Goal: Task Accomplishment & Management: Use online tool/utility

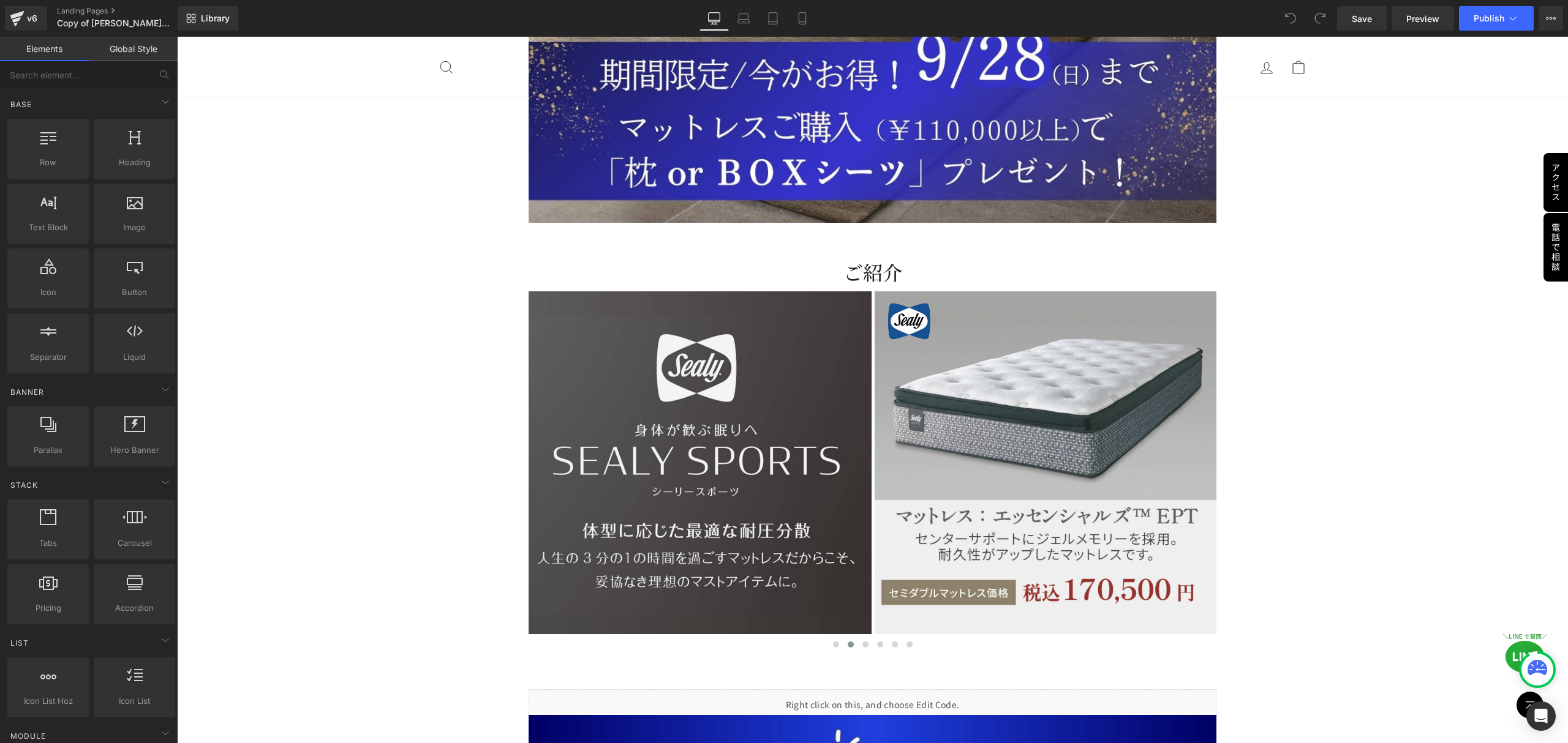
scroll to position [3754, 0]
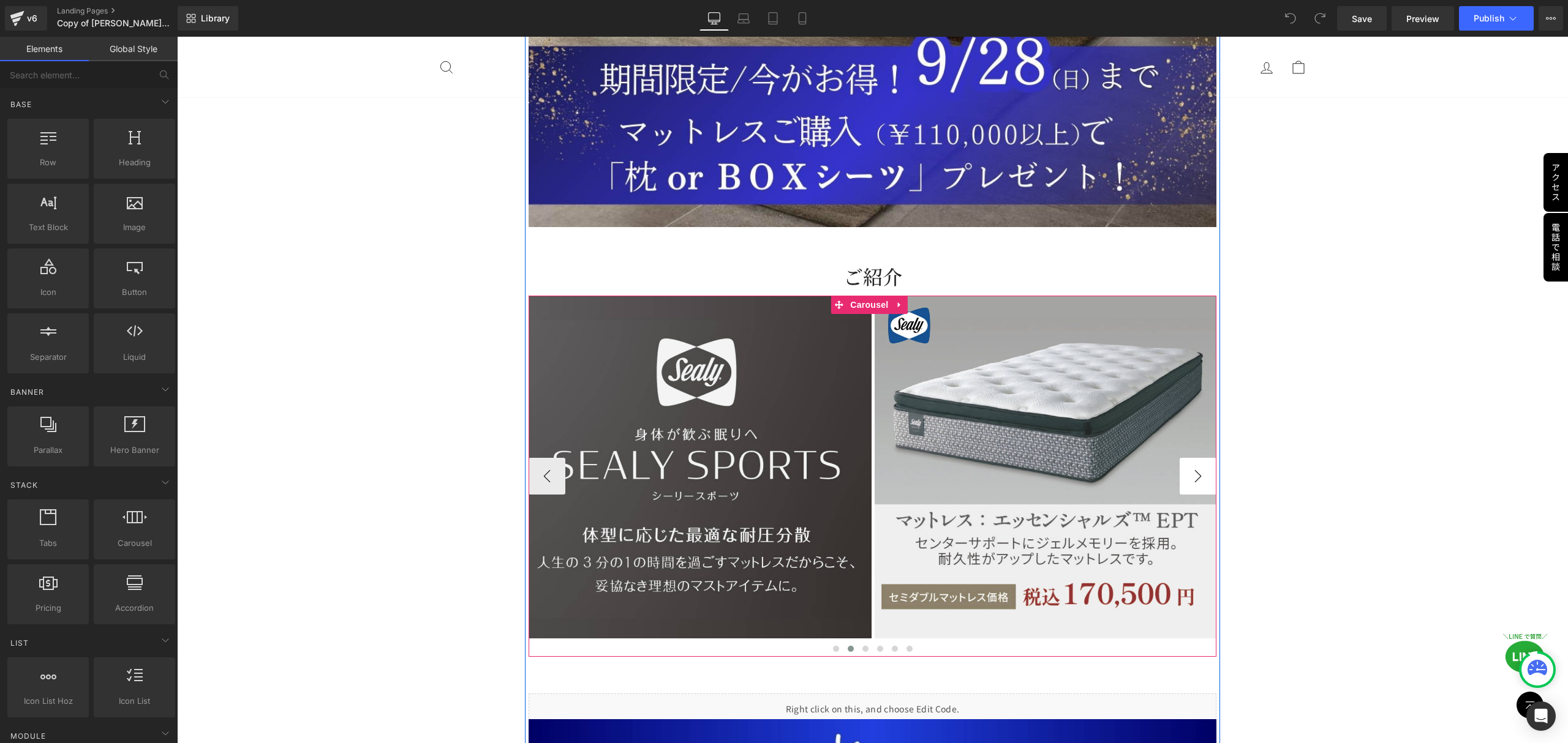
click at [1180, 458] on button "›" at bounding box center [1197, 476] width 36 height 36
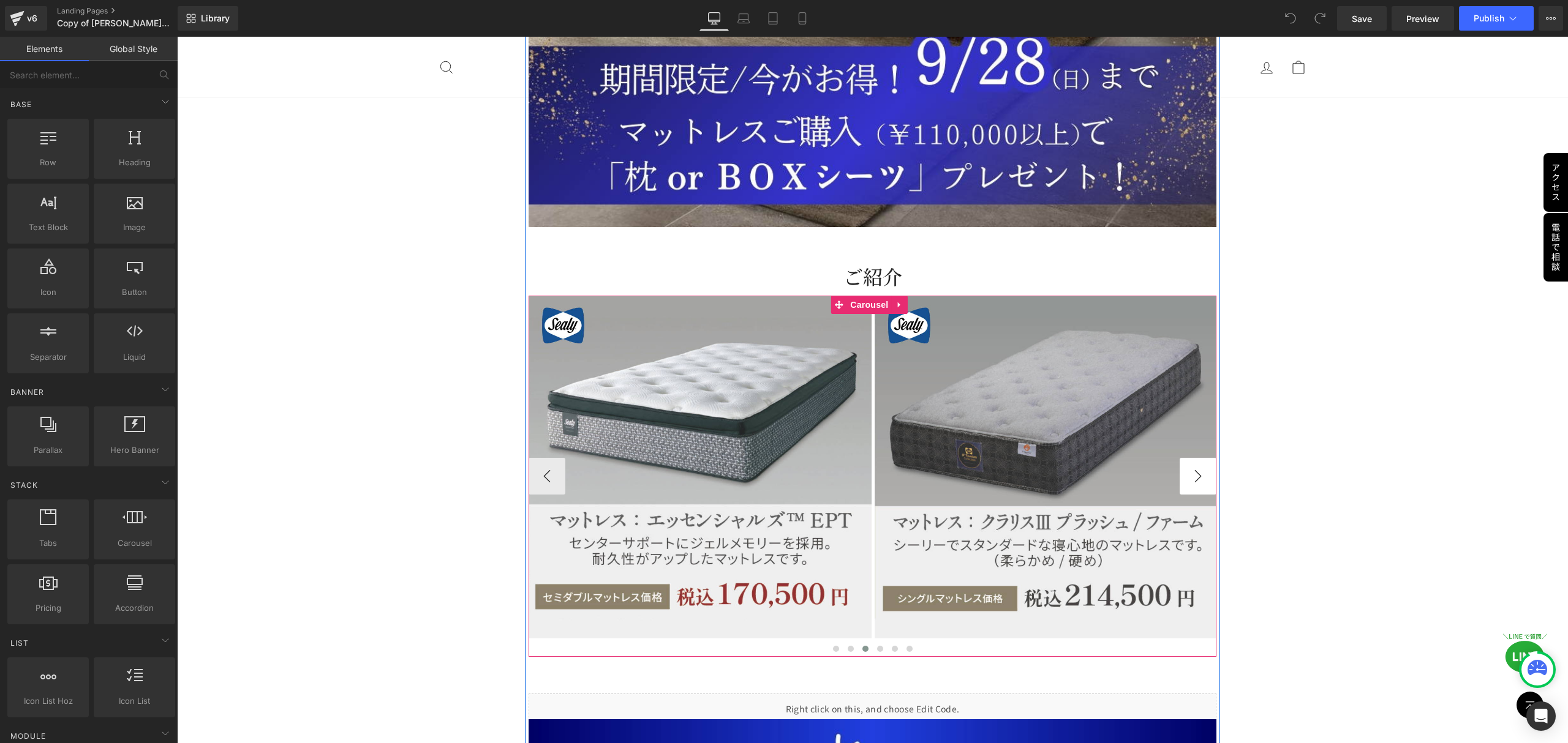
click at [1180, 458] on button "›" at bounding box center [1197, 476] width 36 height 36
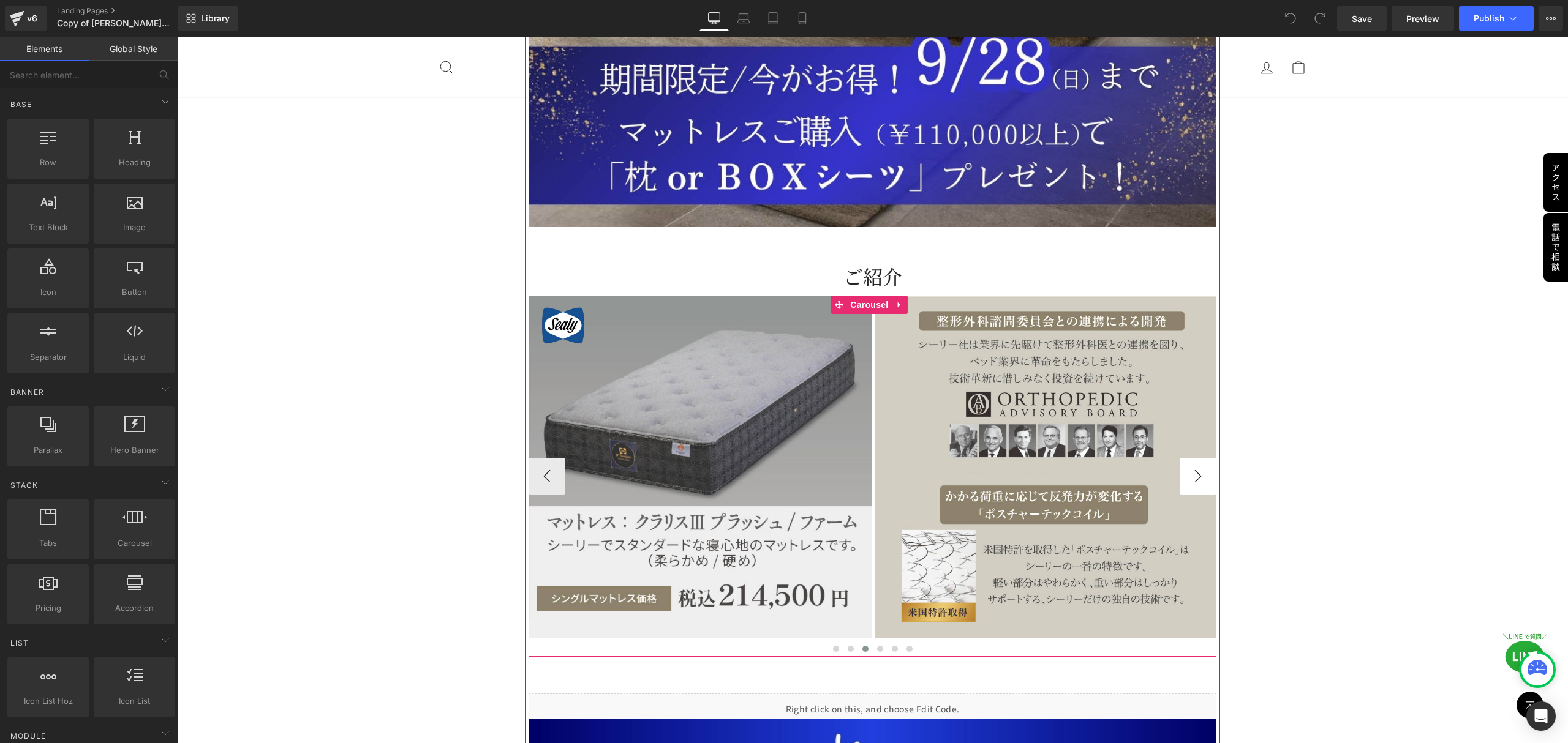
click at [1180, 458] on button "›" at bounding box center [1197, 476] width 36 height 36
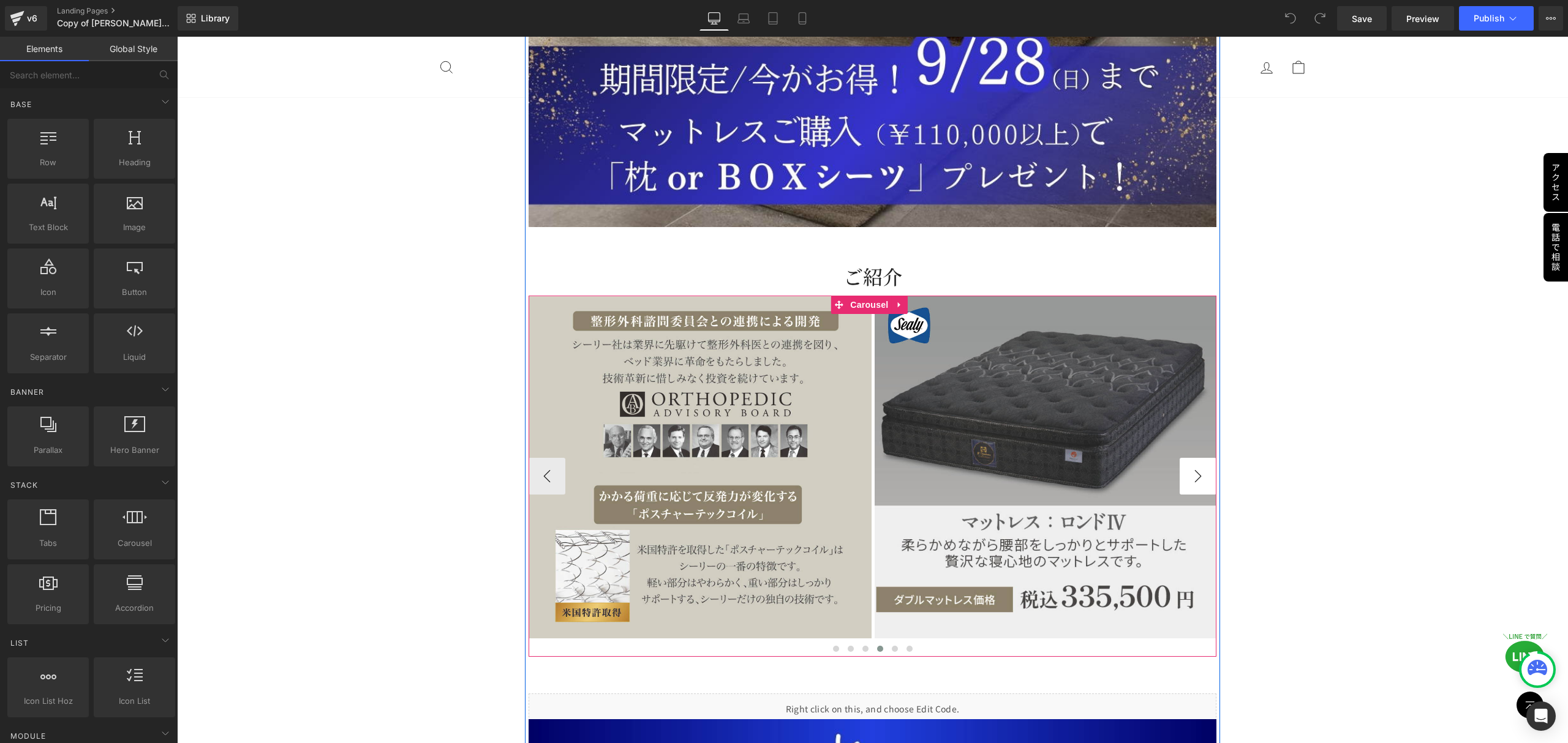
click at [1180, 458] on button "›" at bounding box center [1197, 476] width 36 height 36
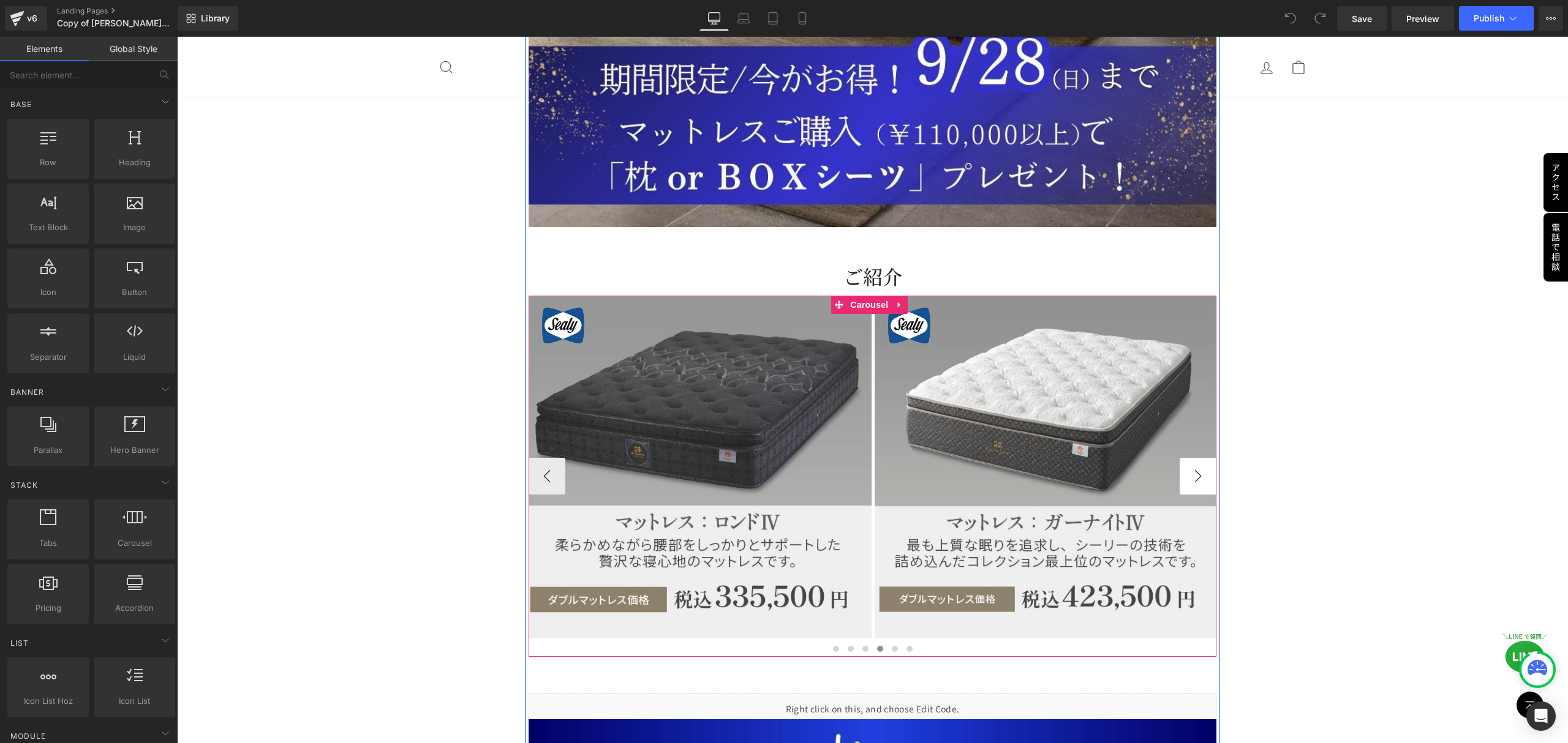
click at [1180, 458] on button "›" at bounding box center [1197, 476] width 36 height 36
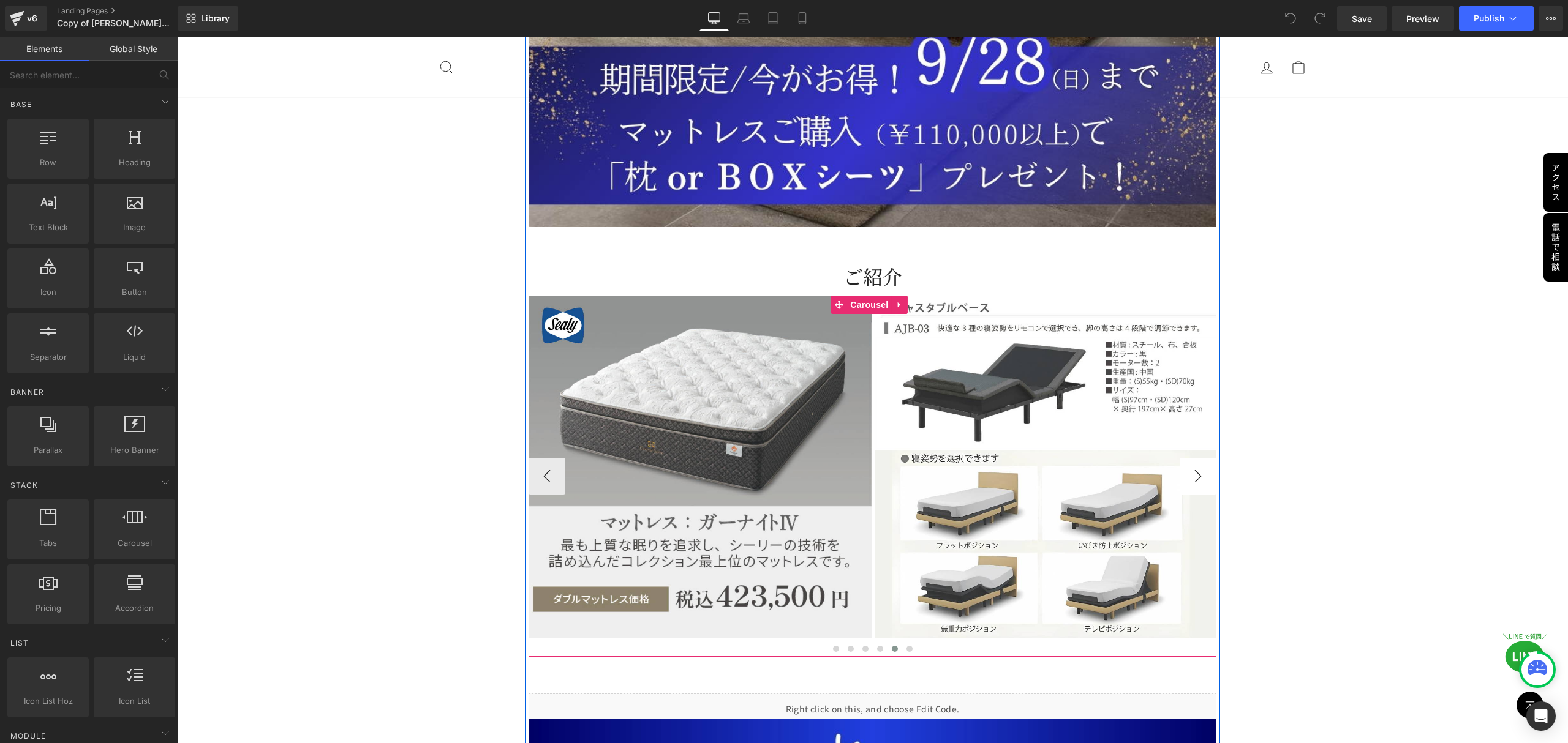
click at [1180, 458] on button "›" at bounding box center [1197, 476] width 36 height 36
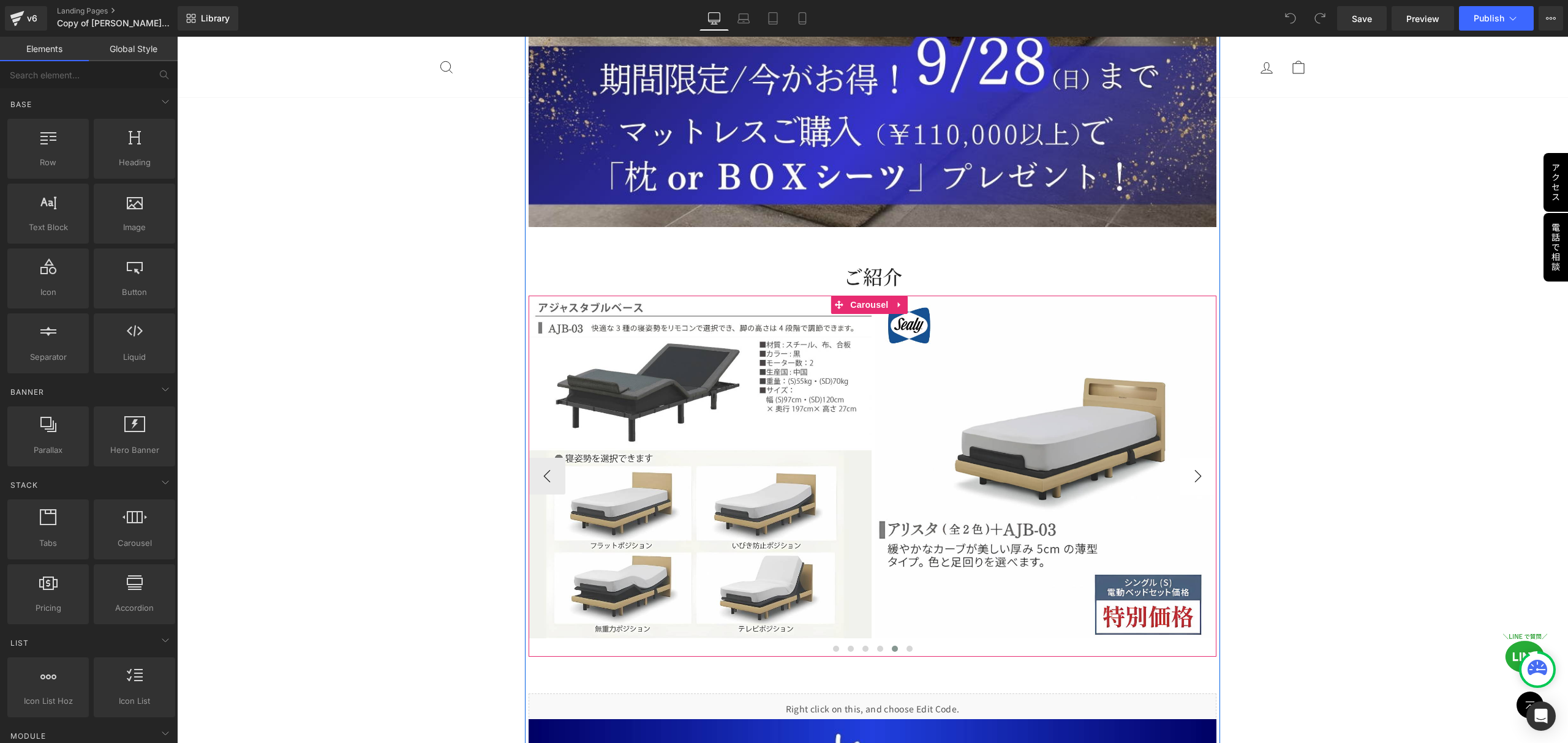
click at [1180, 458] on button "›" at bounding box center [1197, 476] width 36 height 36
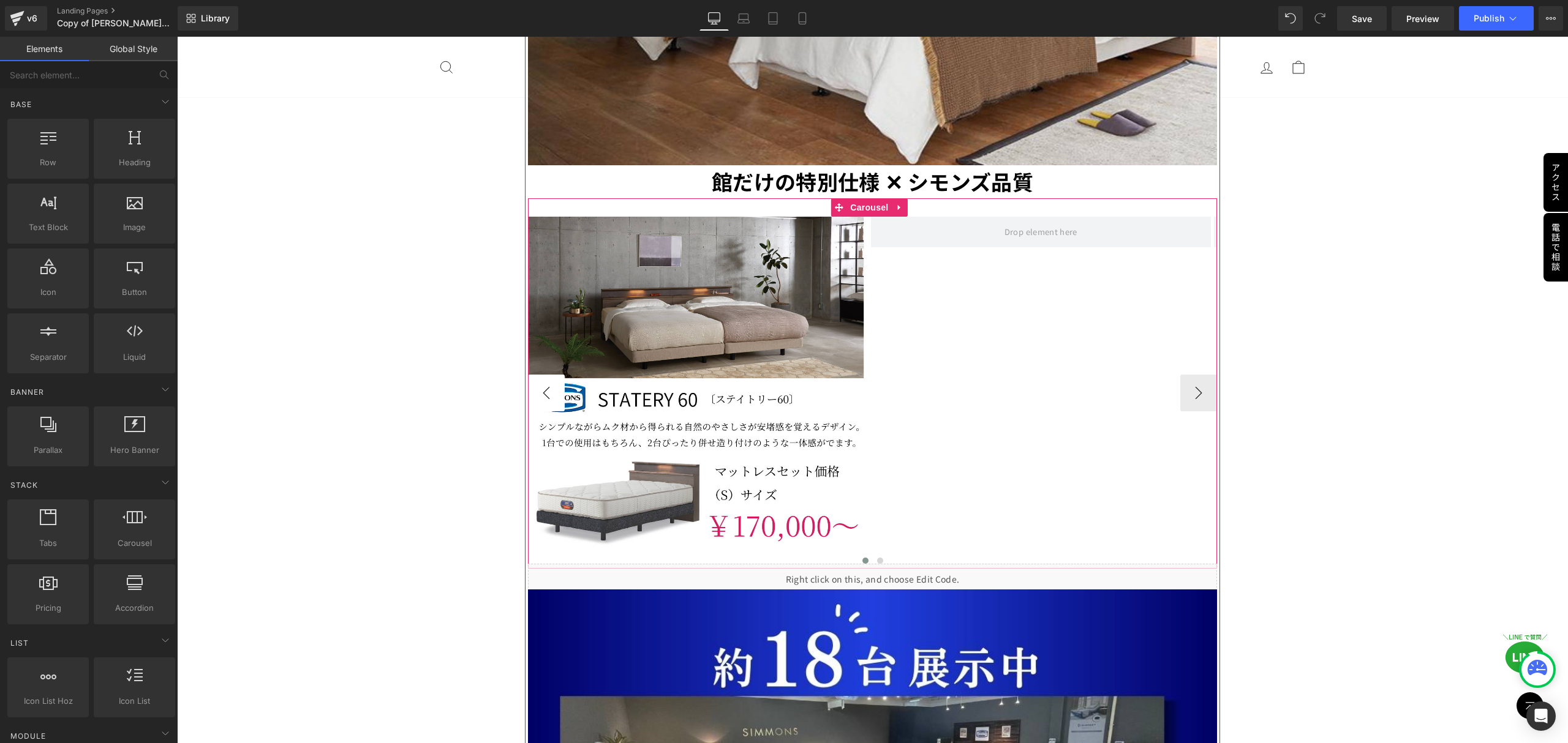
click at [544, 375] on button "‹" at bounding box center [545, 393] width 36 height 36
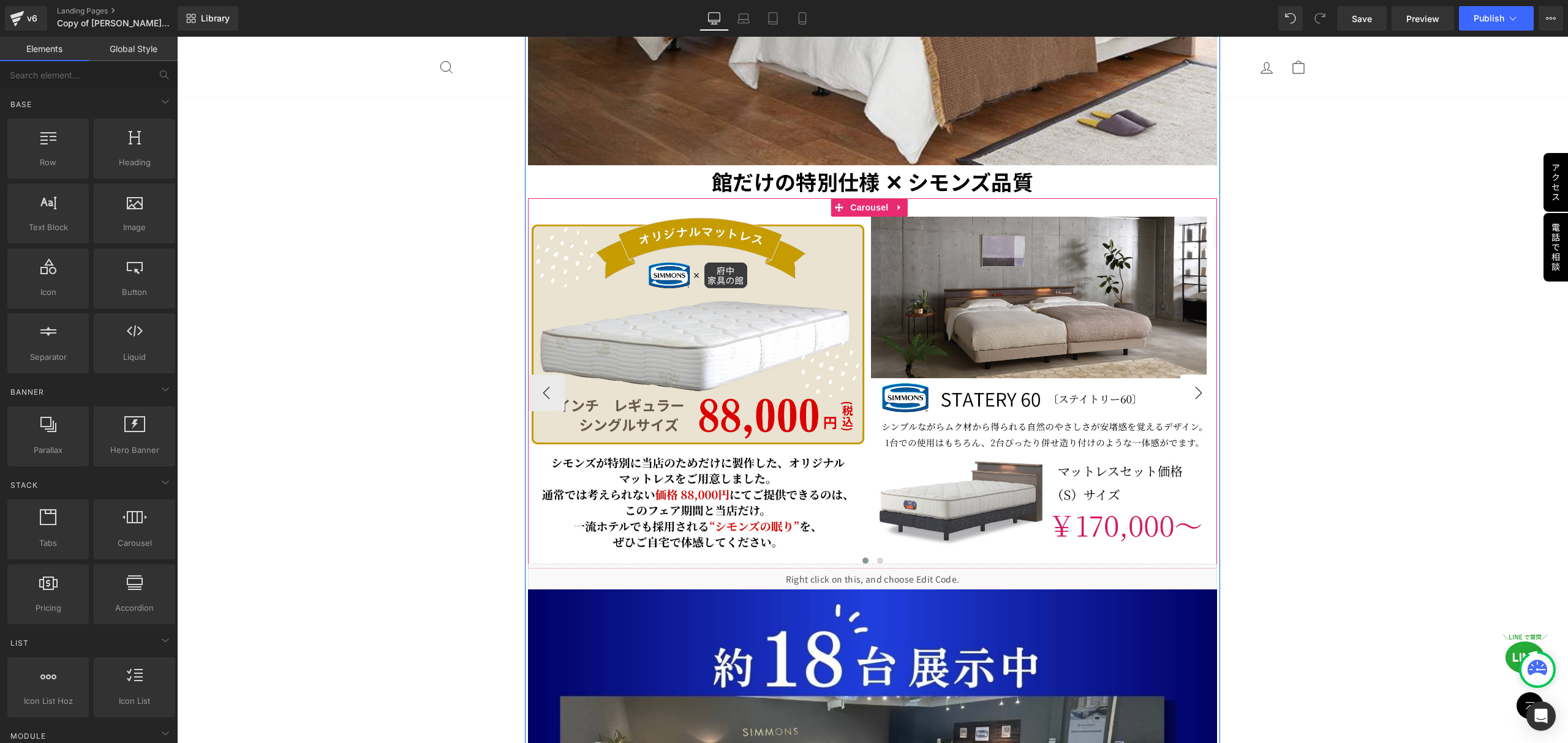
click at [1184, 375] on button "›" at bounding box center [1198, 393] width 36 height 36
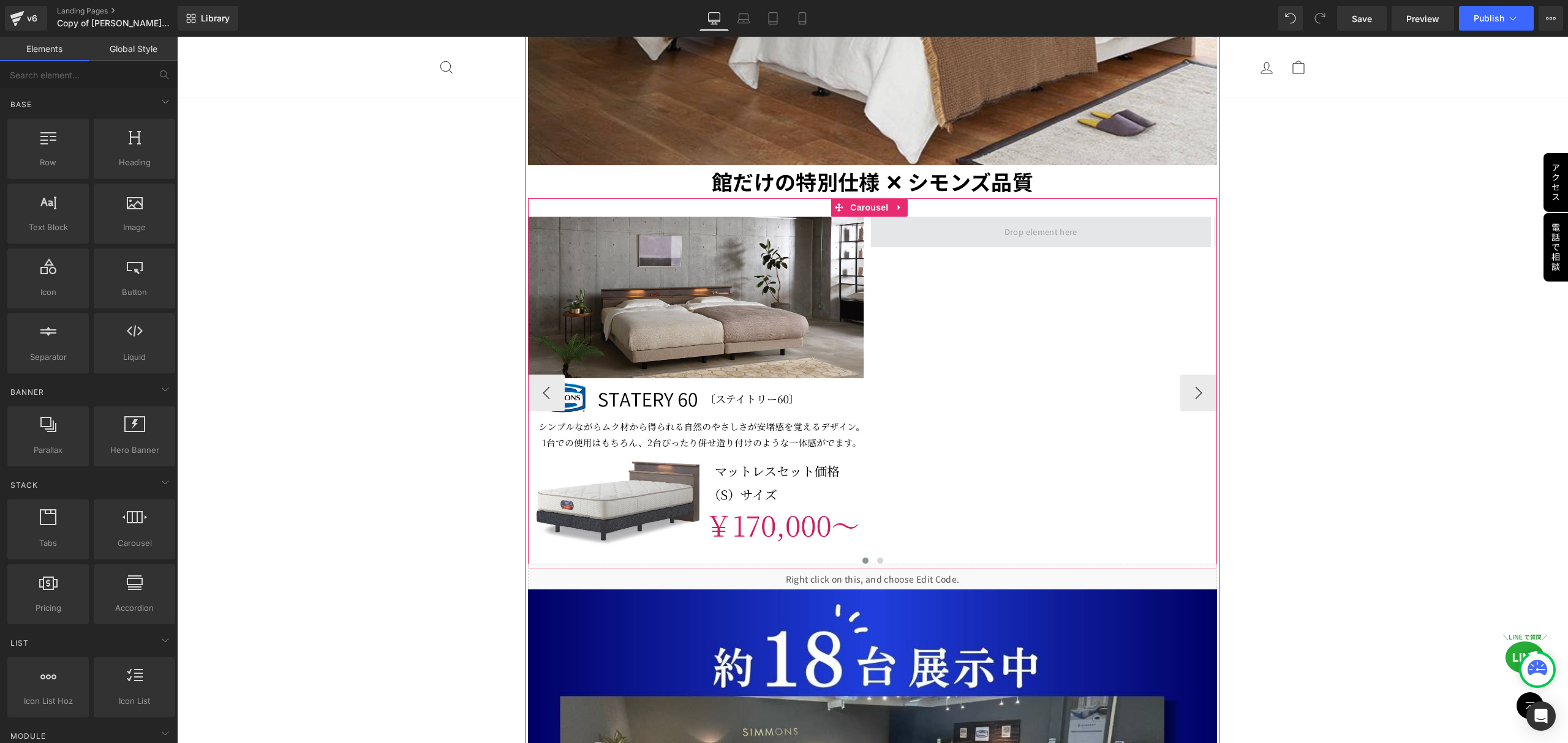
click at [1003, 223] on span at bounding box center [1040, 233] width 81 height 19
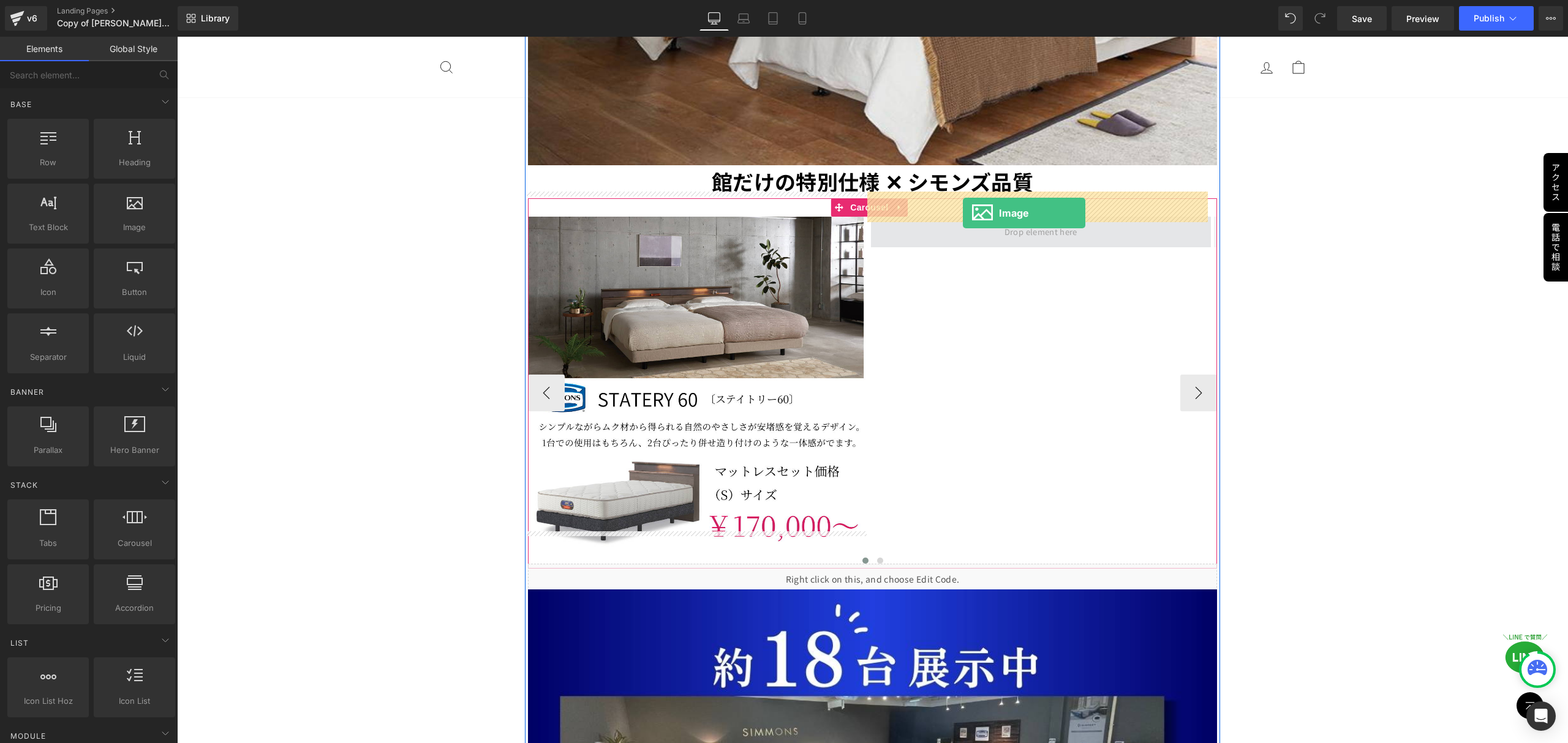
drag, startPoint x: 302, startPoint y: 257, endPoint x: 964, endPoint y: 212, distance: 663.5
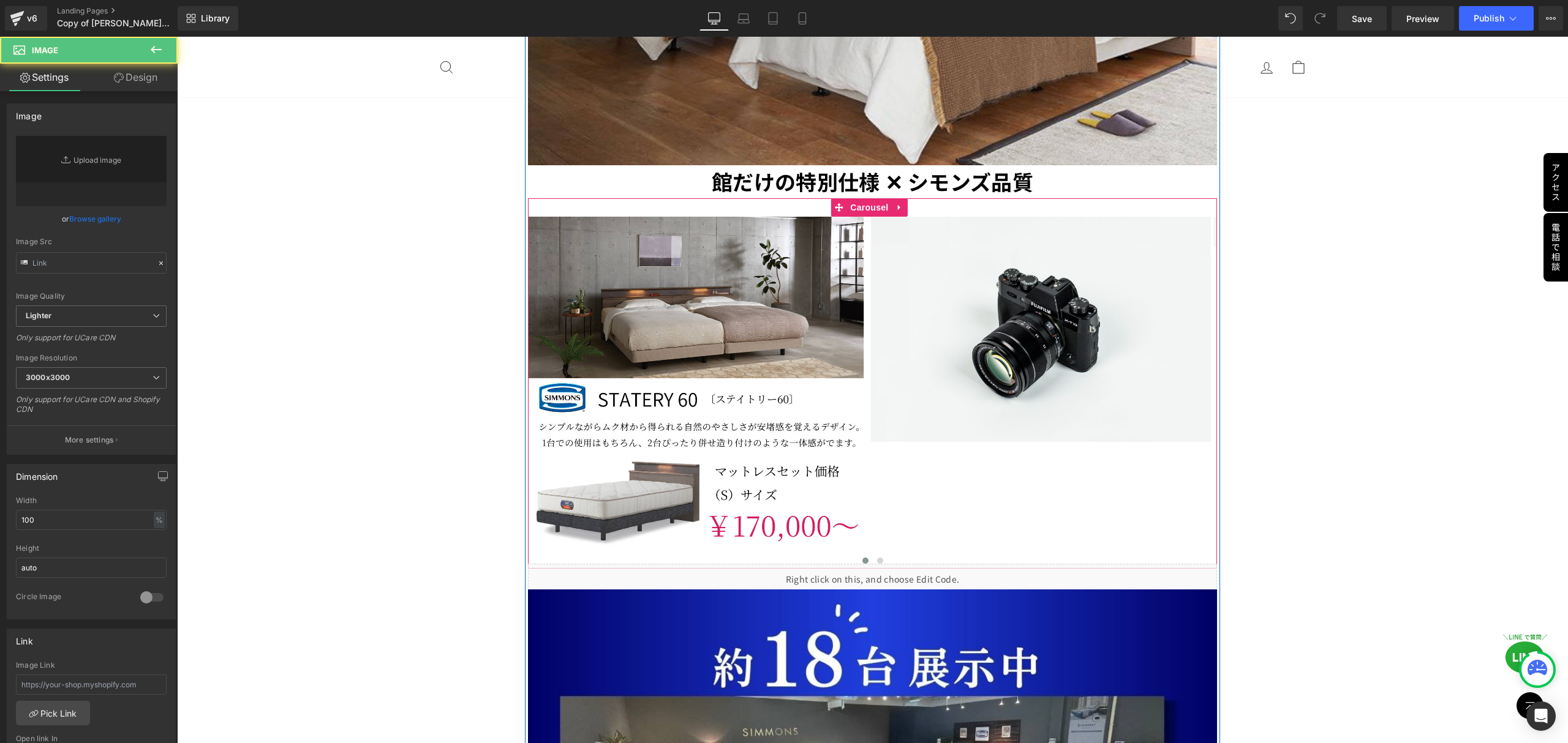
type input "//d1um8515vdn9kb.cloudfront.net/images/parallax.jpg"
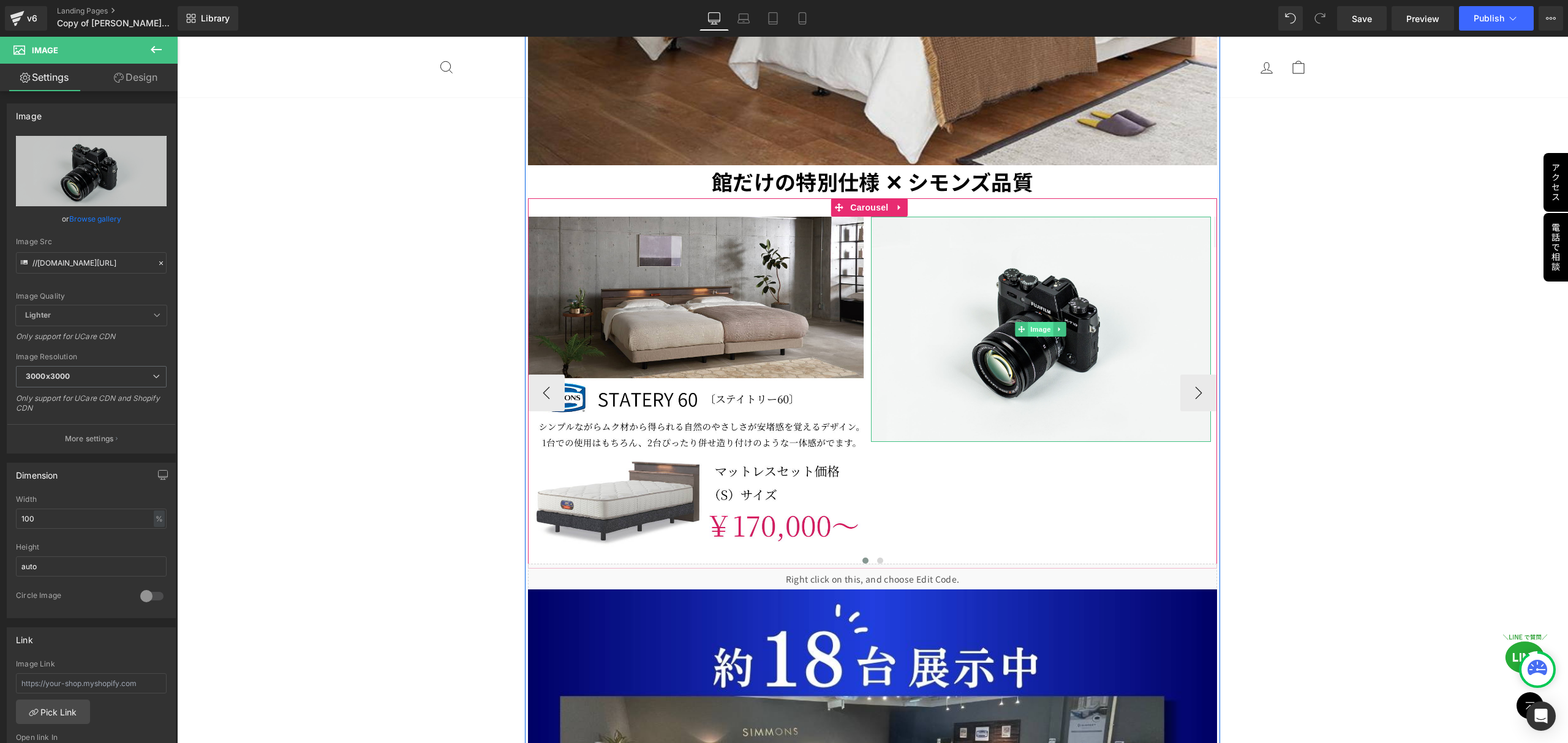
click at [1039, 322] on span "Image" at bounding box center [1040, 329] width 26 height 15
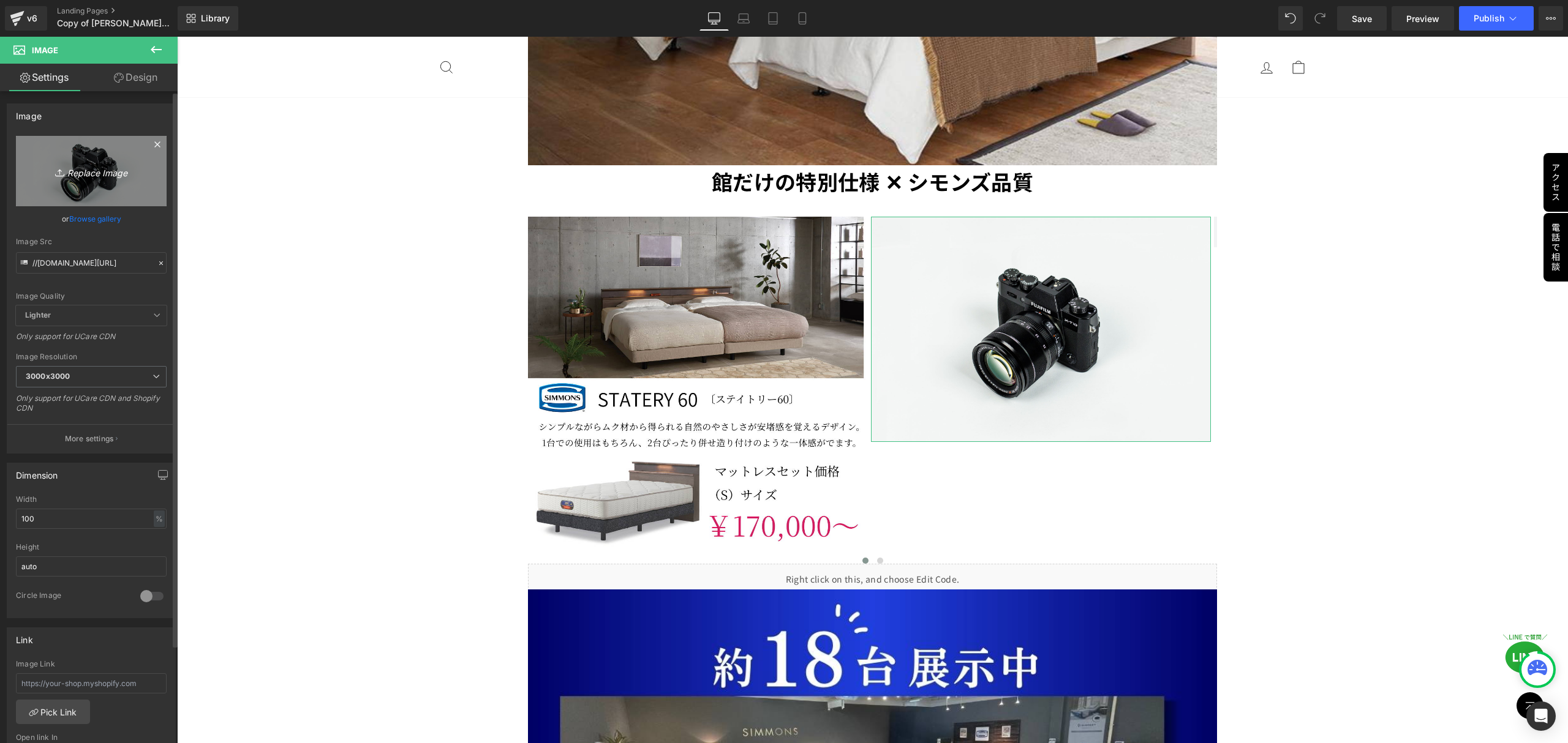
click at [57, 172] on icon at bounding box center [61, 173] width 12 height 12
type input "C:\fakepath\複製済みGWセール_本社_正方形（1080 × 1080） (10).png"
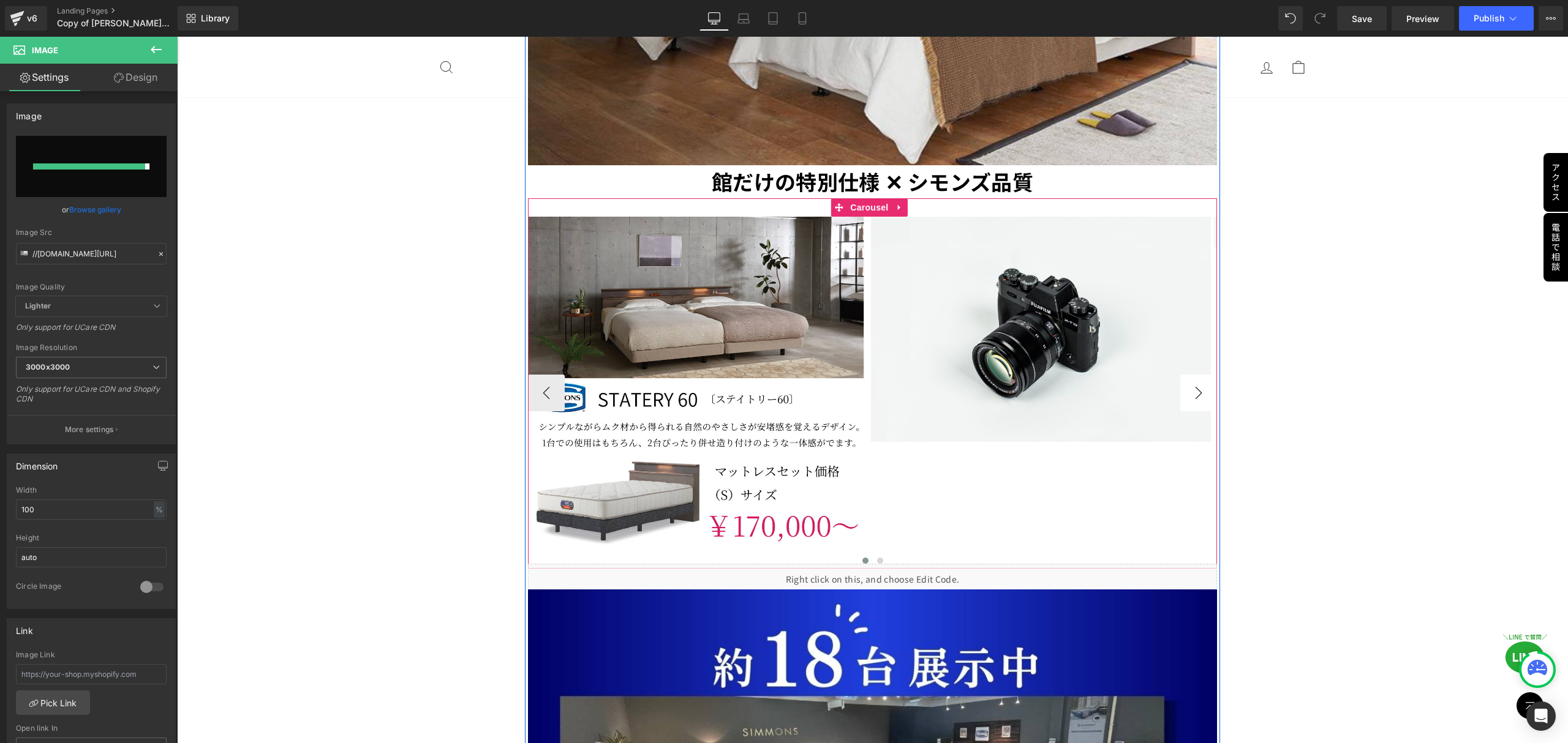
type input "https://ucarecdn.com/8ebad91f-f43c-4999-8c42-fd9f92bdd6df/-/format/auto/-/previ…"
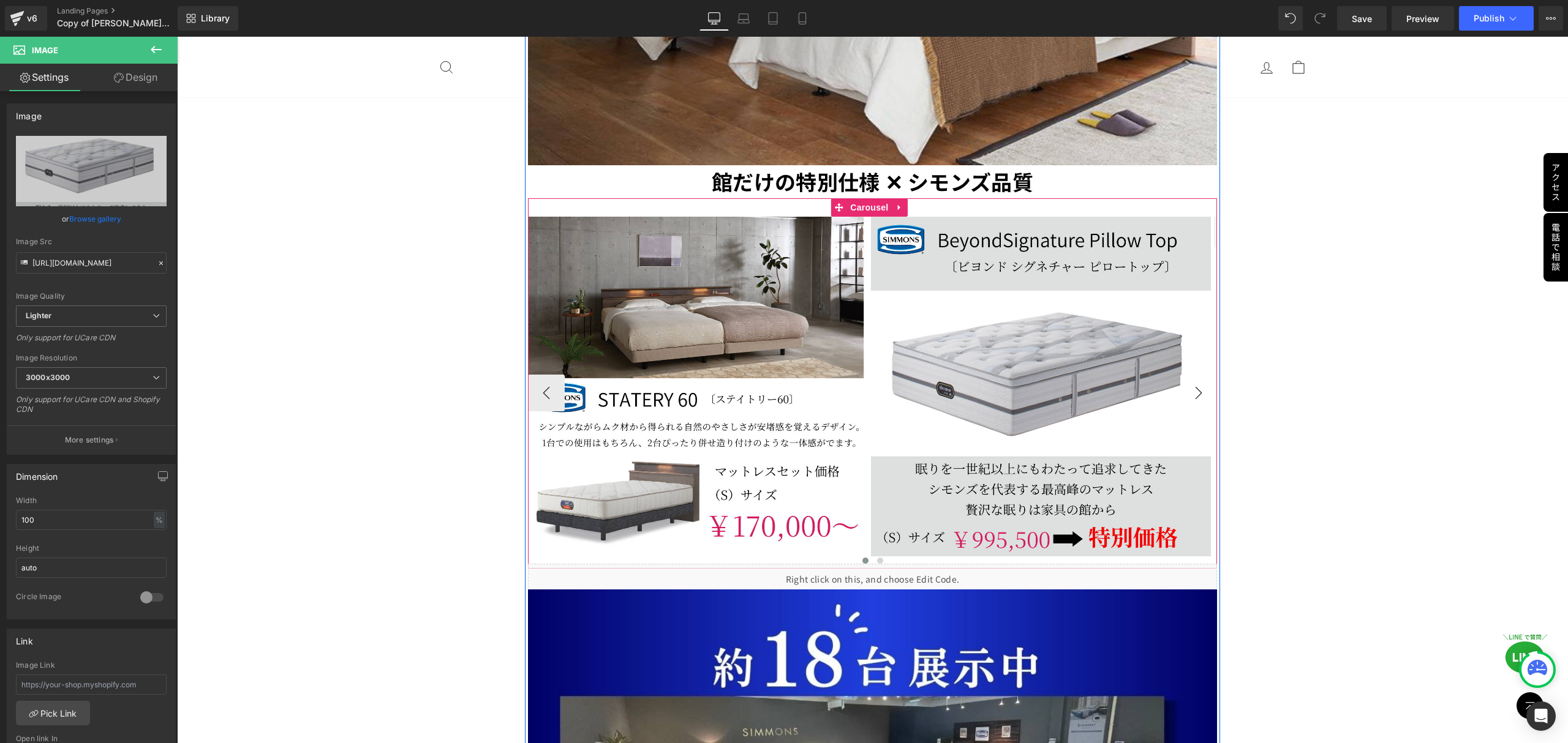
click at [1188, 375] on button "›" at bounding box center [1198, 393] width 36 height 36
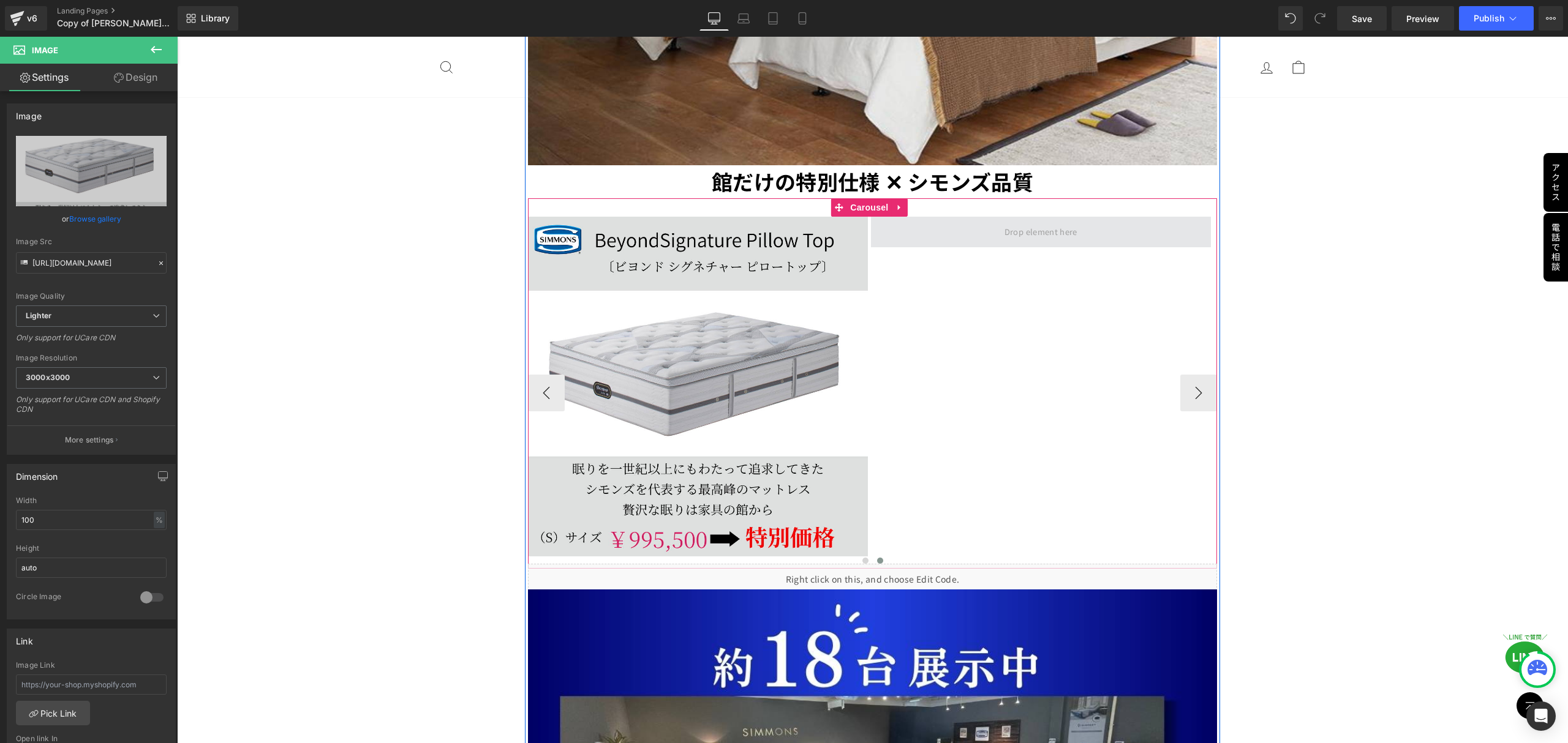
click at [1032, 223] on span at bounding box center [1040, 233] width 81 height 19
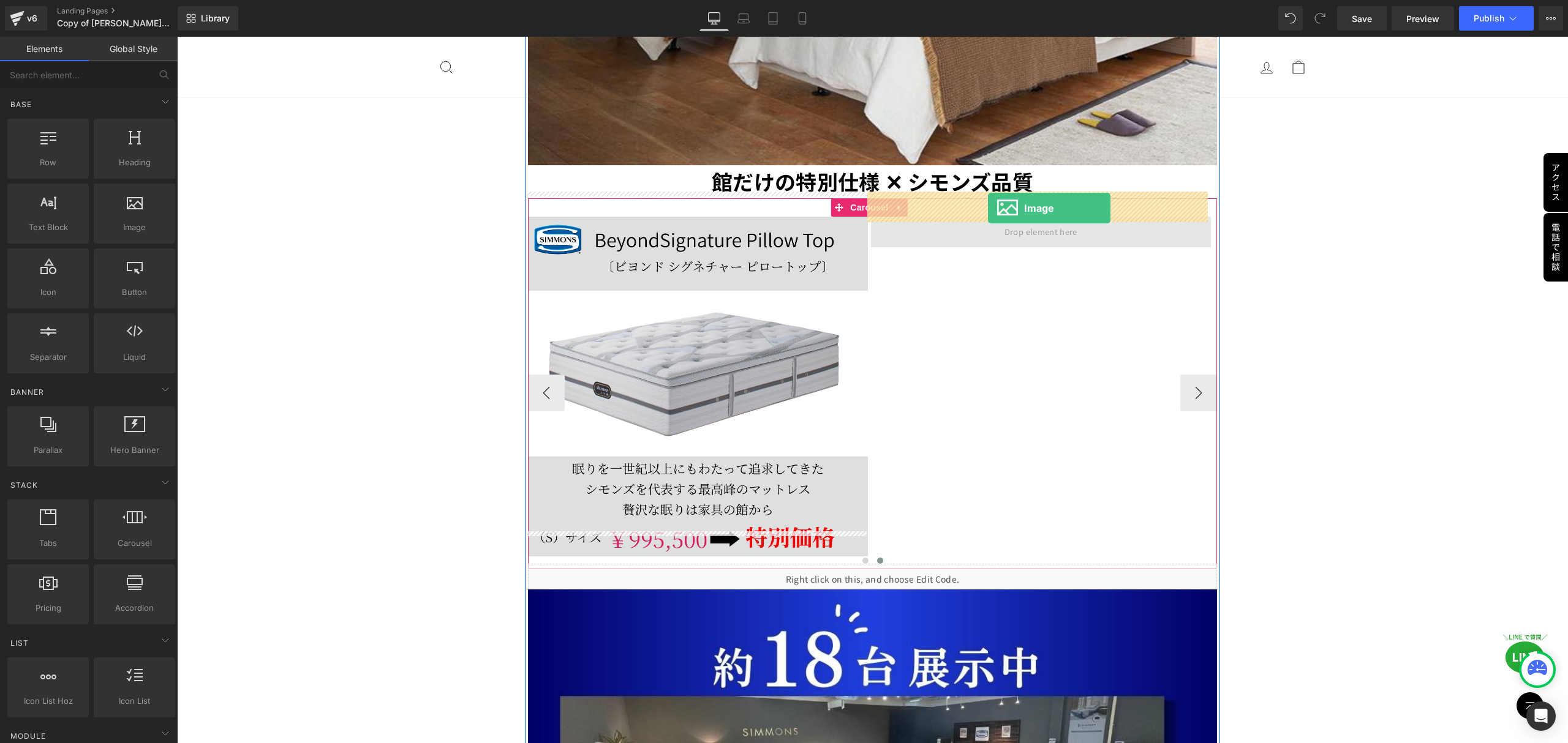
drag, startPoint x: 321, startPoint y: 254, endPoint x: 988, endPoint y: 209, distance: 668.5
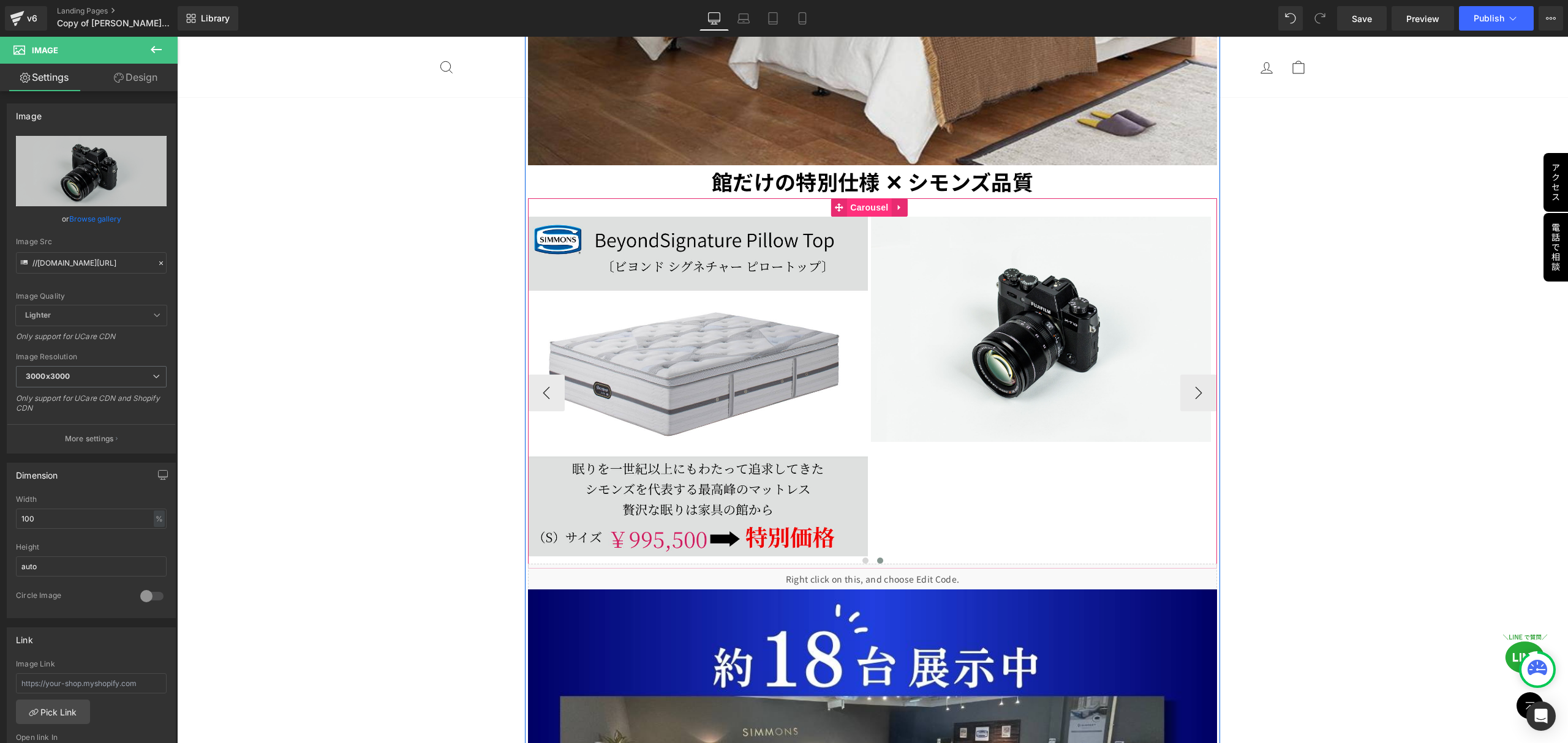
click at [863, 199] on span "Carousel" at bounding box center [868, 208] width 44 height 19
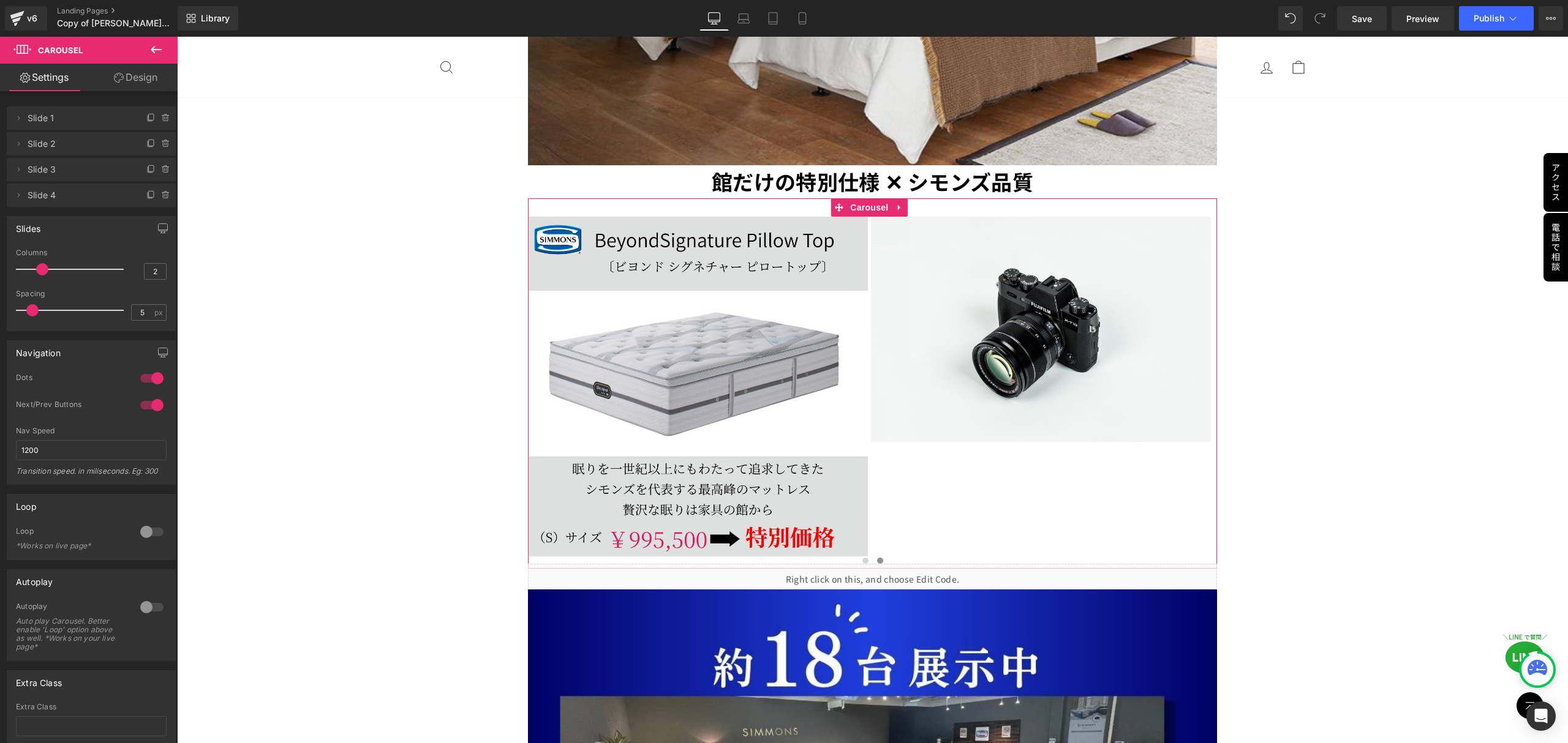
click at [127, 80] on link "Design" at bounding box center [135, 77] width 89 height 28
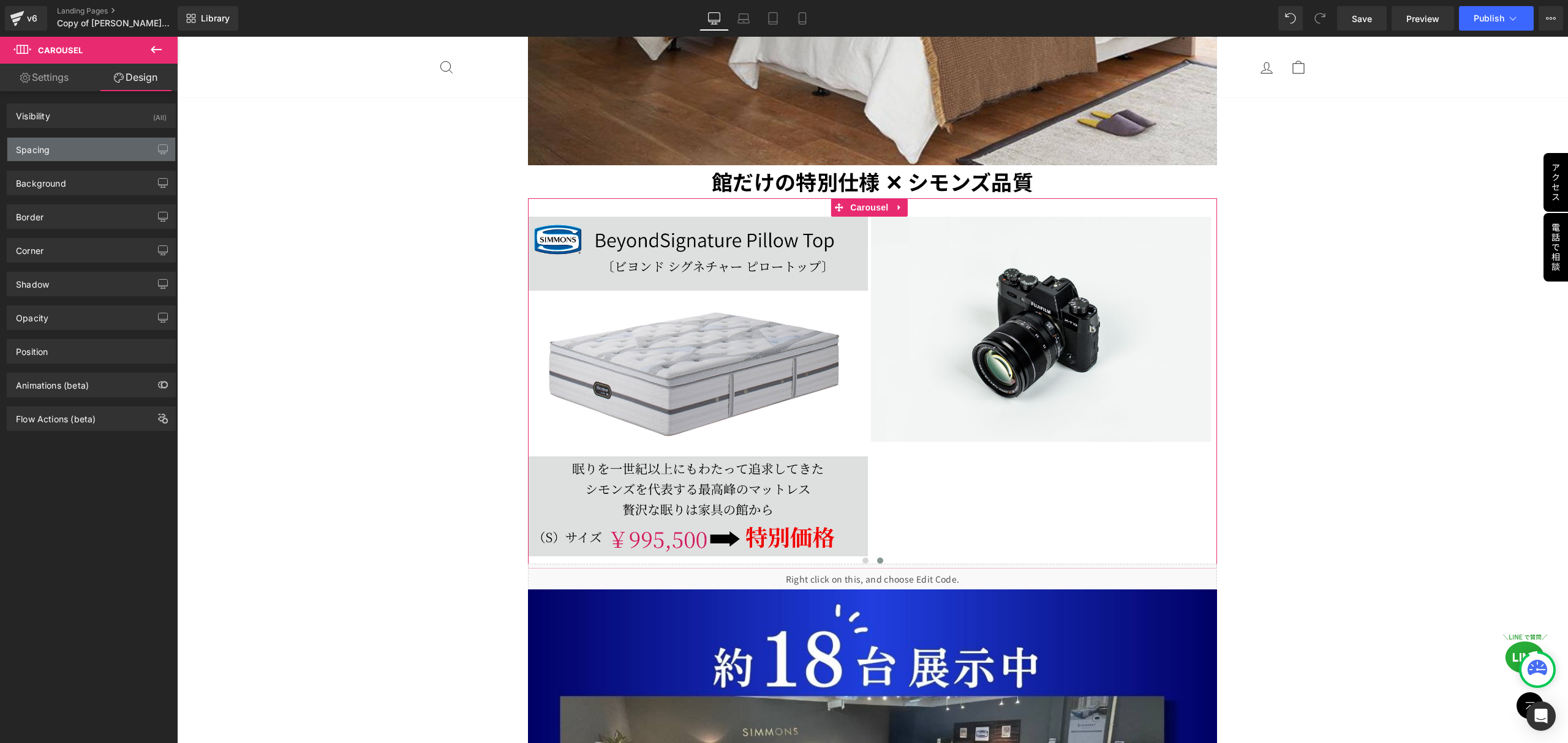
click at [76, 153] on div "Spacing" at bounding box center [91, 149] width 167 height 23
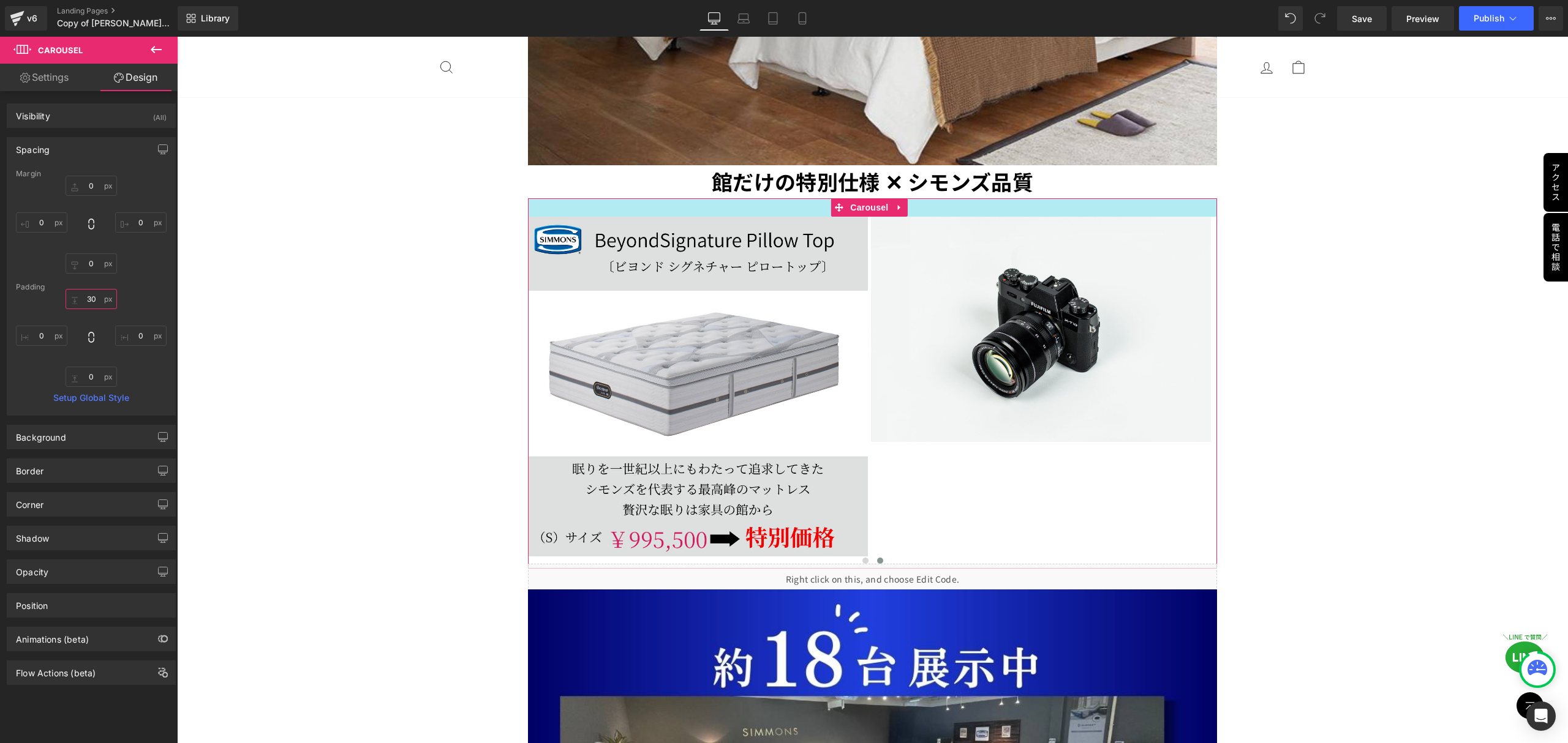
click at [95, 303] on input "30" at bounding box center [91, 298] width 51 height 20
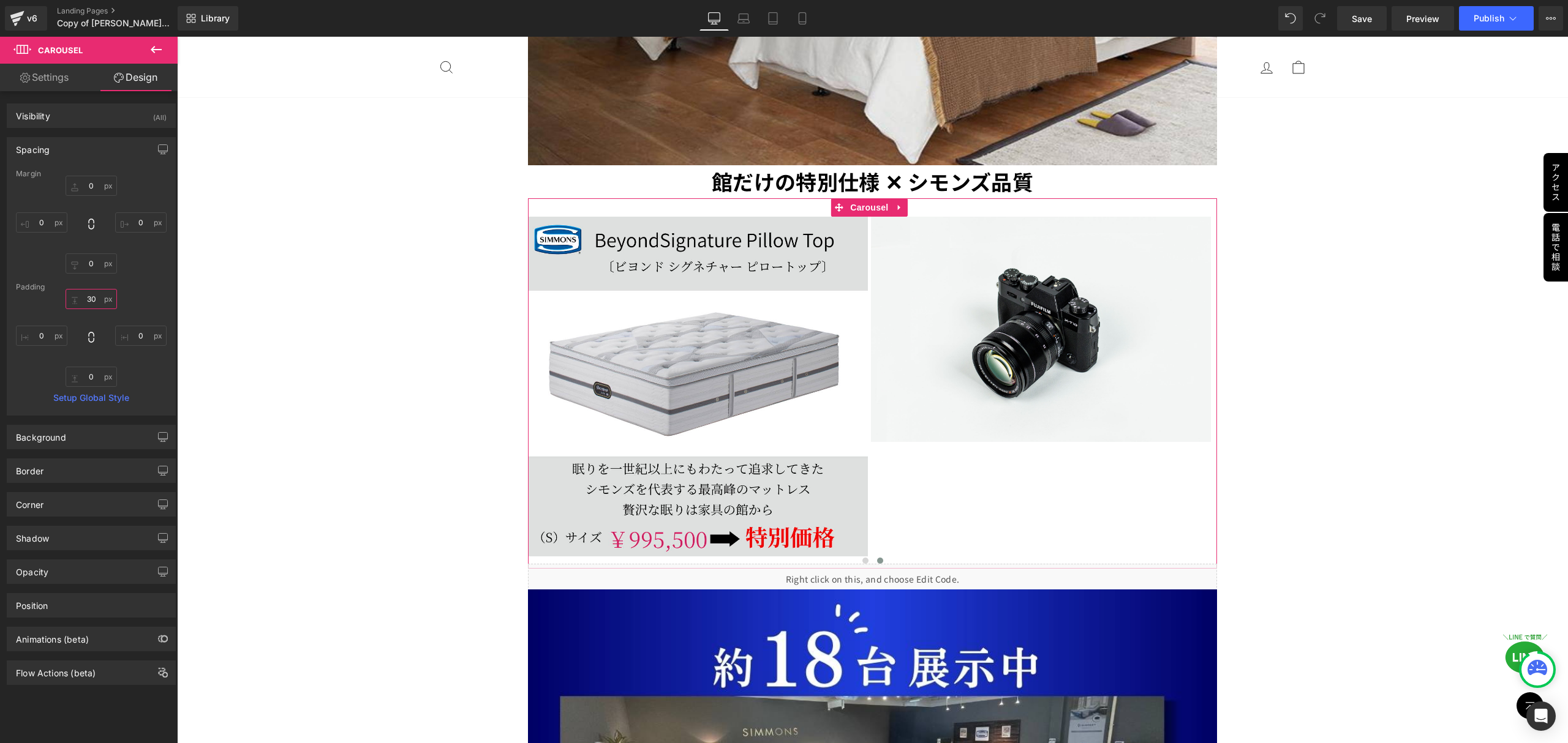
drag, startPoint x: 95, startPoint y: 303, endPoint x: 81, endPoint y: 303, distance: 14.0
click at [81, 303] on input "30" at bounding box center [91, 298] width 51 height 20
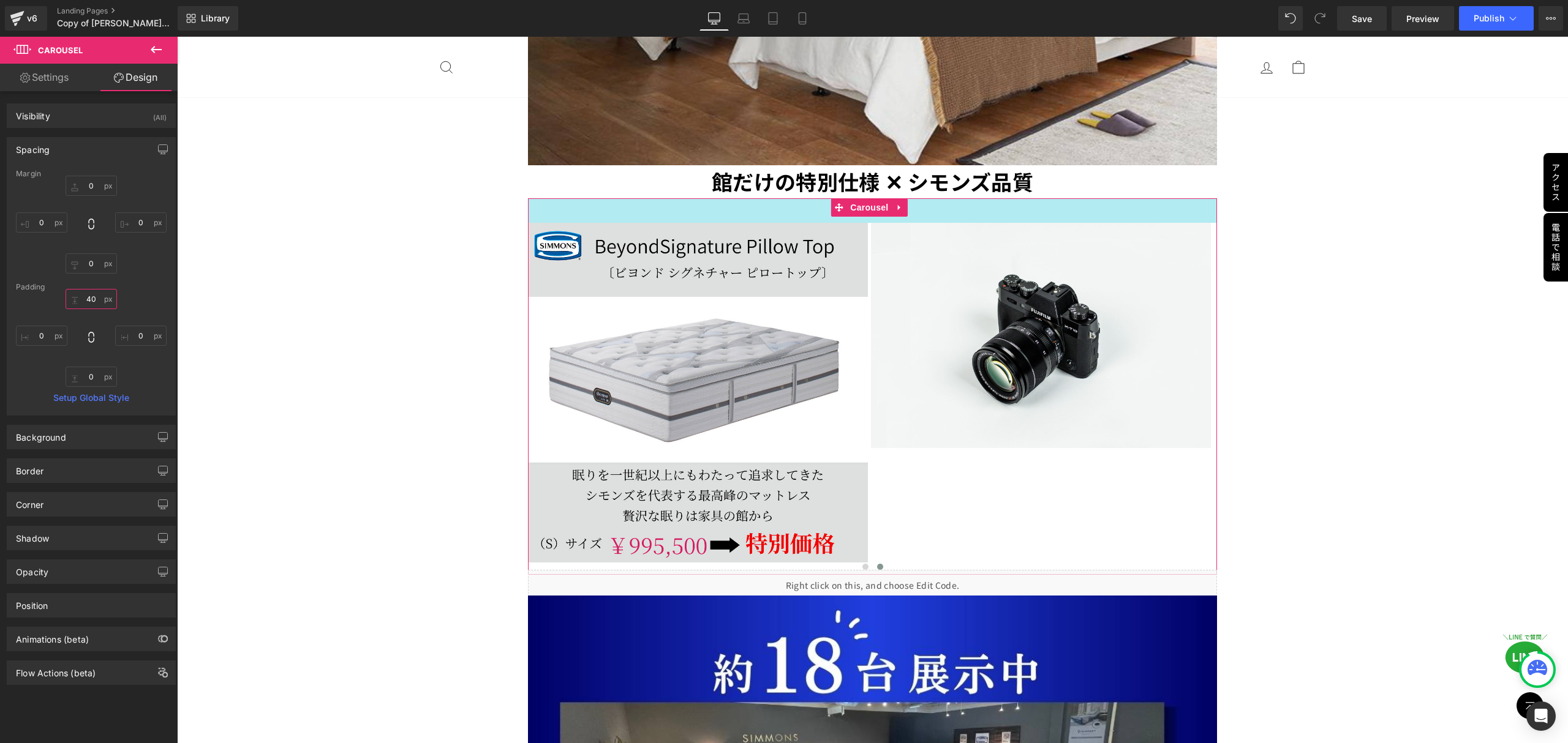
click at [89, 300] on input "40" at bounding box center [91, 298] width 51 height 20
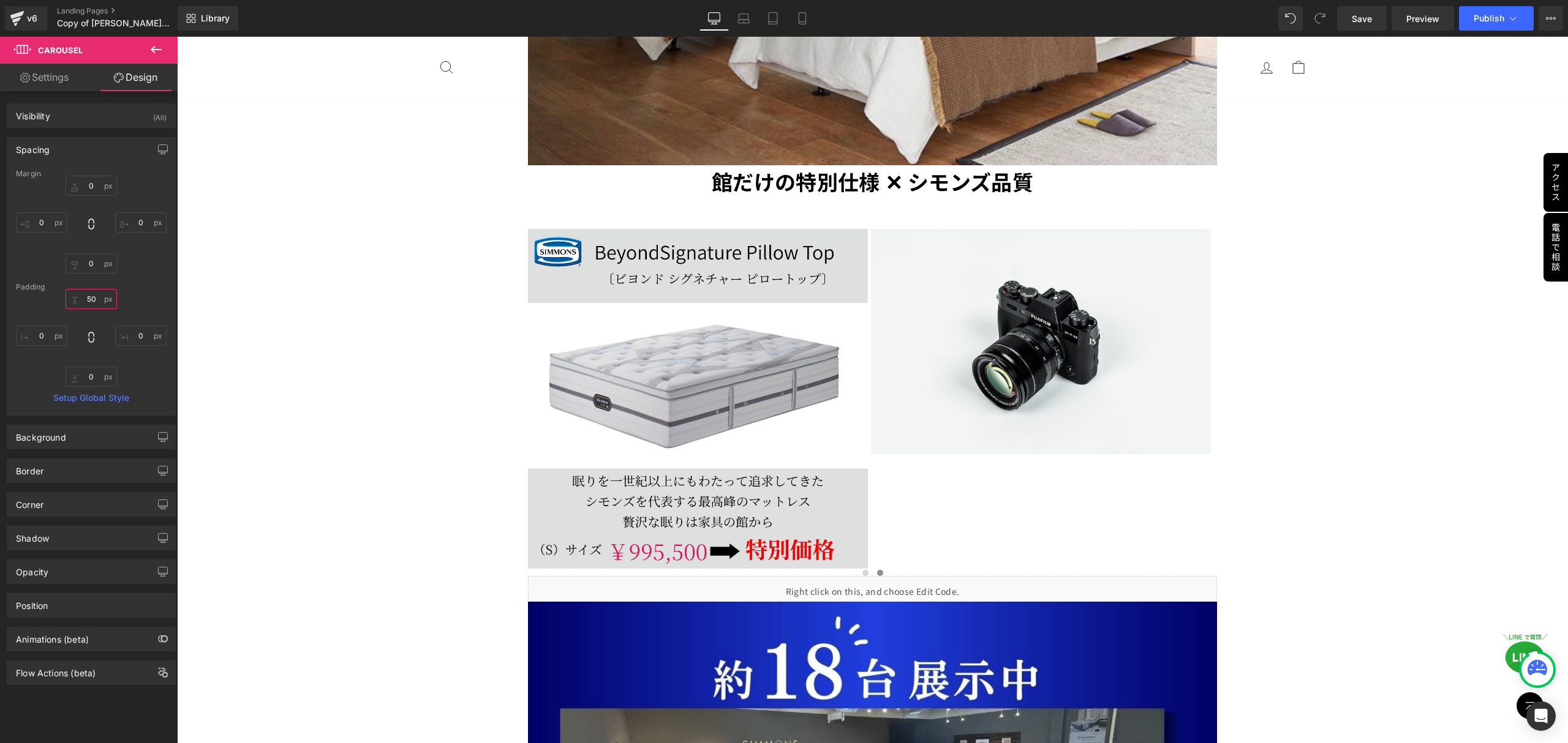
click at [94, 302] on input "50" at bounding box center [91, 298] width 51 height 20
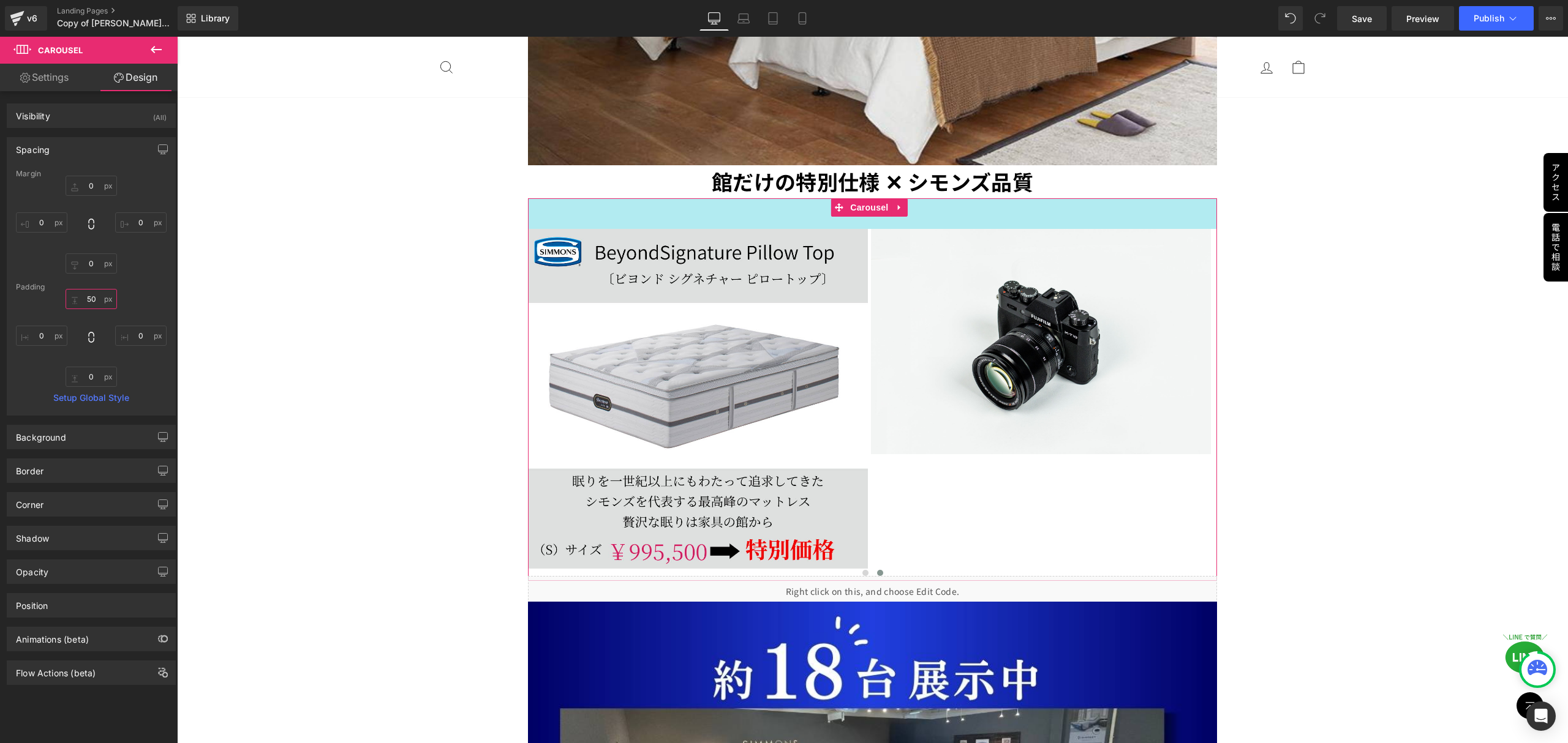
drag, startPoint x: 94, startPoint y: 302, endPoint x: 82, endPoint y: 295, distance: 13.9
click at [82, 295] on input "50" at bounding box center [91, 298] width 51 height 20
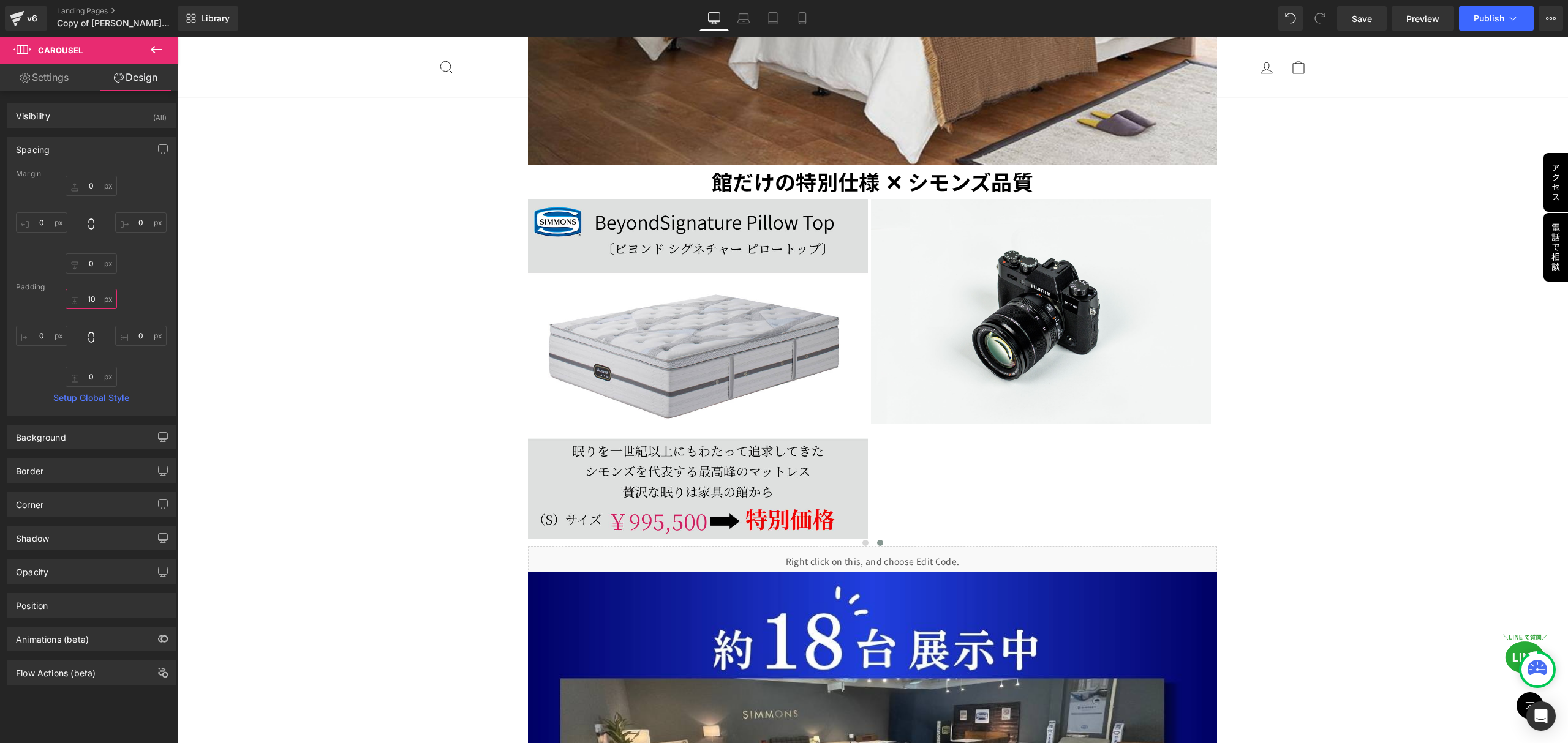
type input "100"
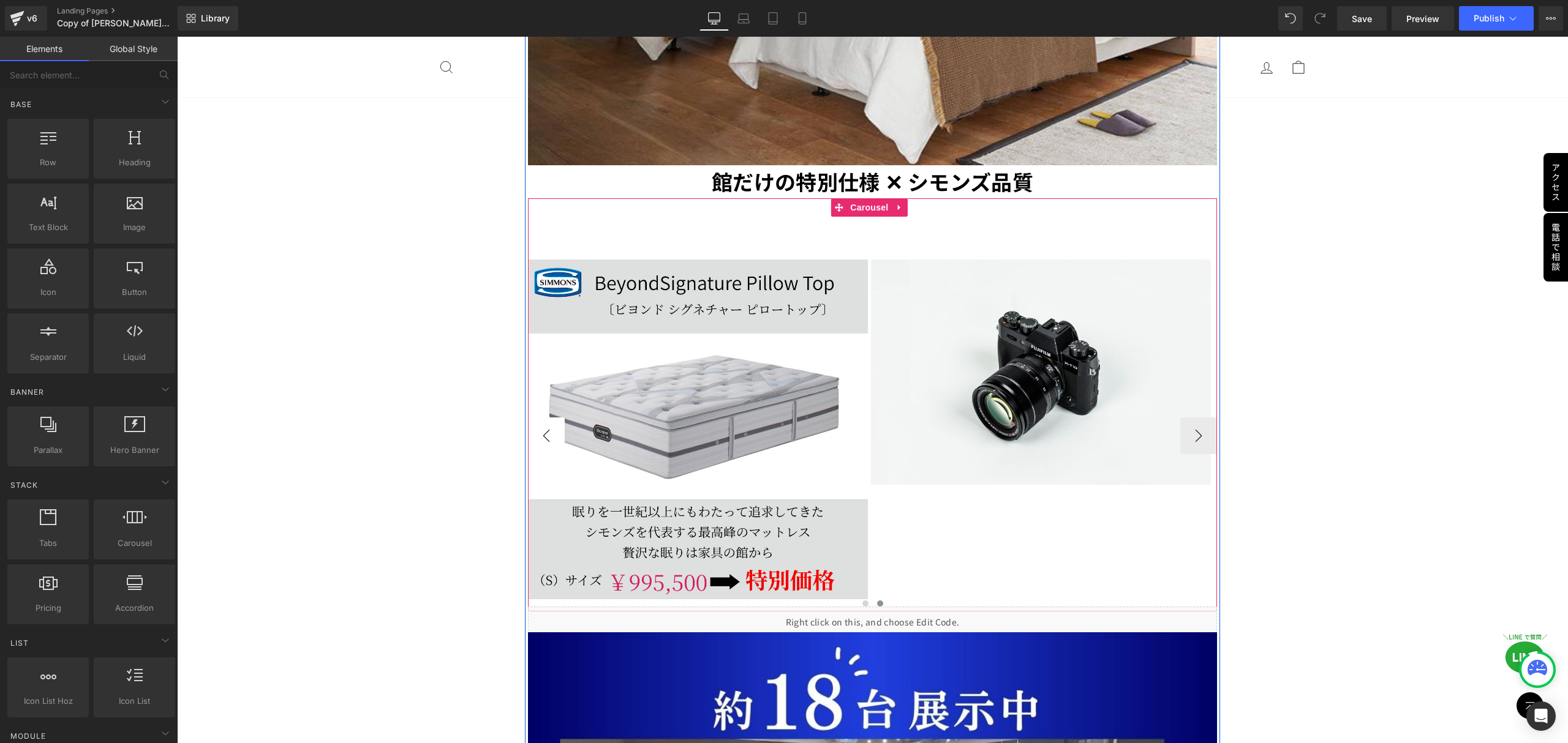
click at [542, 417] on button "‹" at bounding box center [545, 435] width 36 height 36
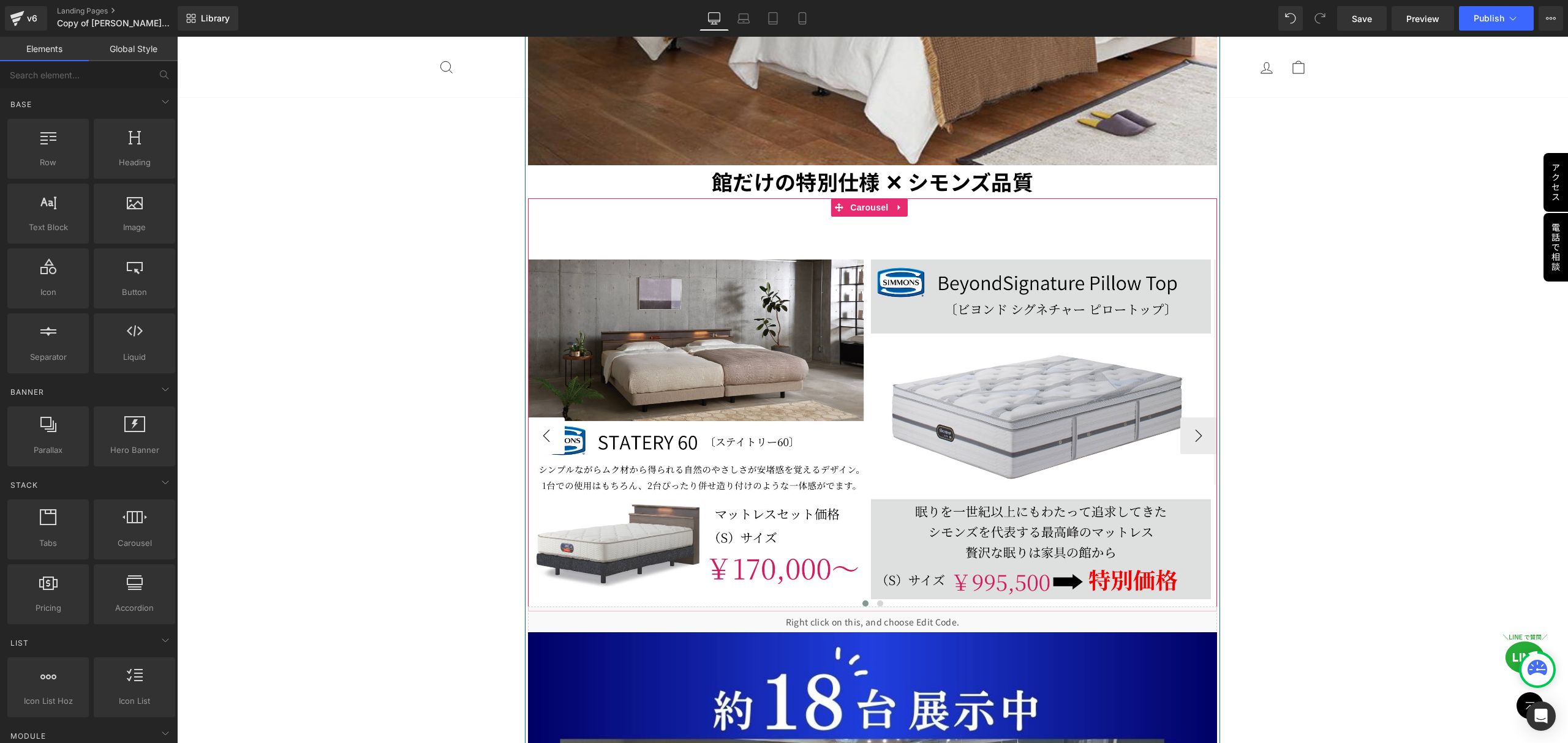
click at [542, 417] on button "‹" at bounding box center [545, 435] width 36 height 36
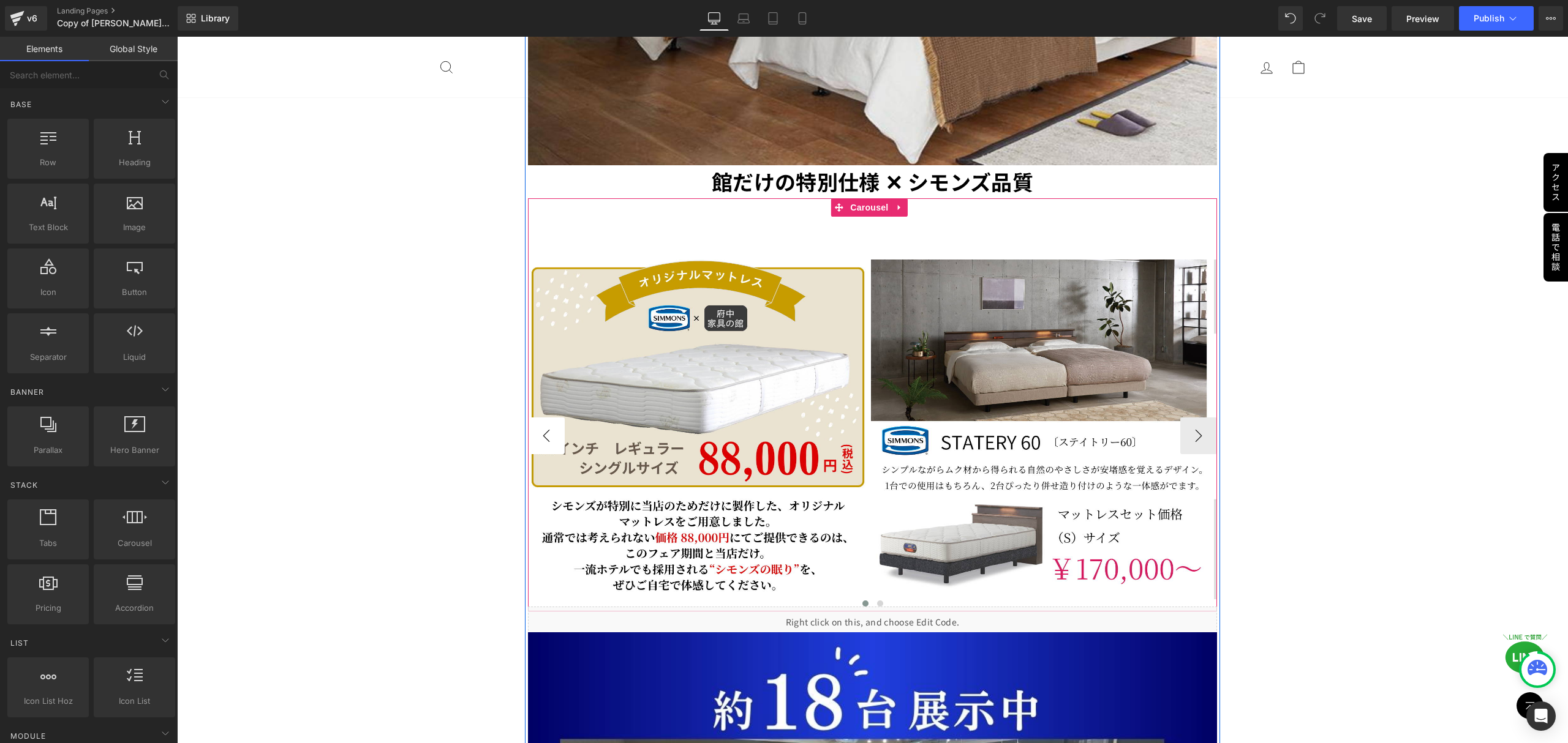
click at [542, 417] on button "‹" at bounding box center [545, 435] width 36 height 36
click at [1184, 417] on button "›" at bounding box center [1198, 435] width 36 height 36
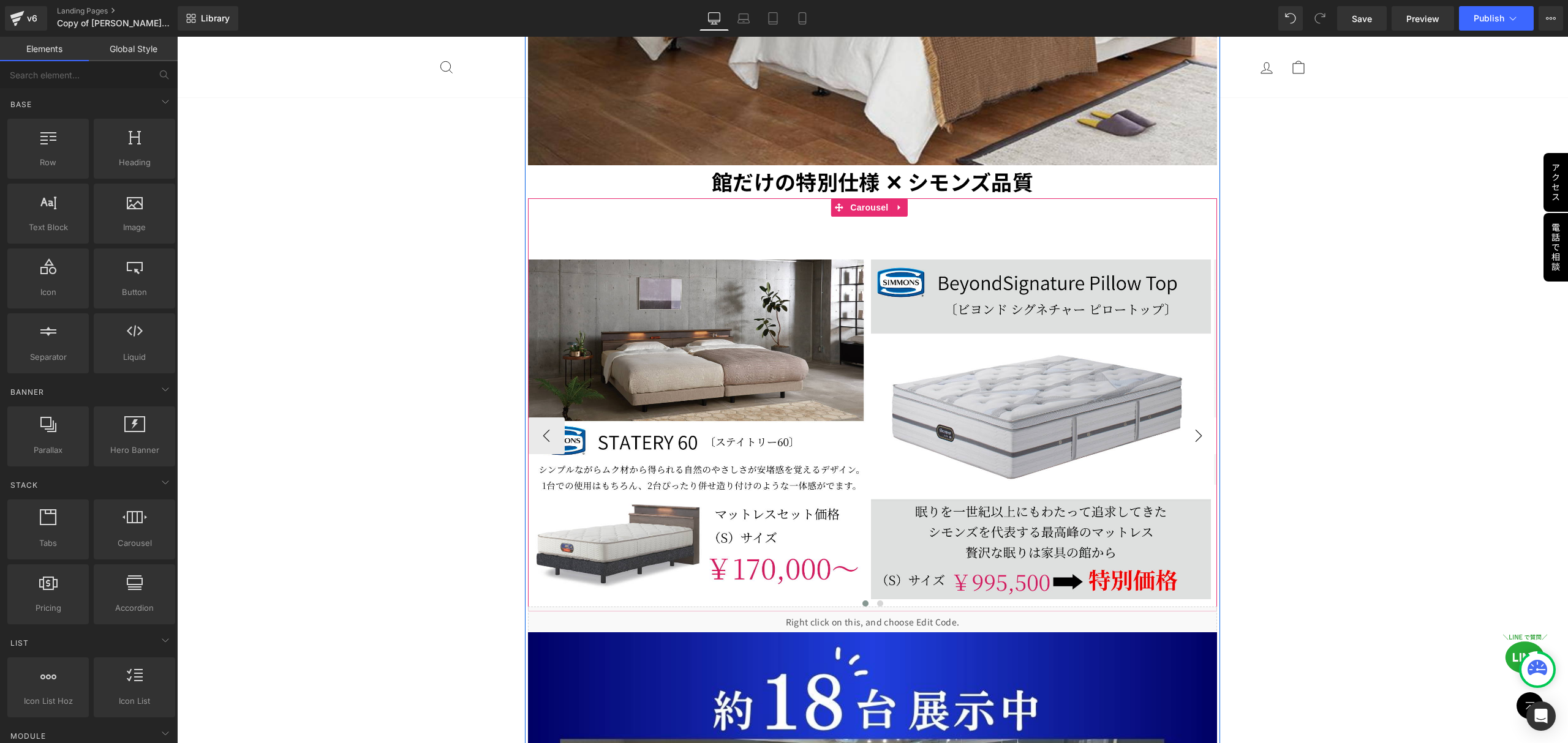
click at [1184, 417] on button "›" at bounding box center [1198, 435] width 36 height 36
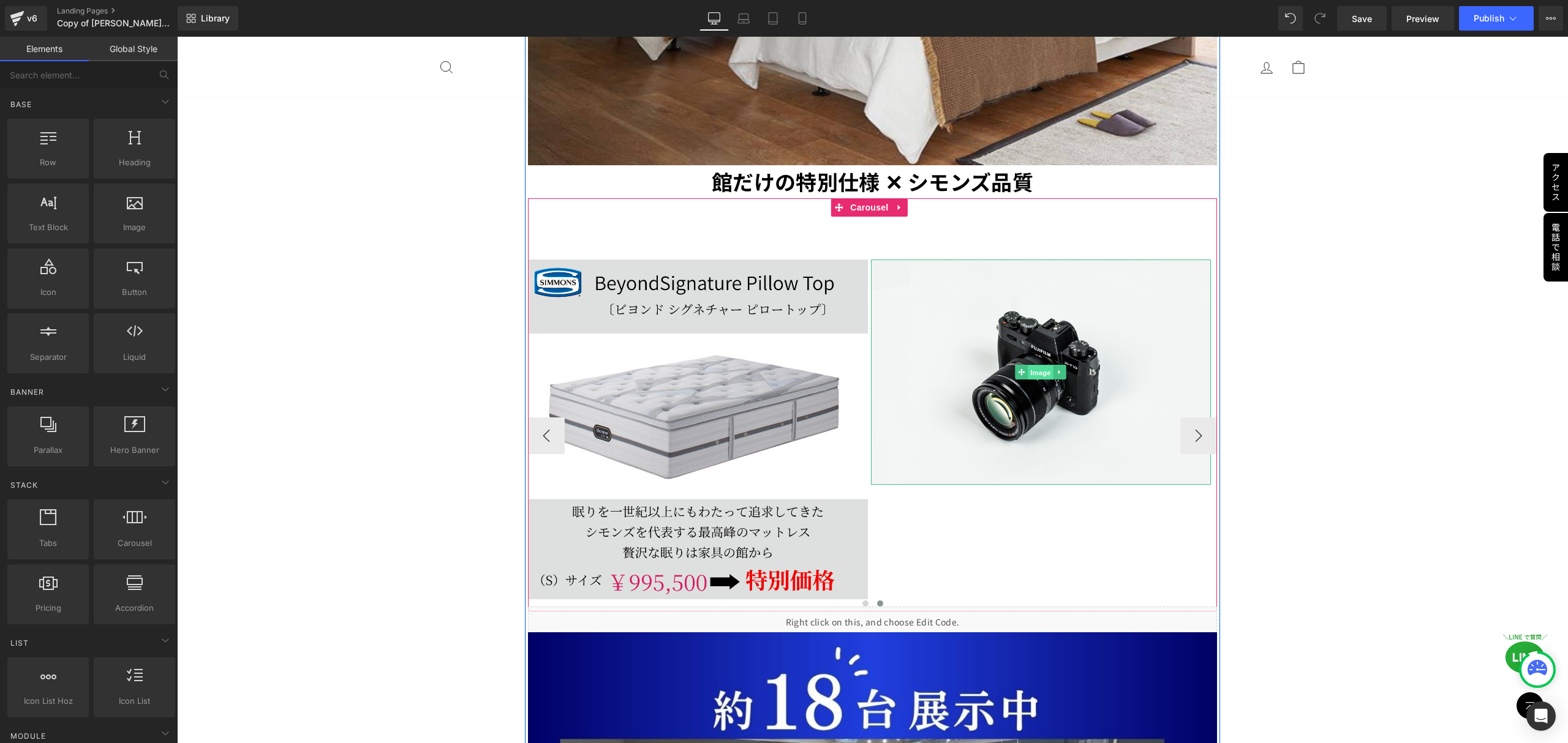
click at [1032, 365] on span "Image" at bounding box center [1040, 373] width 26 height 15
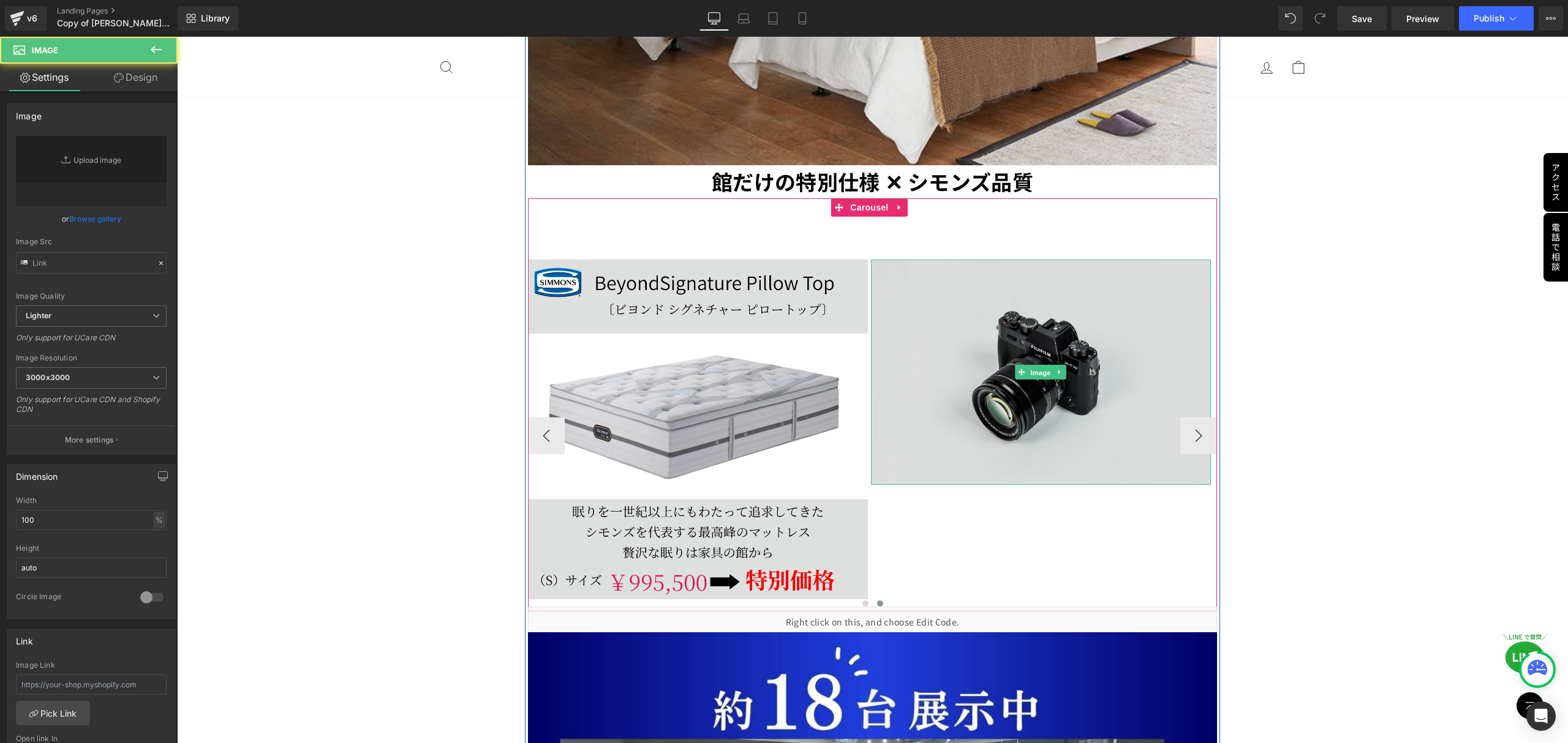
type input "//d1um8515vdn9kb.cloudfront.net/images/parallax.jpg"
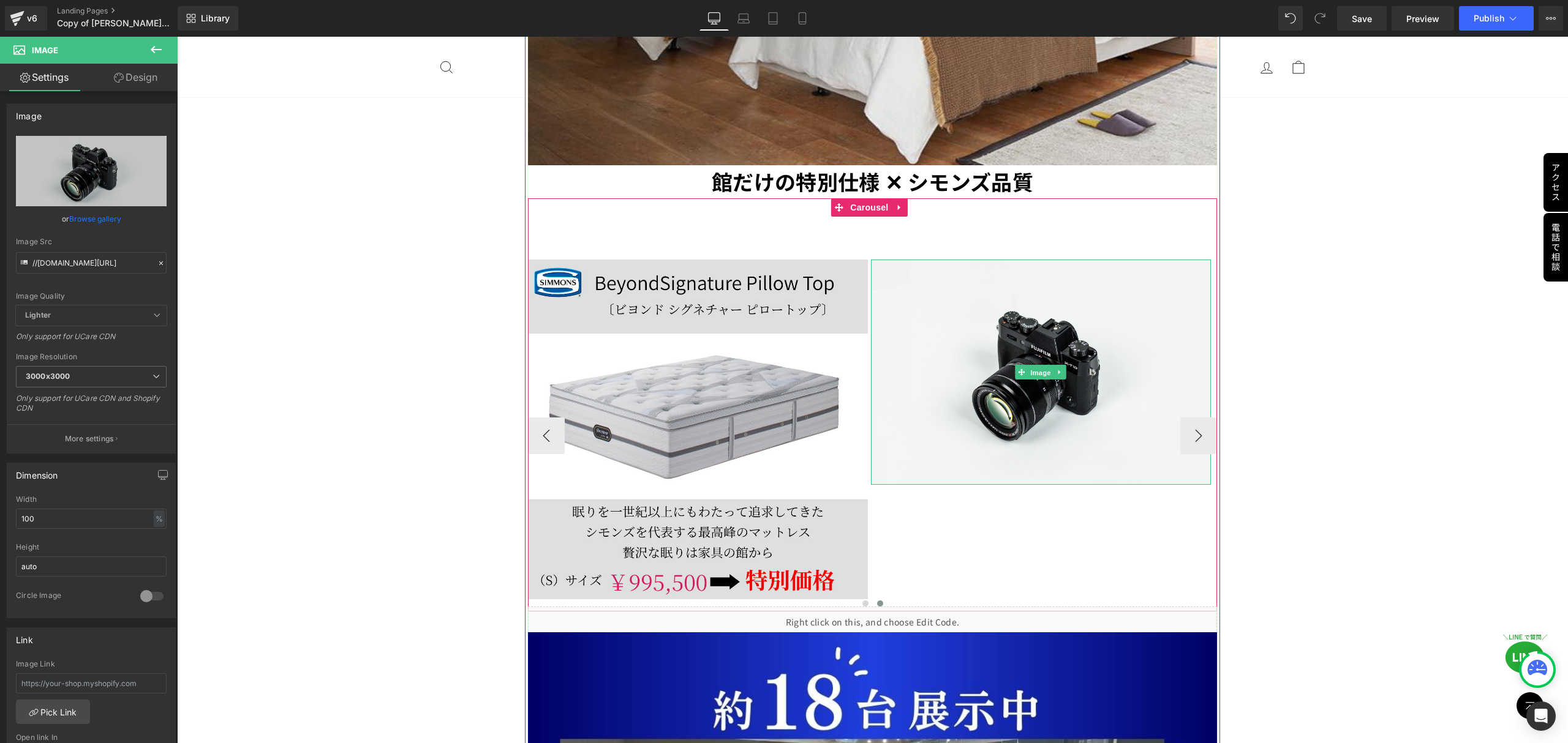
drag, startPoint x: 1042, startPoint y: 351, endPoint x: 897, endPoint y: 336, distance: 145.8
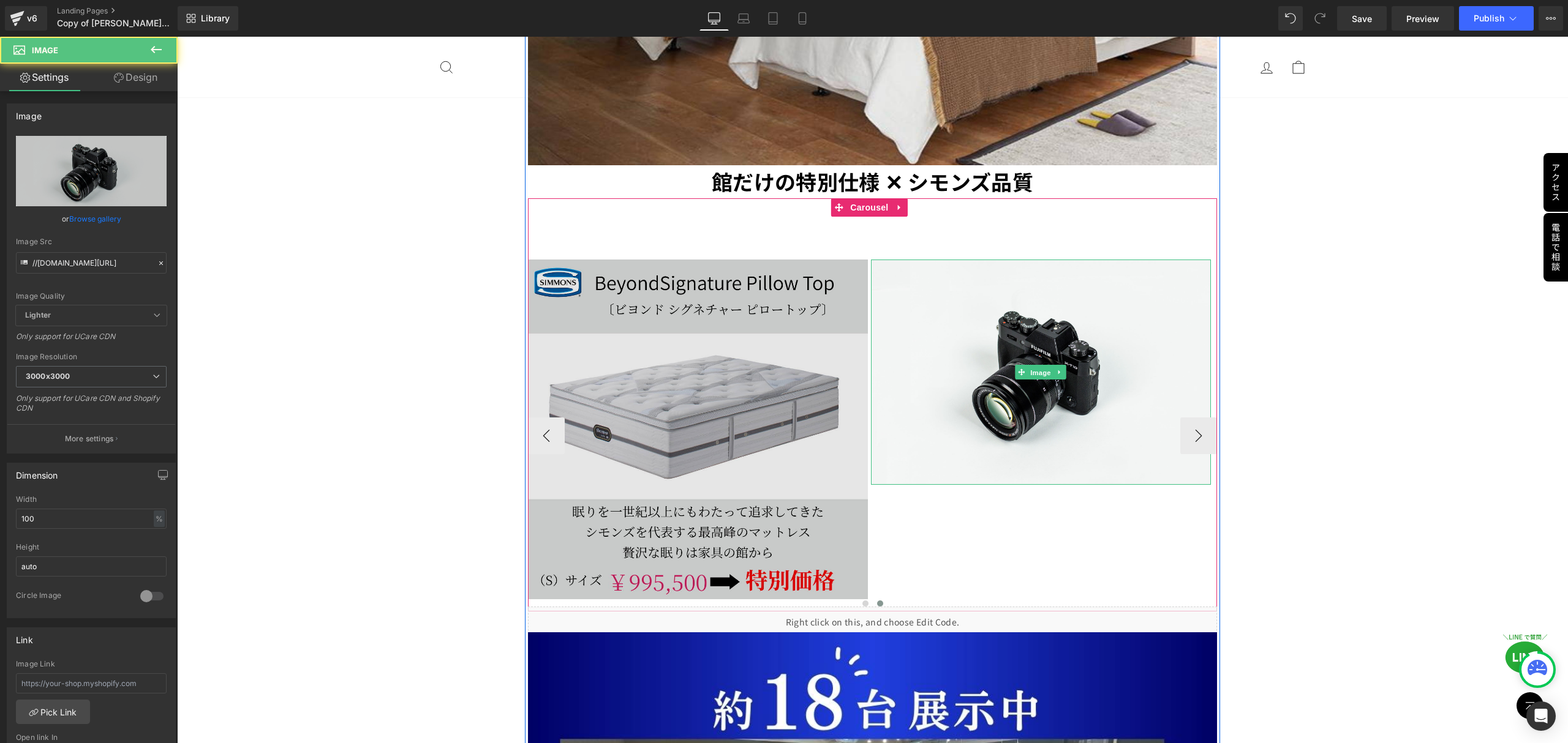
scroll to position [3893, 0]
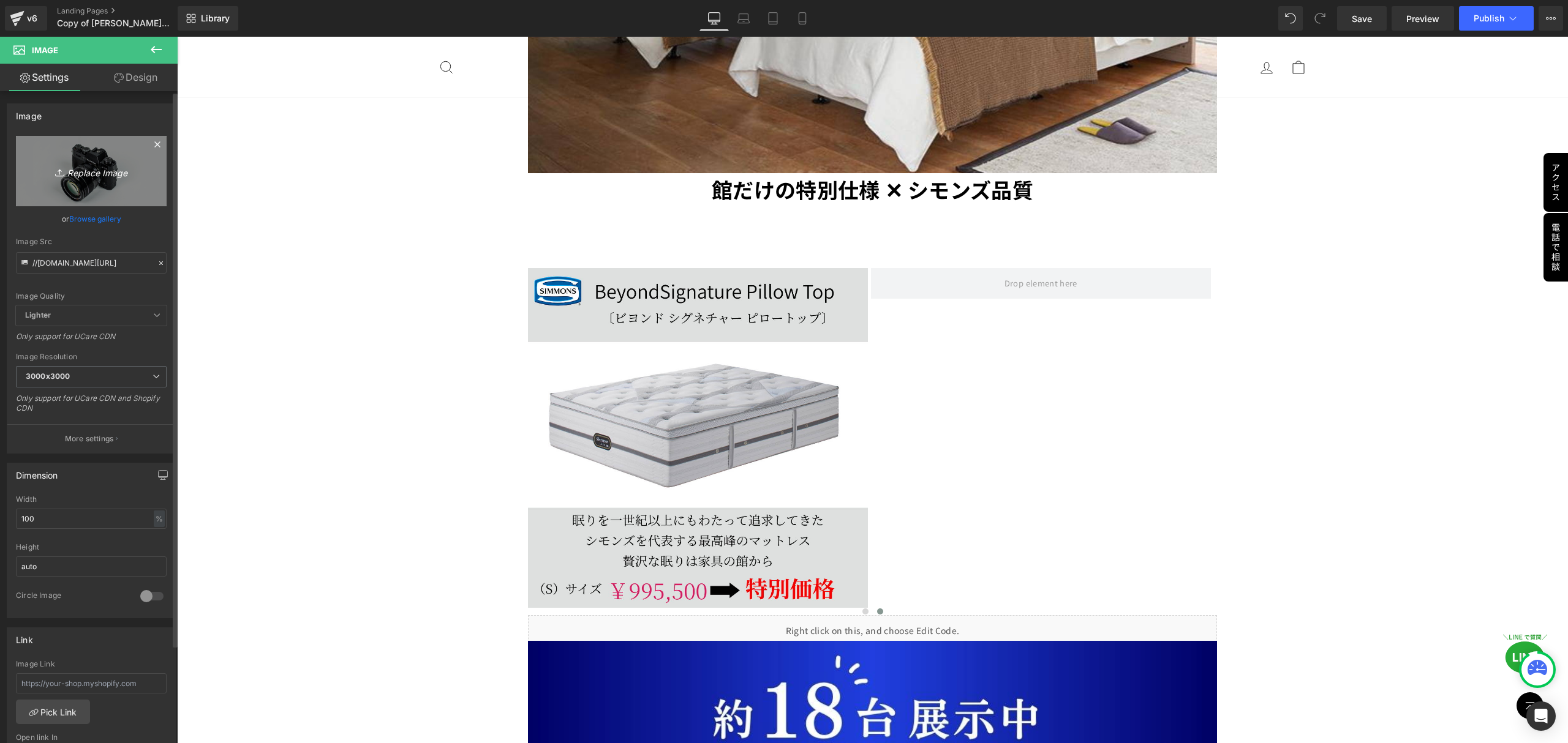
click at [57, 174] on icon at bounding box center [61, 173] width 12 height 12
type input "C:\fakepath\複製済みGWセール_本社_正方形（1080 × 1080） (11).png"
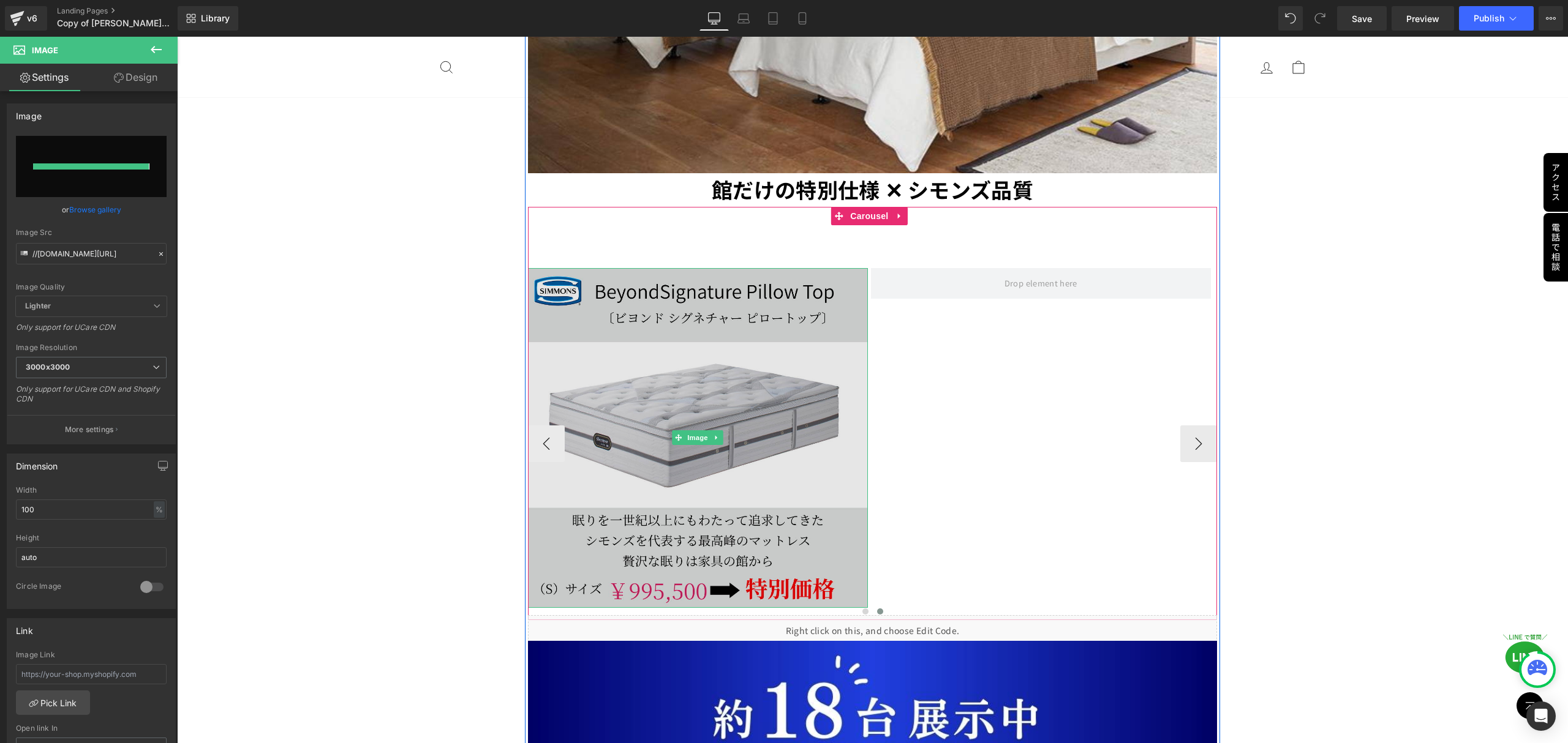
type input "https://ucarecdn.com/0dde5ec3-8d78-40d1-903b-6b04444b98f6/-/format/auto/-/previ…"
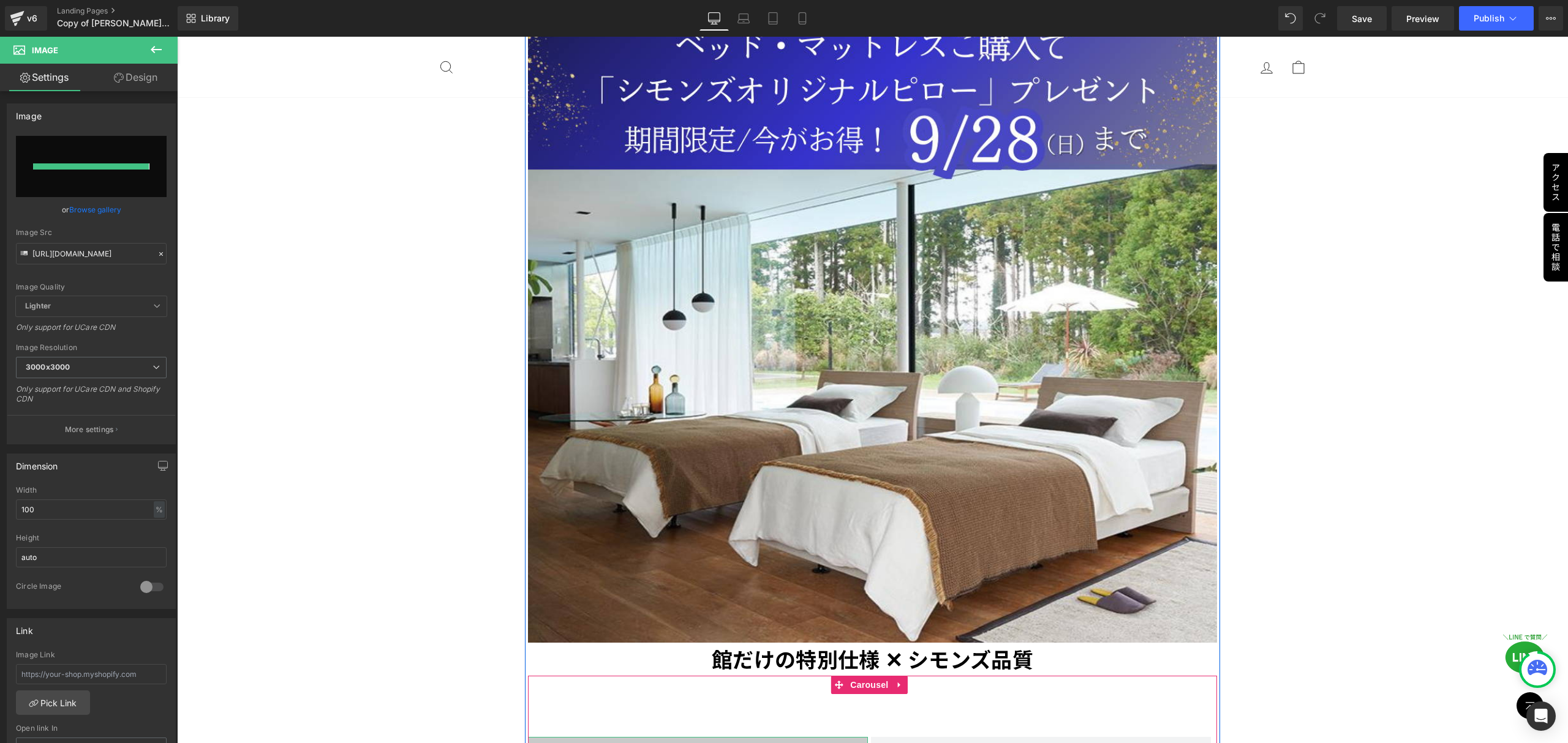
scroll to position [4358, 0]
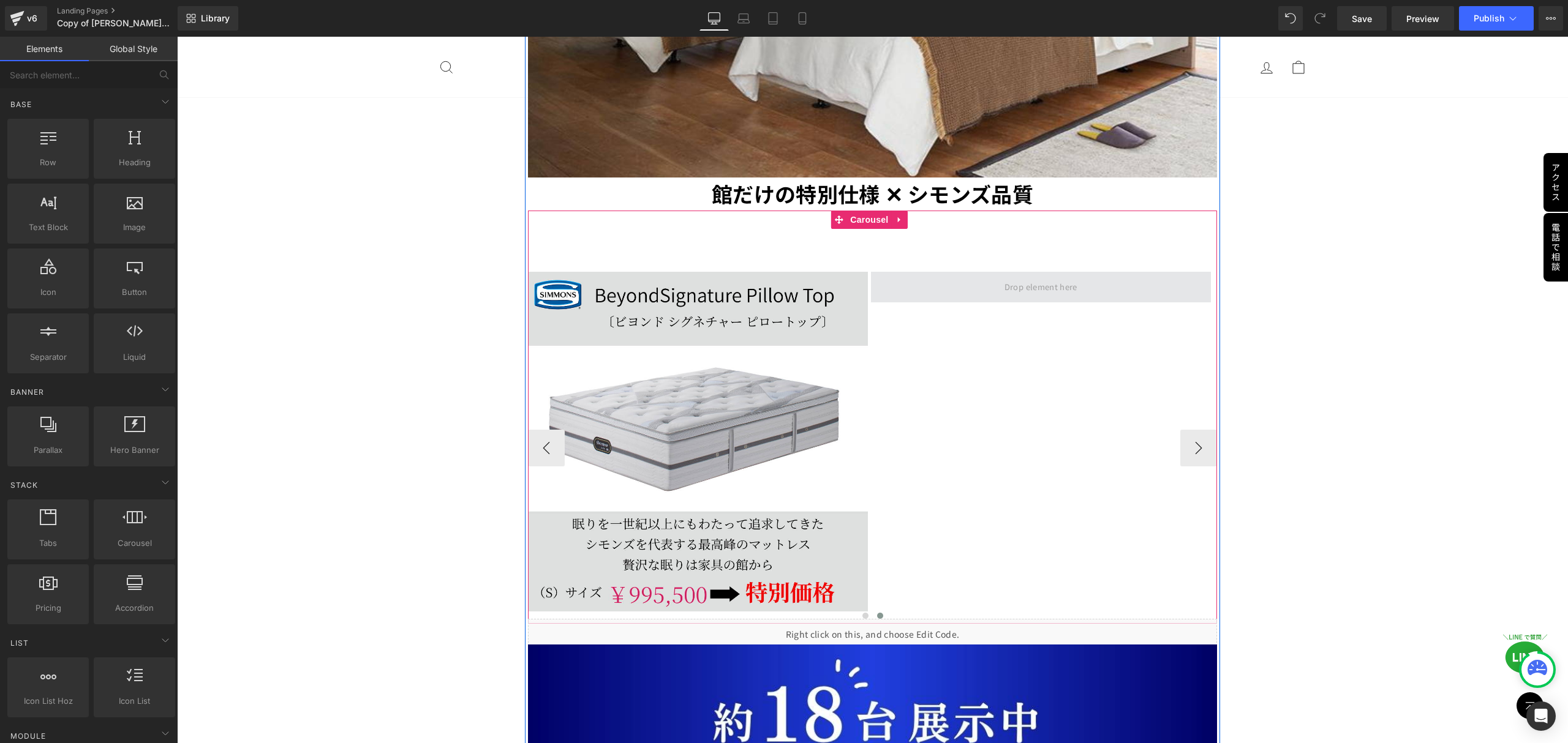
click at [1049, 278] on span at bounding box center [1040, 288] width 81 height 19
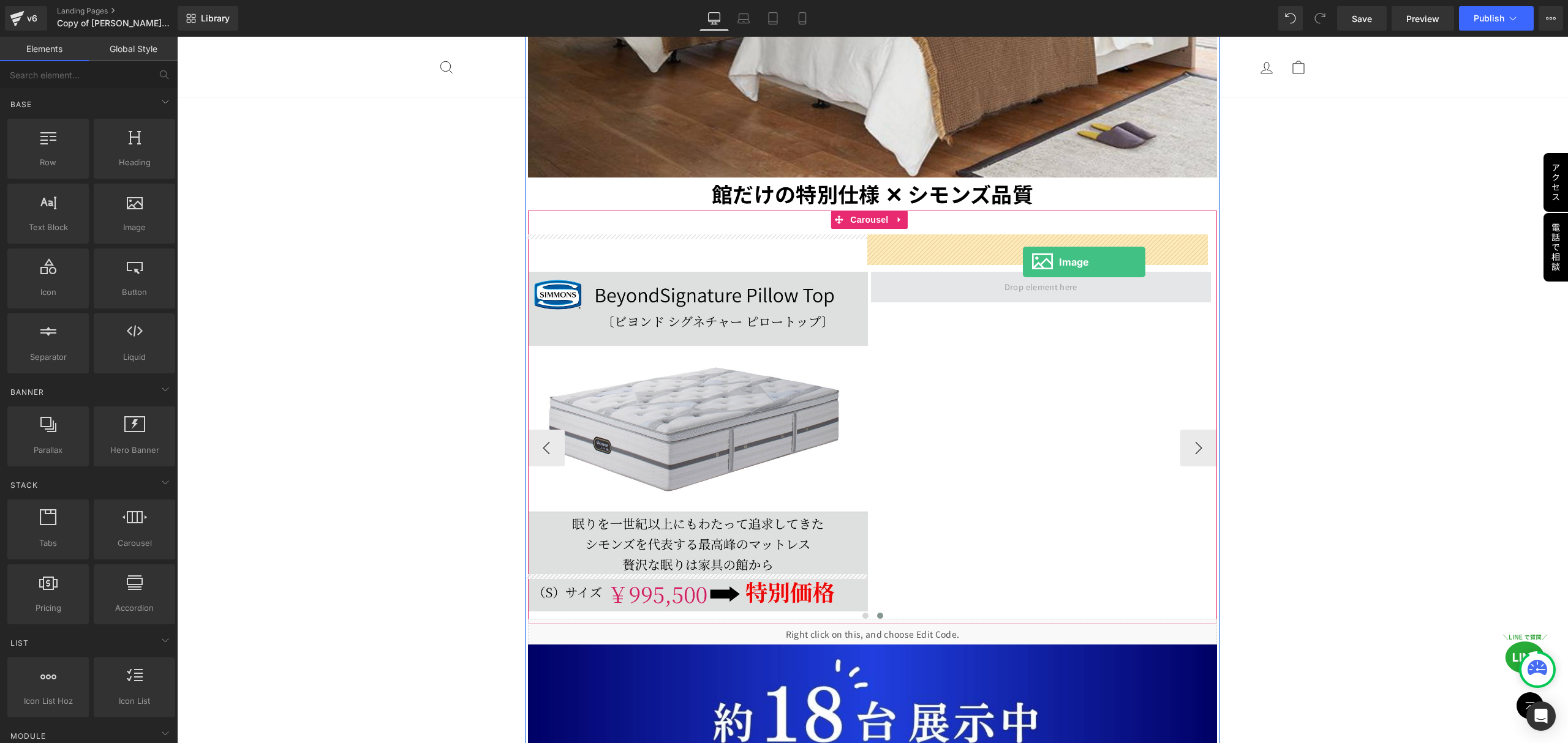
drag, startPoint x: 300, startPoint y: 256, endPoint x: 1023, endPoint y: 262, distance: 723.0
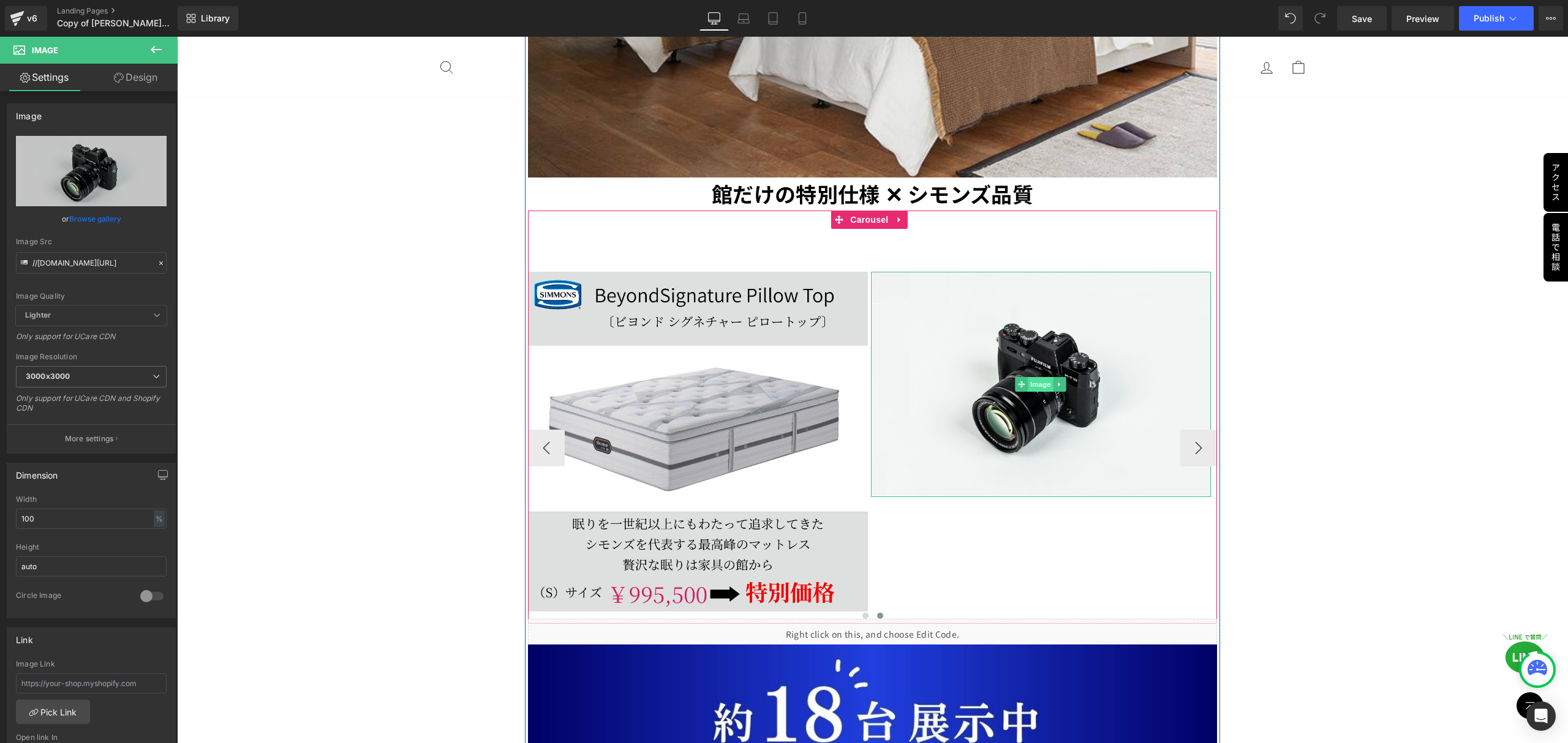
click at [1043, 377] on span "Image" at bounding box center [1040, 385] width 26 height 15
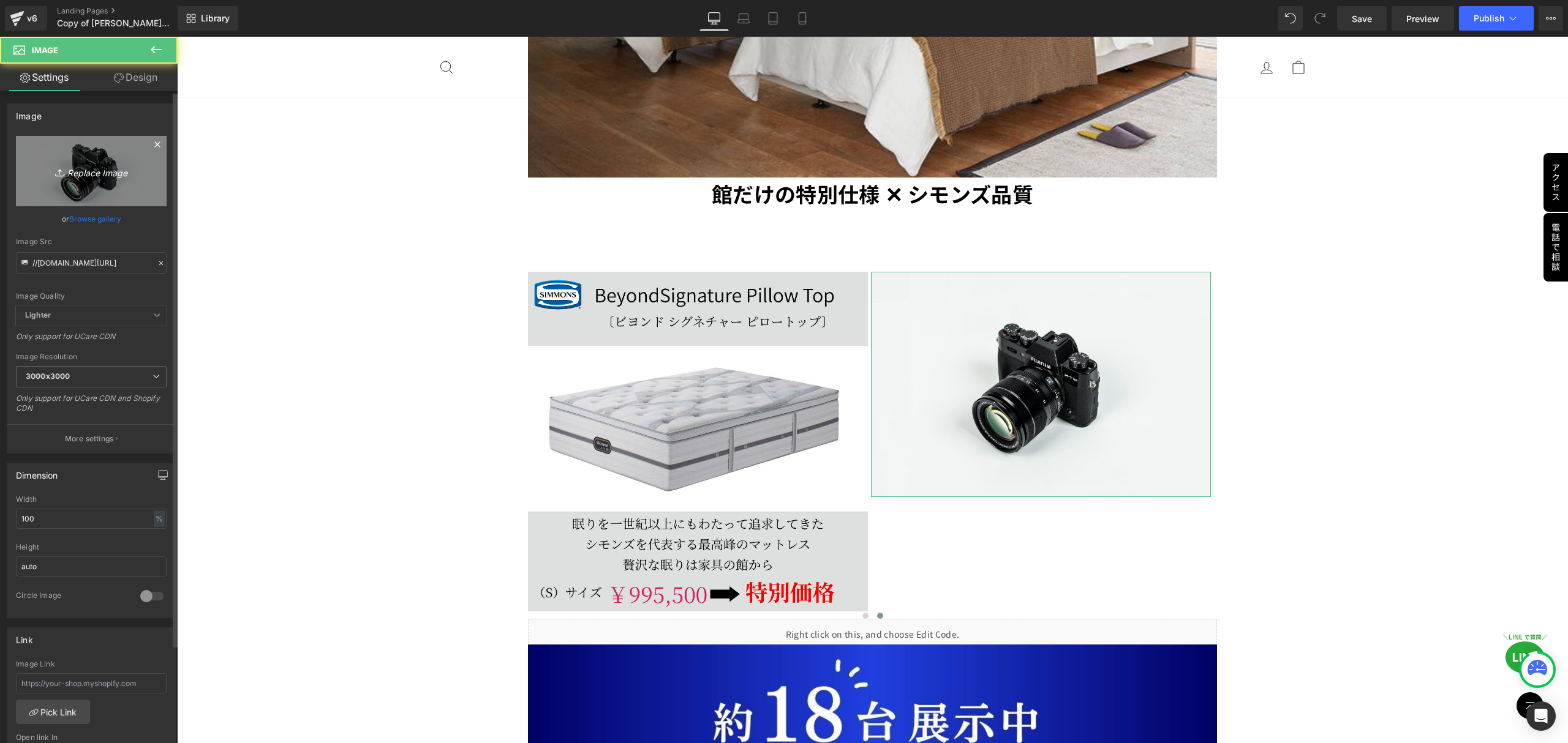
click at [55, 175] on icon at bounding box center [61, 173] width 12 height 12
type input "C:\fakepath\複製済みGWセール_本社_正方形（1080 × 1080） (11).png"
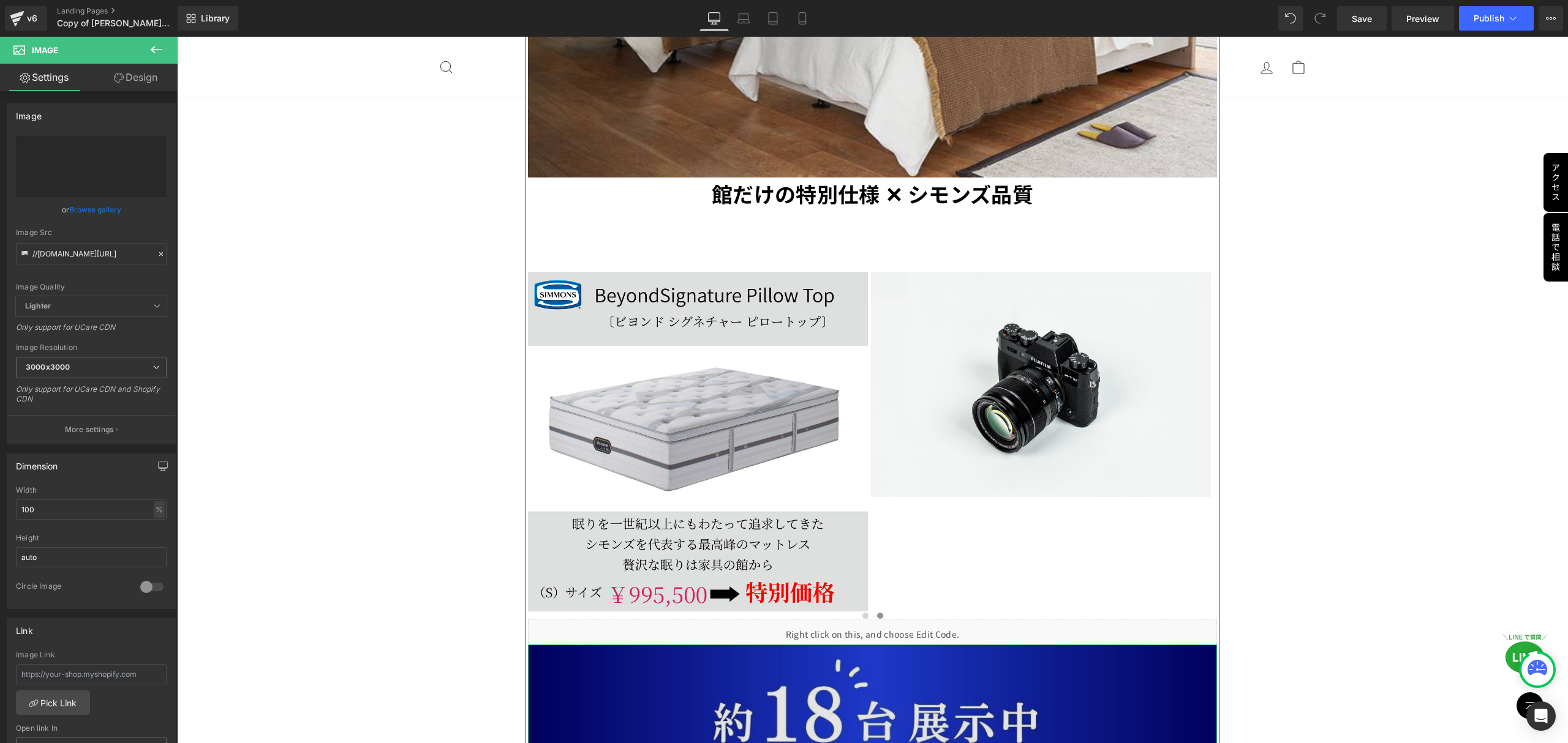
type input "https://ucarecdn.com/3671768e-fd51-4d7c-ac1e-1e0d572efd00/-/format/auto/-/previ…"
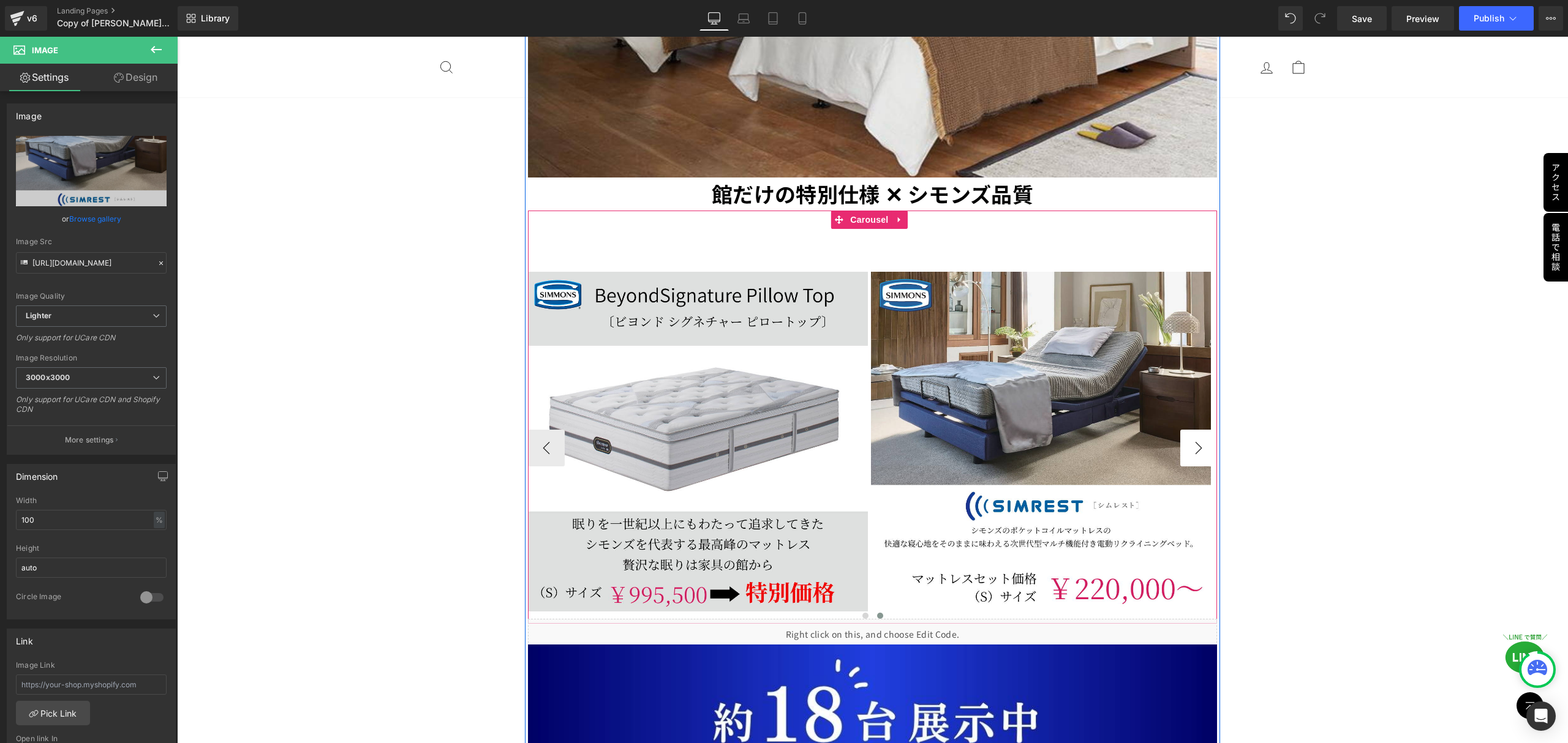
click at [1180, 430] on button "›" at bounding box center [1198, 448] width 36 height 36
click at [1189, 430] on button "›" at bounding box center [1198, 448] width 36 height 36
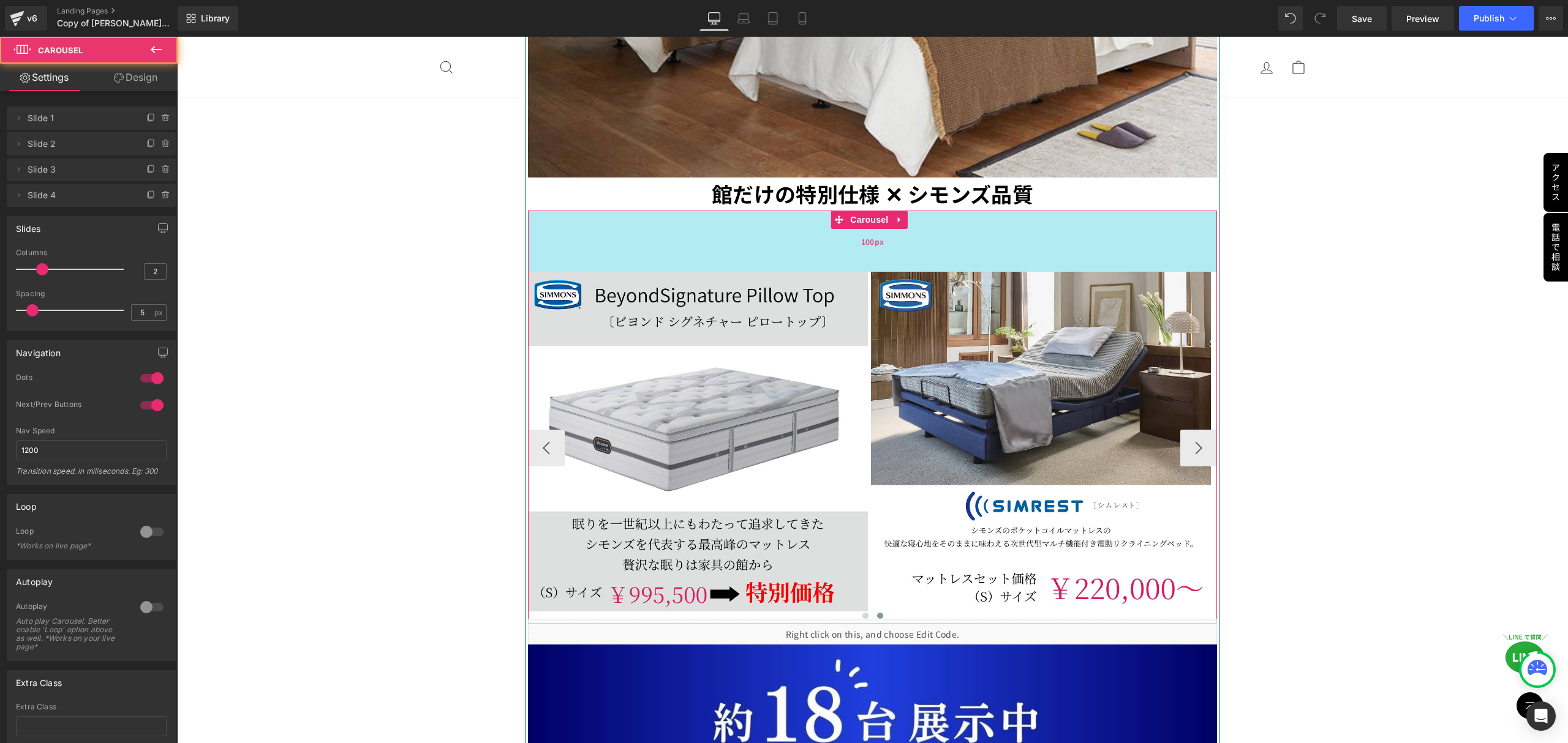
click at [871, 213] on div "100px" at bounding box center [872, 241] width 690 height 61
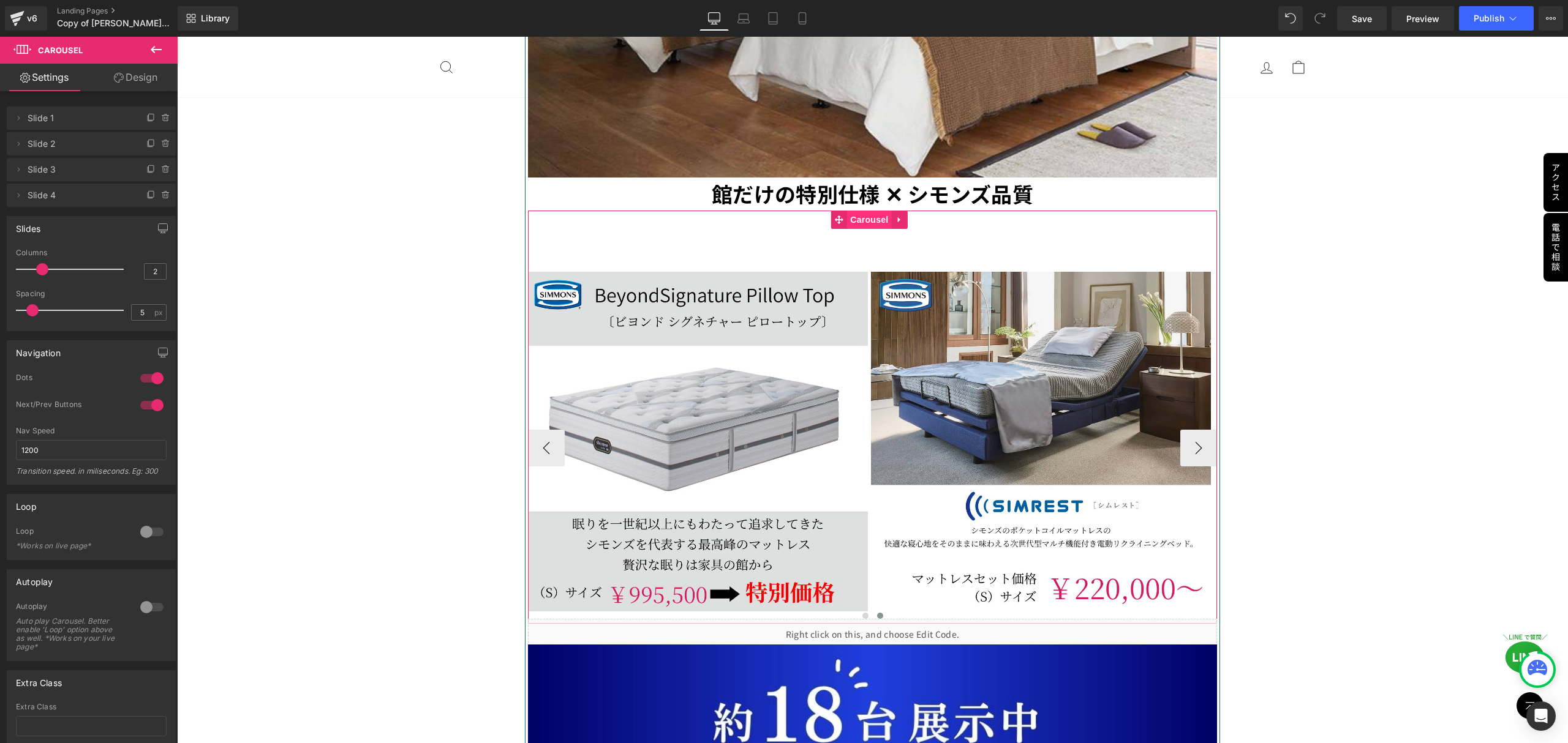
click at [872, 210] on span "Carousel" at bounding box center [868, 219] width 44 height 19
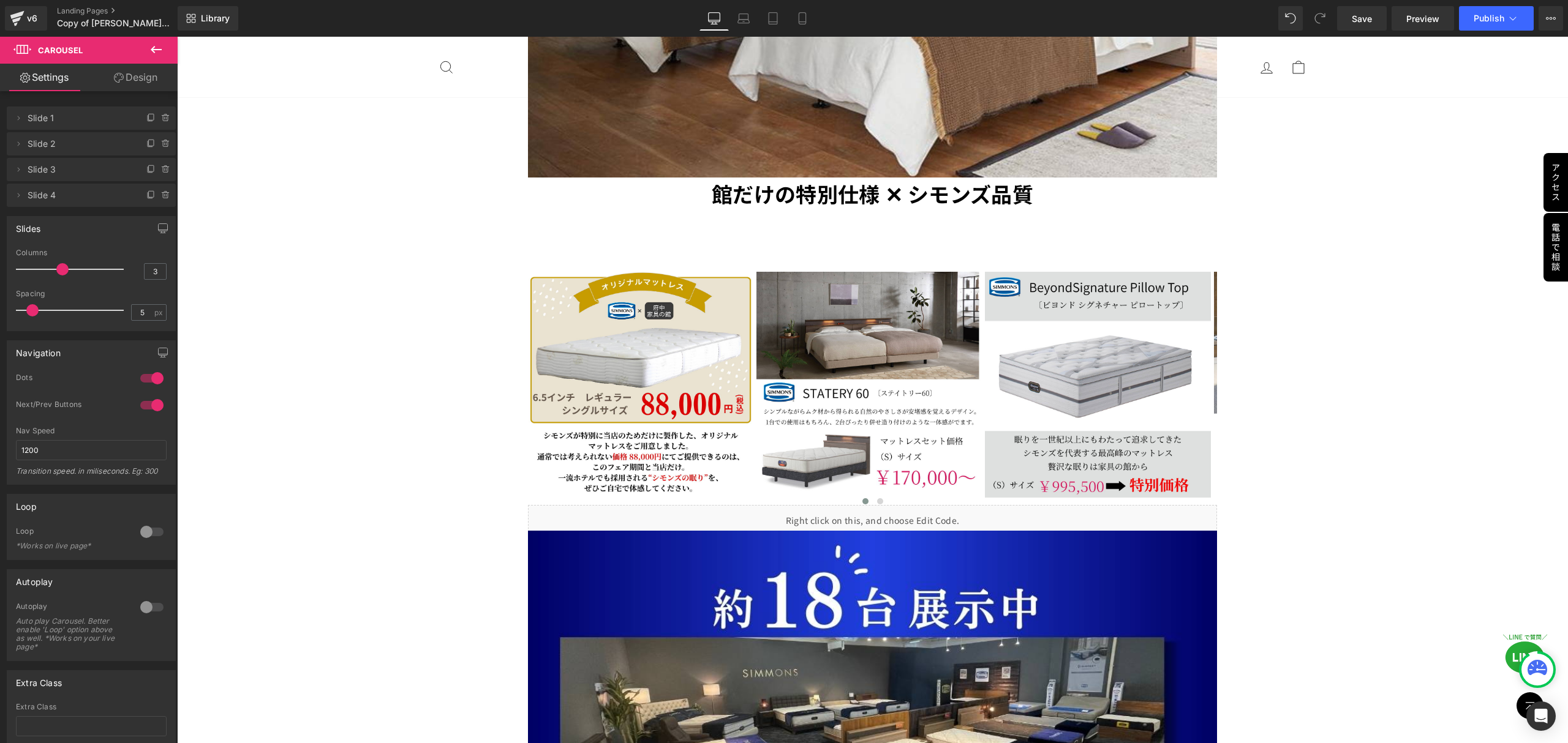
type input "2"
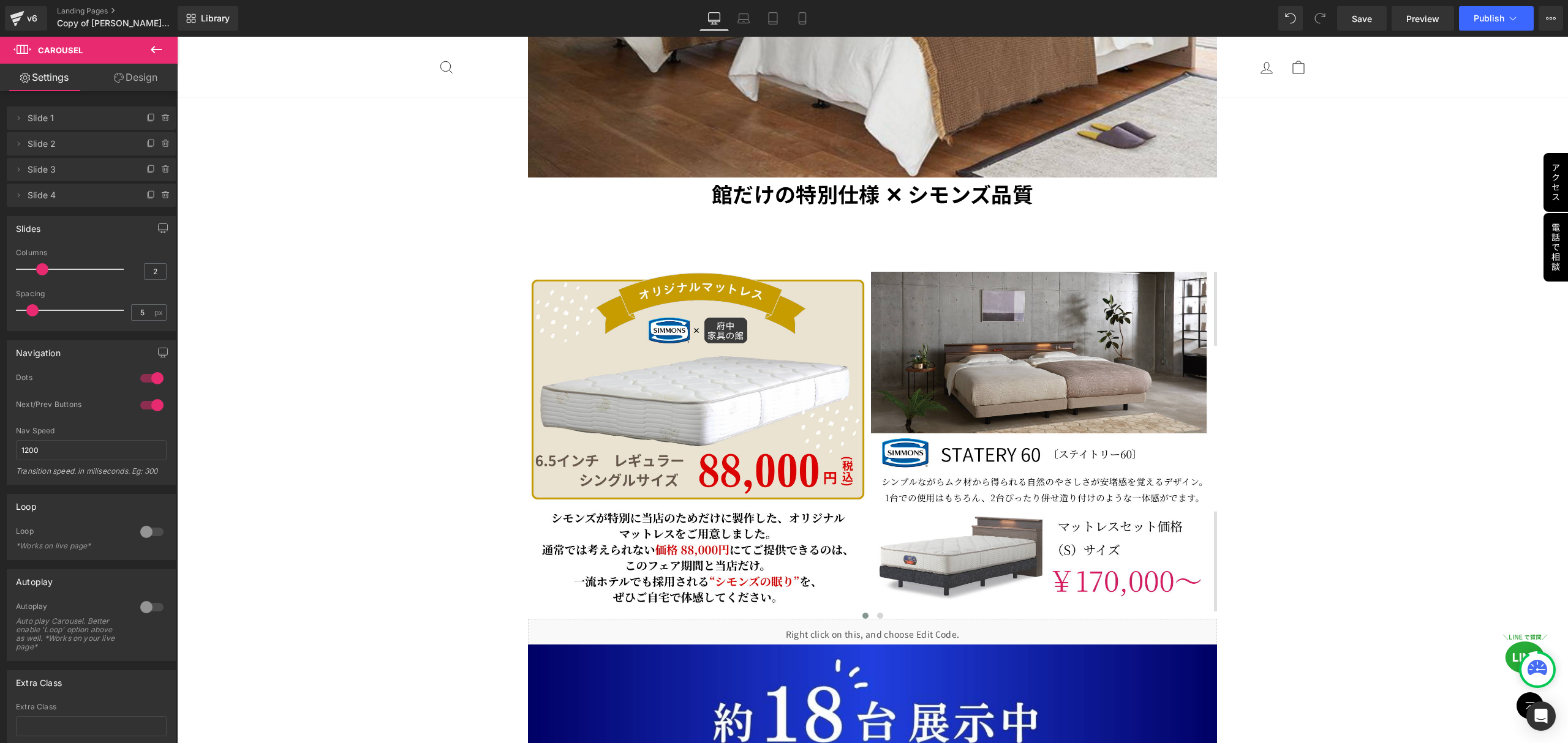
drag, startPoint x: 37, startPoint y: 272, endPoint x: 45, endPoint y: 271, distance: 8.1
click at [45, 271] on span at bounding box center [42, 269] width 12 height 12
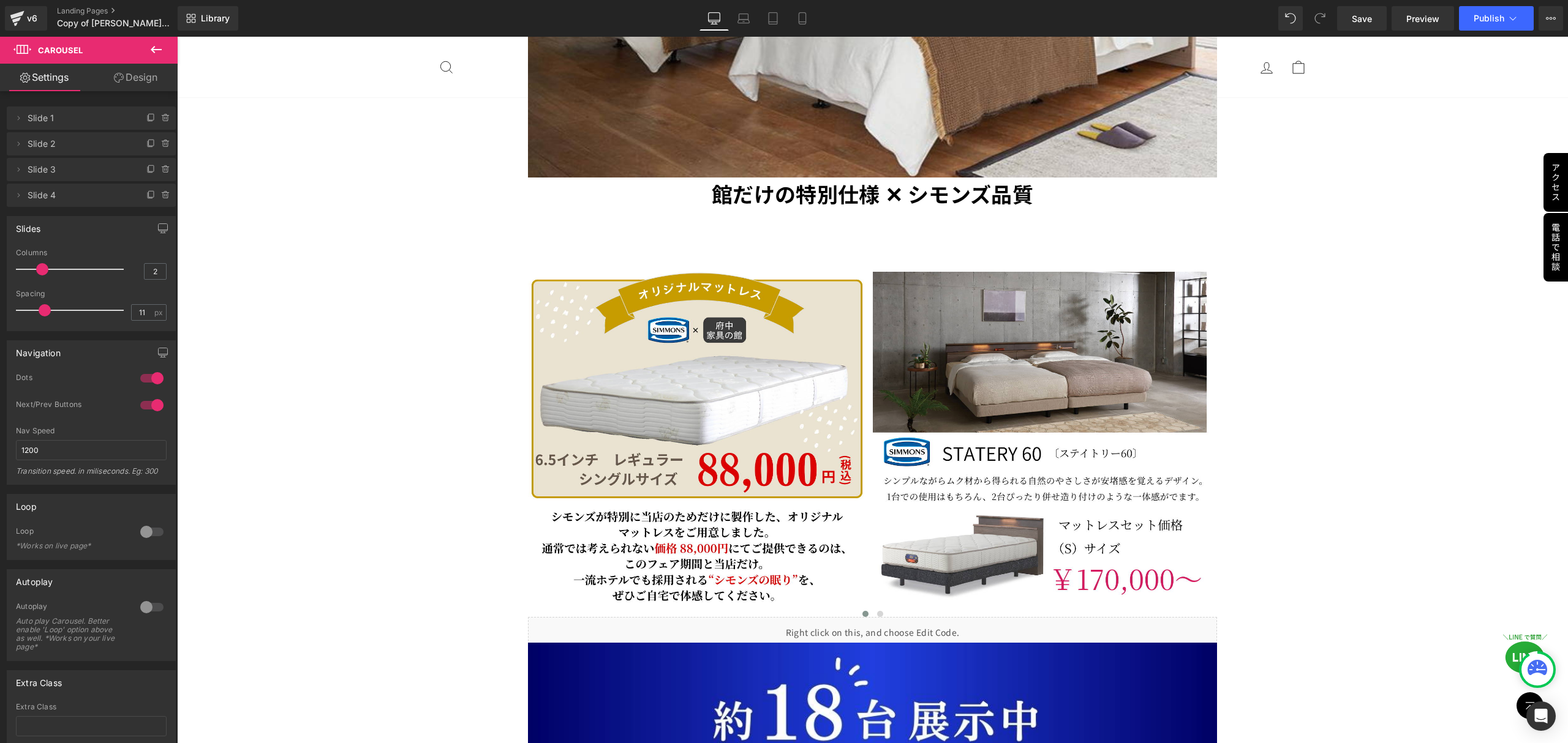
type input "10"
drag, startPoint x: 28, startPoint y: 309, endPoint x: 37, endPoint y: 306, distance: 9.5
click at [37, 306] on span at bounding box center [42, 310] width 12 height 12
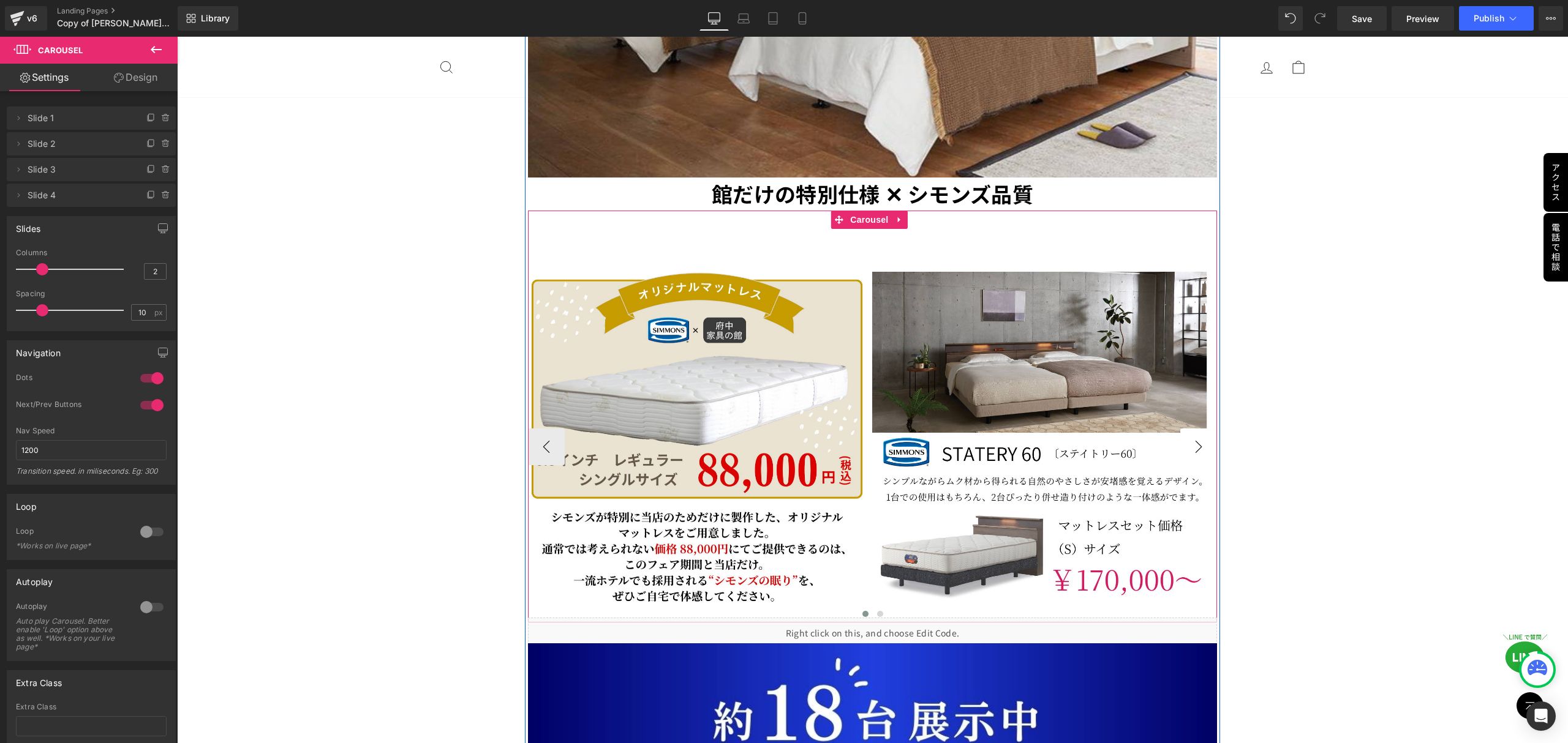
click at [1185, 428] on button "›" at bounding box center [1198, 446] width 36 height 36
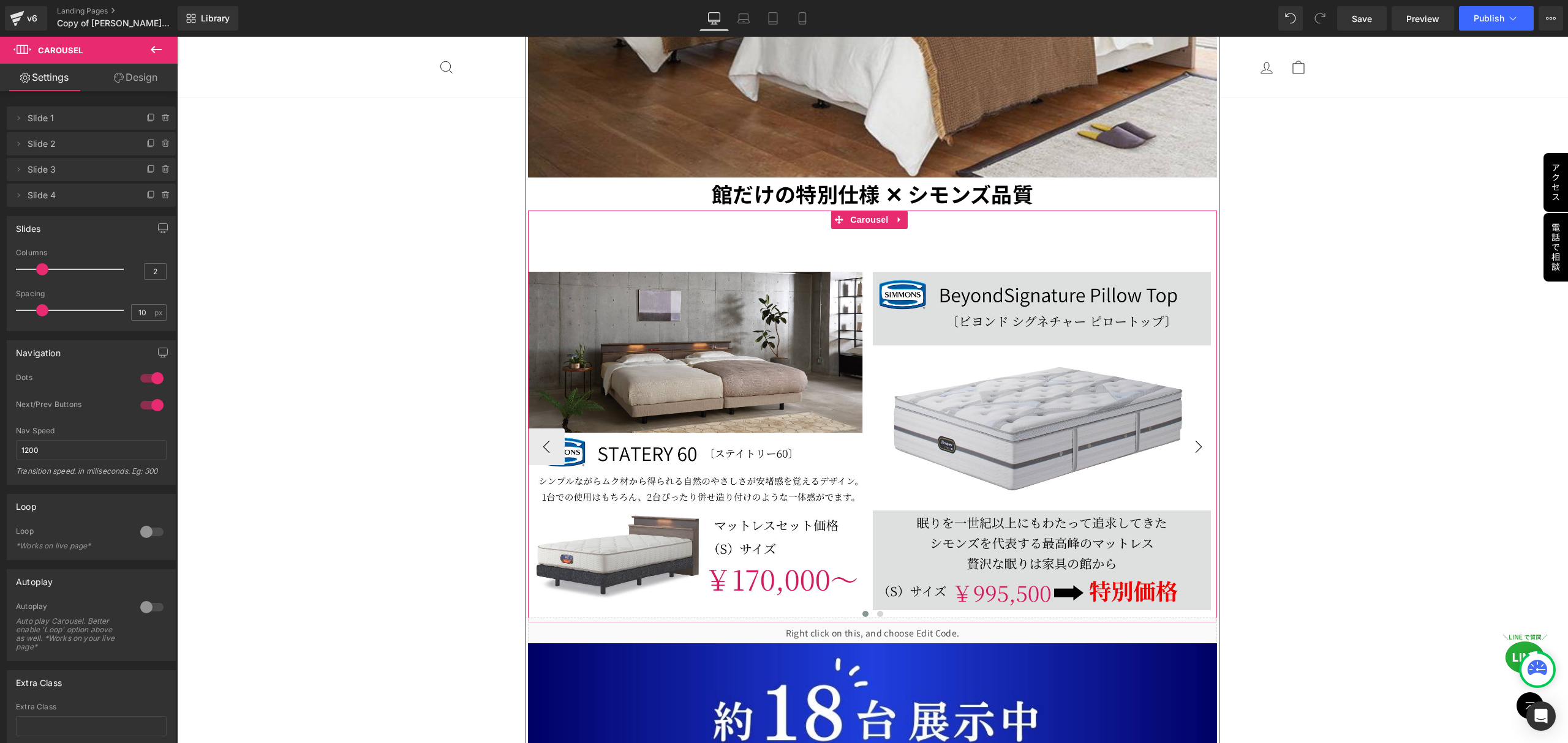
click at [1185, 428] on button "›" at bounding box center [1198, 446] width 36 height 36
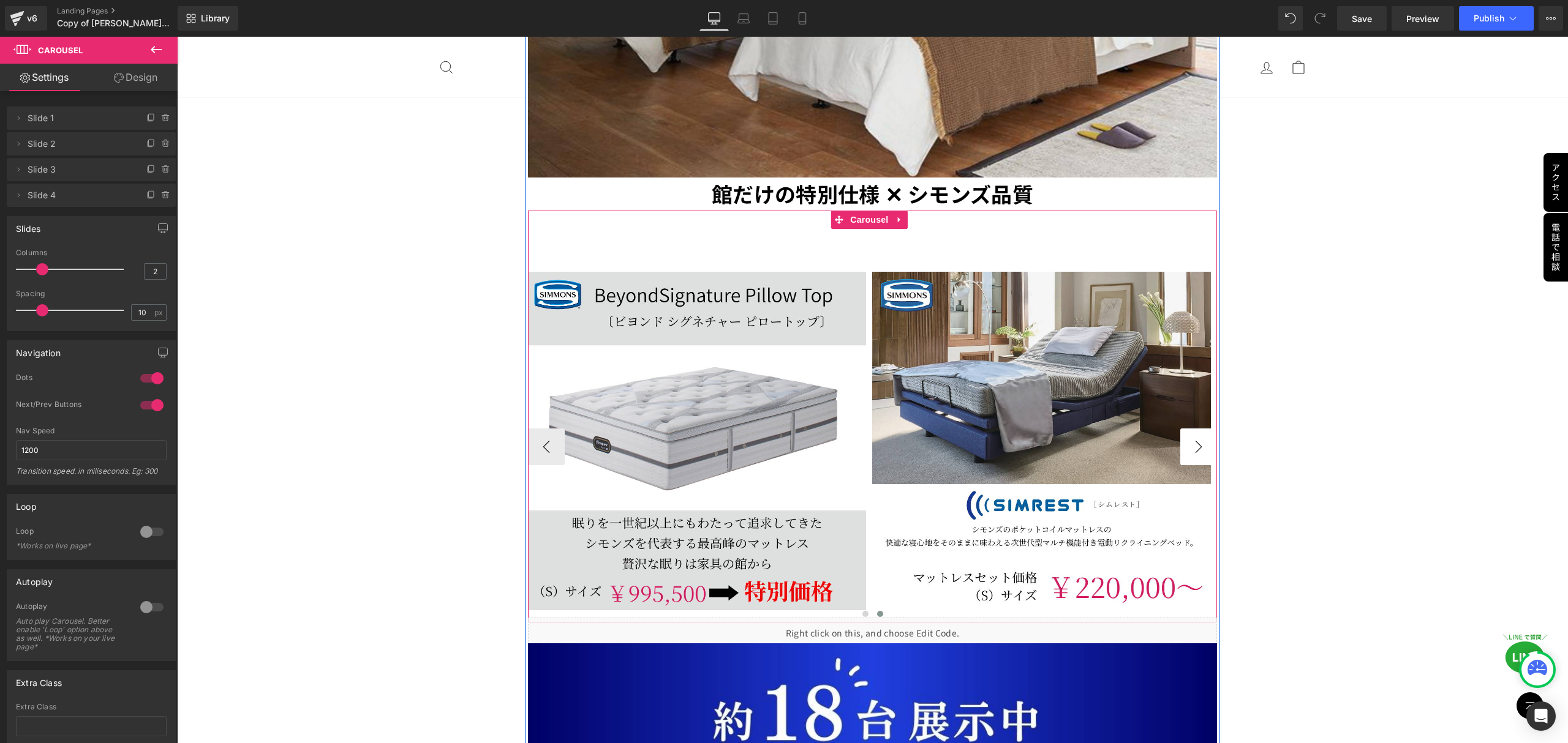
click at [1185, 428] on button "›" at bounding box center [1198, 446] width 36 height 36
click at [149, 191] on icon at bounding box center [151, 194] width 5 height 6
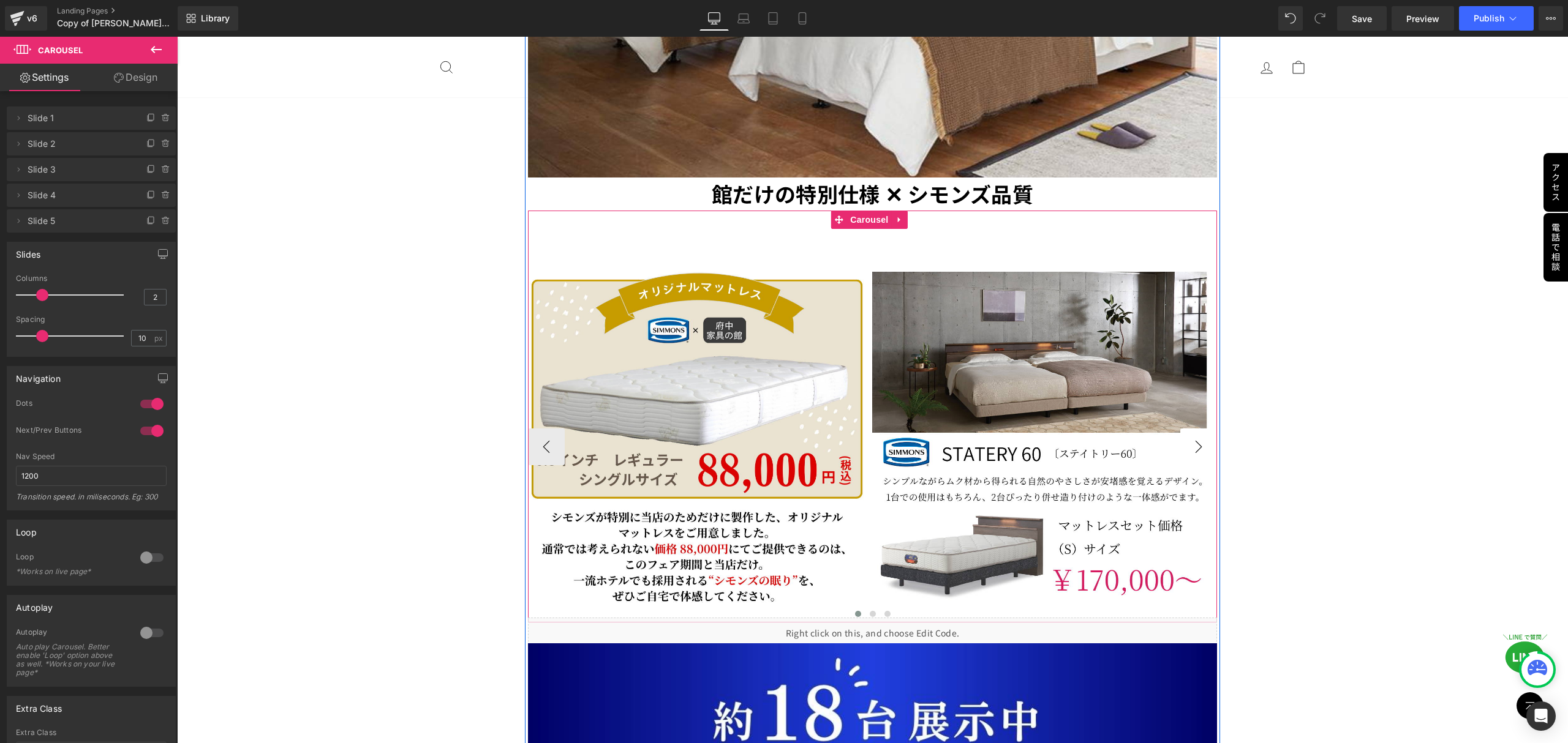
click at [1191, 428] on button "›" at bounding box center [1198, 446] width 36 height 36
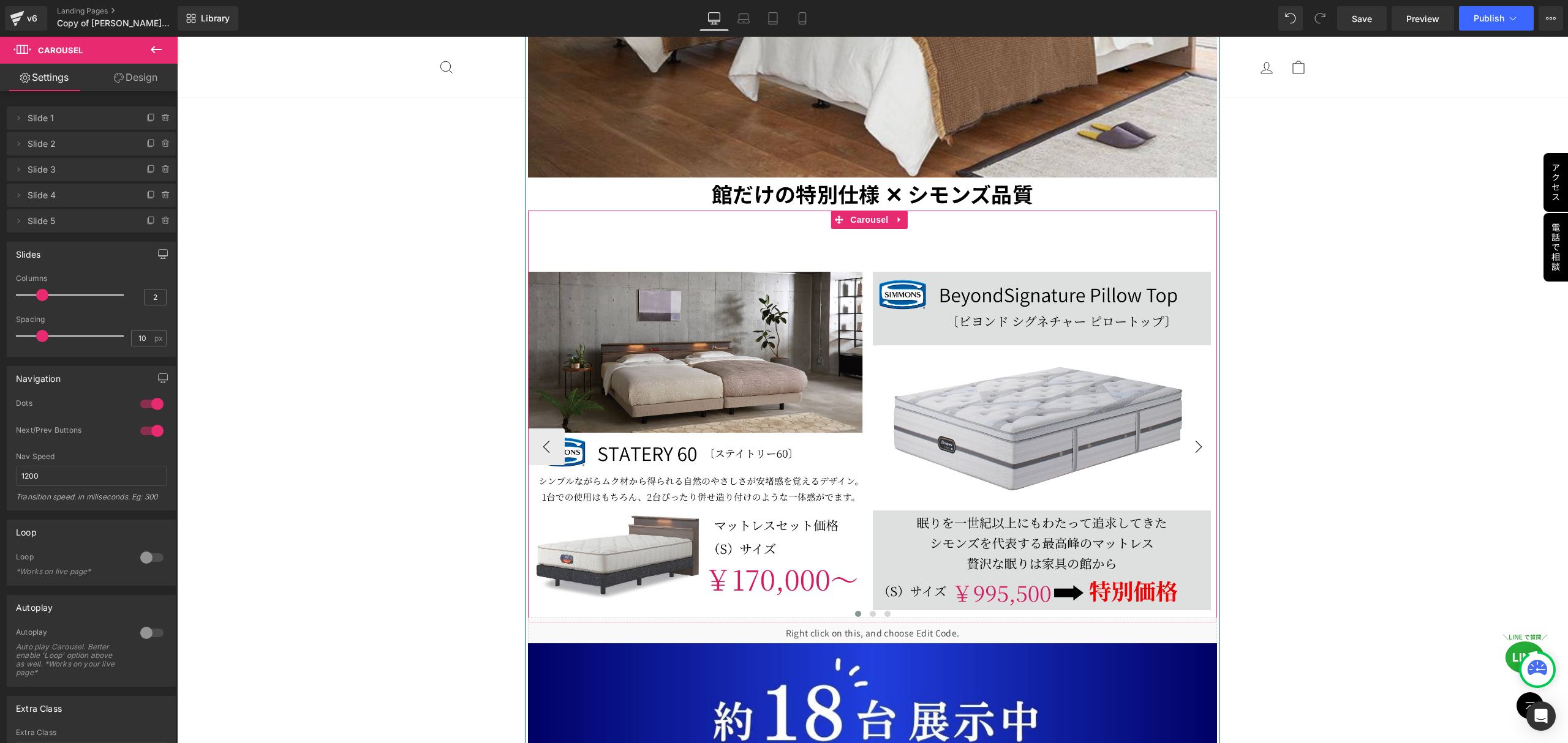
click at [1191, 428] on button "›" at bounding box center [1198, 446] width 36 height 36
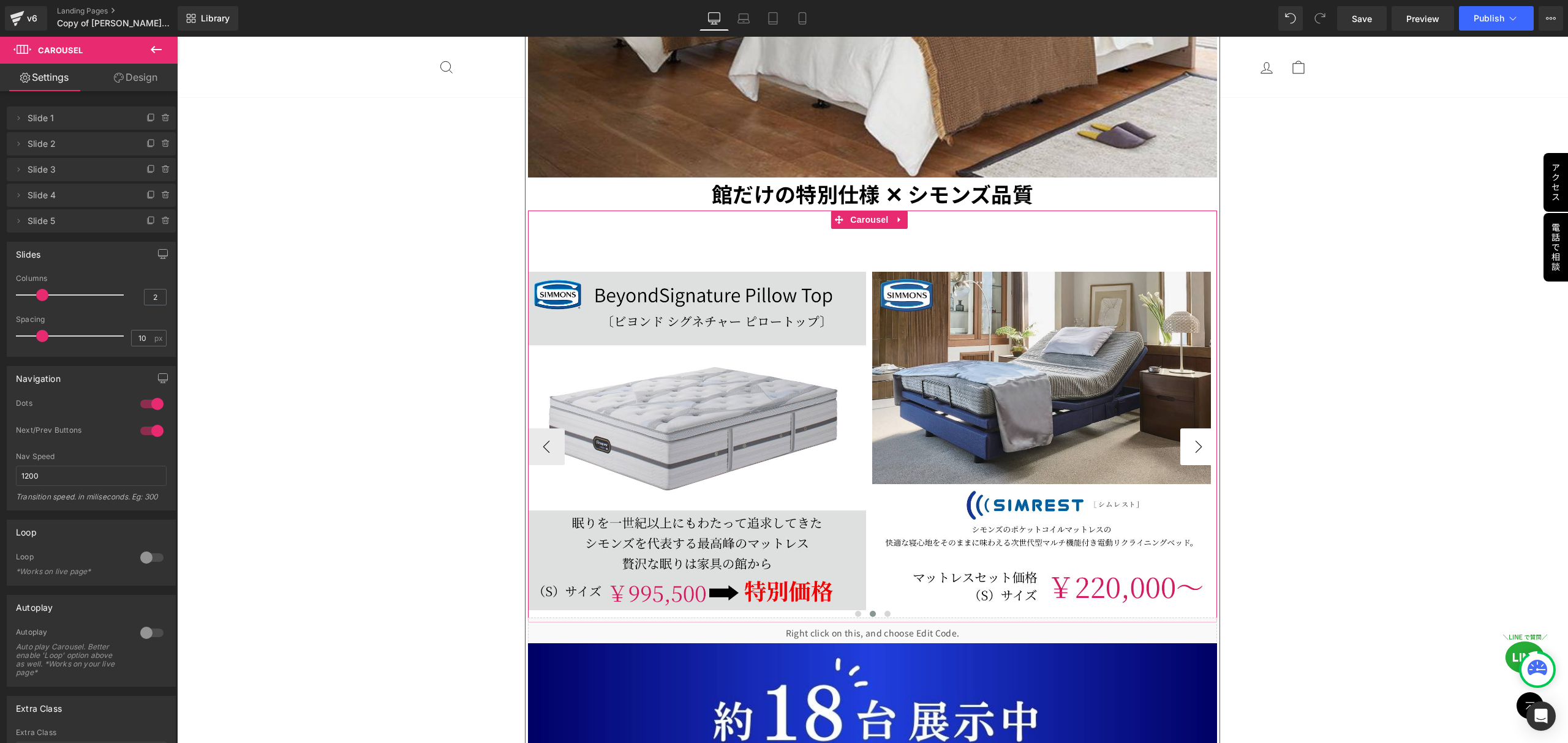
click at [1191, 428] on button "›" at bounding box center [1198, 446] width 36 height 36
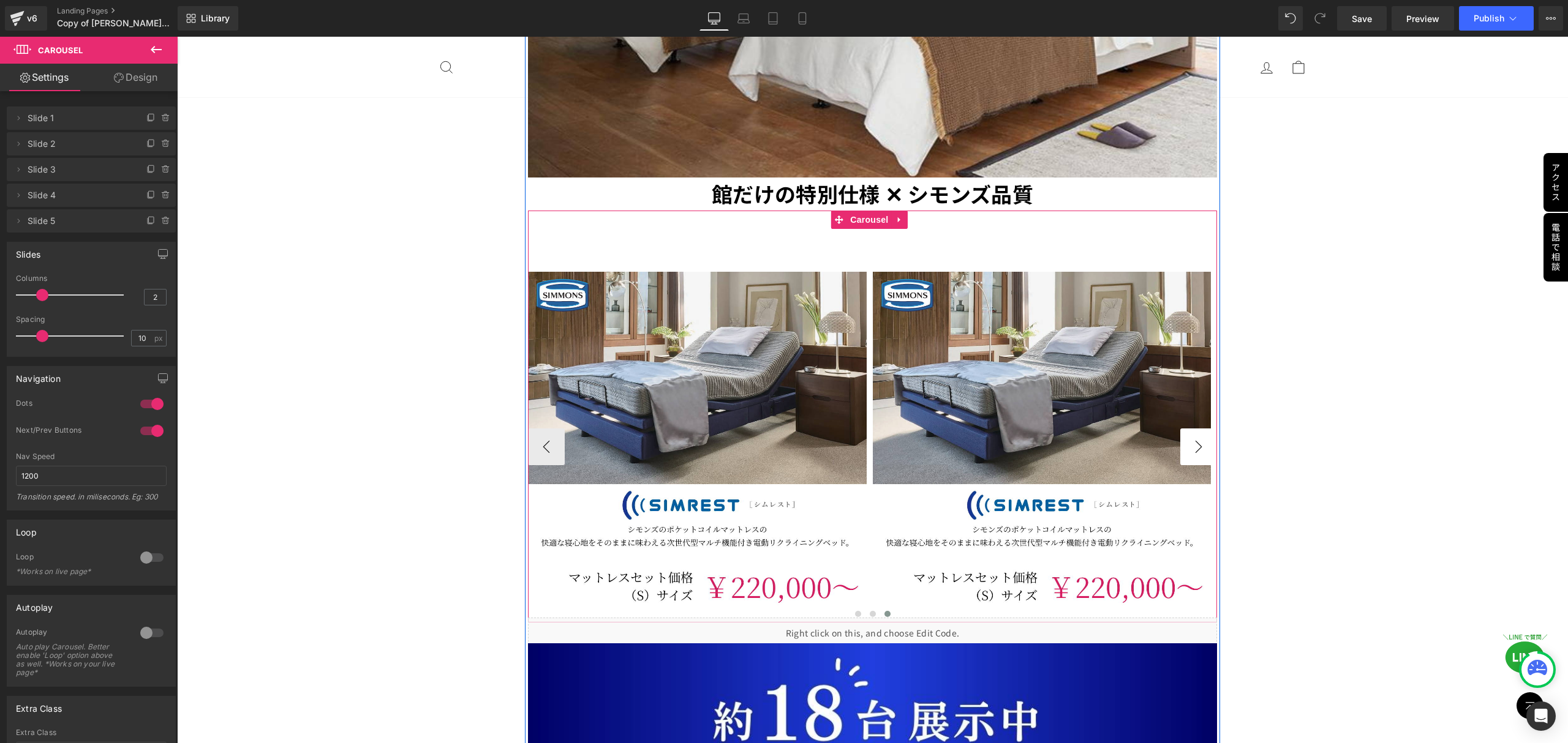
click at [1191, 428] on button "›" at bounding box center [1198, 446] width 36 height 36
click at [1039, 434] on span "Image" at bounding box center [1041, 441] width 26 height 15
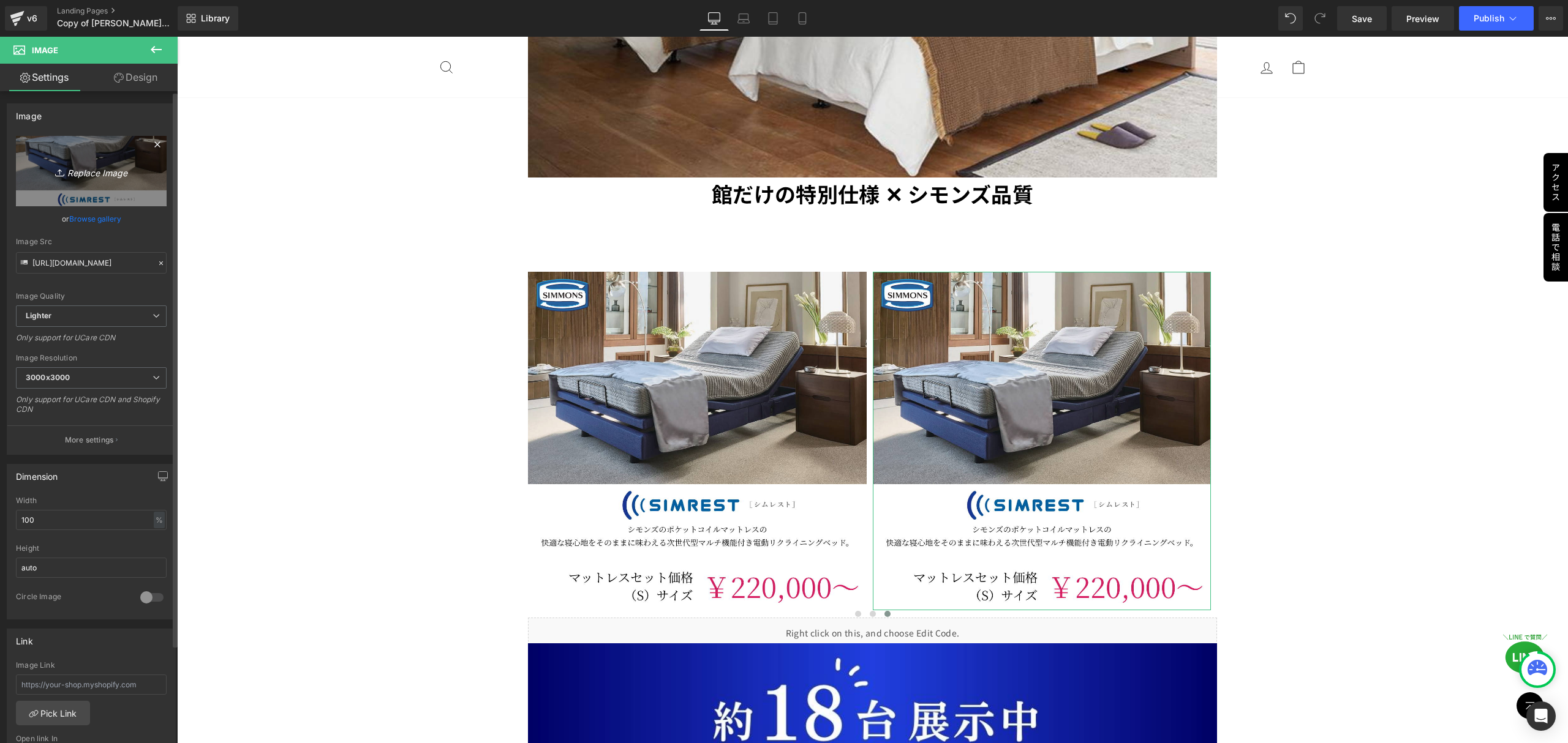
click at [55, 172] on icon at bounding box center [61, 173] width 12 height 12
type input "C:\fakepath\複製済みGWセール_本社_正方形（1080 × 1080） (9).png"
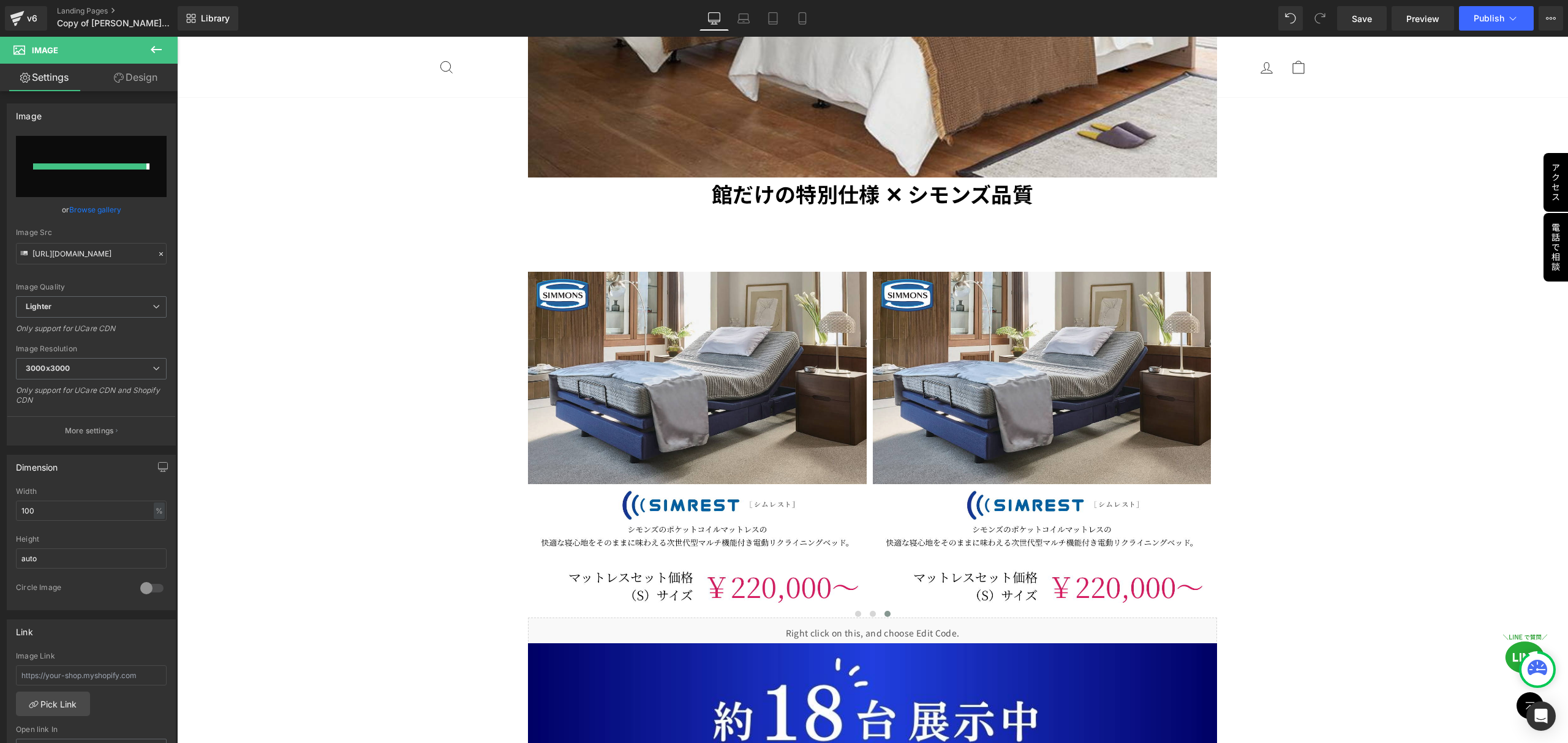
type input "https://ucarecdn.com/79d7784f-bc62-4c39-a031-c6ecad1c0e2e/-/format/auto/-/previ…"
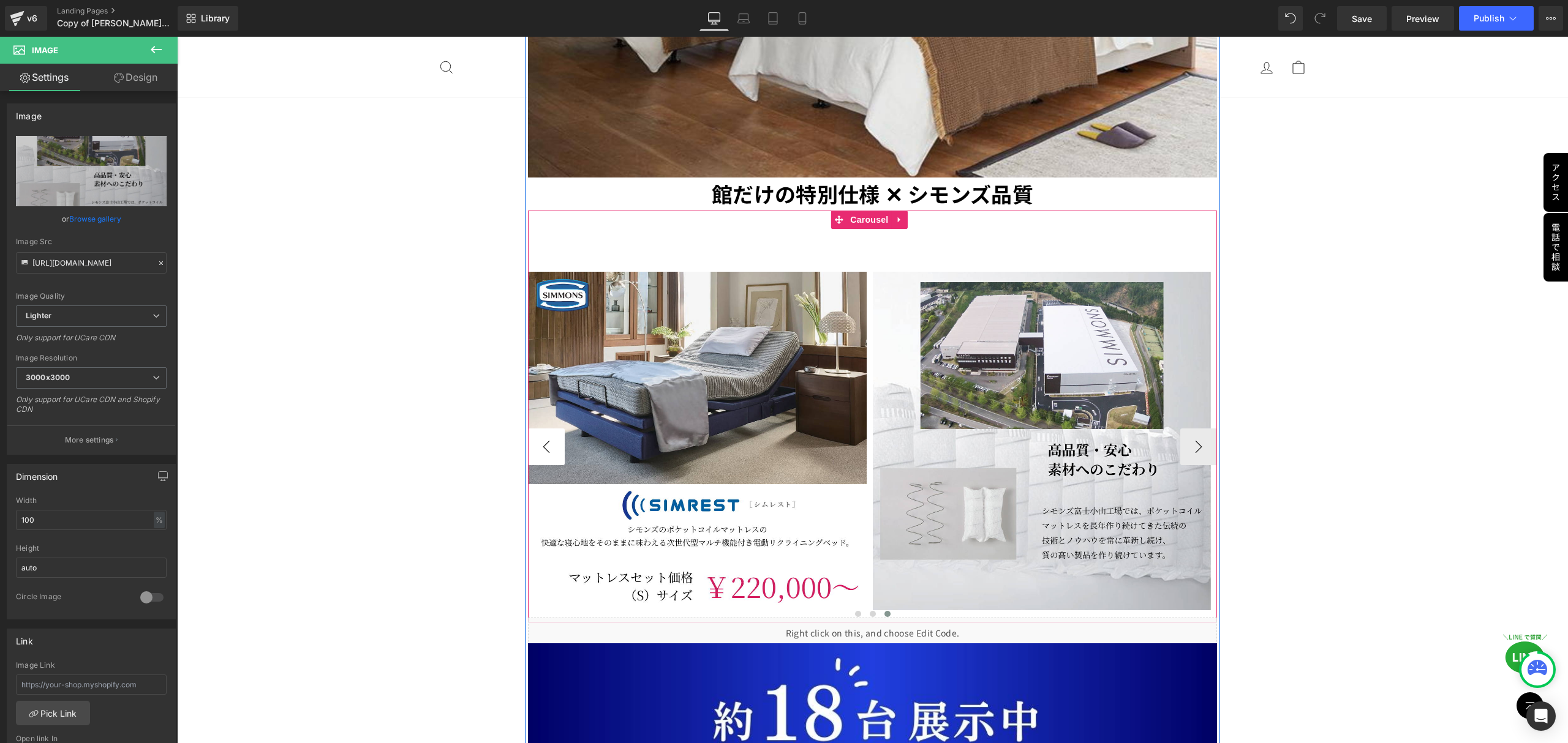
click at [539, 428] on button "‹" at bounding box center [545, 446] width 36 height 36
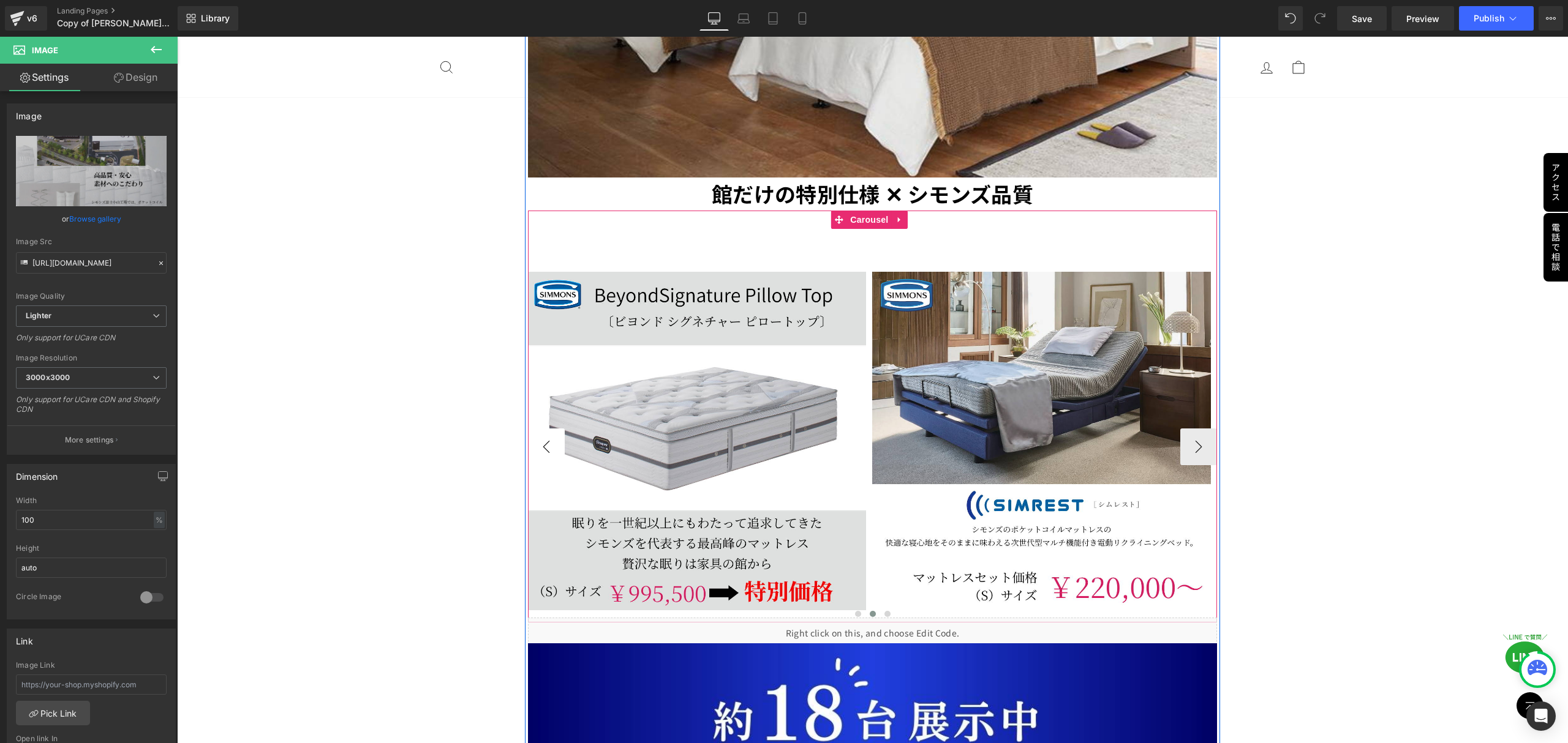
click at [539, 428] on button "‹" at bounding box center [545, 446] width 36 height 36
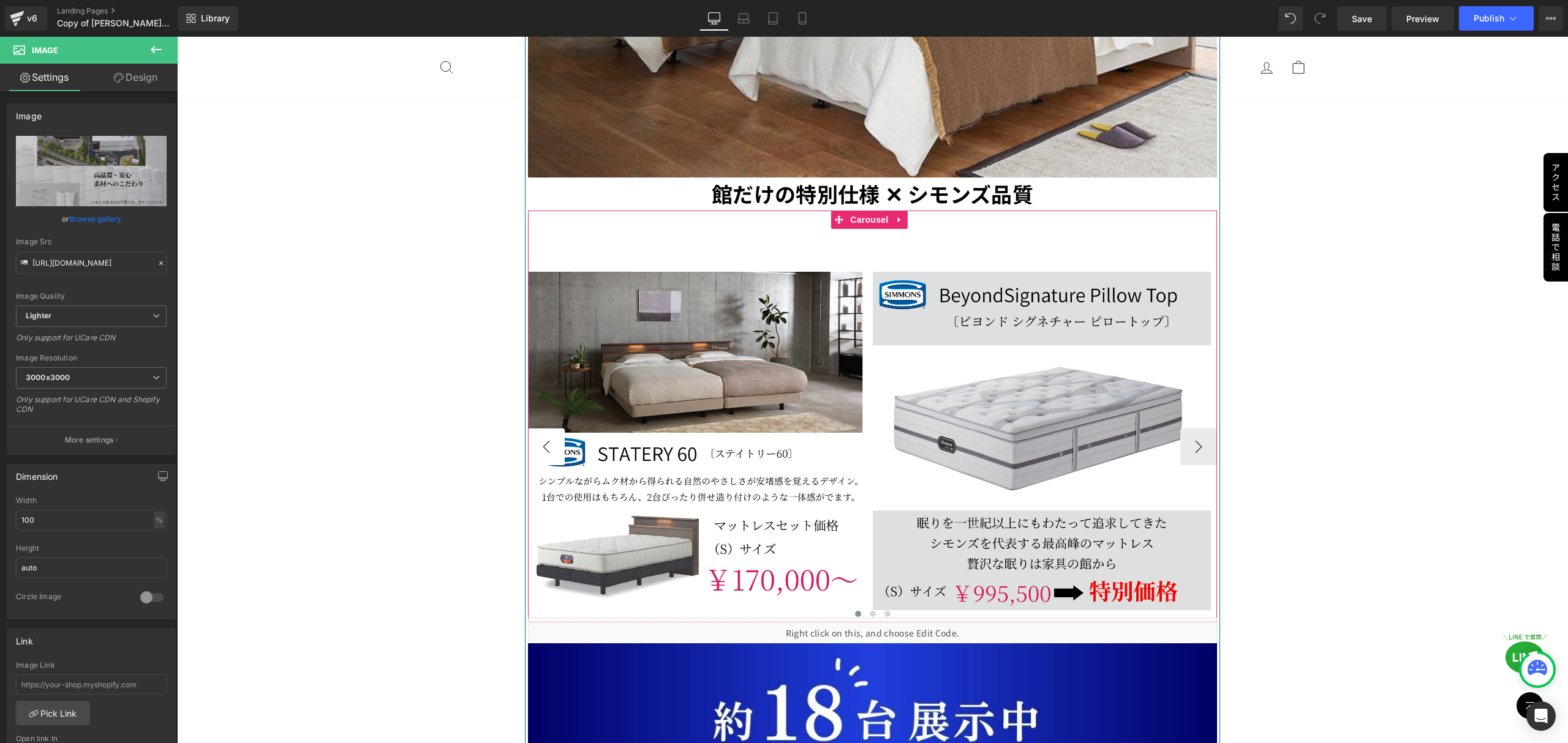
click at [539, 428] on button "‹" at bounding box center [545, 446] width 36 height 36
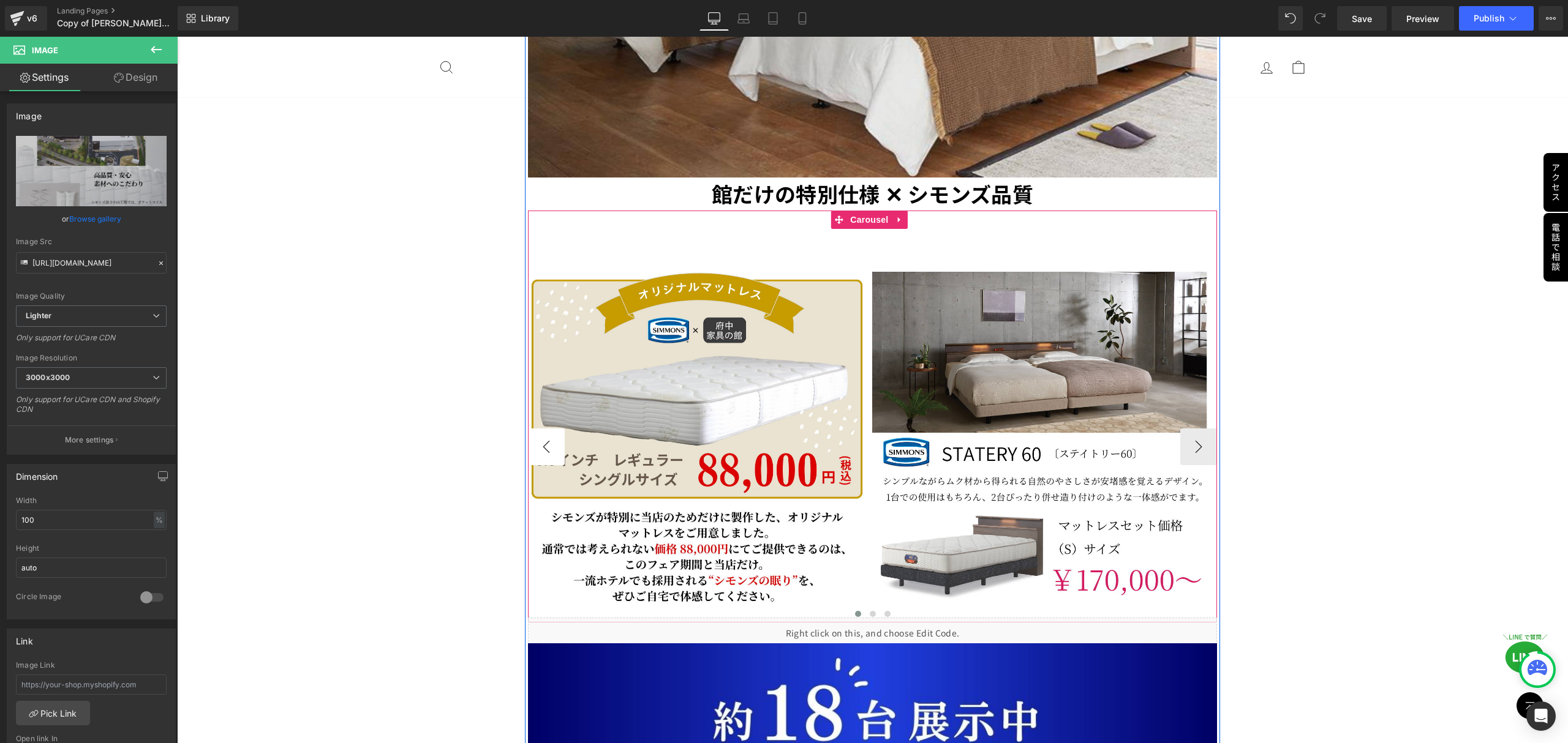
click at [539, 428] on button "‹" at bounding box center [545, 446] width 36 height 36
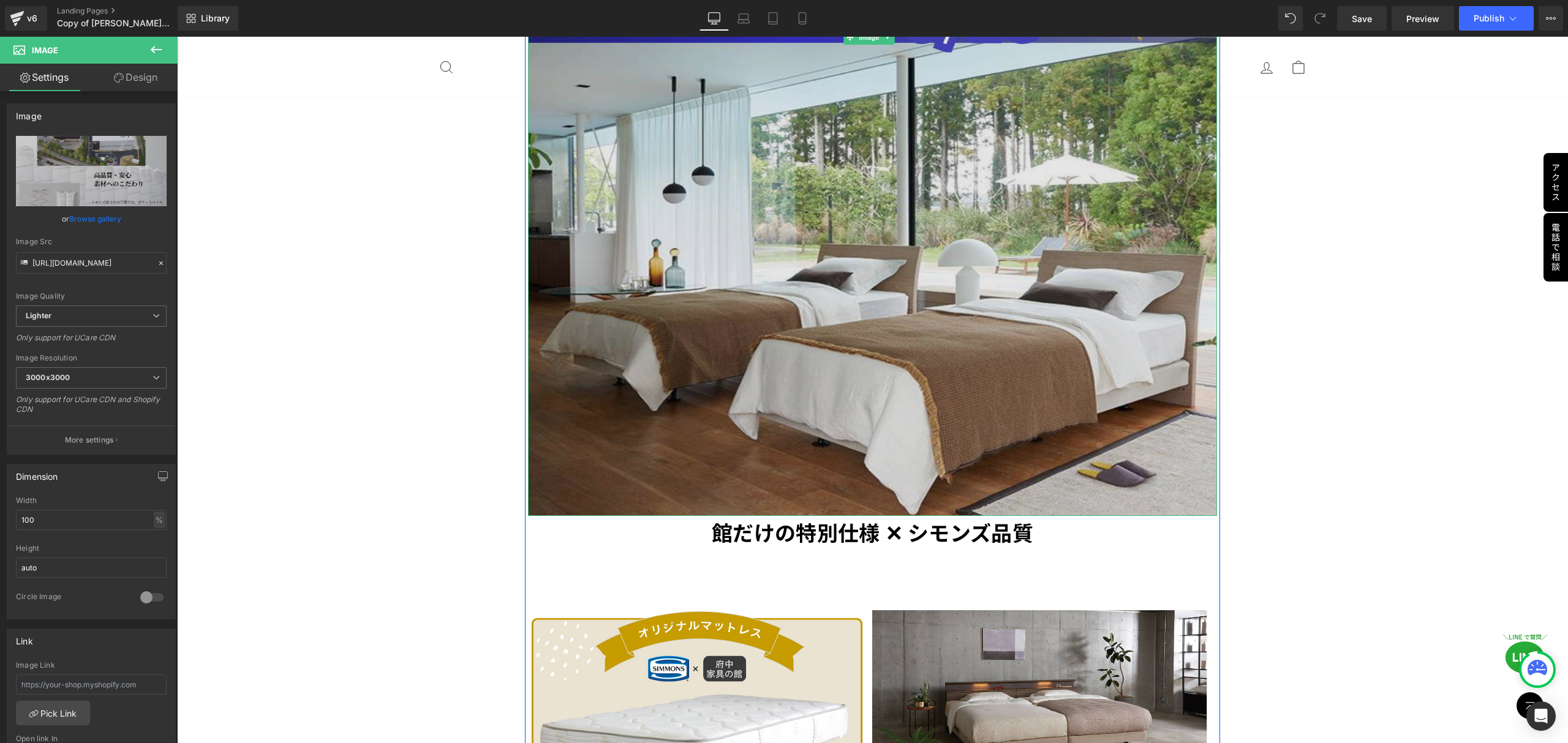
scroll to position [4113, 0]
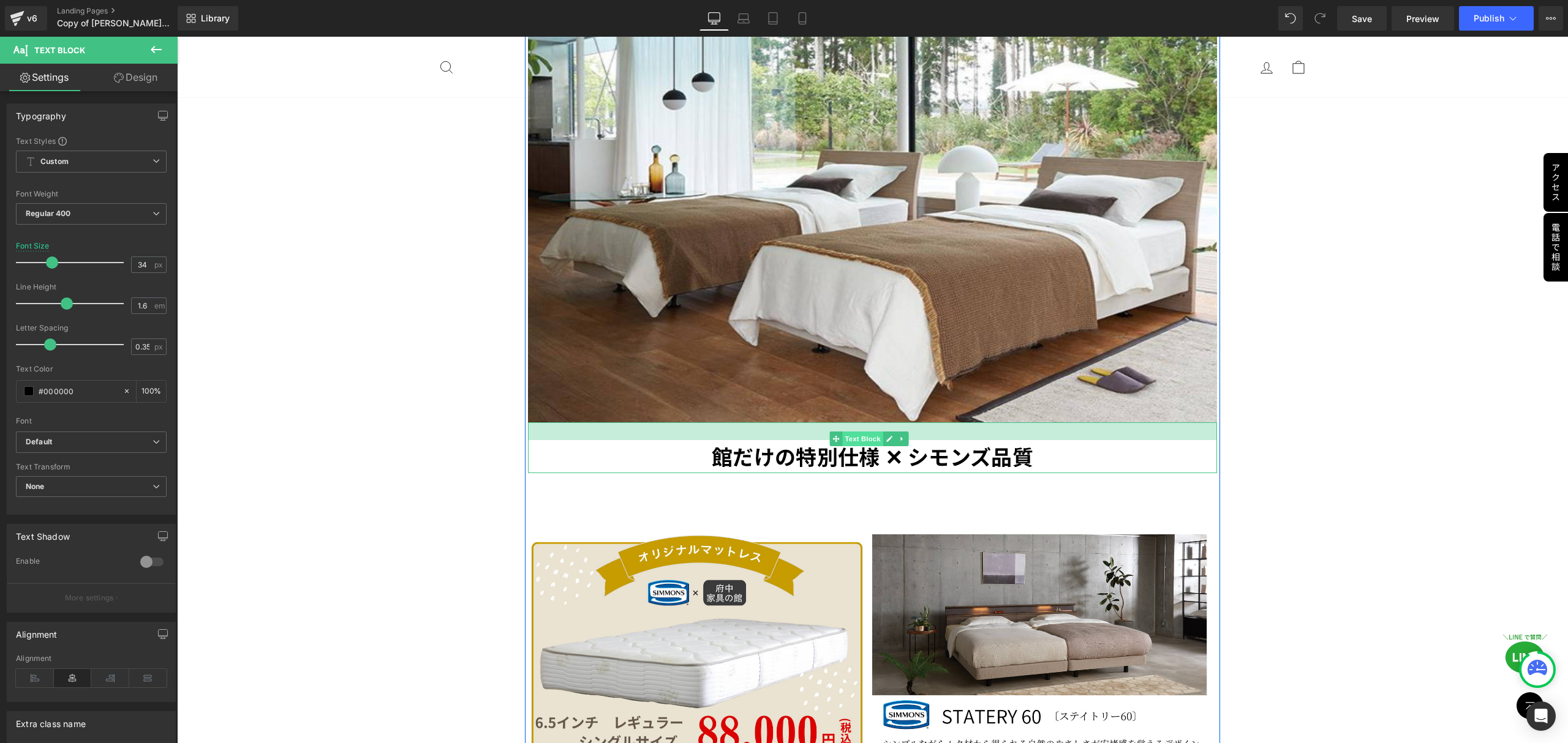
drag, startPoint x: 869, startPoint y: 385, endPoint x: 866, endPoint y: 402, distance: 17.3
click at [866, 422] on div "館だけの特別仕様 ✕ シモンズ品質 Text Block" at bounding box center [872, 448] width 690 height 51
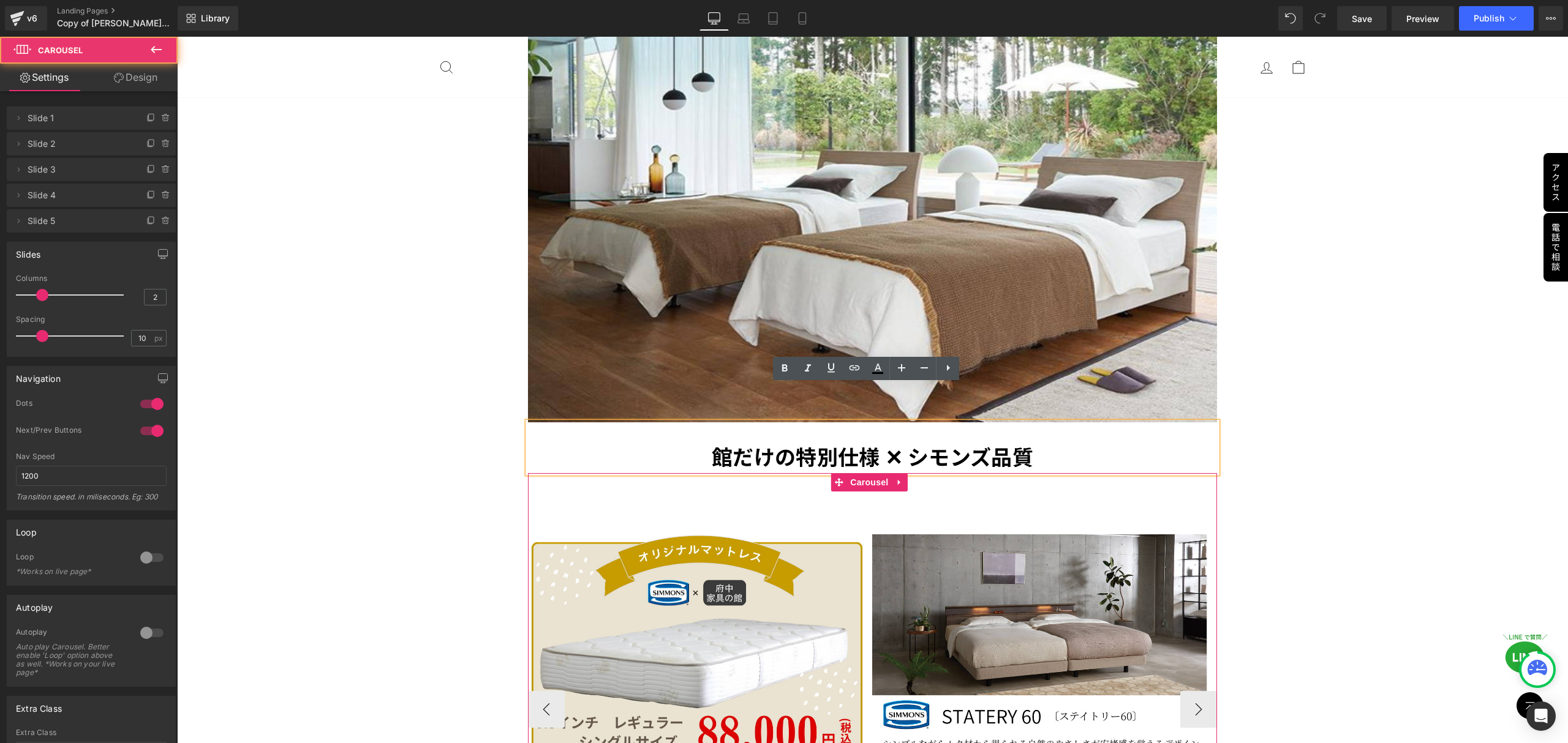
click at [793, 492] on div "Image Image Image Image Image ‹ › Carousel" at bounding box center [872, 679] width 690 height 412
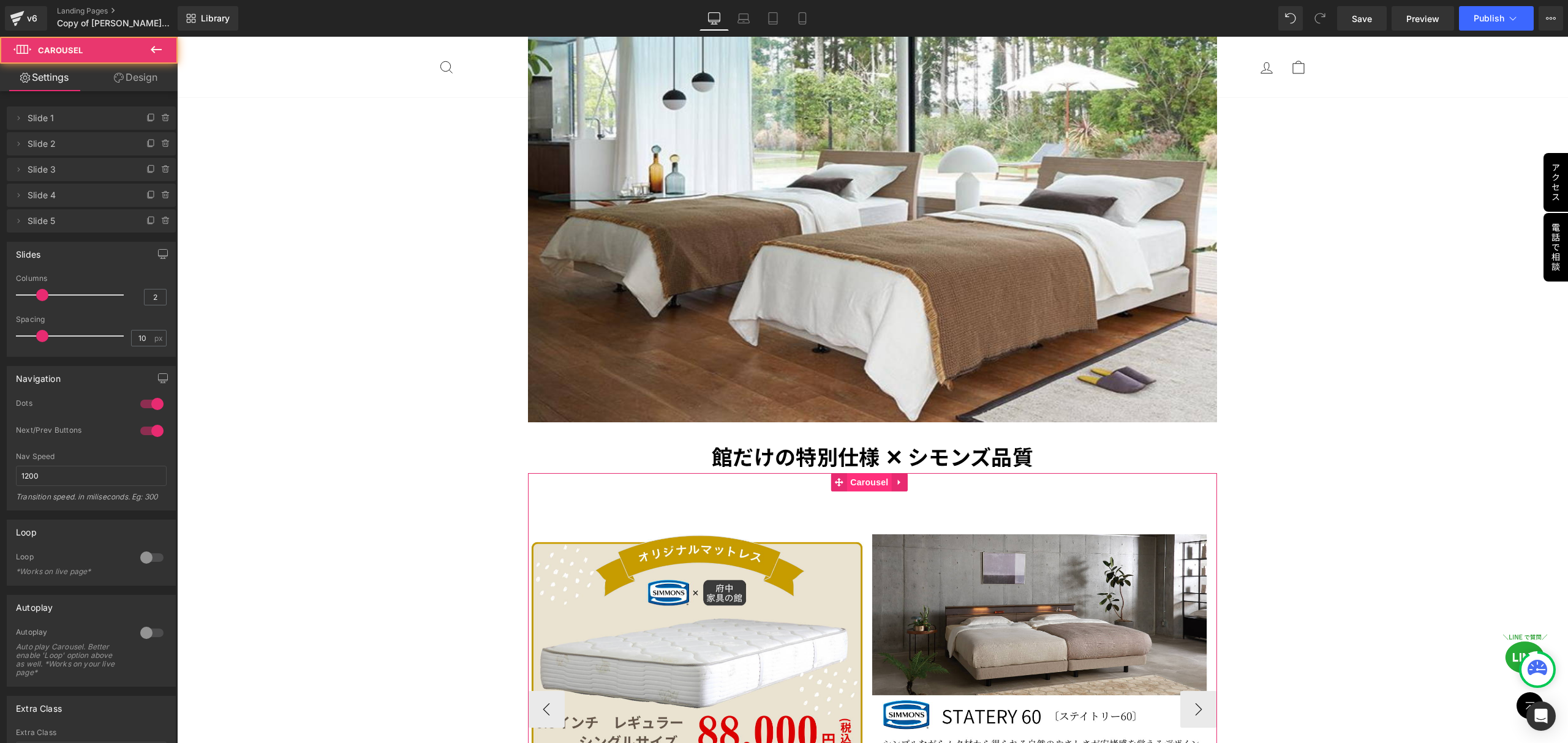
click at [857, 473] on span "Carousel" at bounding box center [868, 482] width 44 height 19
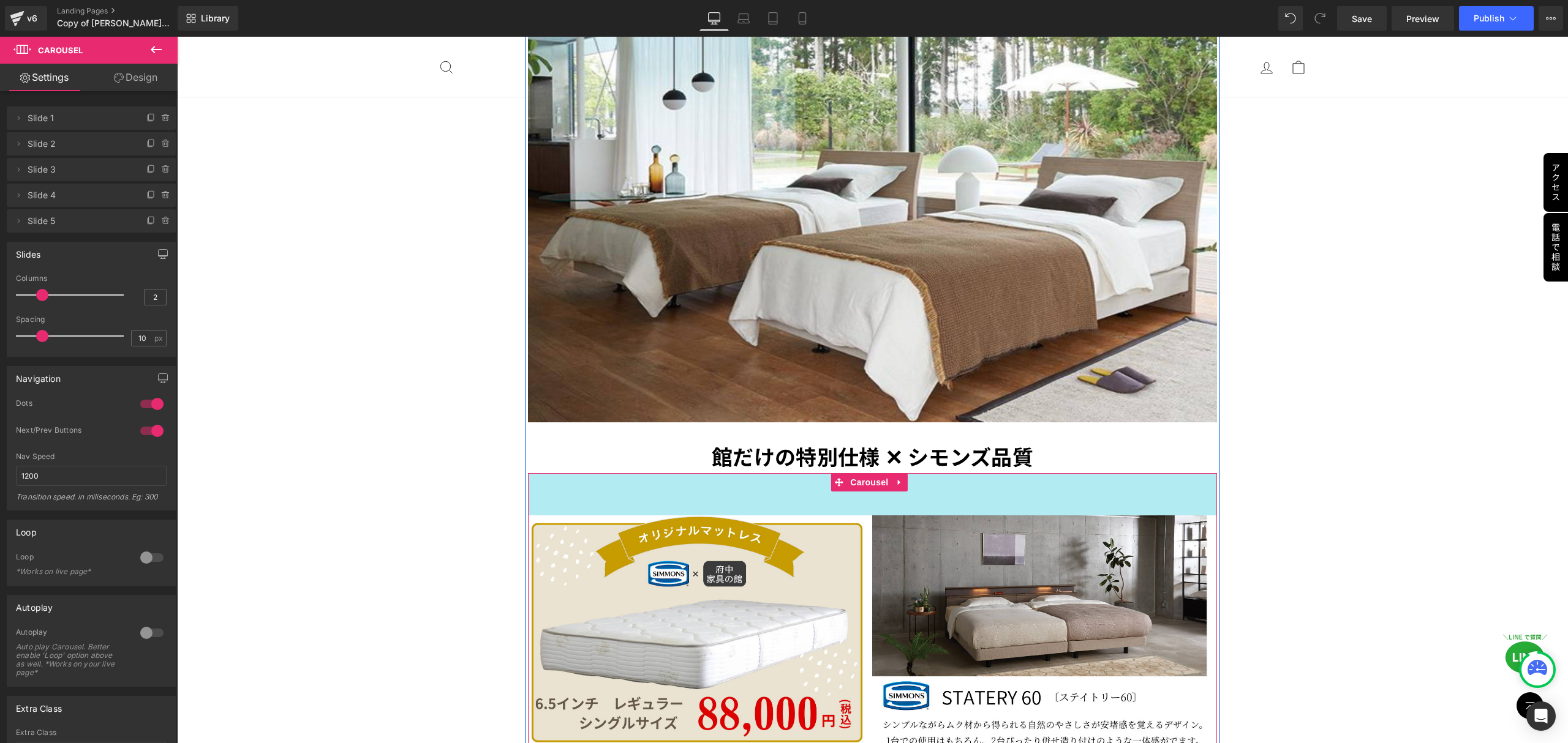
drag, startPoint x: 807, startPoint y: 437, endPoint x: 810, endPoint y: 419, distance: 18.2
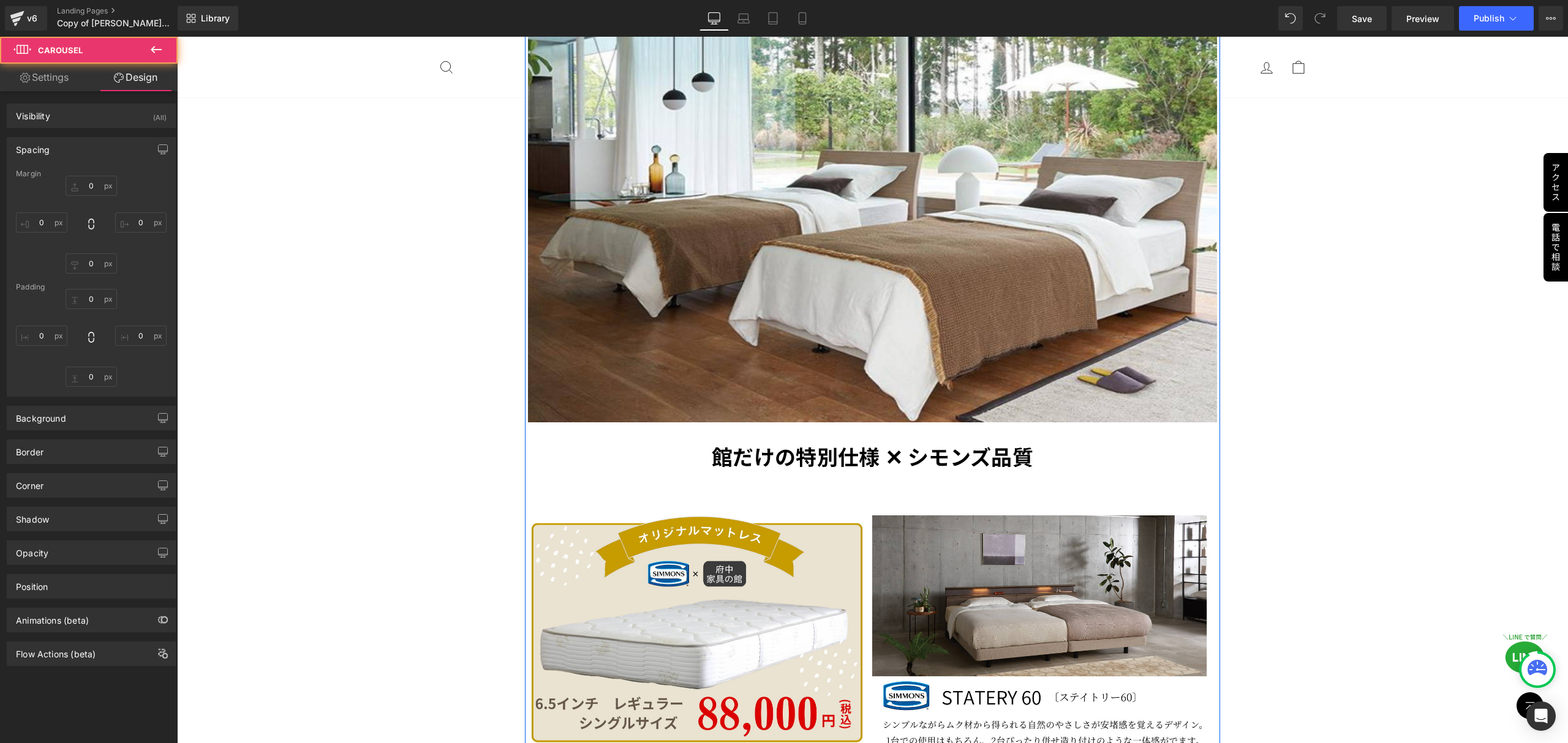
type input "0"
type input "69"
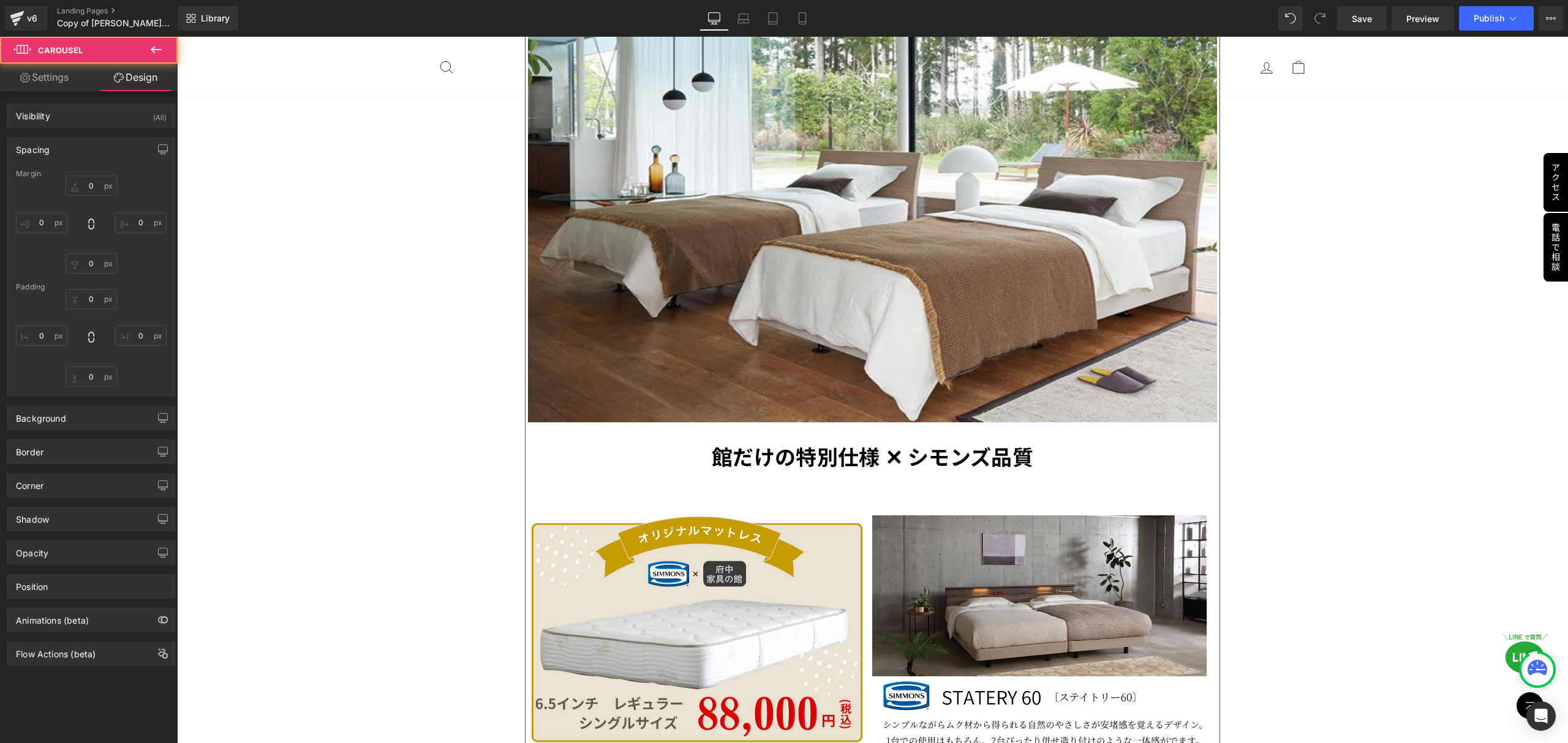
type input "0"
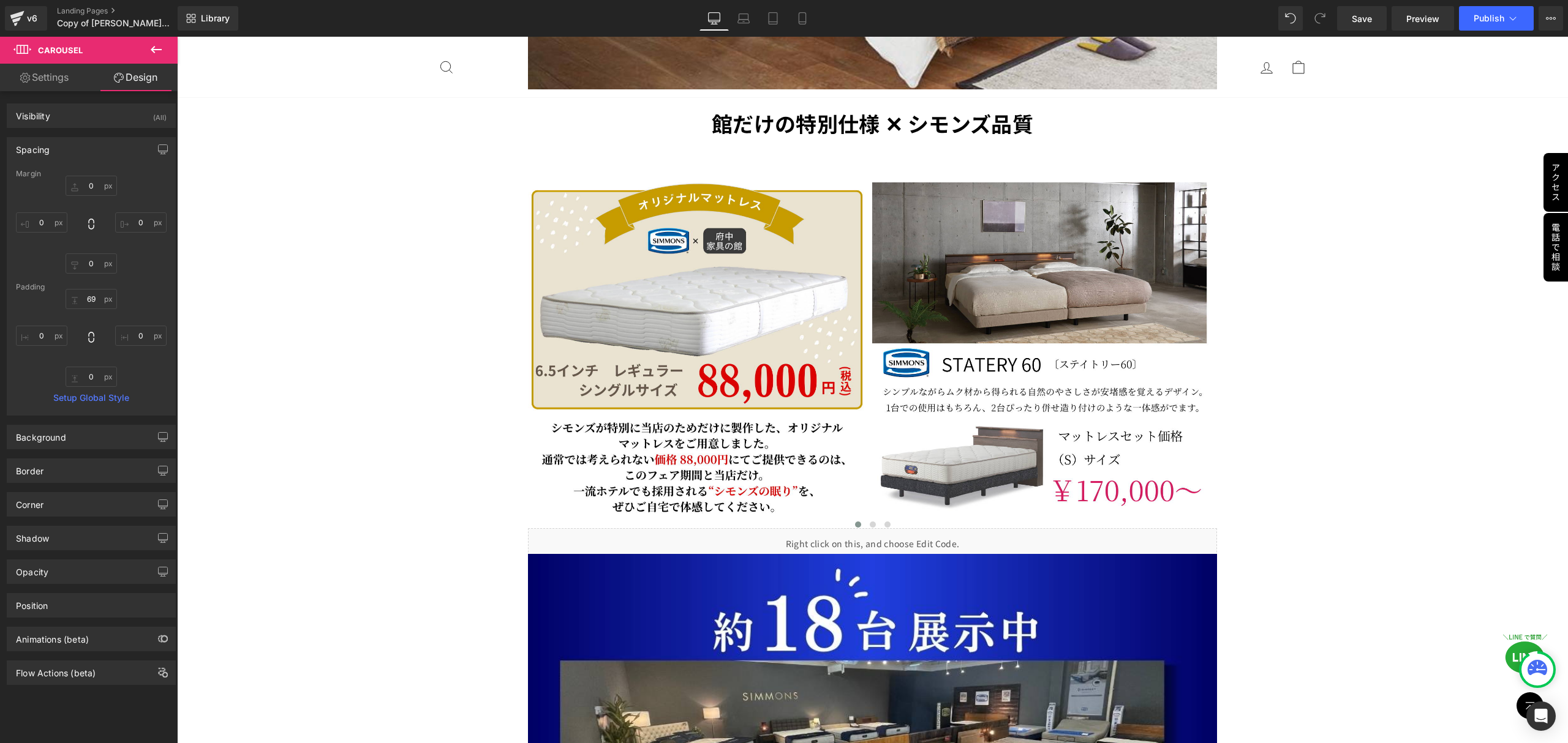
scroll to position [4603, 0]
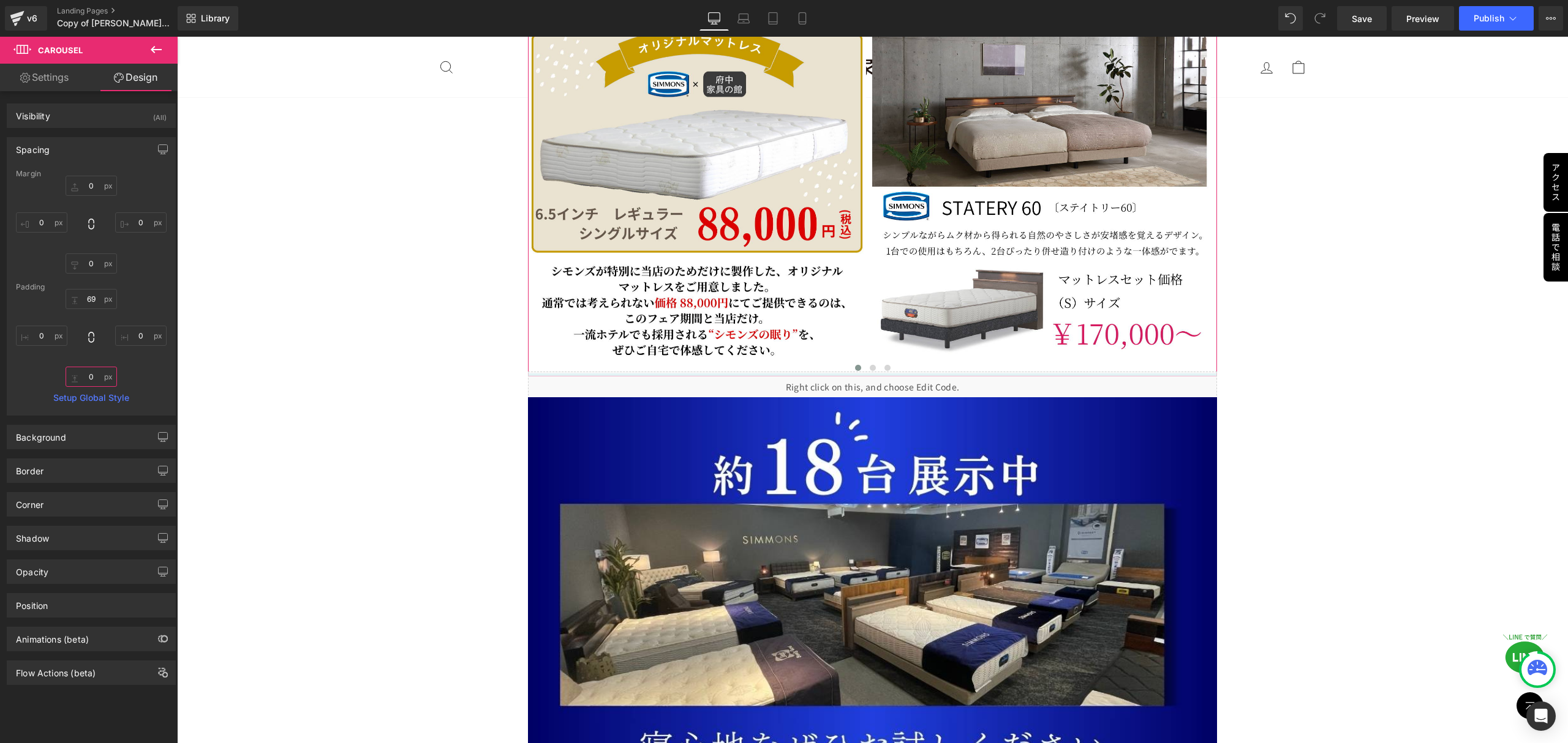
click at [94, 379] on input "0" at bounding box center [91, 376] width 51 height 20
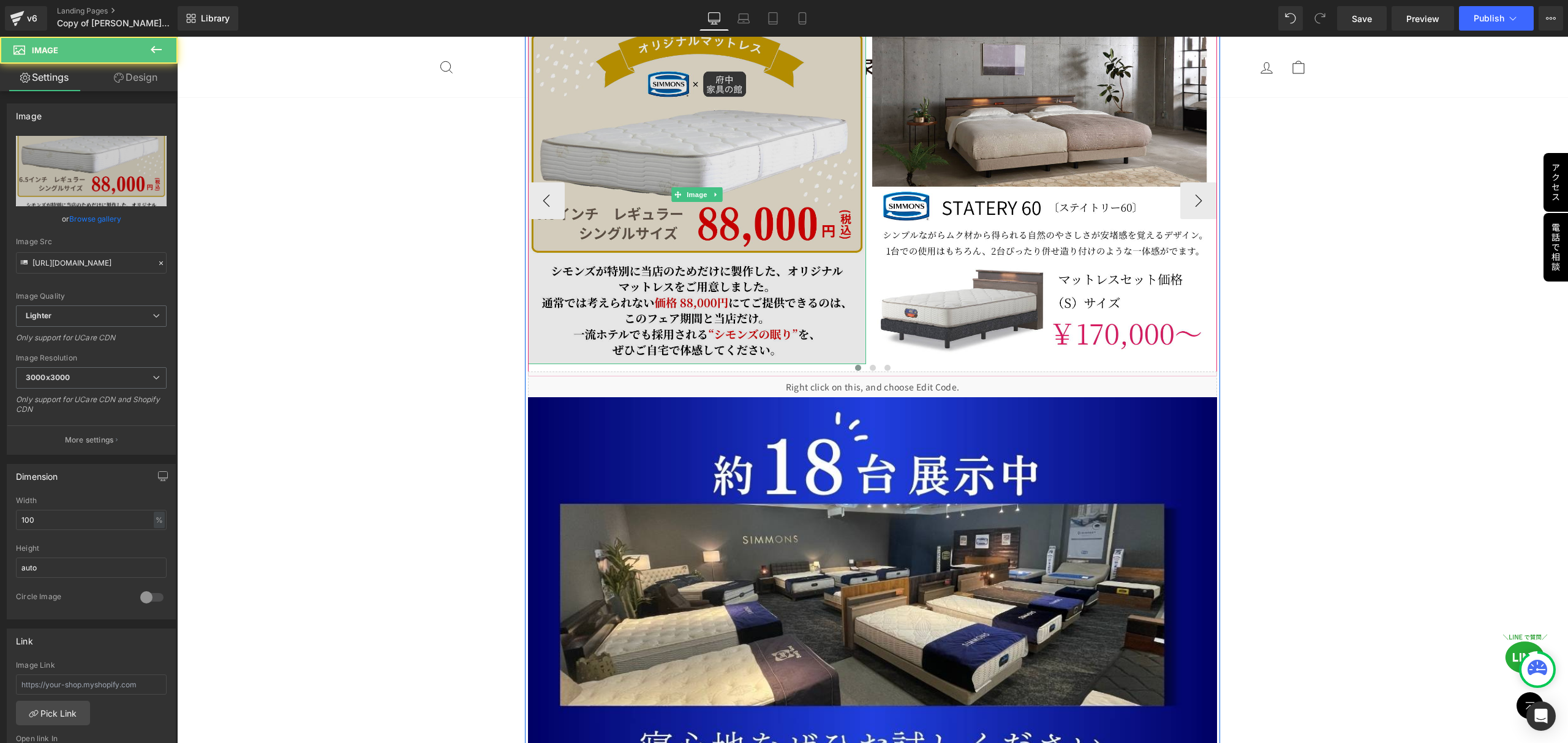
click at [821, 321] on img at bounding box center [697, 195] width 339 height 338
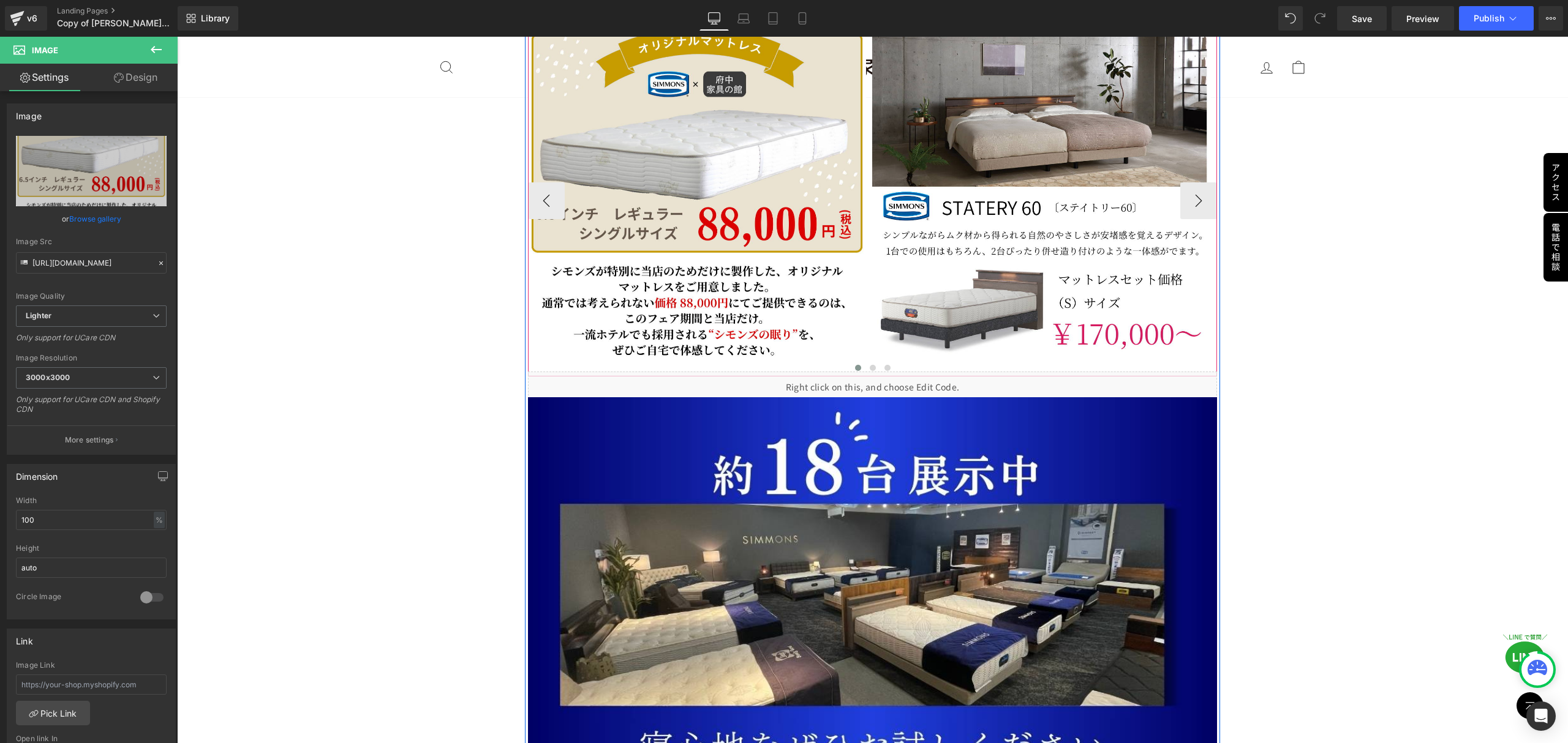
click at [818, 327] on div "Image Image Image Image Image ‹ ›" at bounding box center [872, 202] width 690 height 351
click at [897, 324] on div "Image Image Image Image Image ‹ ›" at bounding box center [872, 202] width 690 height 351
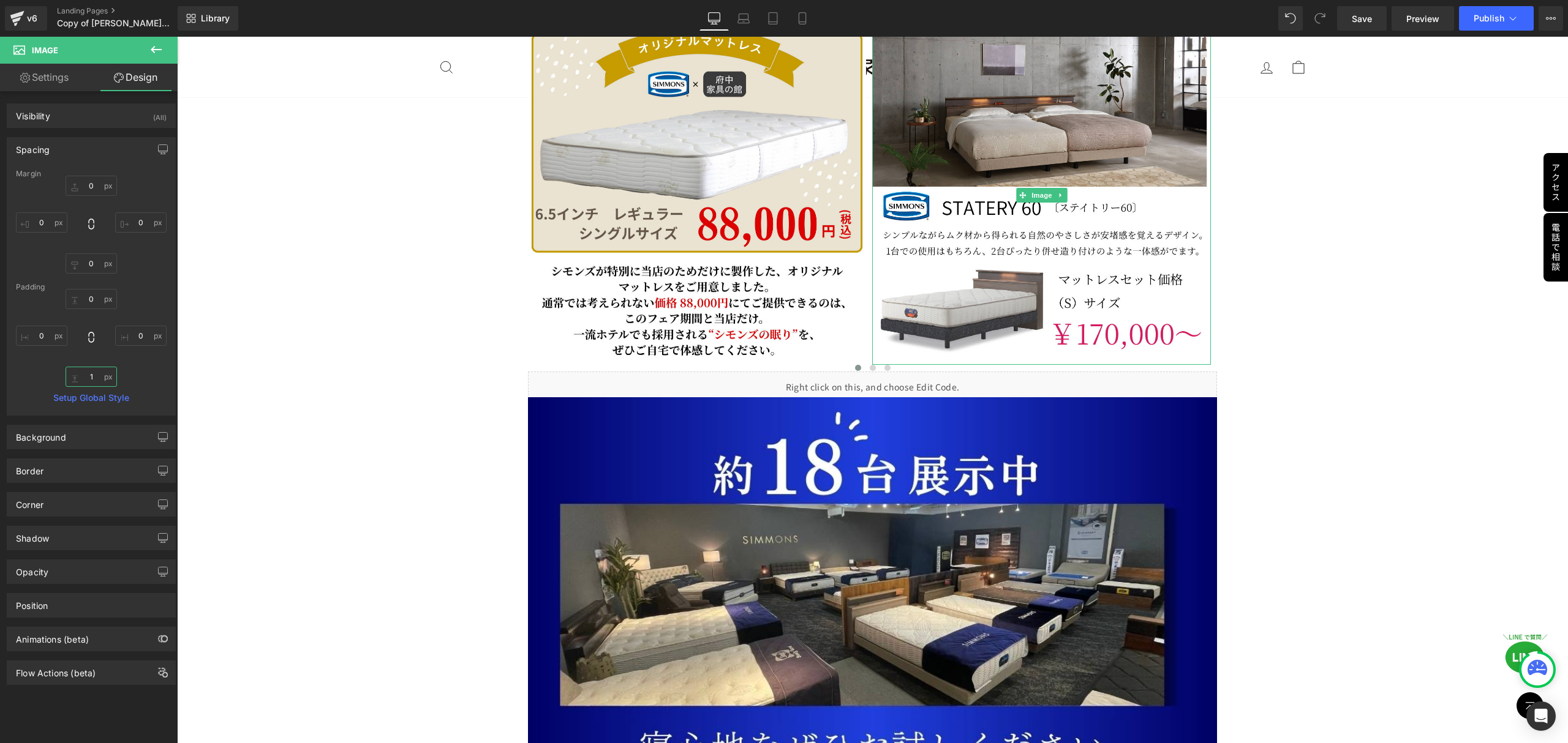
click at [95, 379] on input "1" at bounding box center [91, 376] width 51 height 20
click at [89, 382] on input "1" at bounding box center [91, 376] width 51 height 20
type input "1"
type input "30"
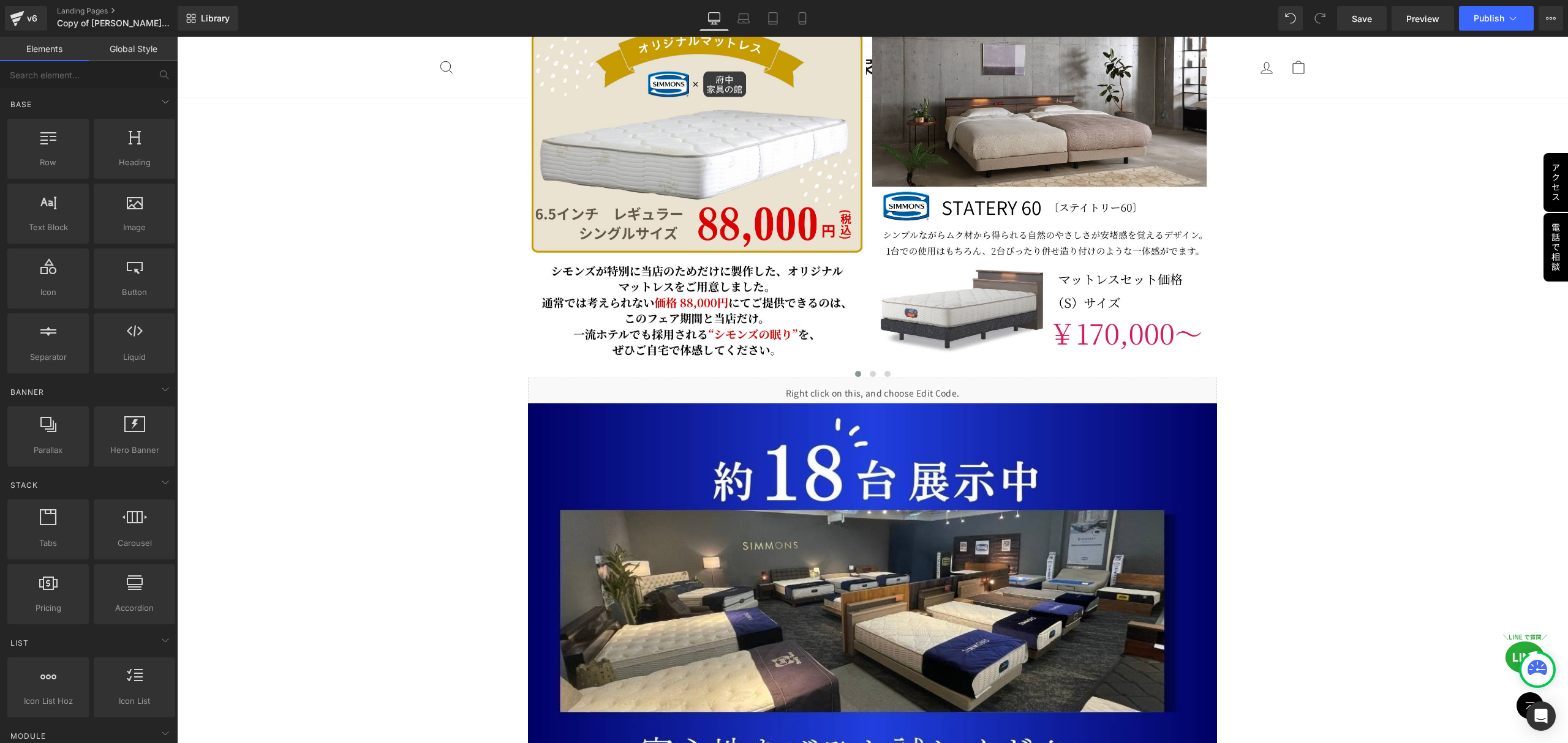
click at [1186, 185] on button "›" at bounding box center [1198, 203] width 36 height 36
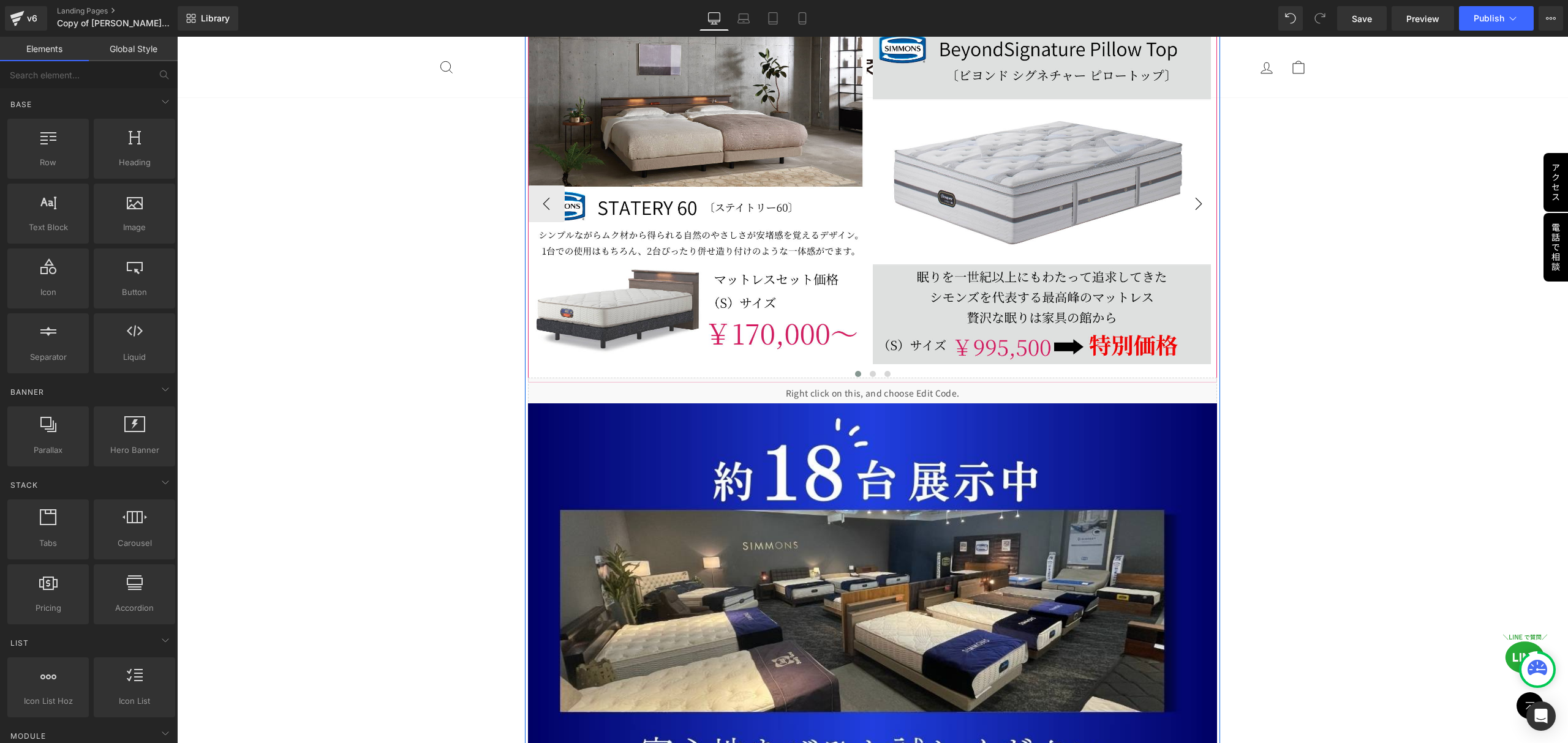
click at [1186, 185] on button "›" at bounding box center [1198, 203] width 36 height 36
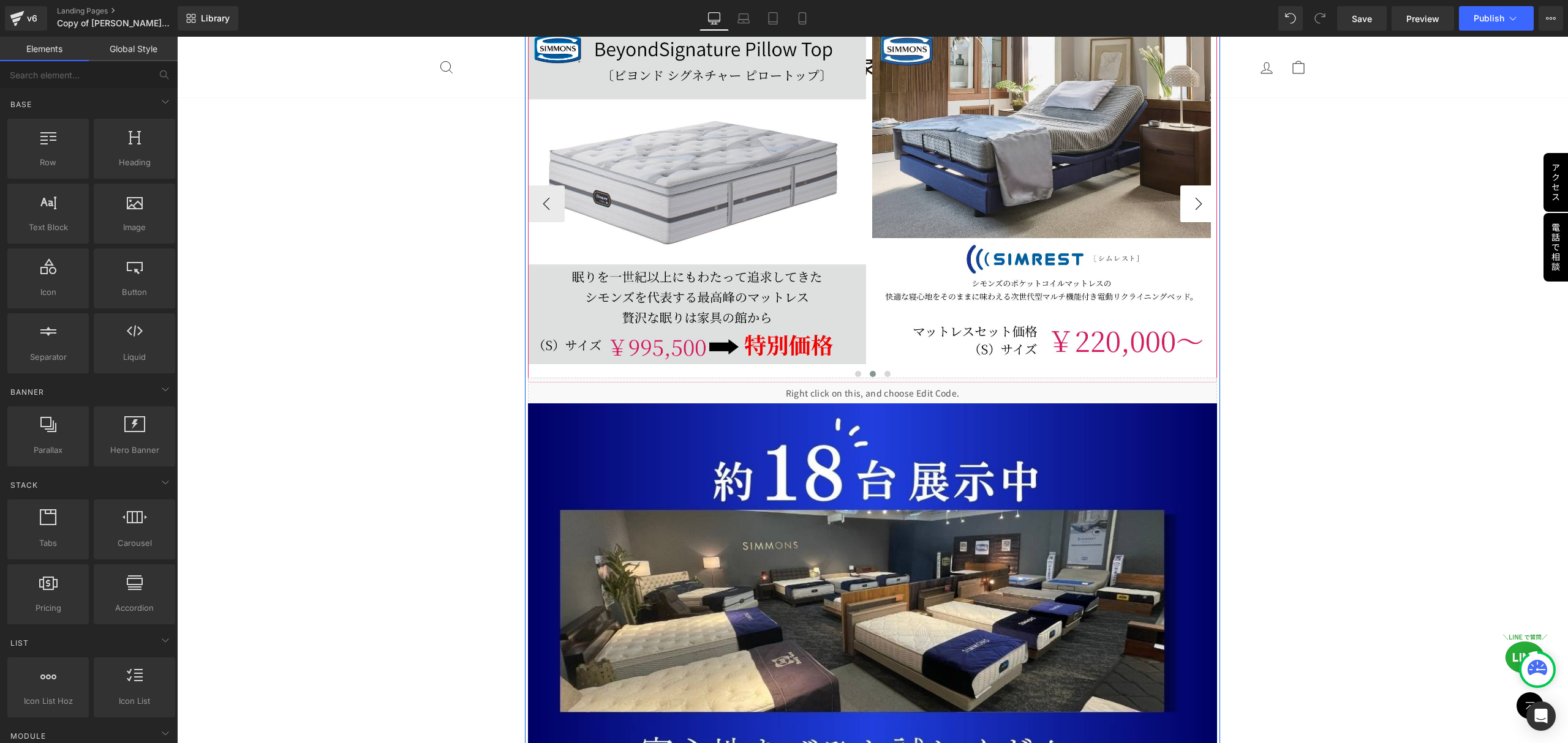
click at [1186, 185] on button "›" at bounding box center [1198, 203] width 36 height 36
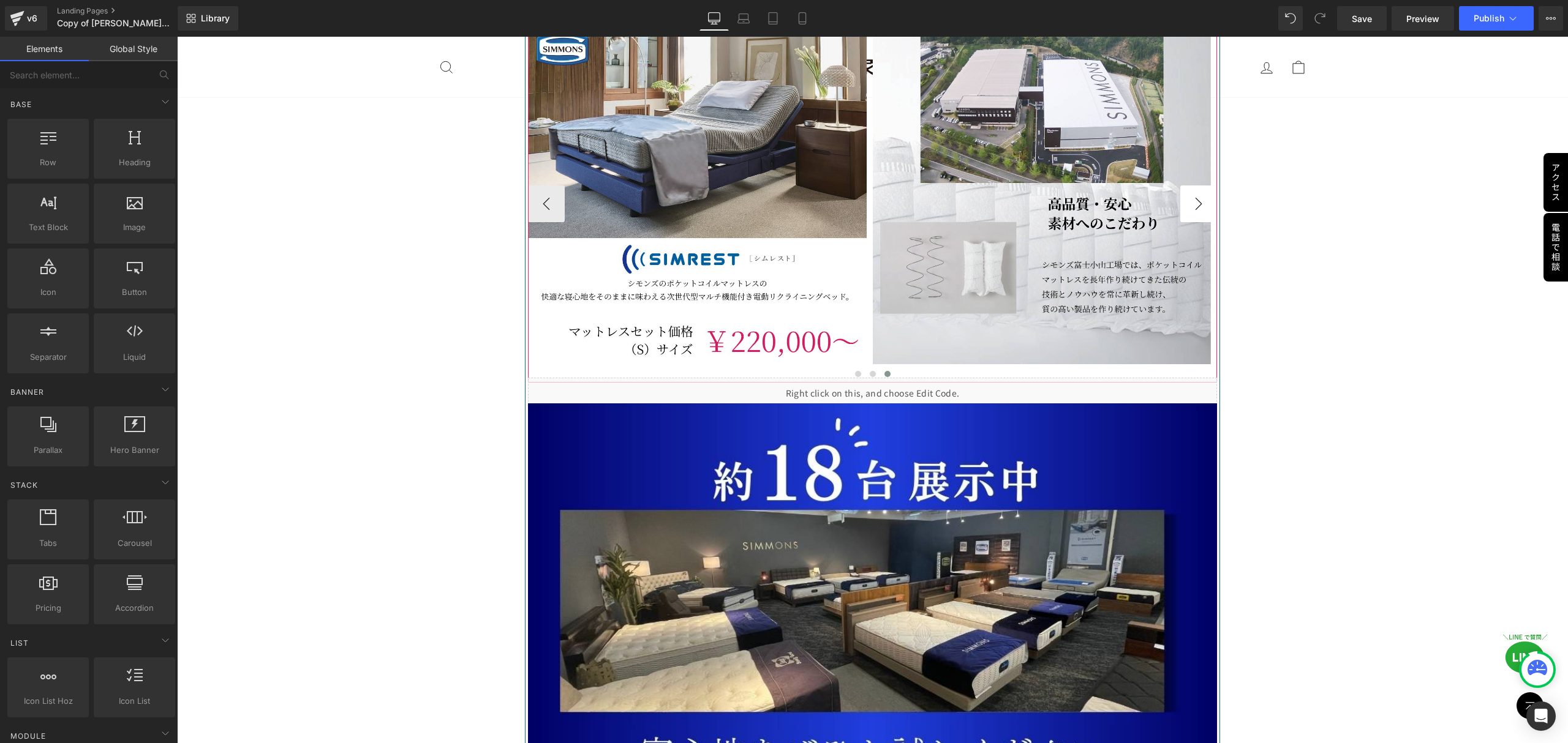
click at [1186, 185] on button "›" at bounding box center [1198, 203] width 36 height 36
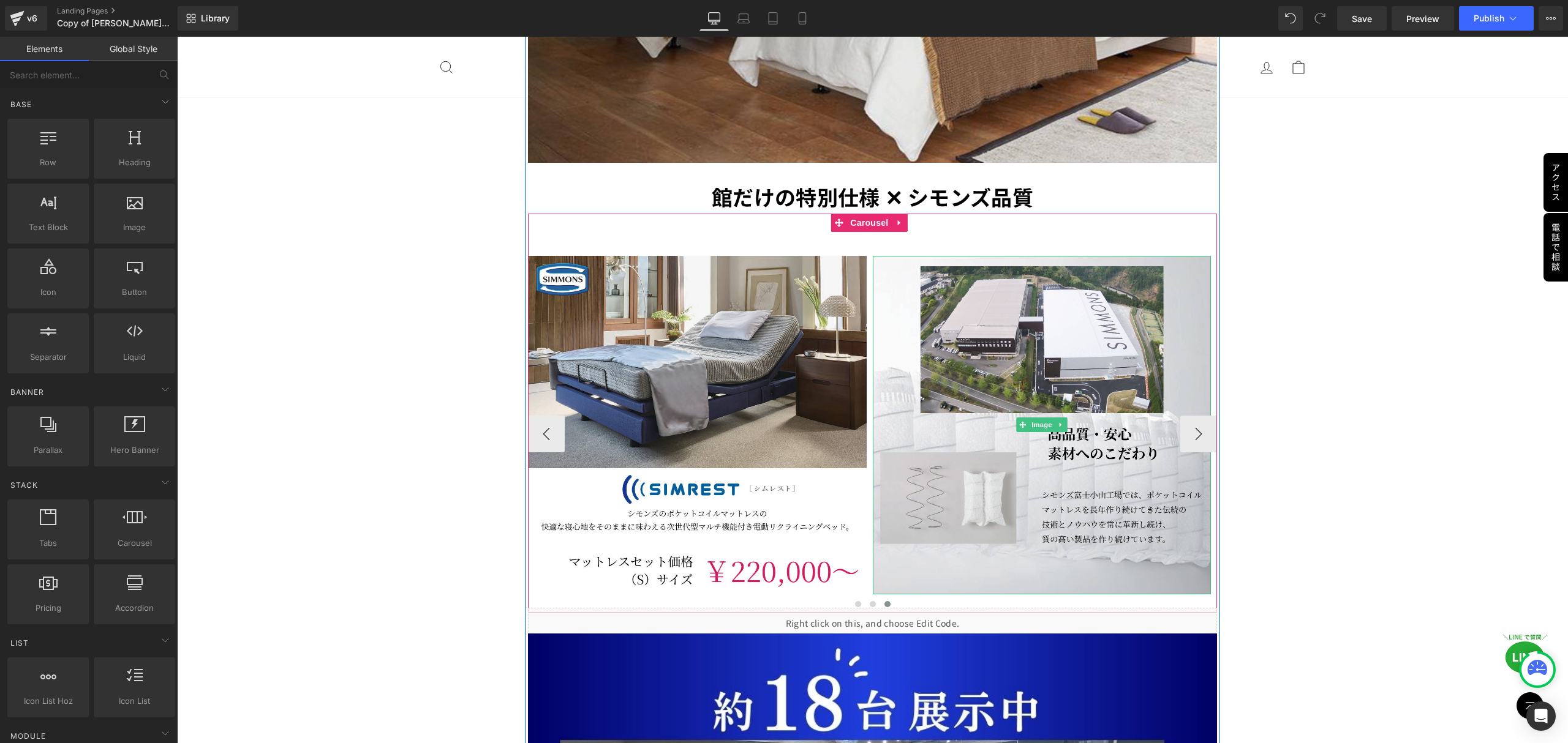
scroll to position [4358, 0]
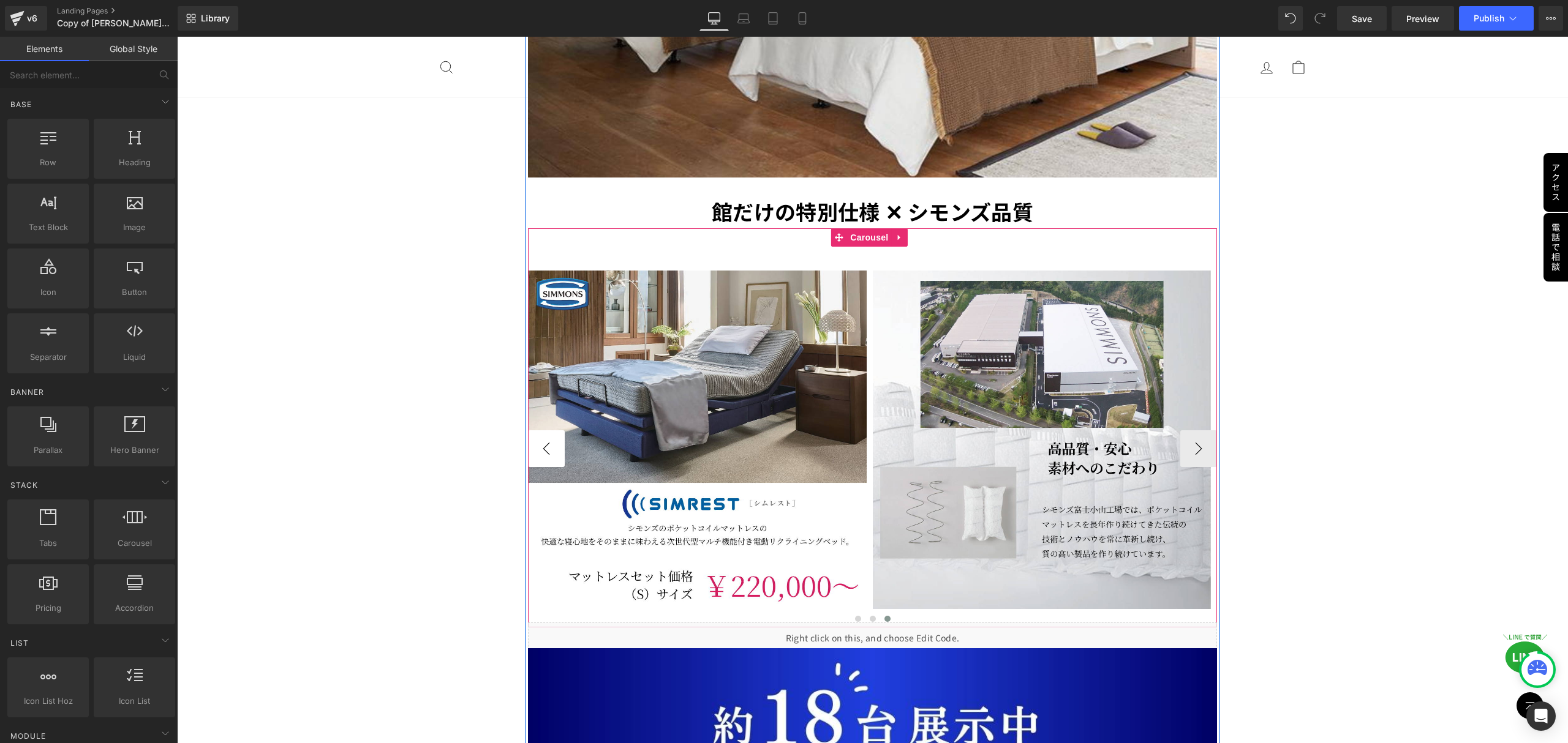
click at [554, 430] on button "‹" at bounding box center [545, 448] width 36 height 36
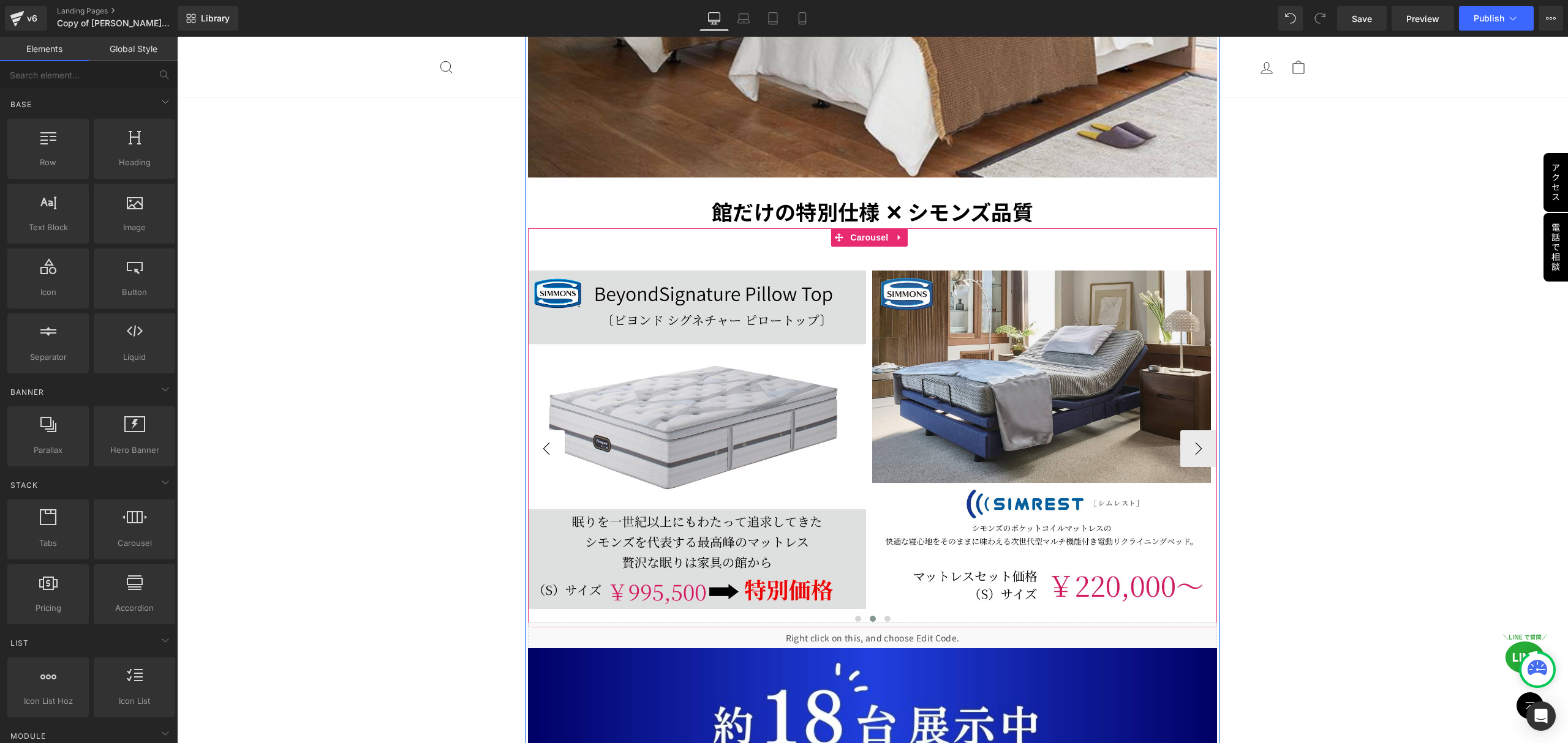
click at [554, 430] on button "‹" at bounding box center [545, 448] width 36 height 36
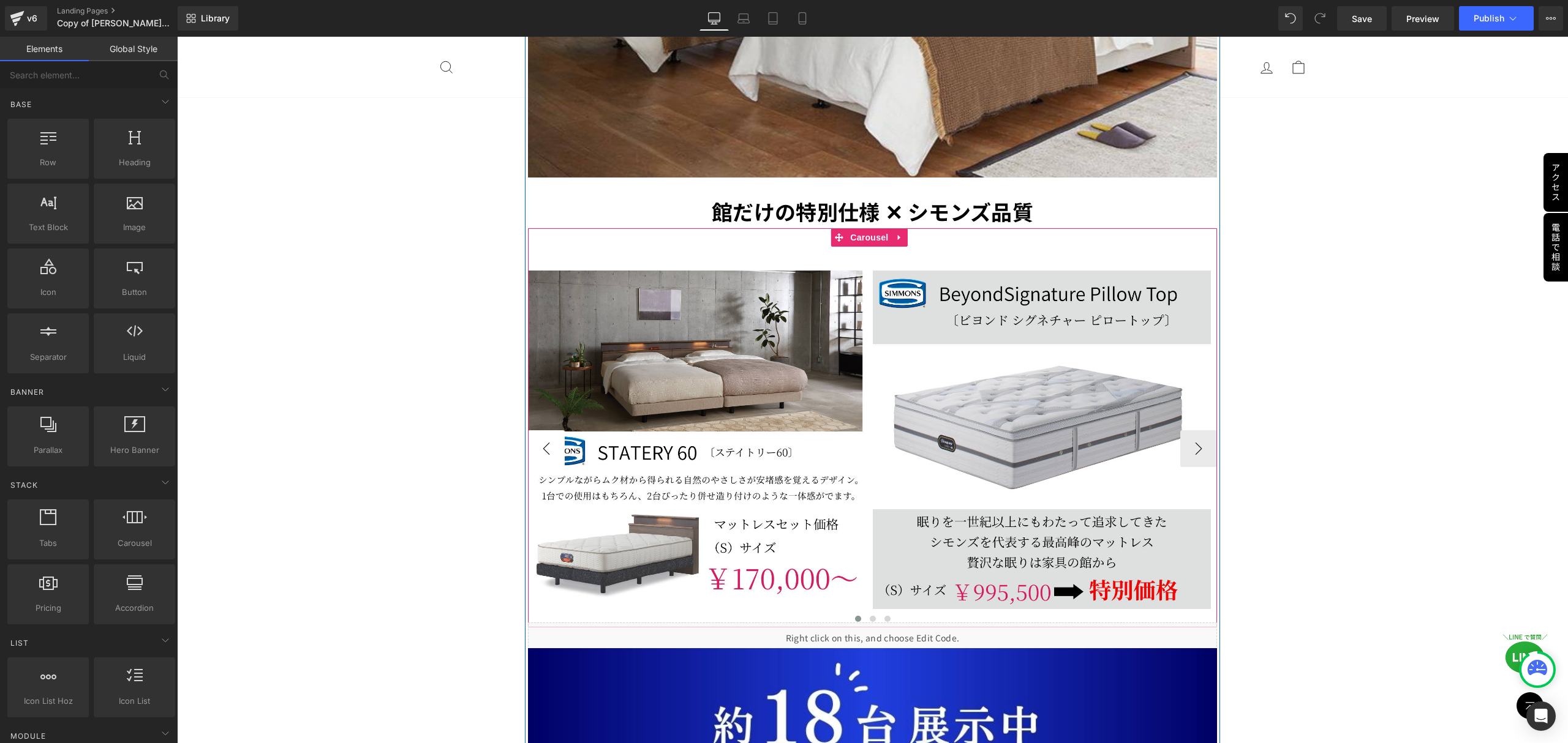
click at [554, 430] on button "‹" at bounding box center [545, 448] width 36 height 36
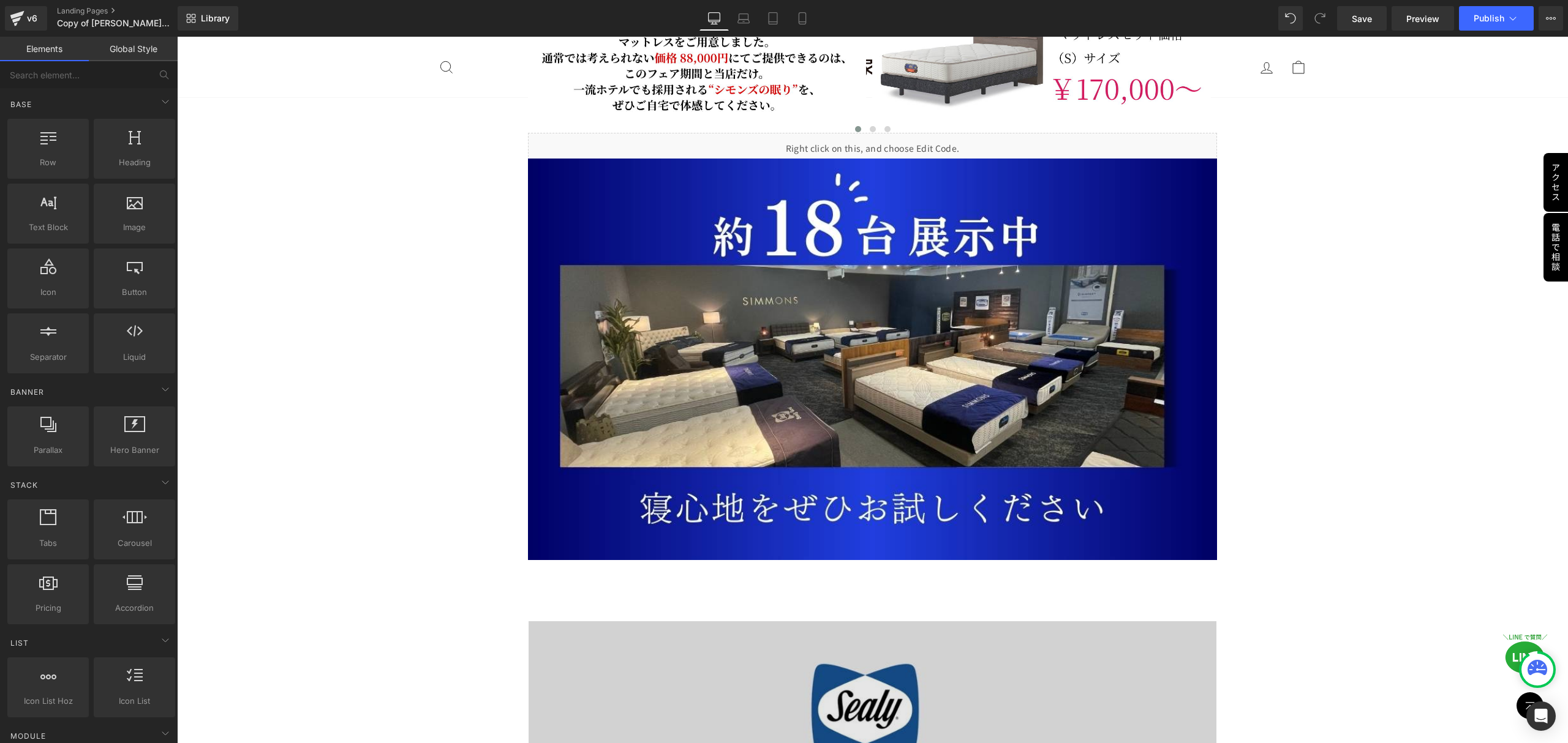
scroll to position [4603, 0]
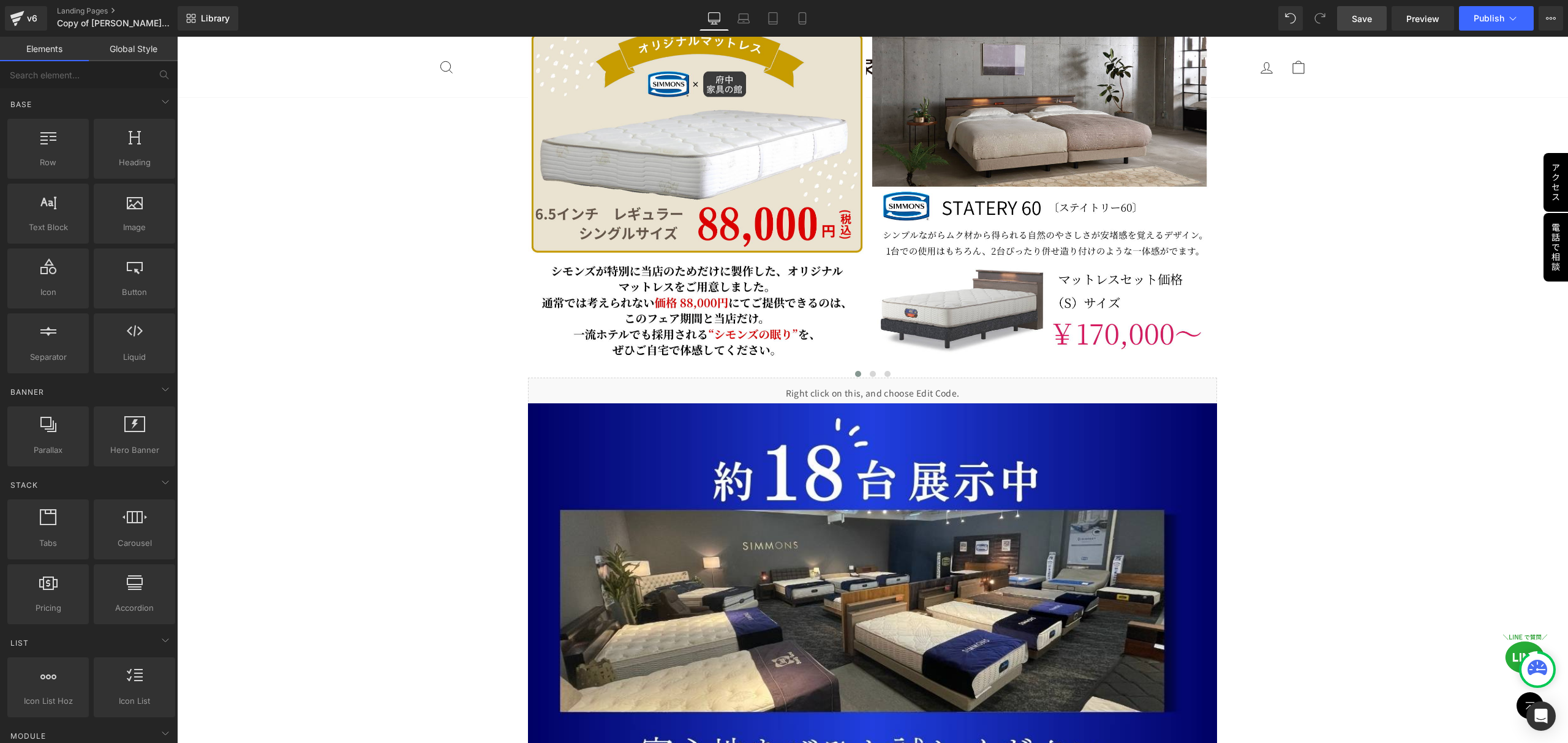
drag, startPoint x: 1366, startPoint y: 23, endPoint x: 409, endPoint y: 302, distance: 996.8
click at [1366, 23] on span "Save" at bounding box center [1361, 18] width 20 height 13
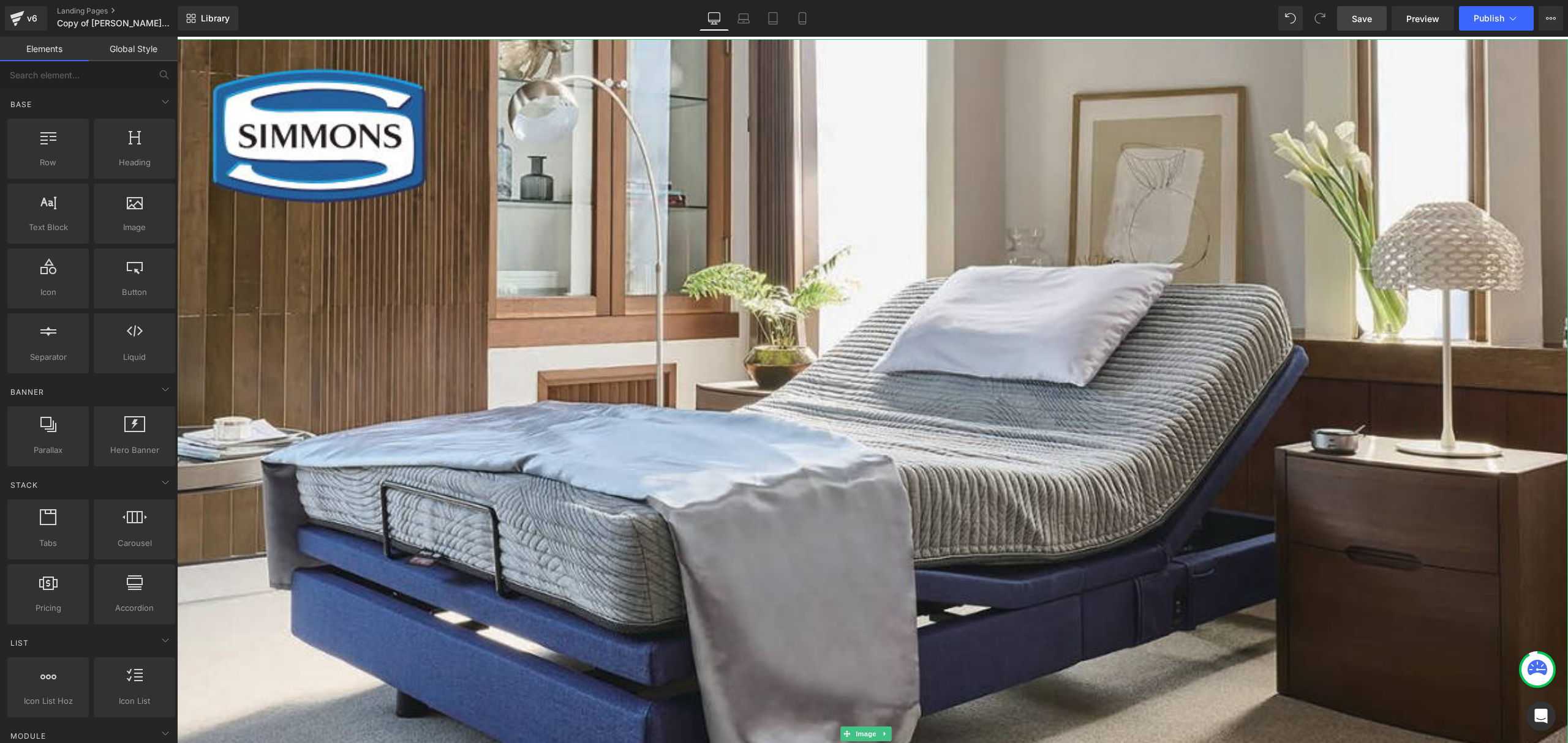
scroll to position [327, 0]
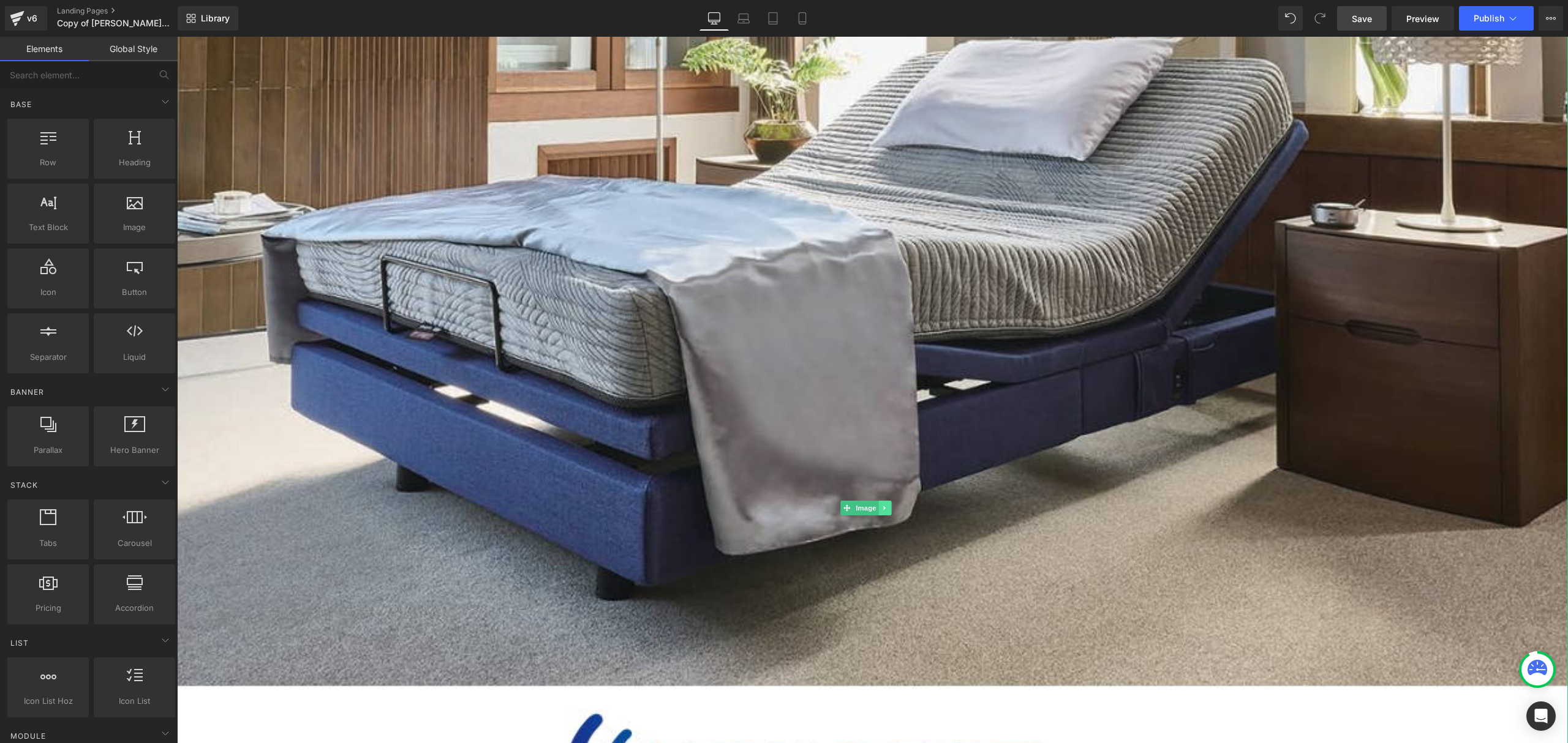
click at [884, 504] on icon at bounding box center [885, 508] width 7 height 7
click at [892, 505] on icon at bounding box center [891, 508] width 7 height 7
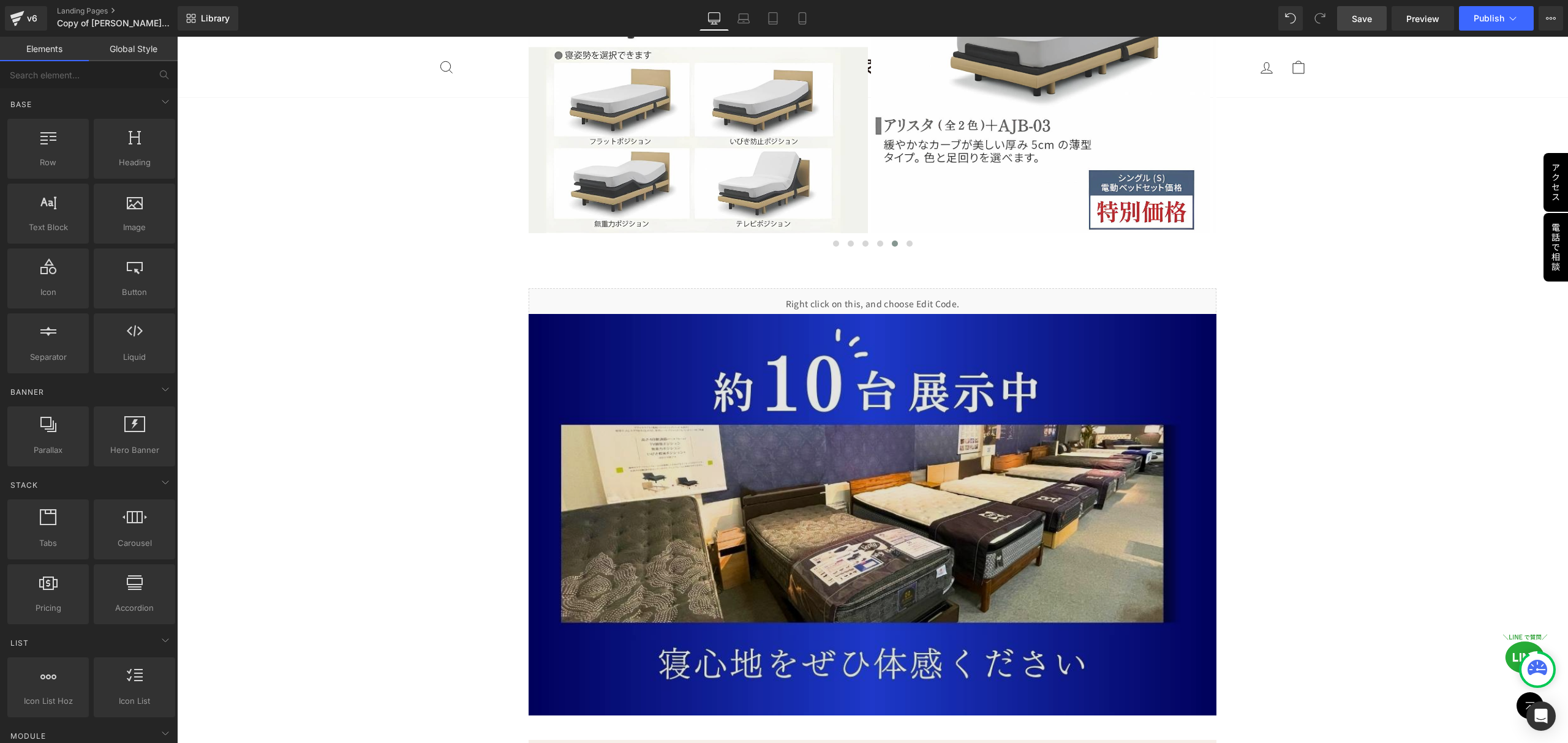
scroll to position [4977, 0]
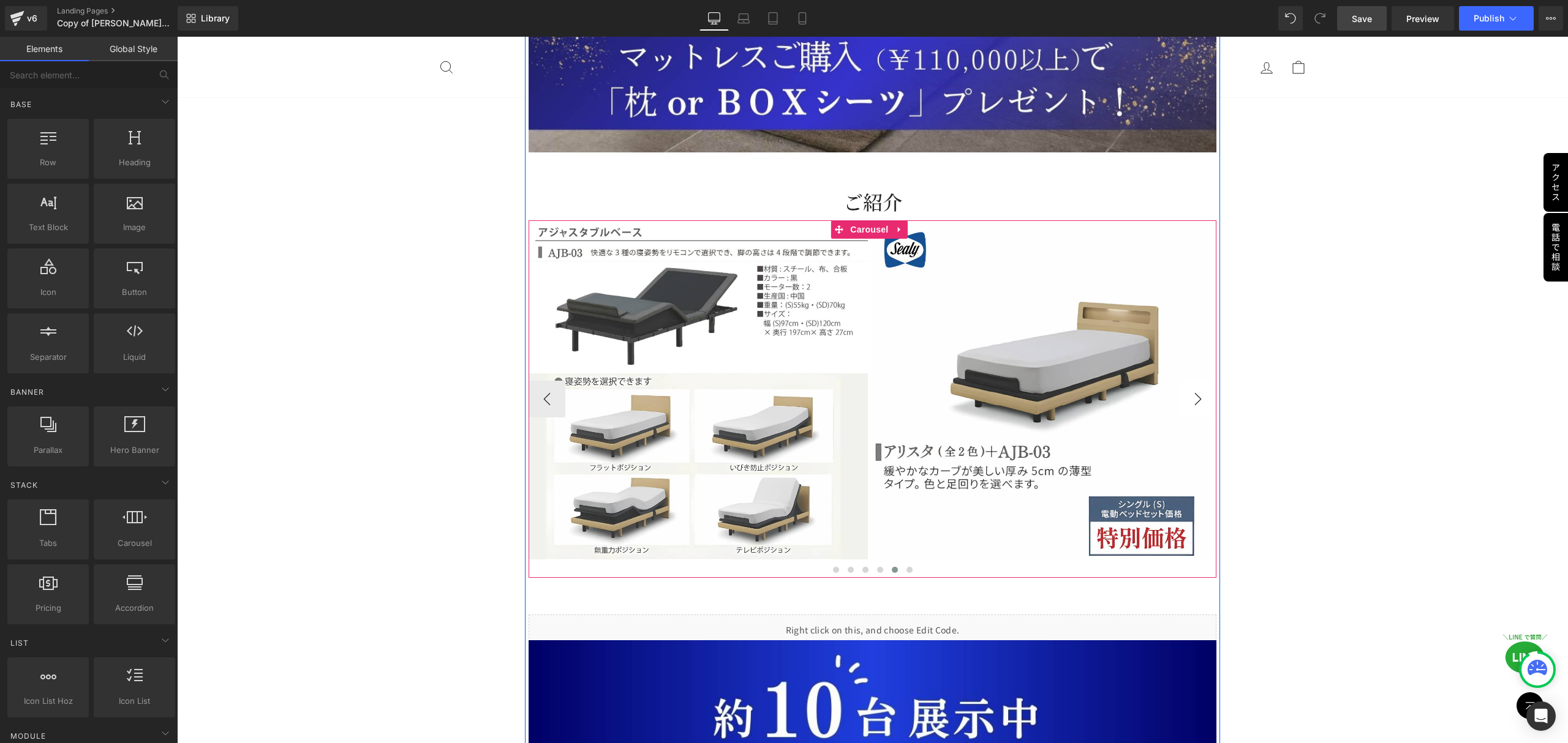
click at [1191, 381] on button "›" at bounding box center [1197, 399] width 36 height 36
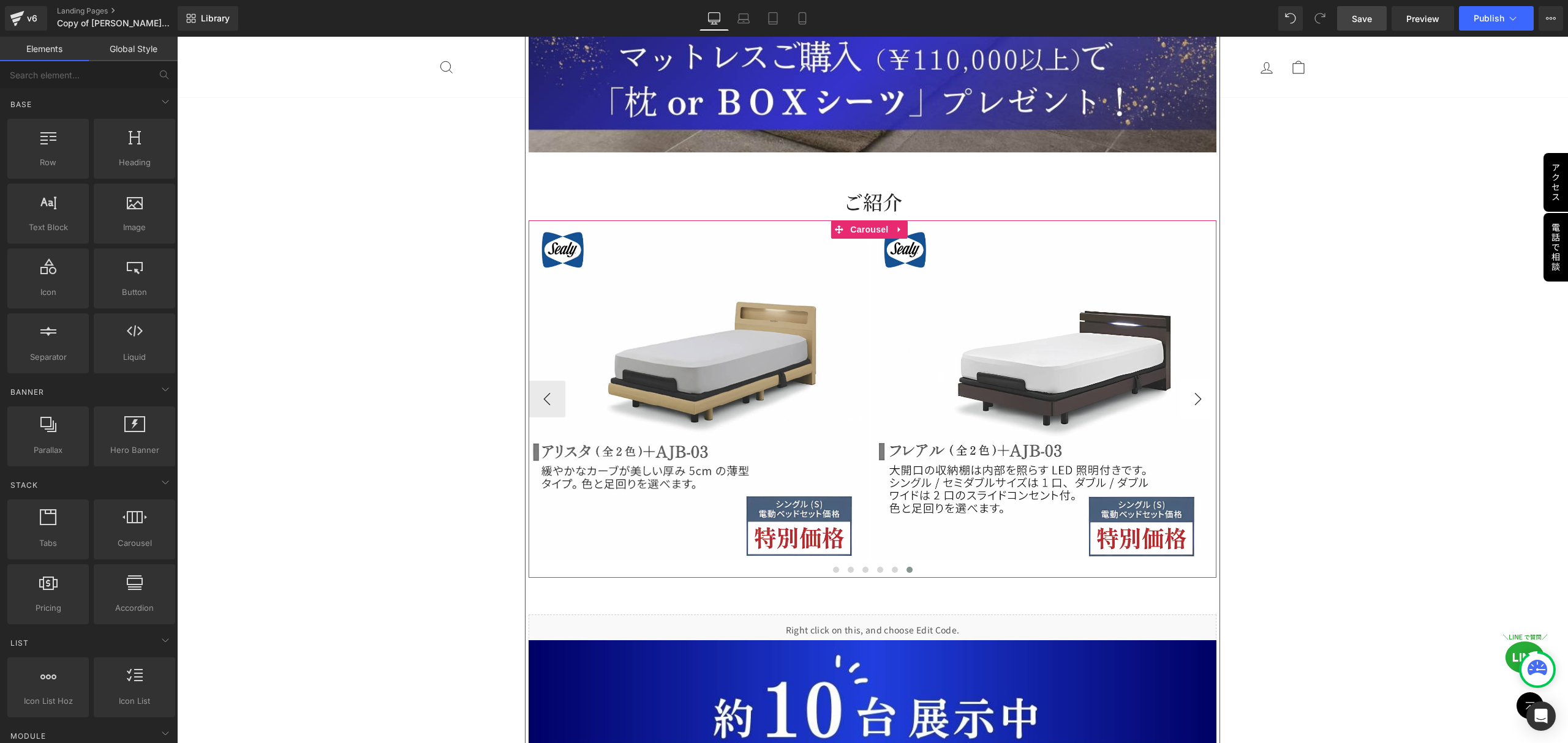
click at [1191, 381] on button "›" at bounding box center [1197, 399] width 36 height 36
click at [546, 381] on button "‹" at bounding box center [546, 399] width 36 height 36
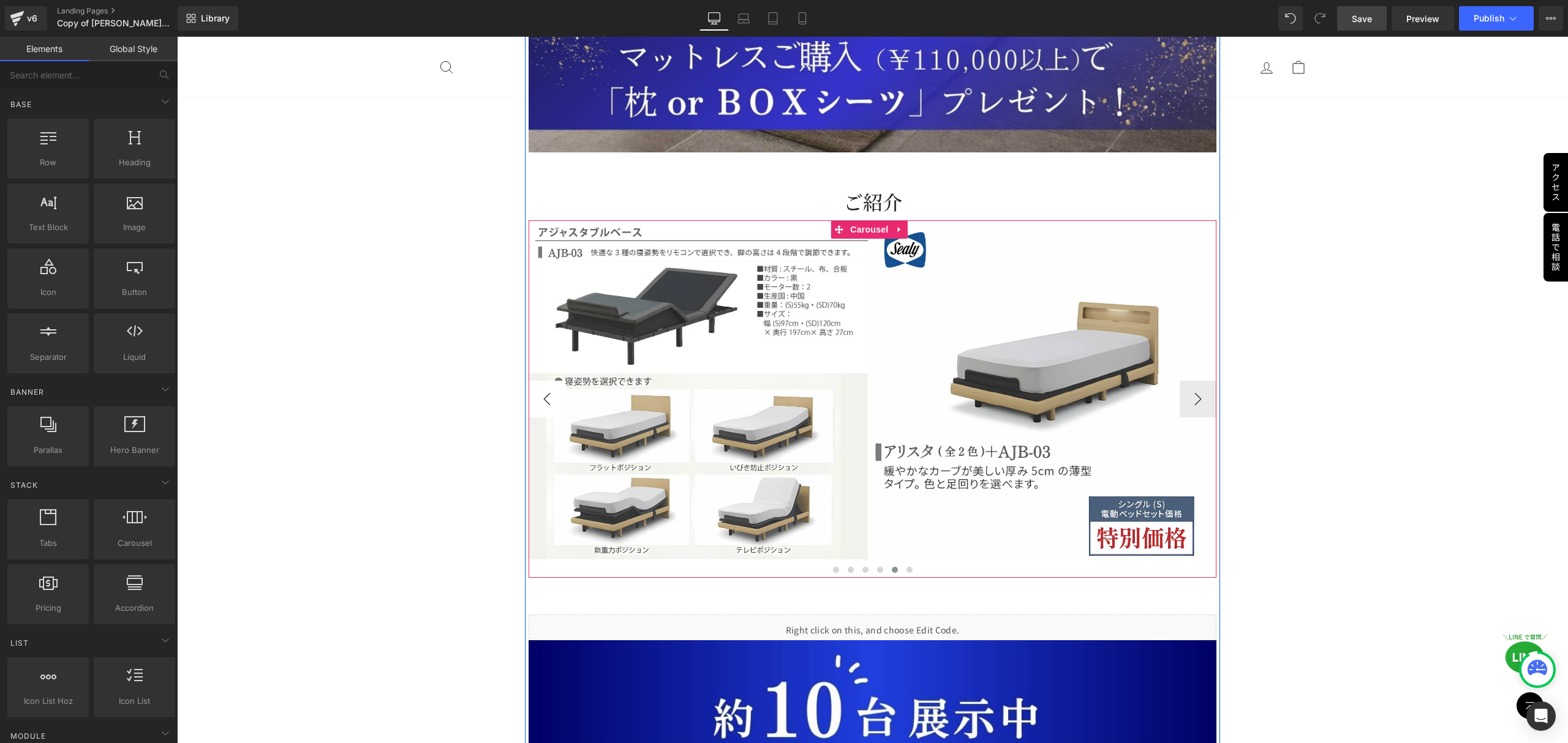
click at [546, 381] on button "‹" at bounding box center [546, 399] width 36 height 36
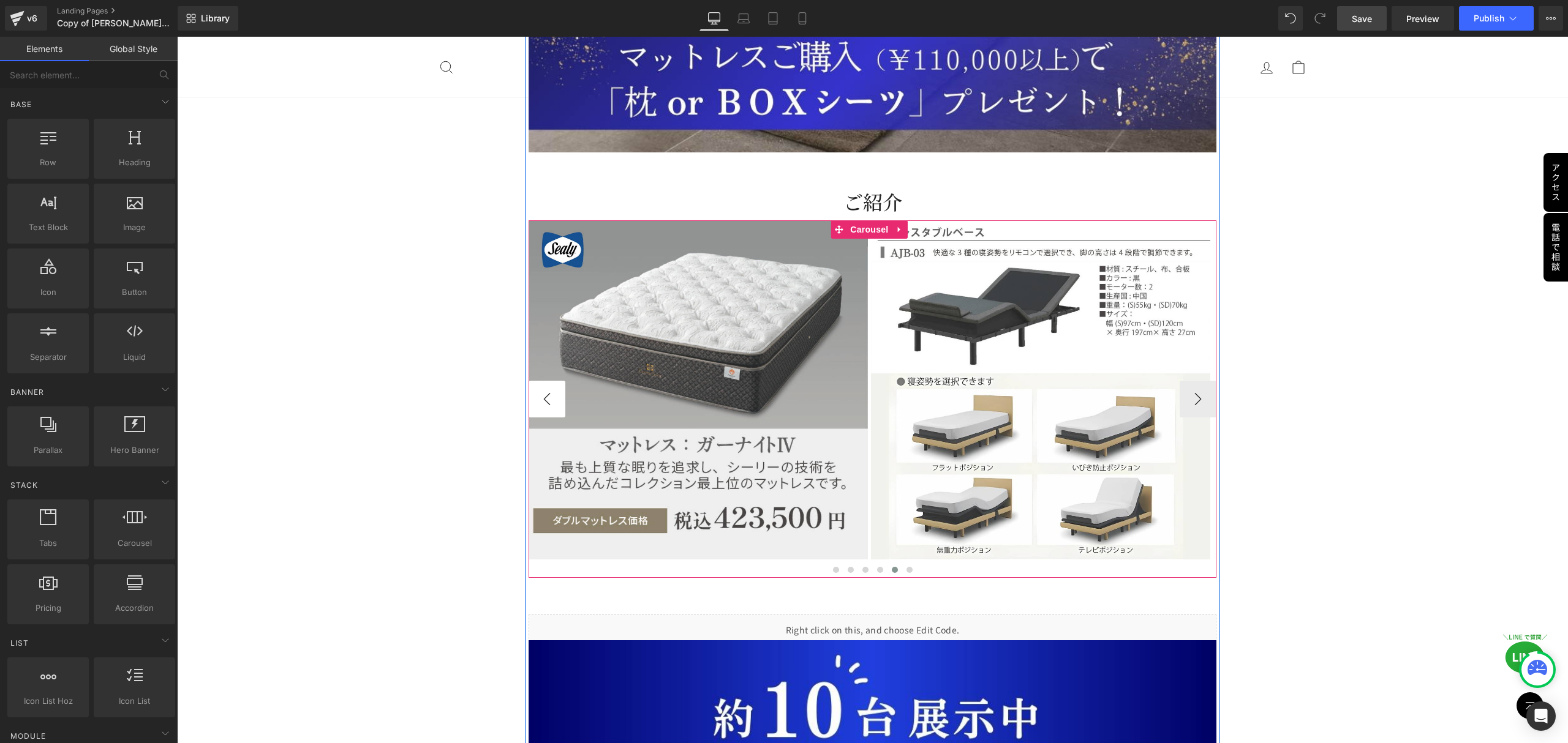
click at [546, 381] on button "‹" at bounding box center [546, 399] width 36 height 36
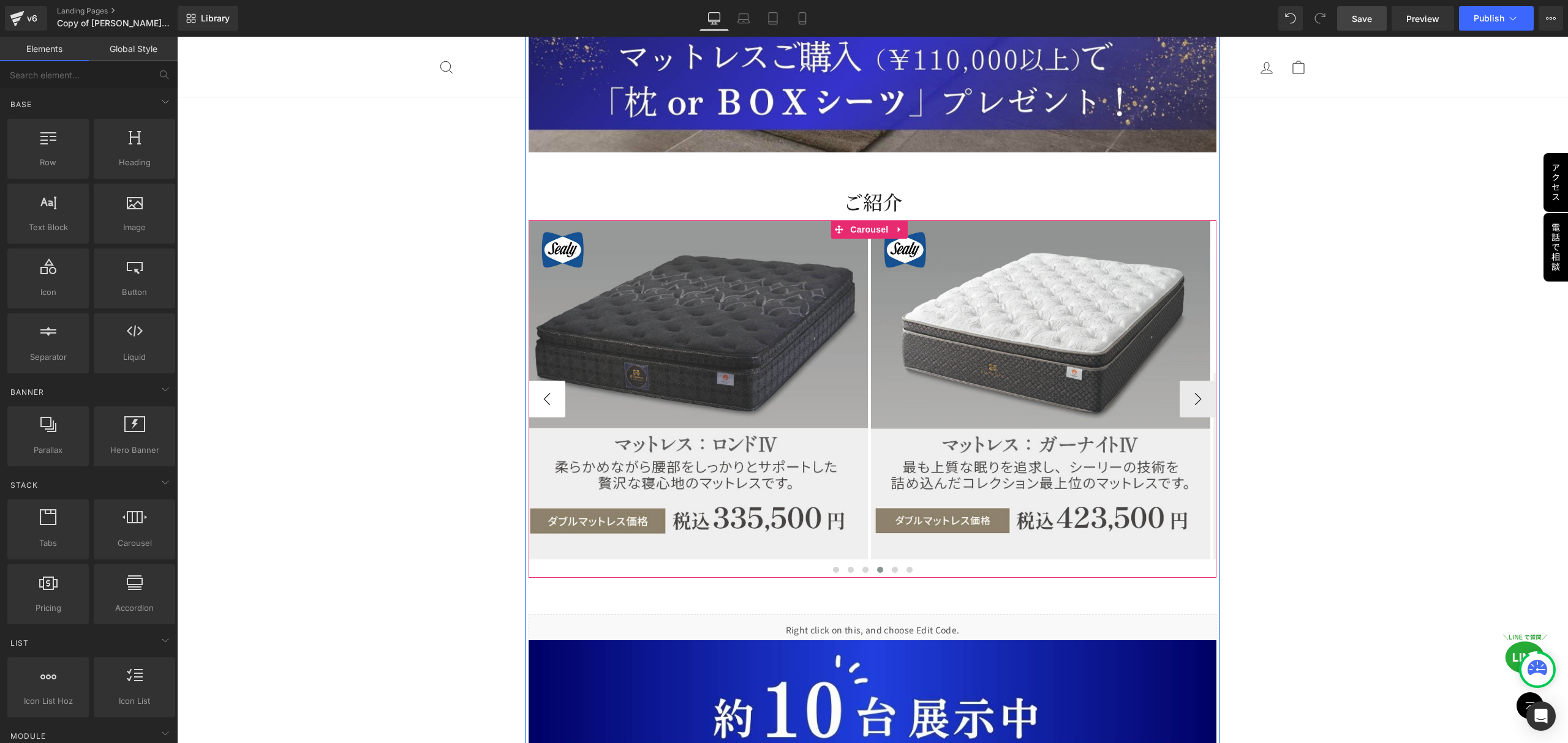
click at [546, 381] on button "‹" at bounding box center [546, 399] width 36 height 36
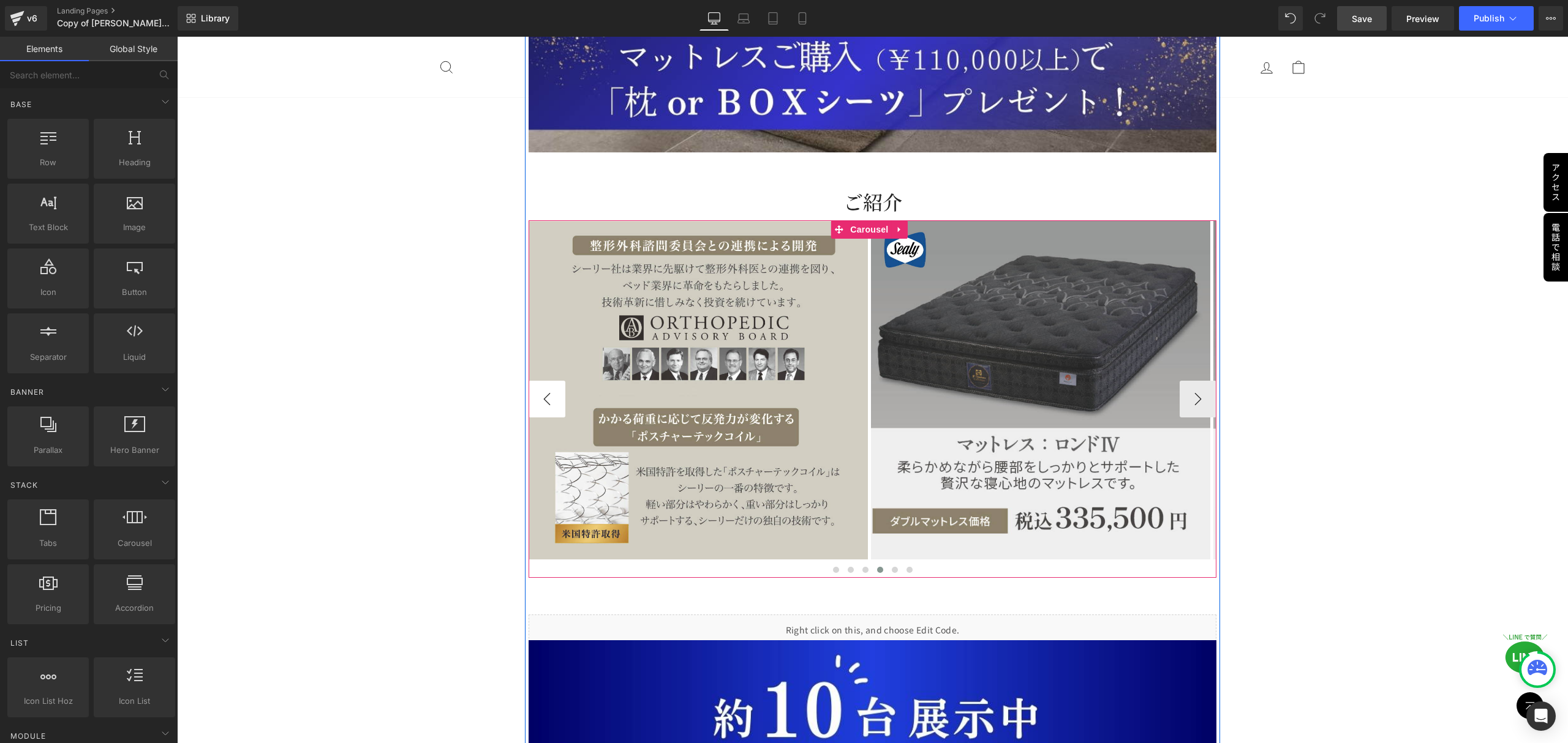
click at [546, 381] on button "‹" at bounding box center [546, 399] width 36 height 36
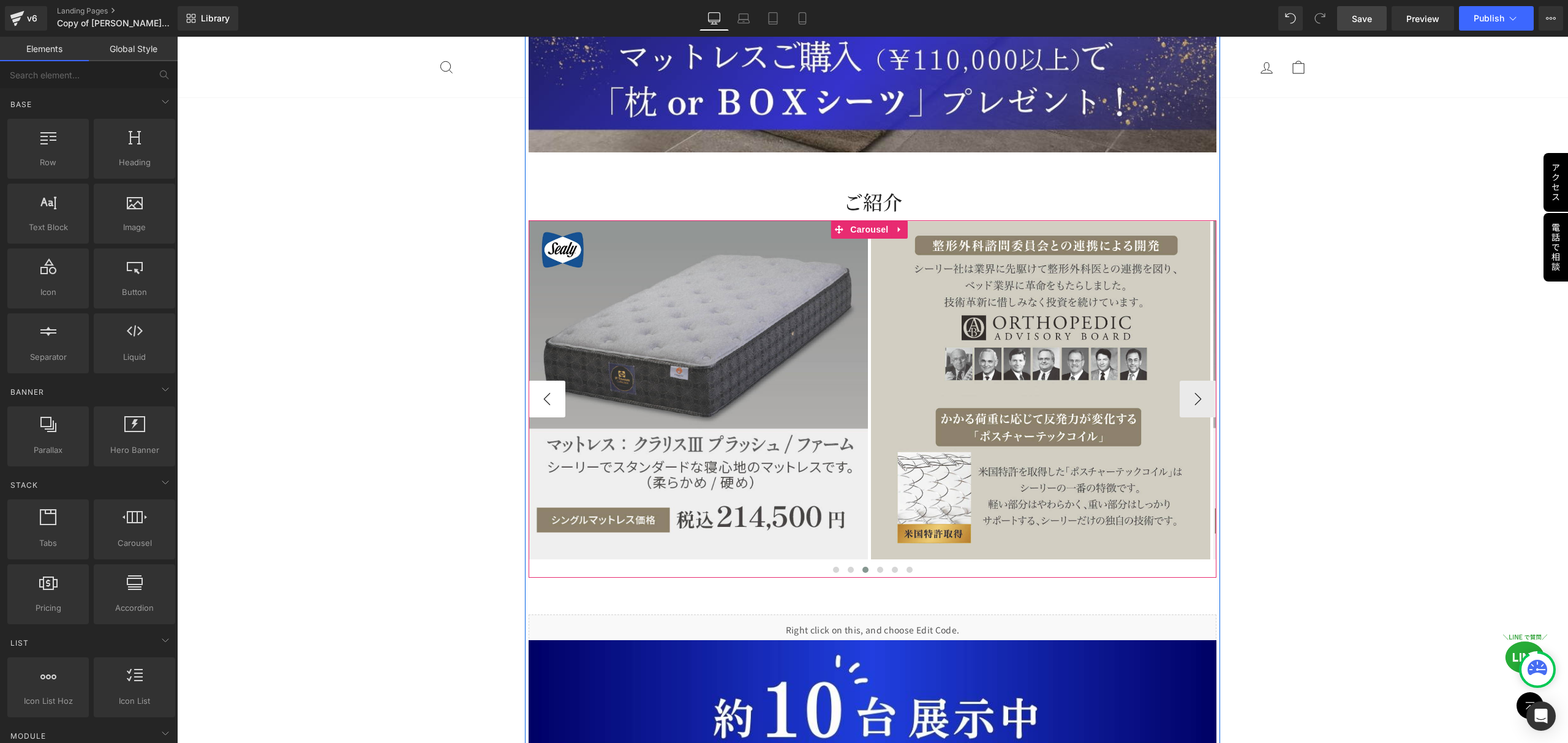
click at [546, 381] on button "‹" at bounding box center [546, 399] width 36 height 36
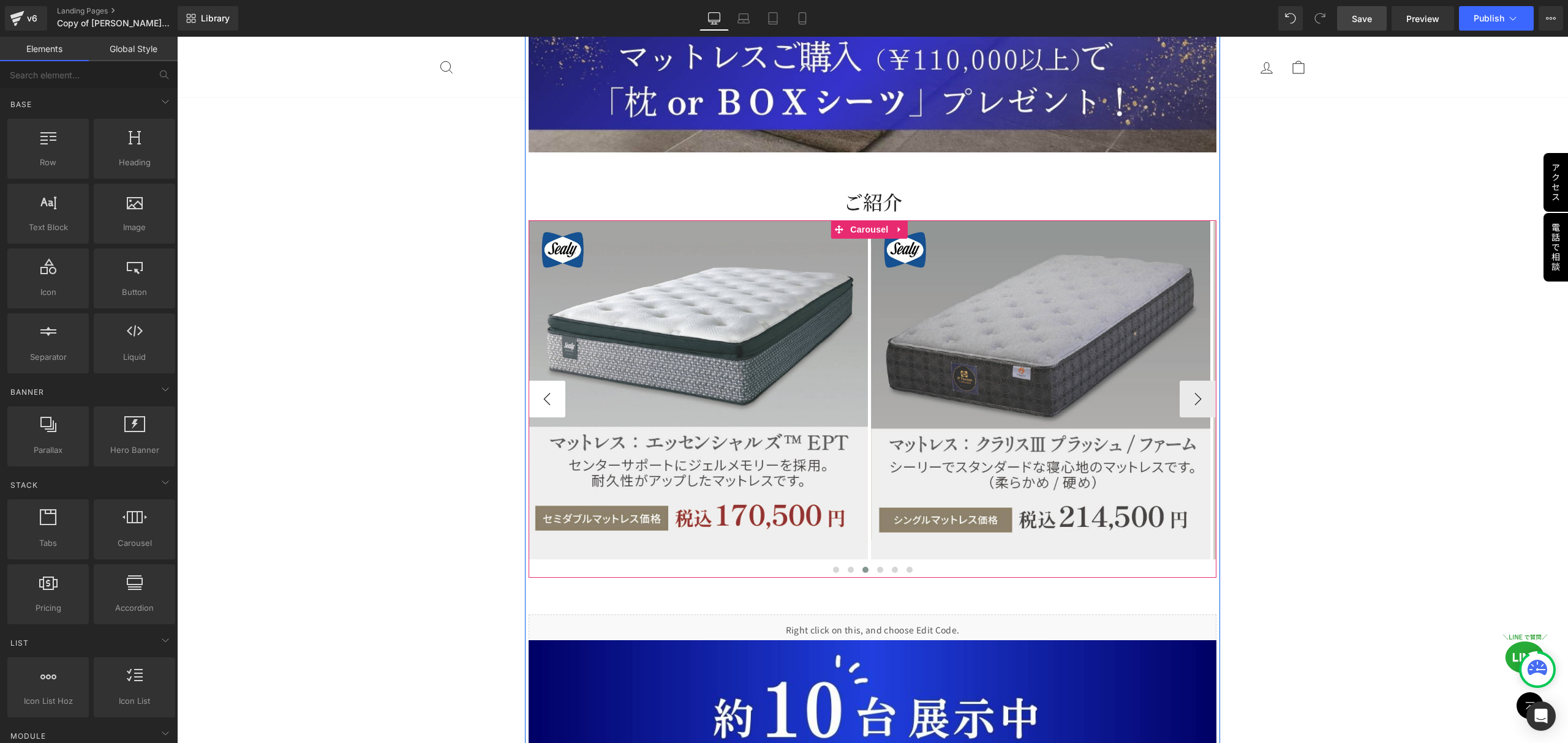
click at [546, 381] on button "‹" at bounding box center [546, 399] width 36 height 36
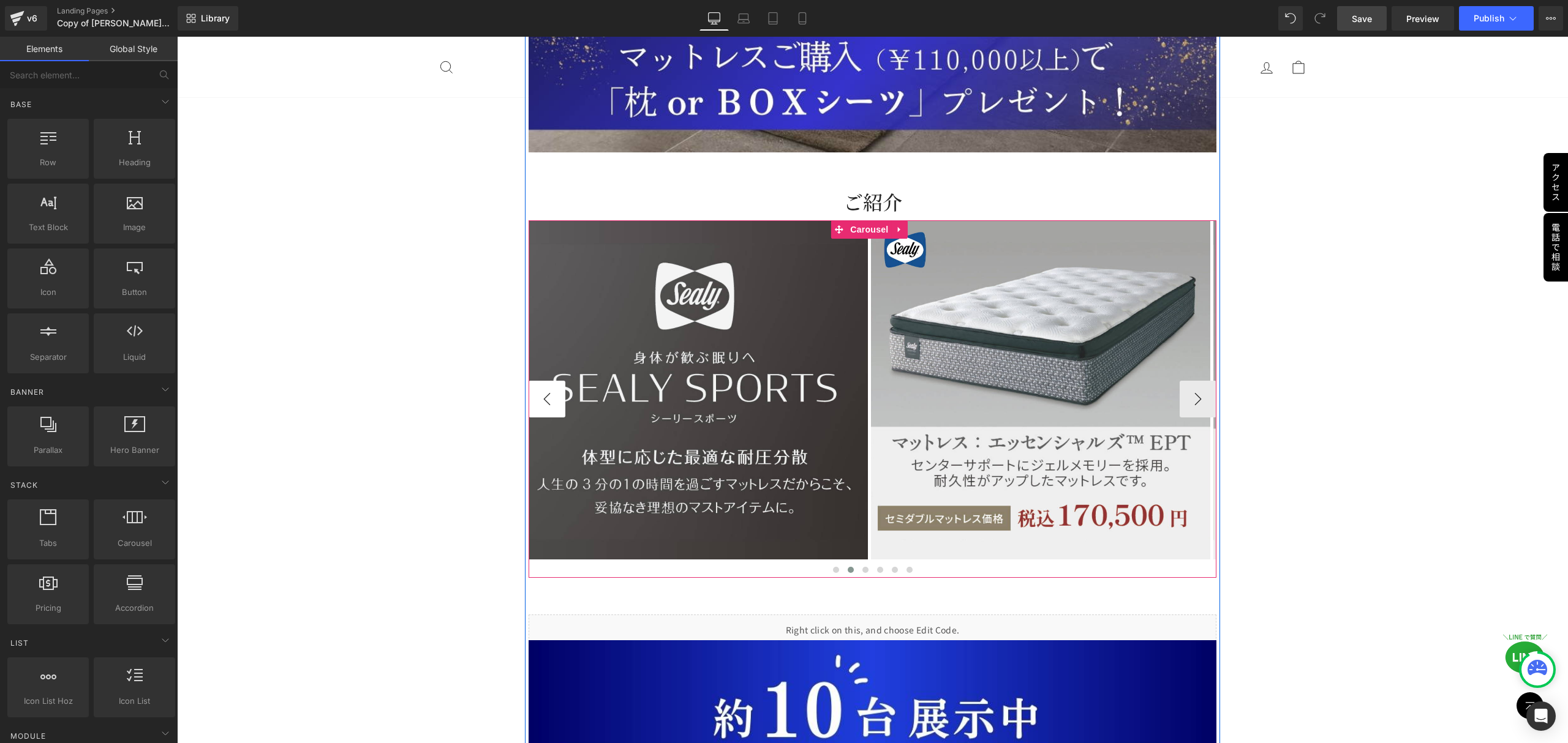
click at [546, 381] on button "‹" at bounding box center [546, 399] width 36 height 36
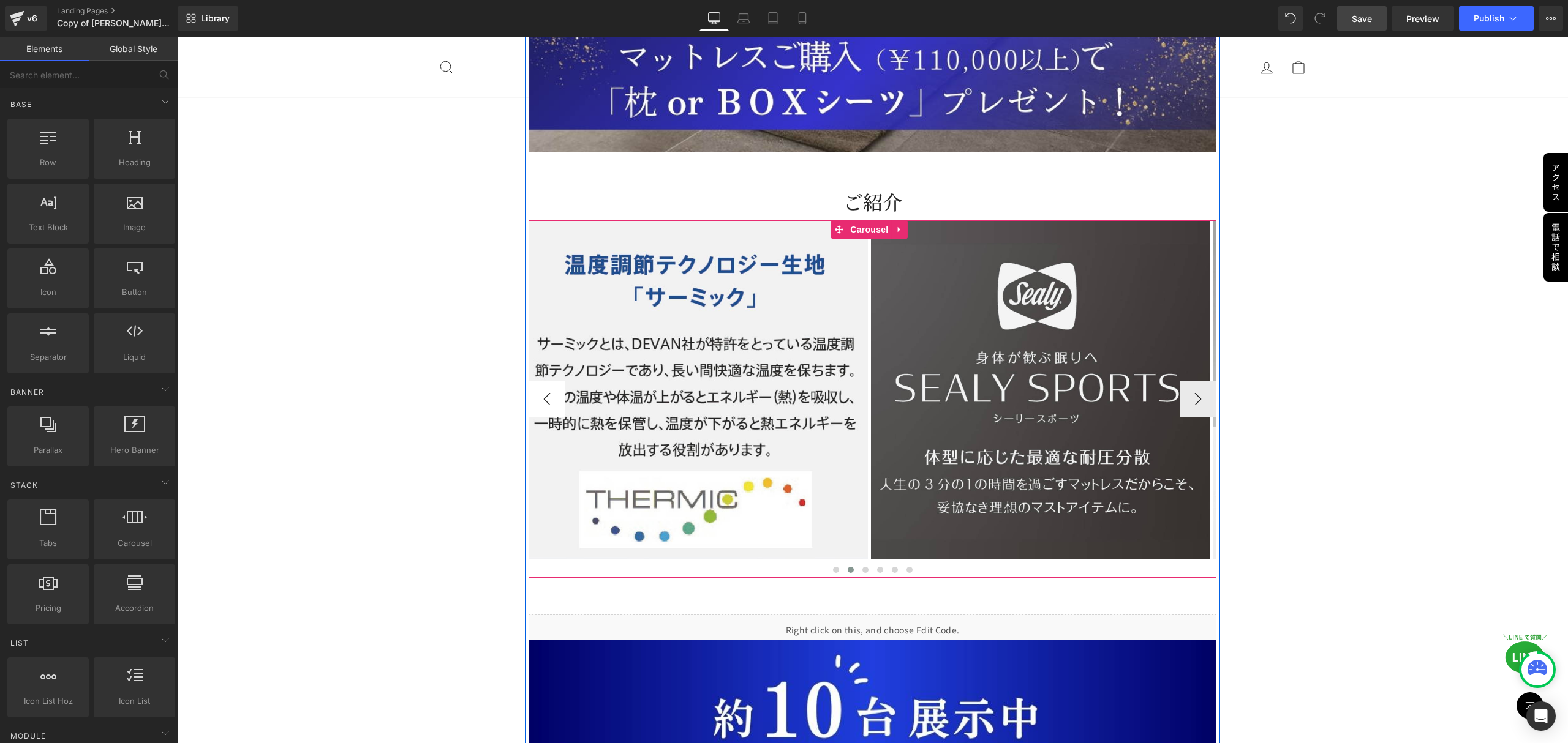
click at [546, 381] on button "‹" at bounding box center [546, 399] width 36 height 36
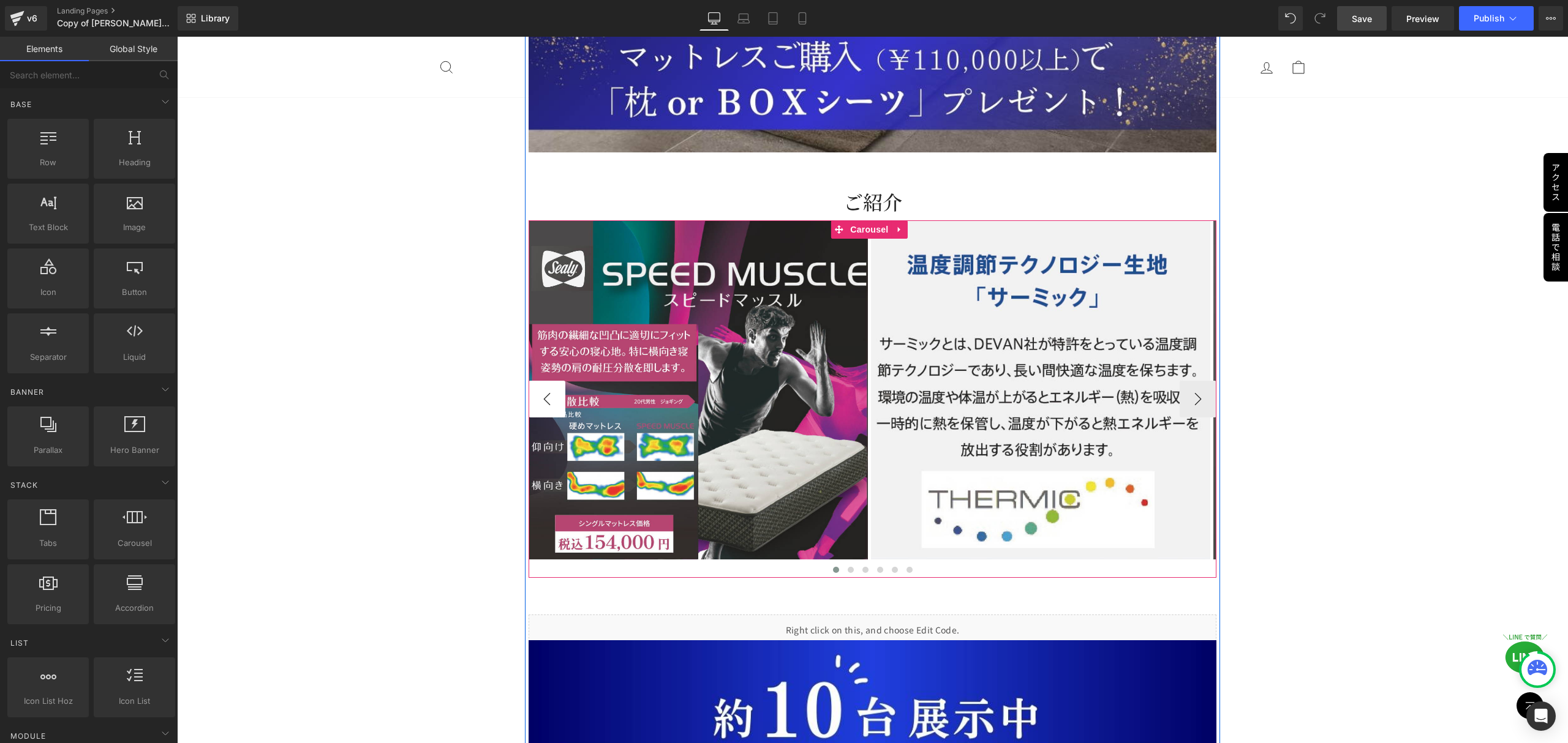
click at [546, 381] on button "‹" at bounding box center [546, 399] width 36 height 36
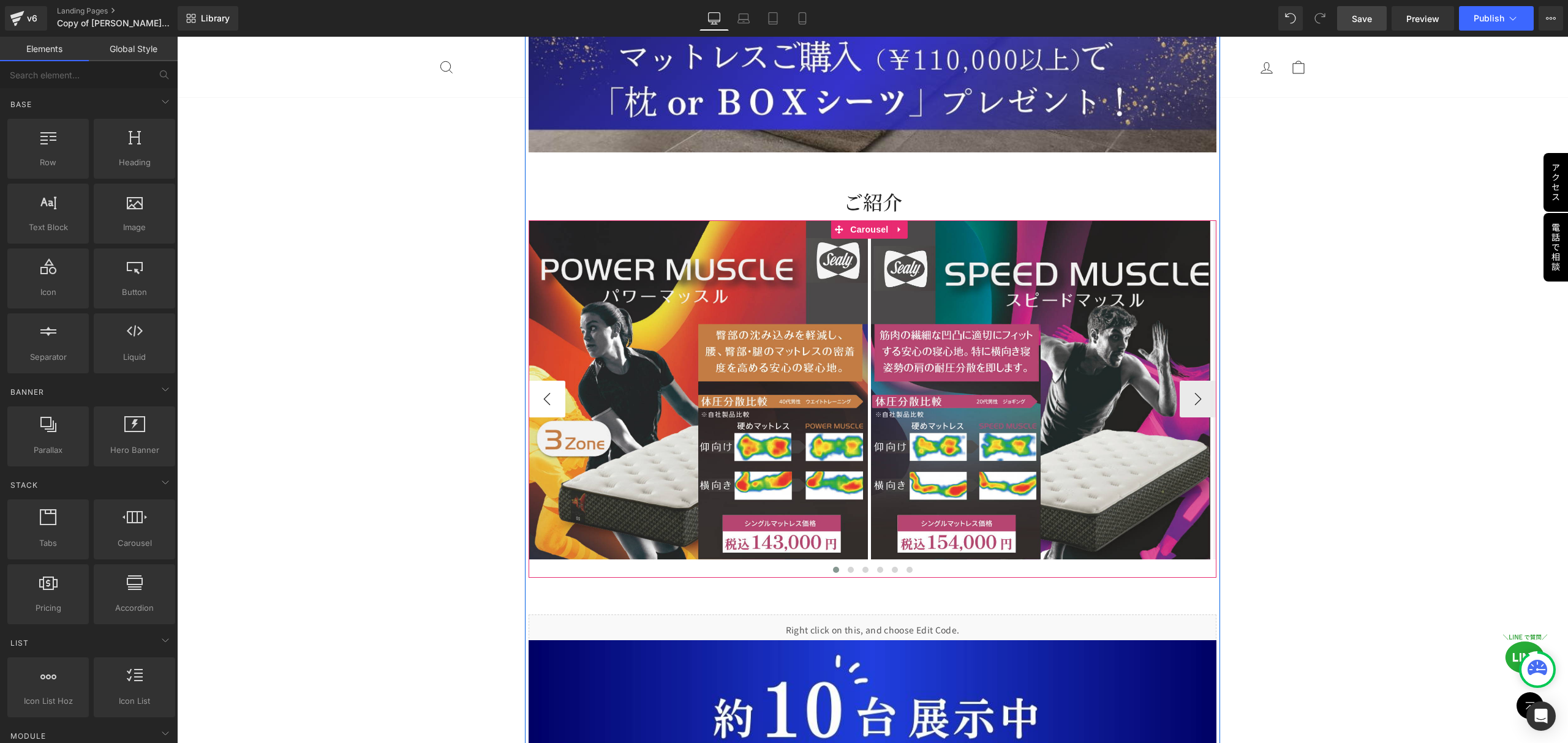
click at [546, 381] on button "‹" at bounding box center [546, 399] width 36 height 36
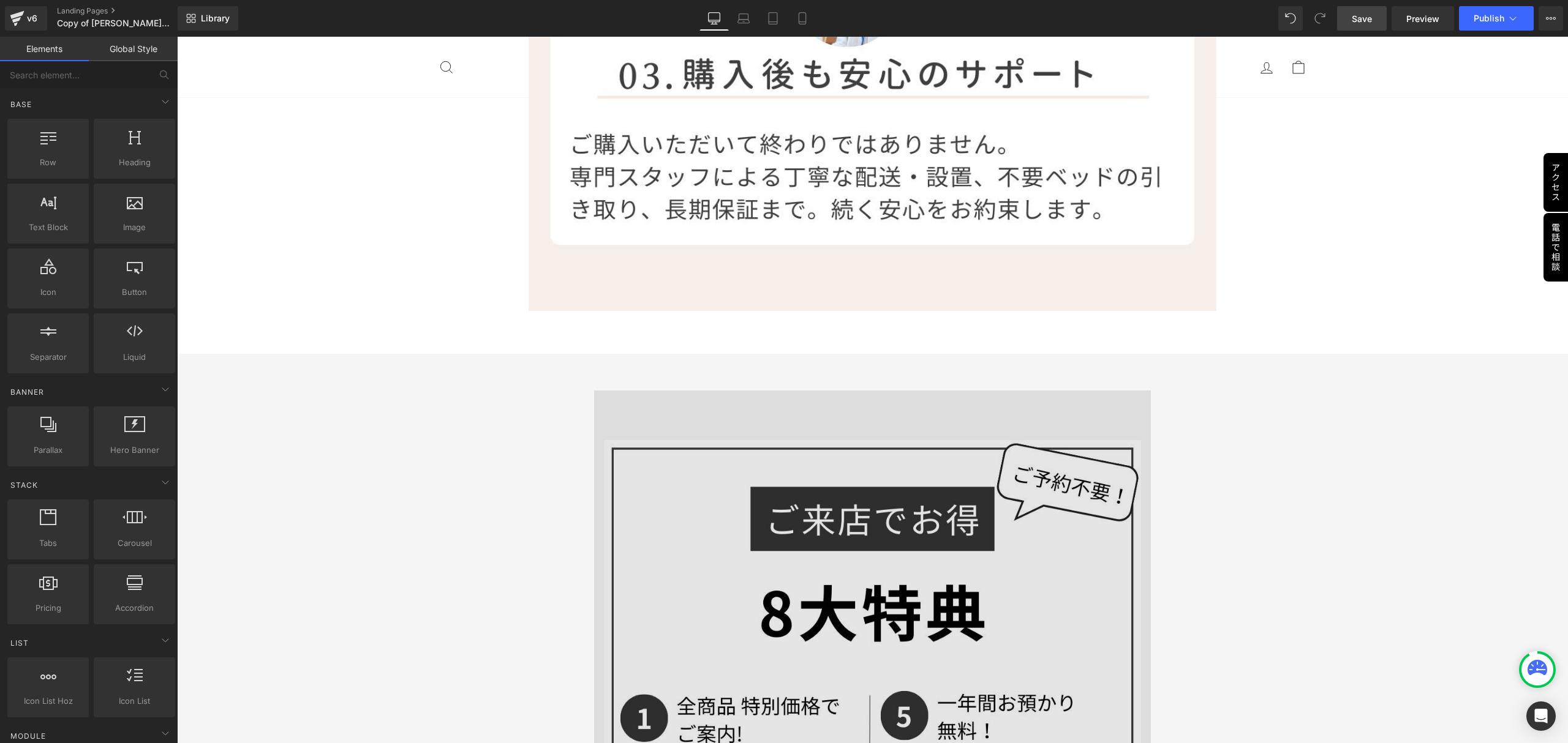
scroll to position [7017, 0]
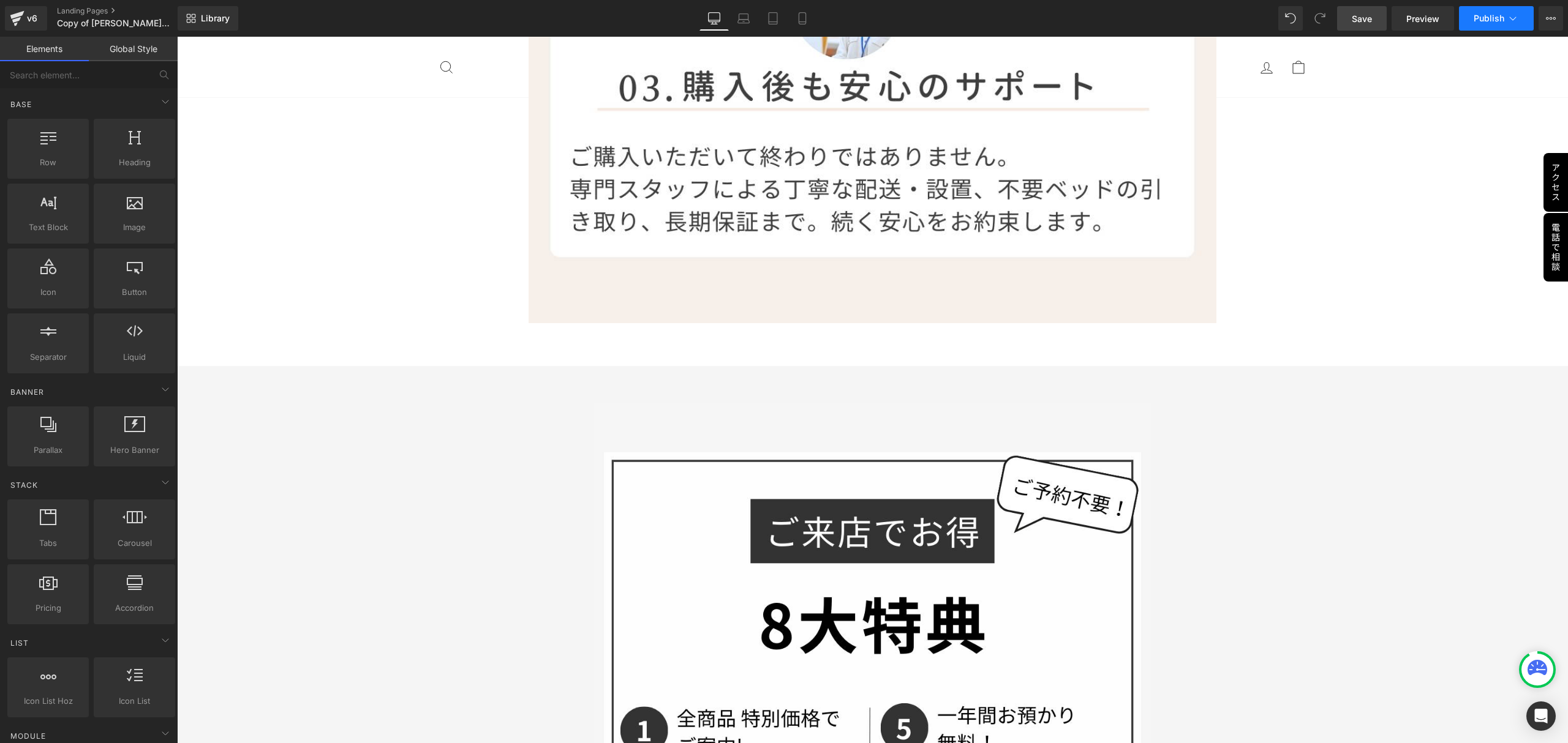
click at [1472, 22] on button "Publish" at bounding box center [1496, 18] width 74 height 25
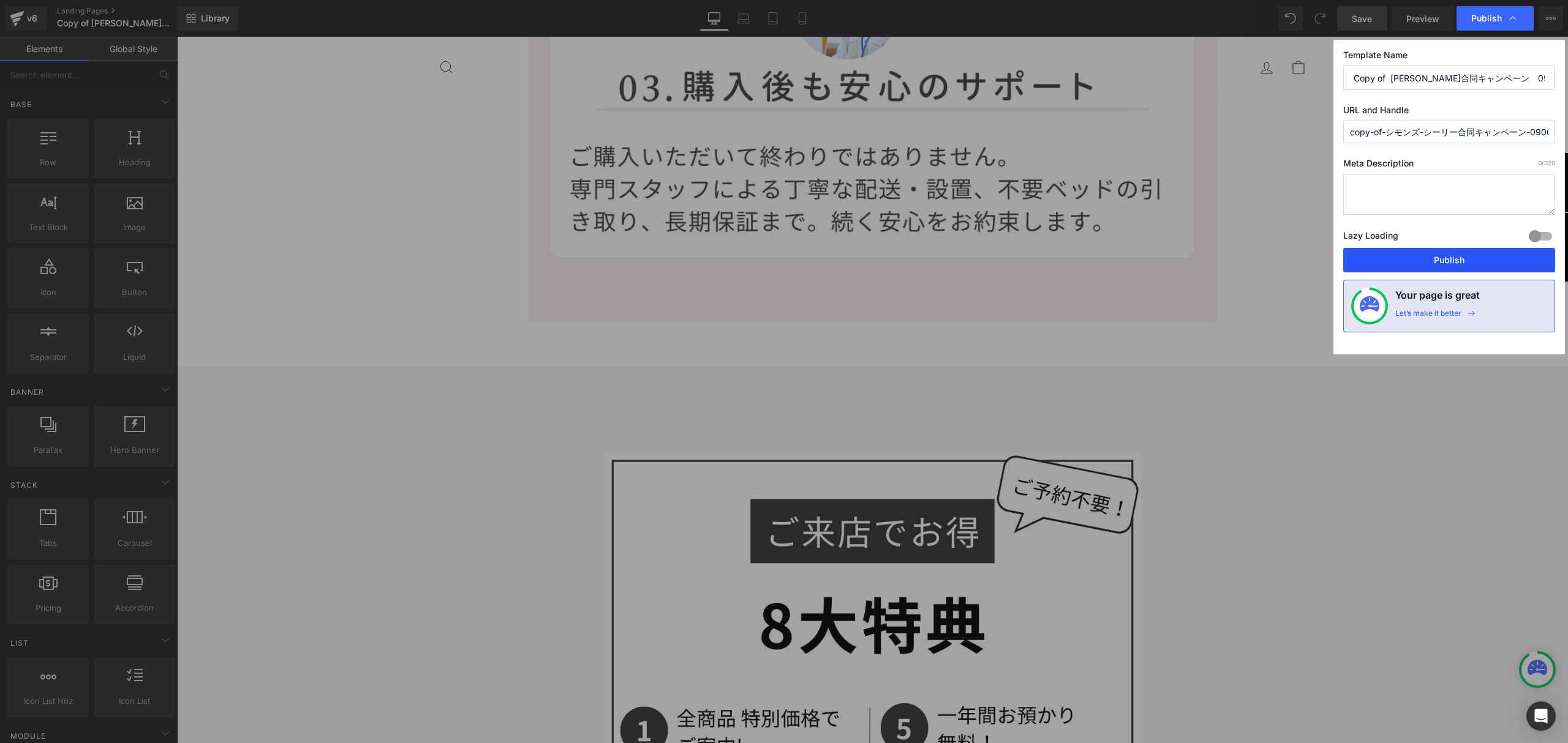
click at [1426, 266] on button "Publish" at bounding box center [1449, 260] width 212 height 25
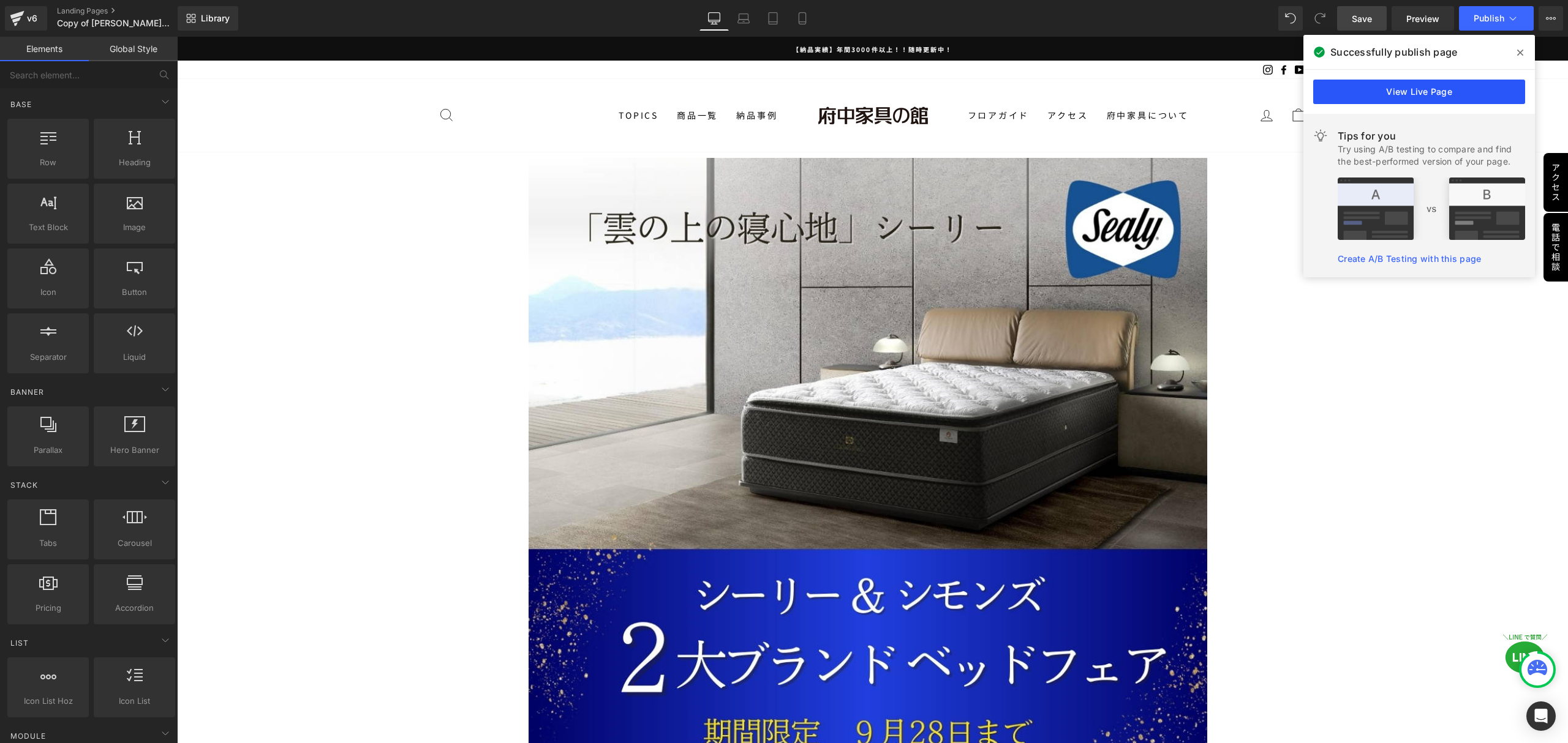
click at [1363, 96] on link "View Live Page" at bounding box center [1418, 91] width 212 height 25
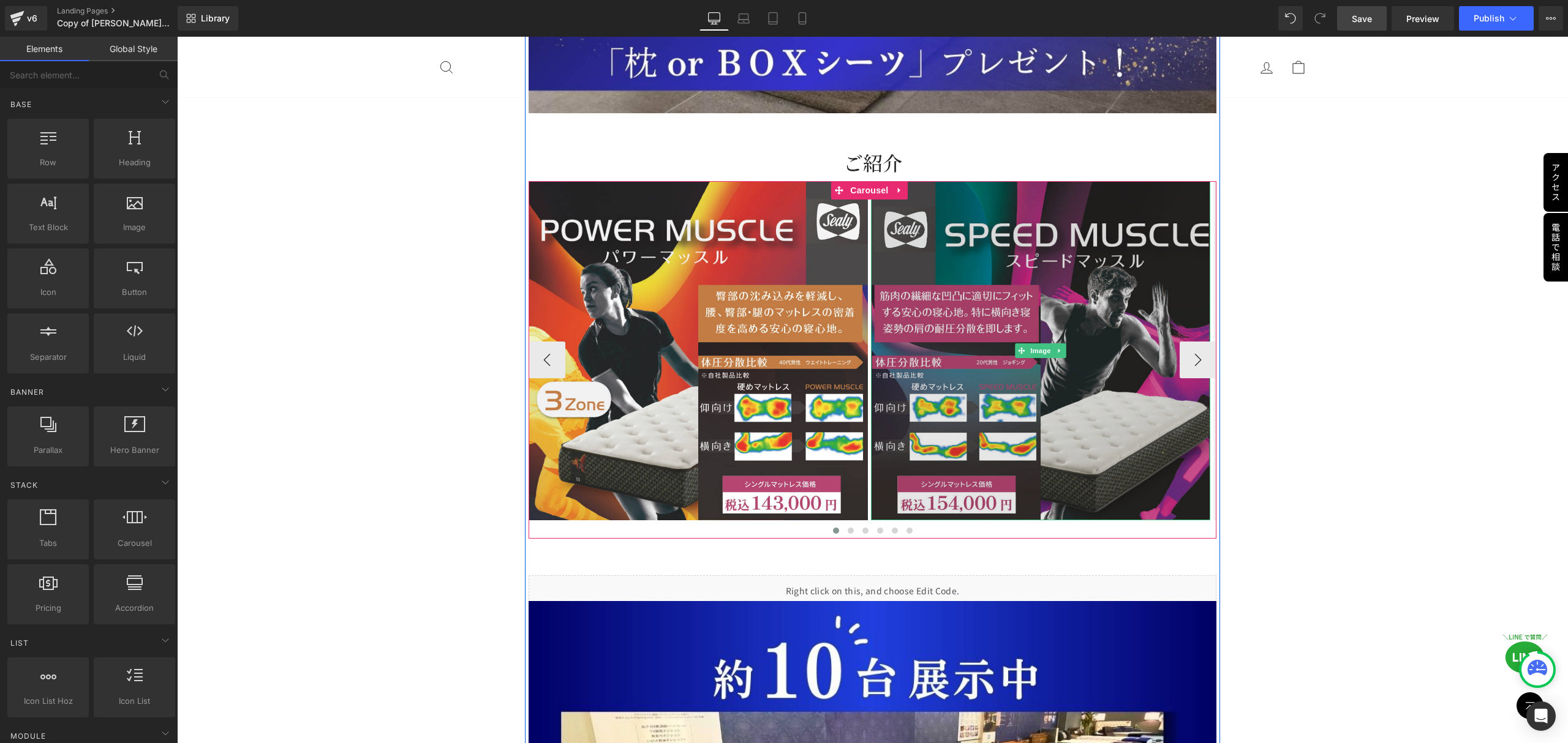
scroll to position [4814, 0]
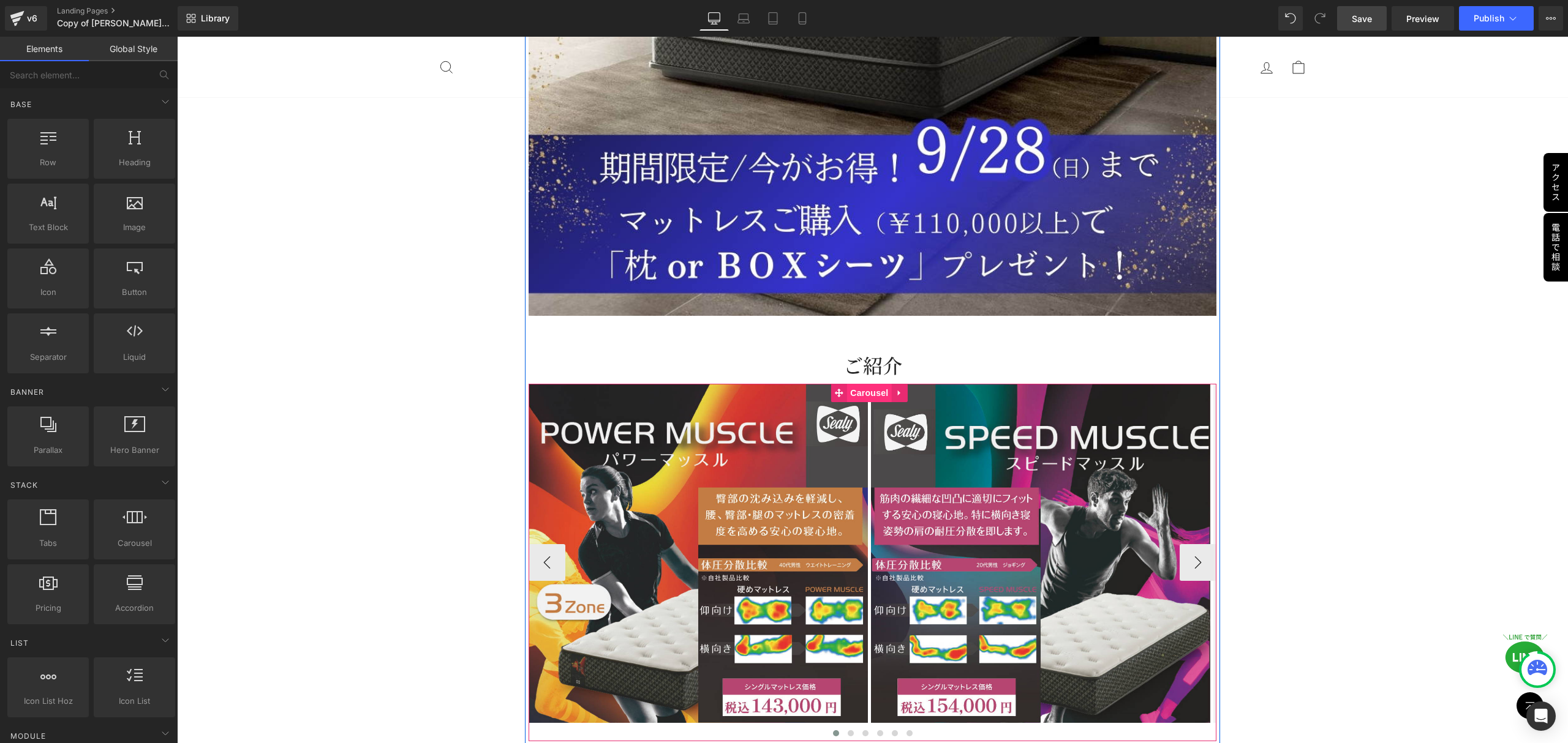
click at [865, 384] on span "Carousel" at bounding box center [868, 393] width 44 height 19
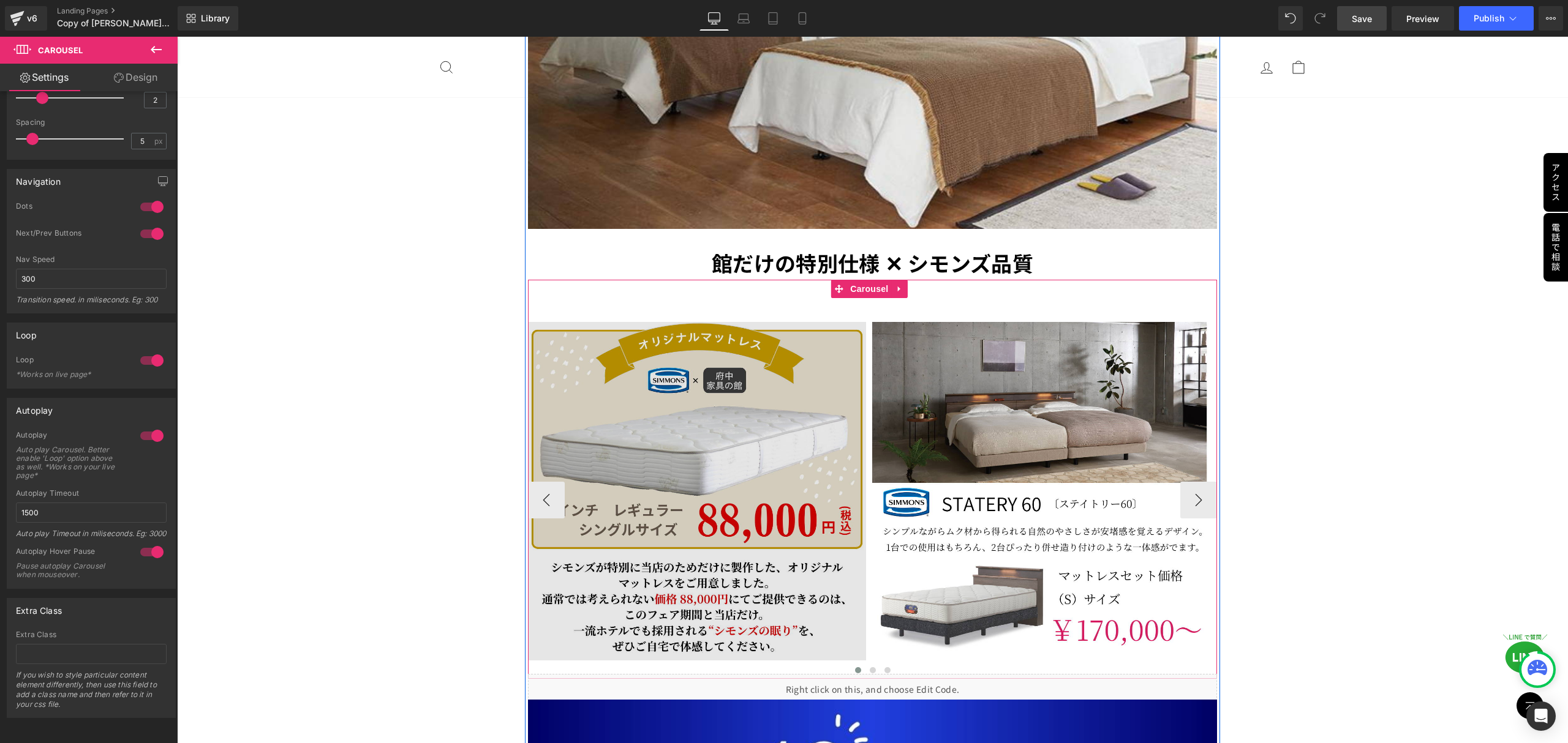
scroll to position [3182, 0]
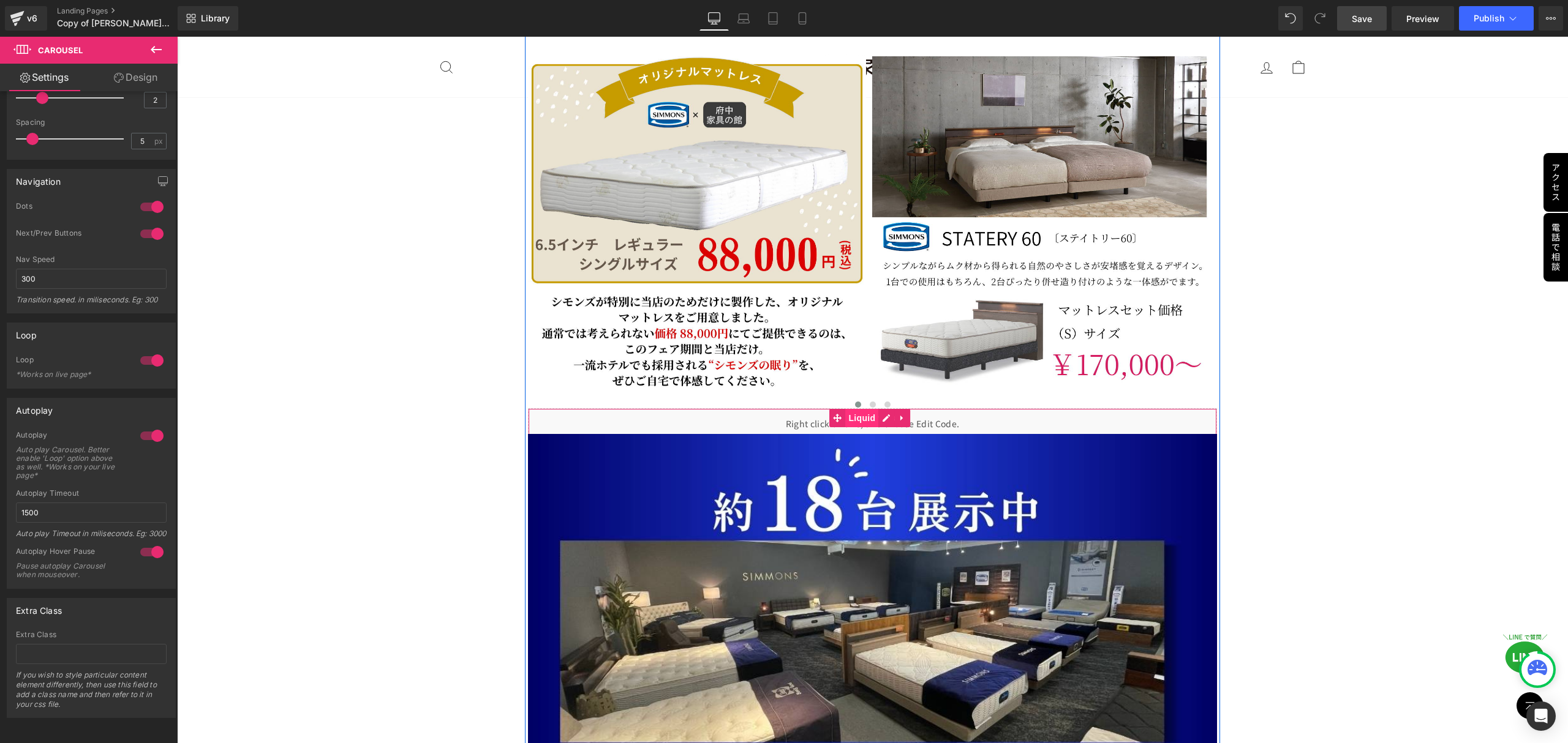
click at [866, 409] on span "Liquid" at bounding box center [862, 418] width 33 height 19
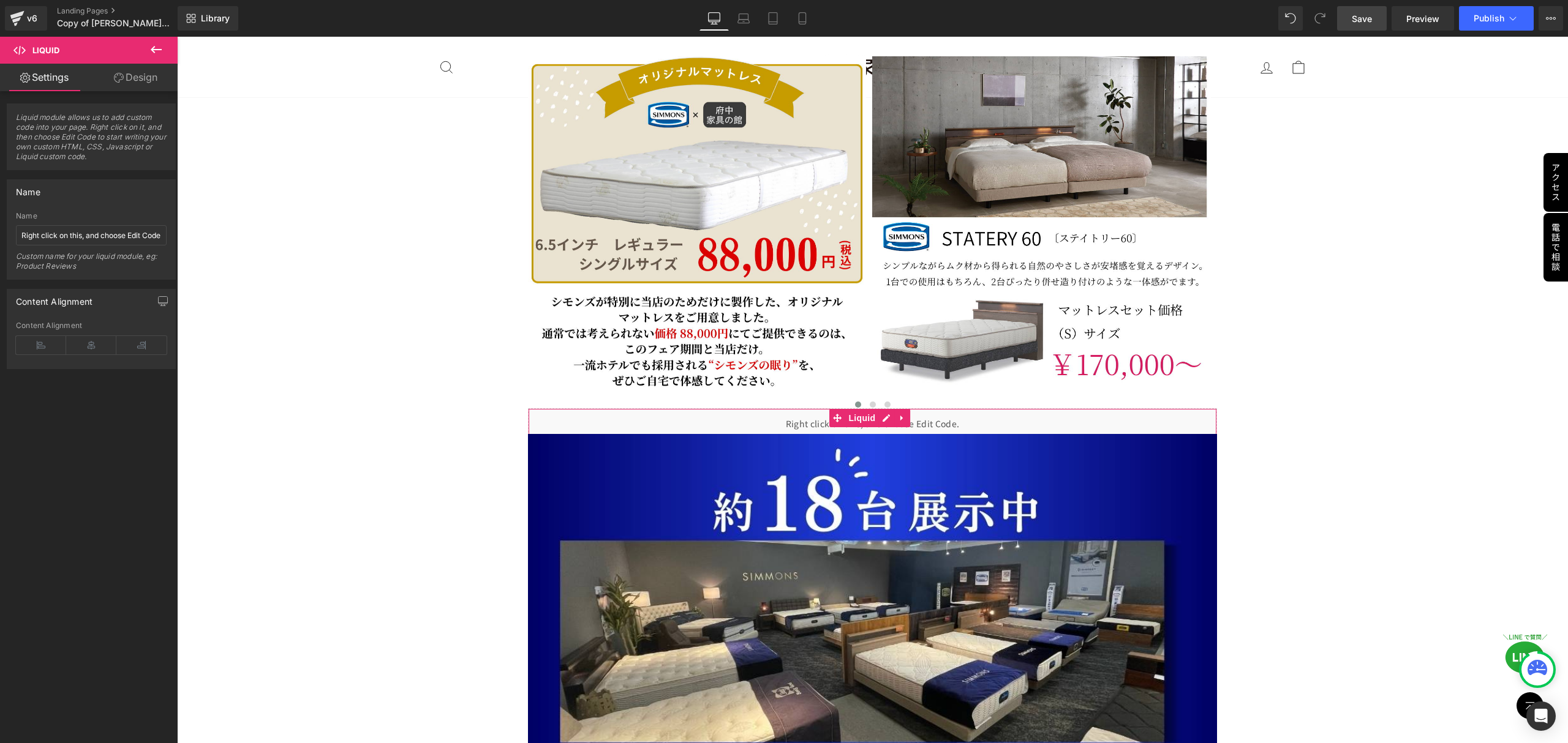
click at [128, 86] on link "Design" at bounding box center [135, 77] width 89 height 28
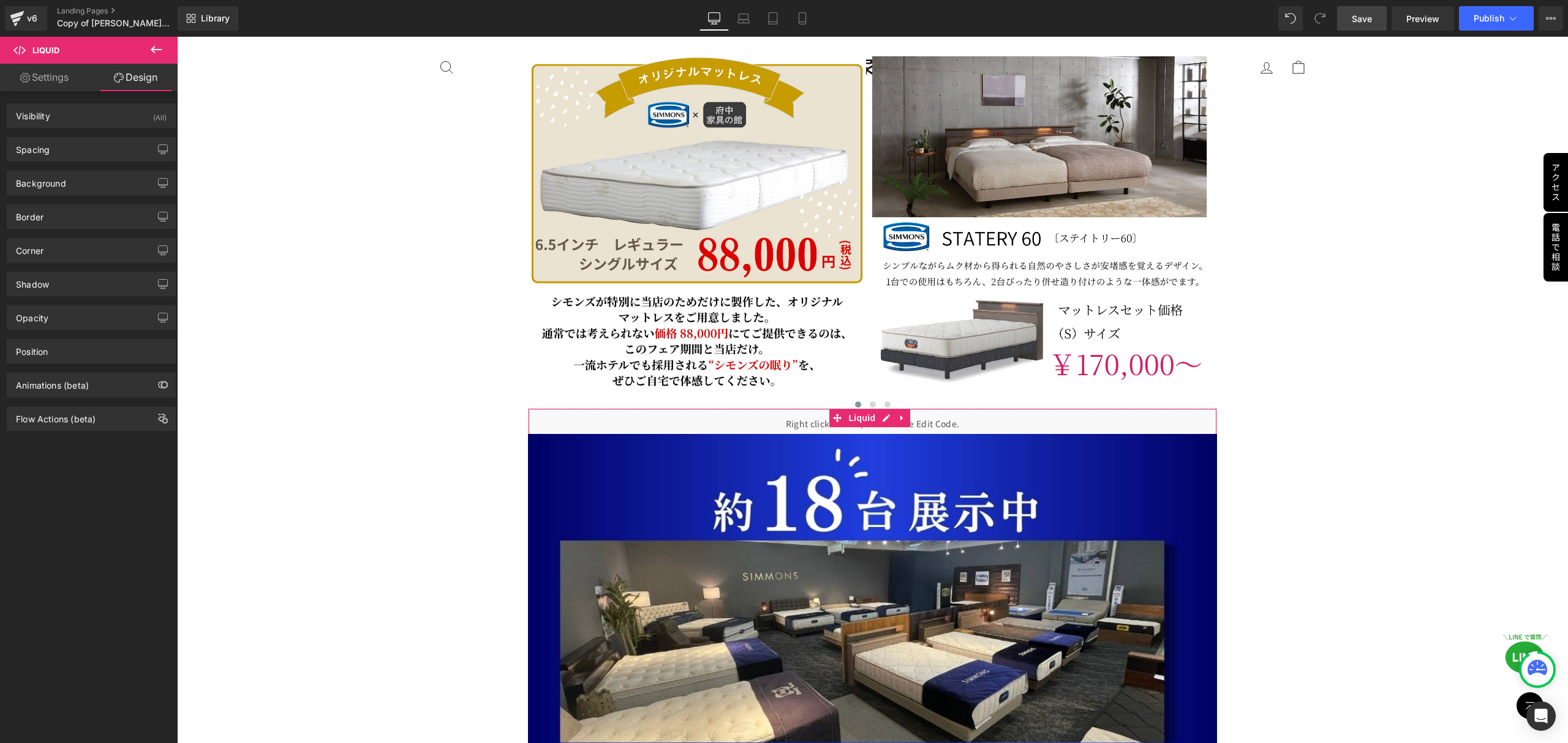
click at [29, 84] on link "Settings" at bounding box center [44, 77] width 89 height 28
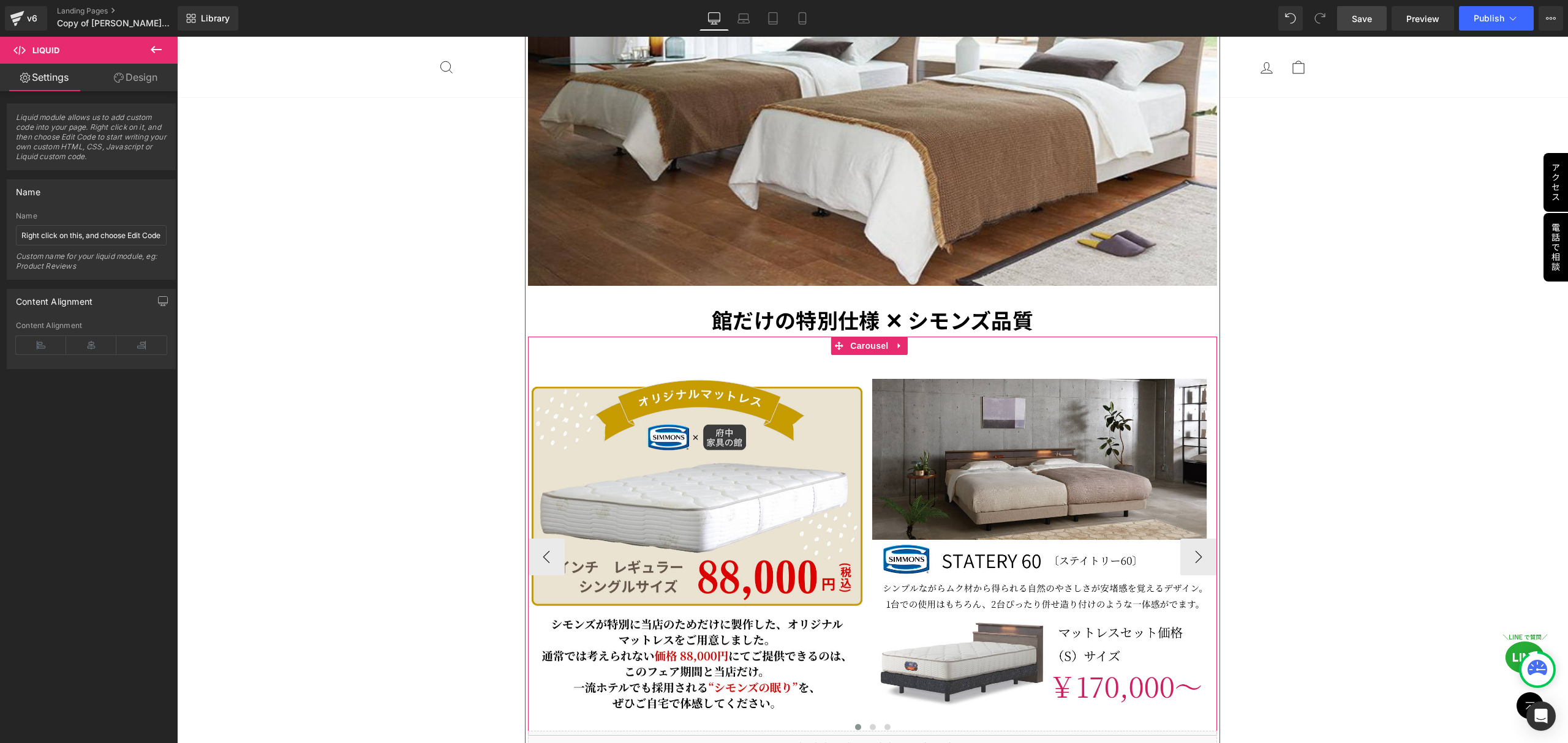
scroll to position [2855, 0]
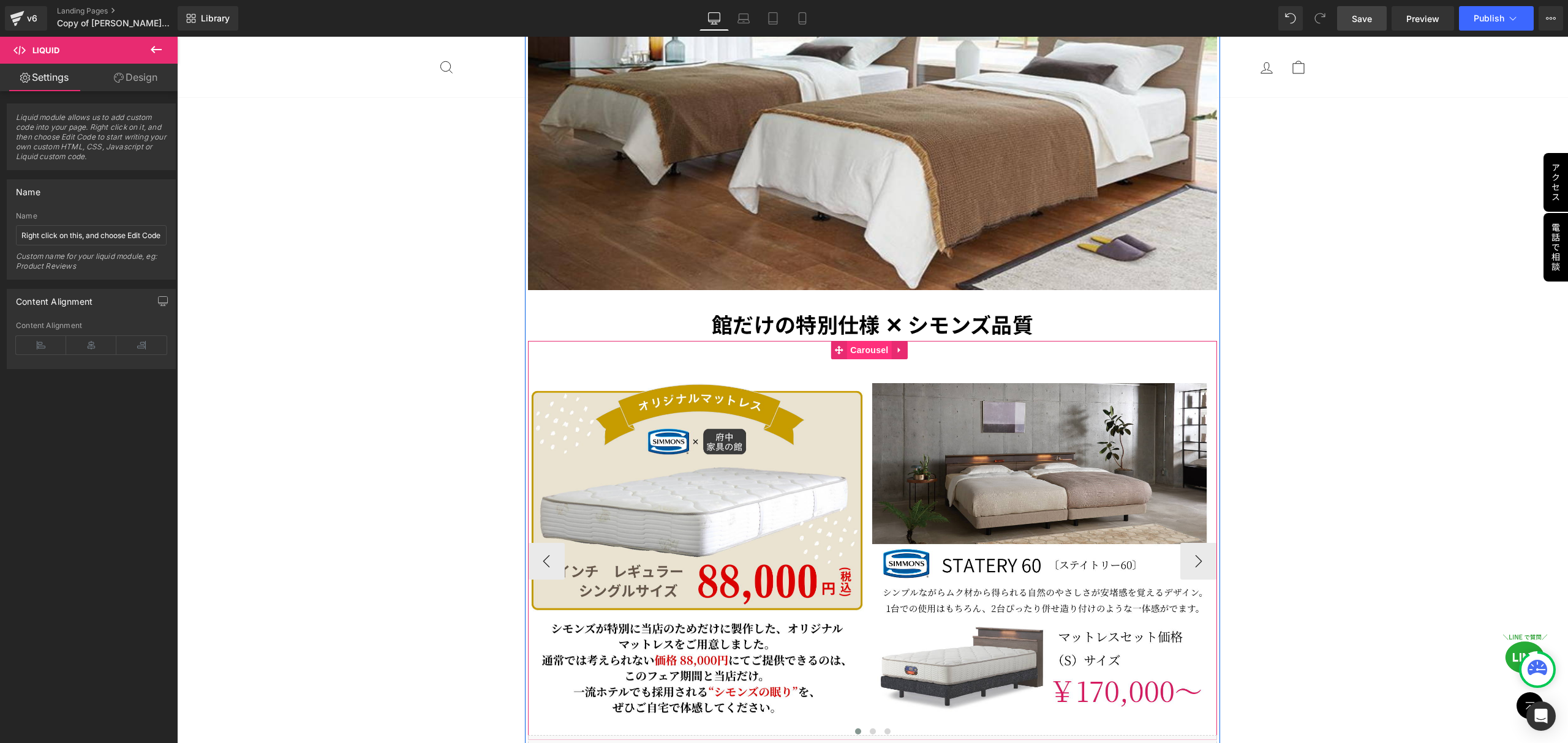
click at [865, 341] on span "Carousel" at bounding box center [868, 350] width 44 height 19
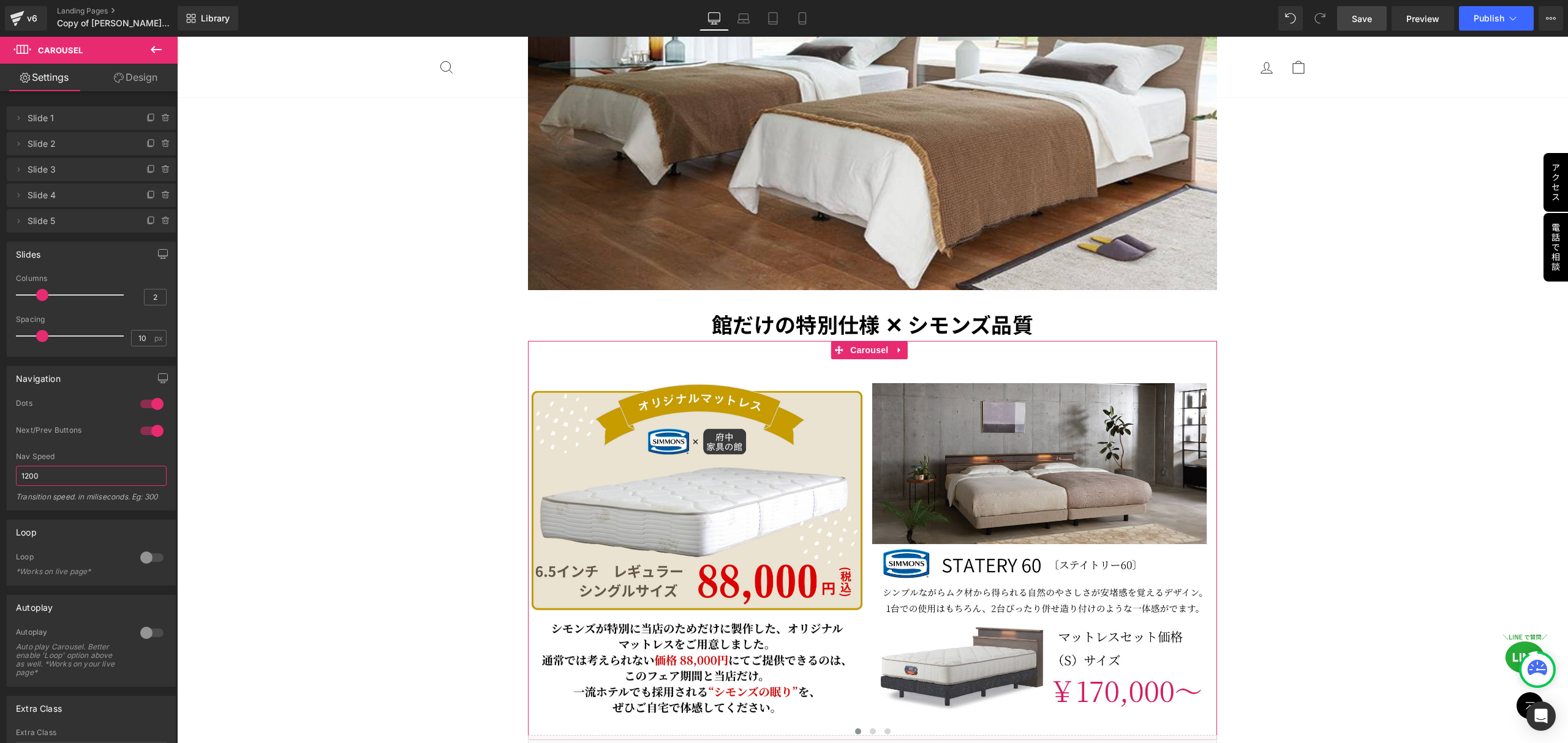
drag, startPoint x: 82, startPoint y: 473, endPoint x: 10, endPoint y: 475, distance: 72.0
click at [10, 475] on div "1 Dots 1 Dots 1 Dots 1 Dots 1 Next/Prev Buttons 1 Next/Prev Buttons 0 Next/Prev…" at bounding box center [91, 454] width 167 height 112
type input "300"
click at [147, 561] on div at bounding box center [151, 557] width 29 height 19
click at [137, 637] on div at bounding box center [151, 633] width 29 height 19
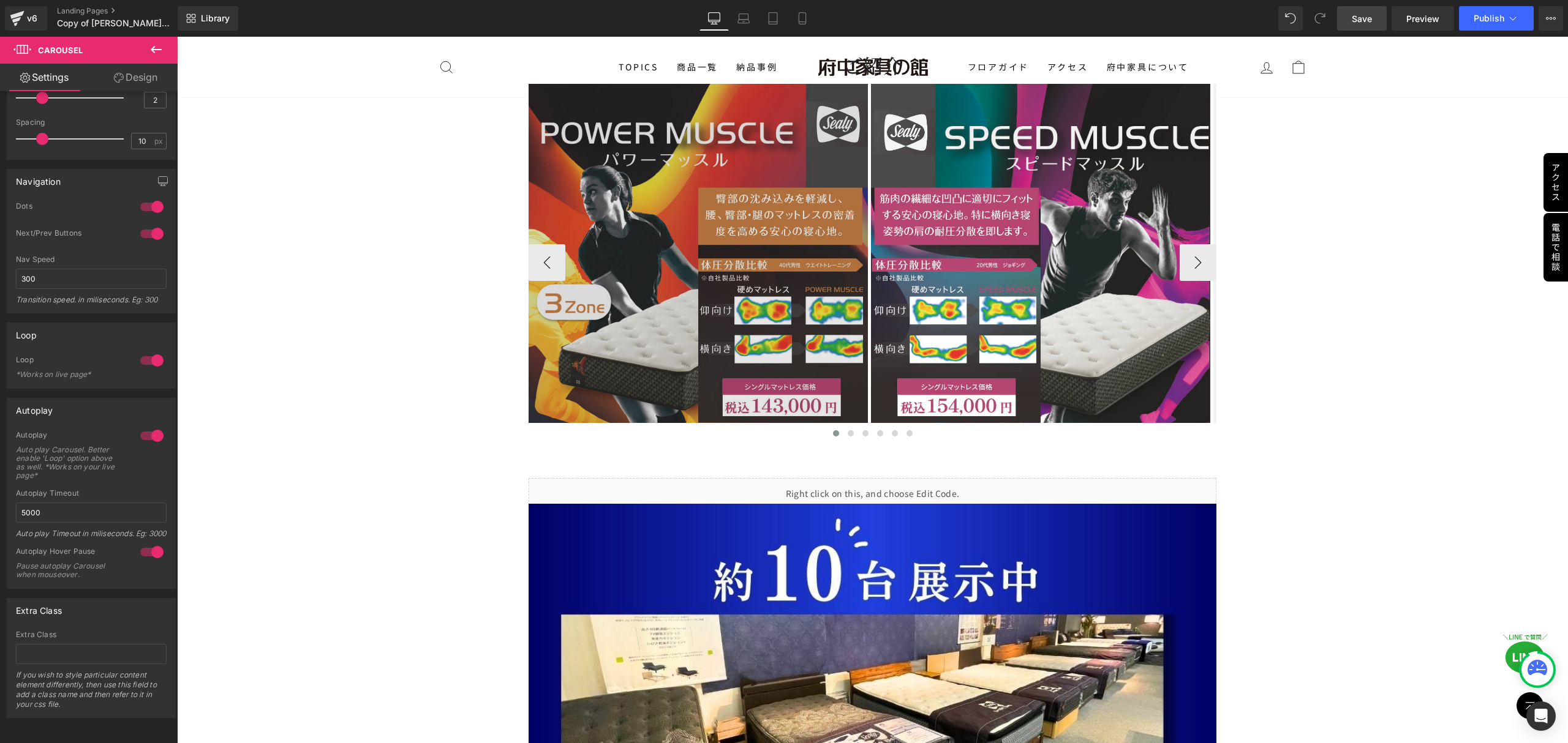
scroll to position [4896, 0]
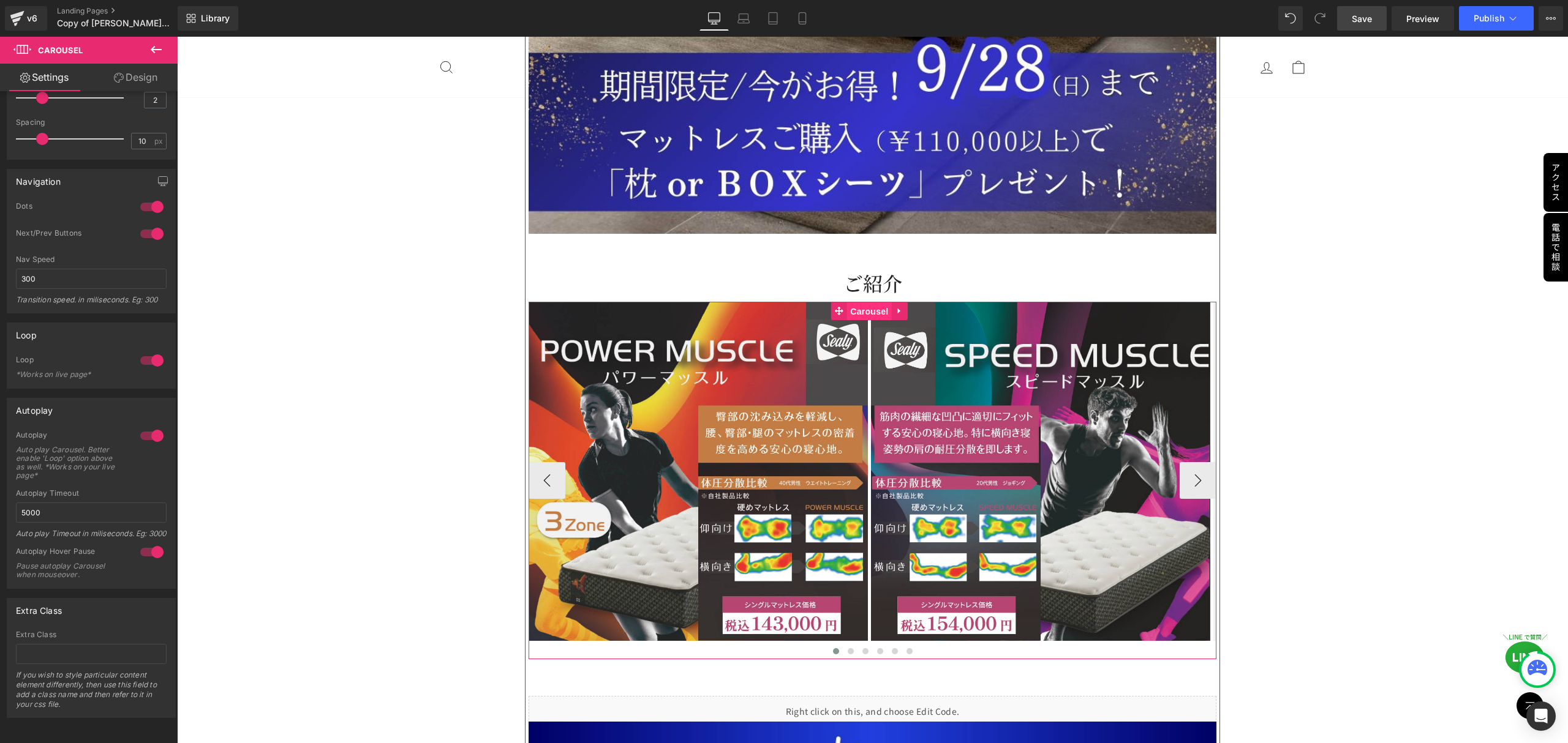
click at [868, 302] on span "Carousel" at bounding box center [868, 311] width 44 height 19
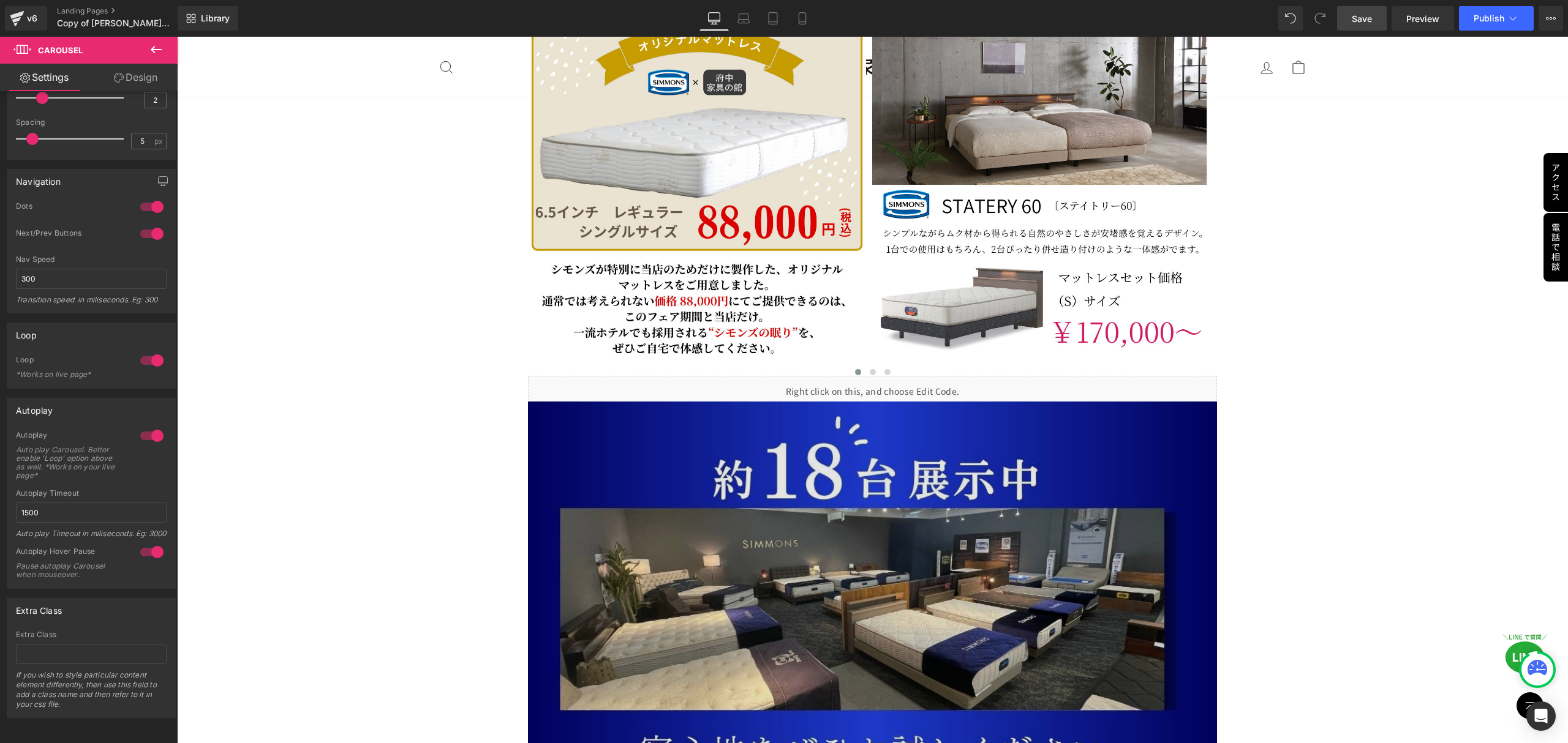
scroll to position [3101, 0]
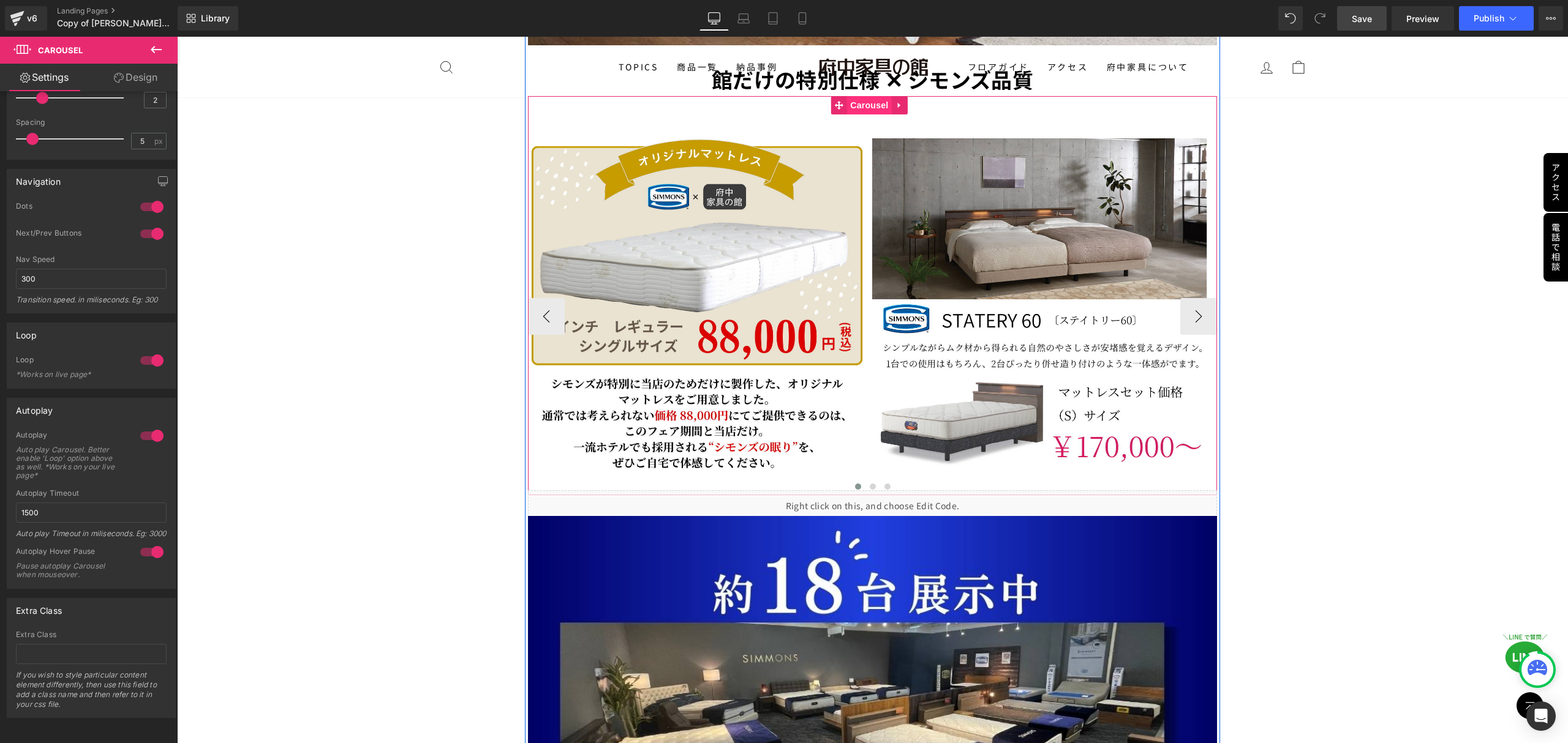
click at [863, 96] on span "Carousel" at bounding box center [868, 105] width 44 height 19
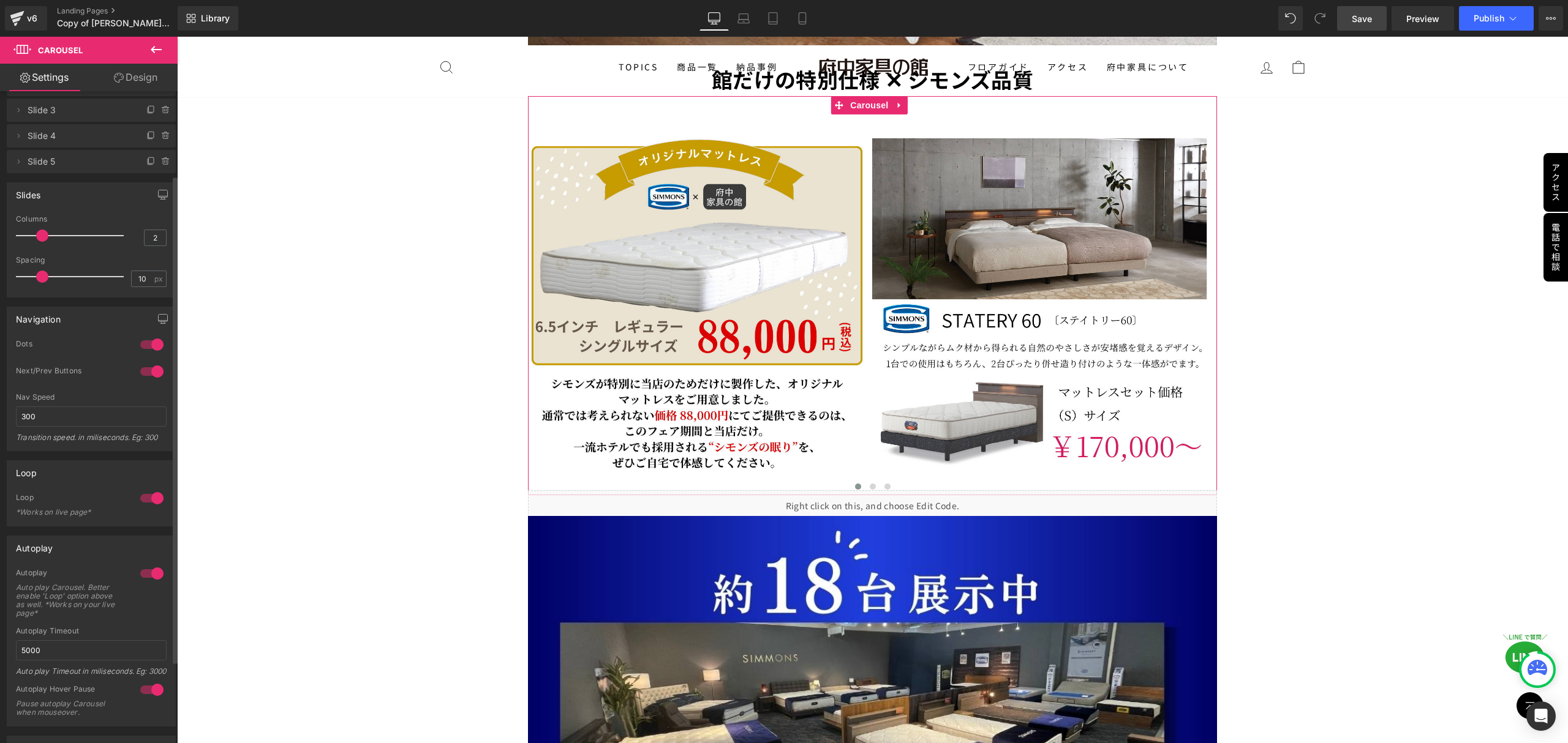
scroll to position [163, 0]
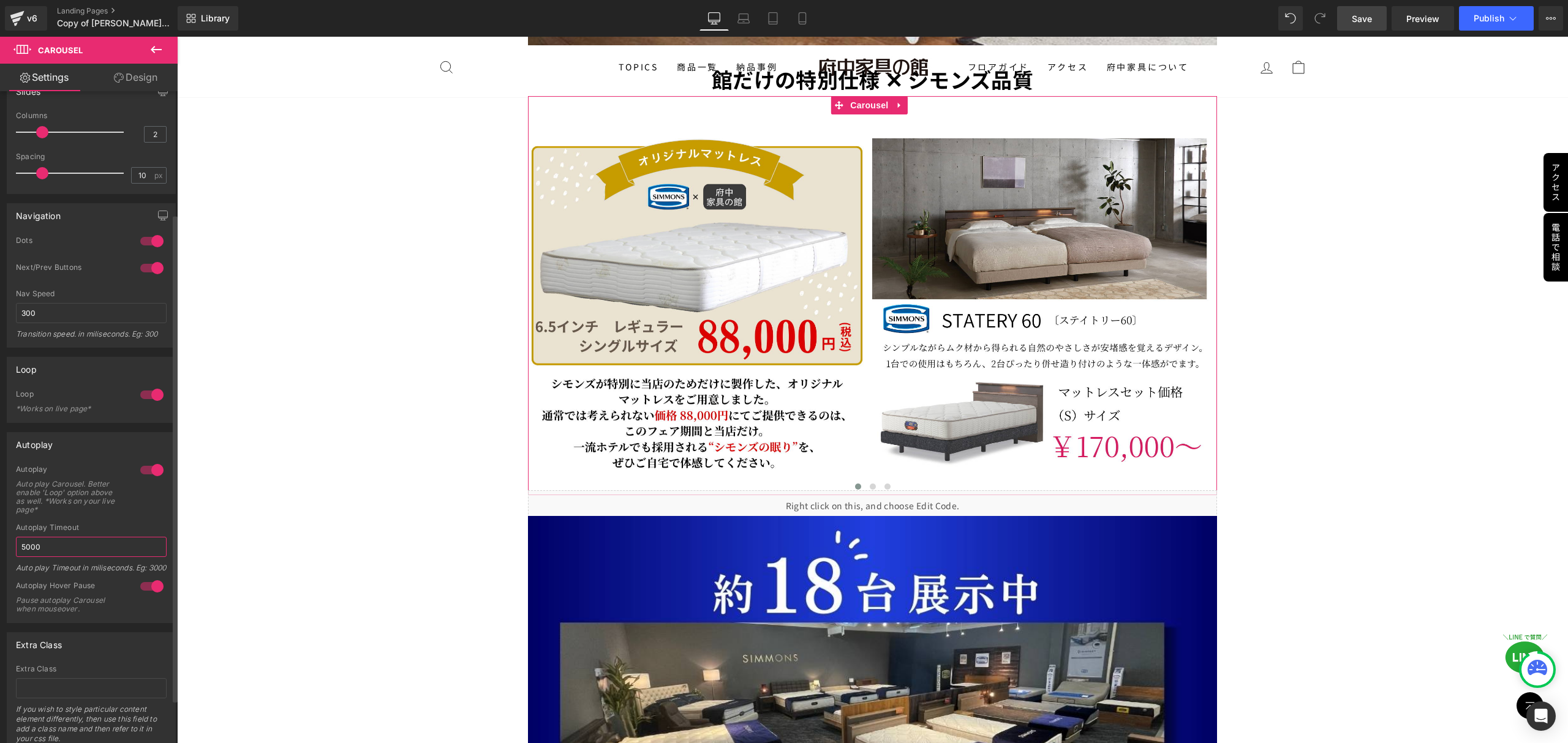
drag, startPoint x: 64, startPoint y: 547, endPoint x: 16, endPoint y: 544, distance: 48.1
click at [16, 544] on input "5000" at bounding box center [91, 547] width 150 height 20
type input "1500"
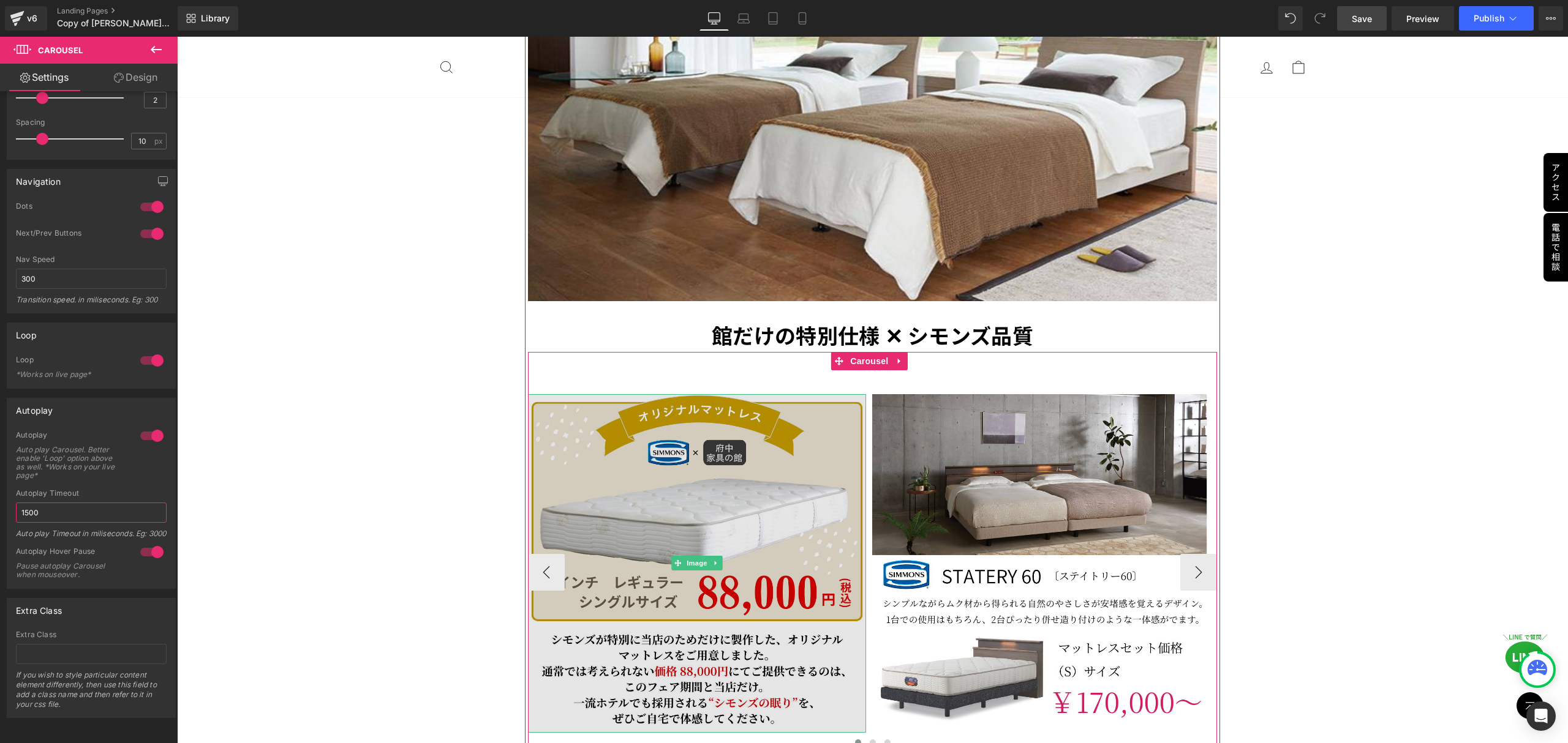
scroll to position [2938, 0]
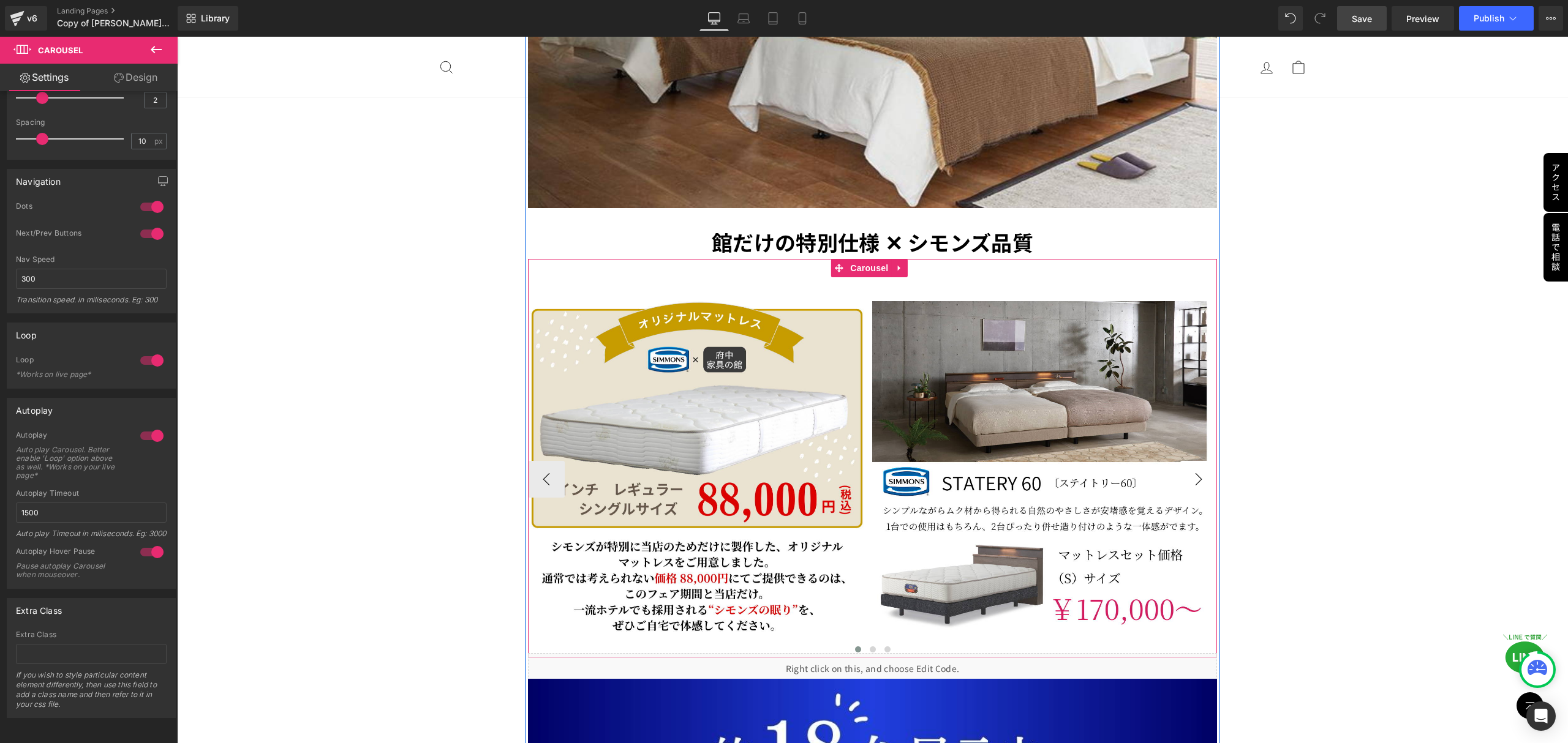
click at [1185, 461] on button "›" at bounding box center [1198, 479] width 36 height 36
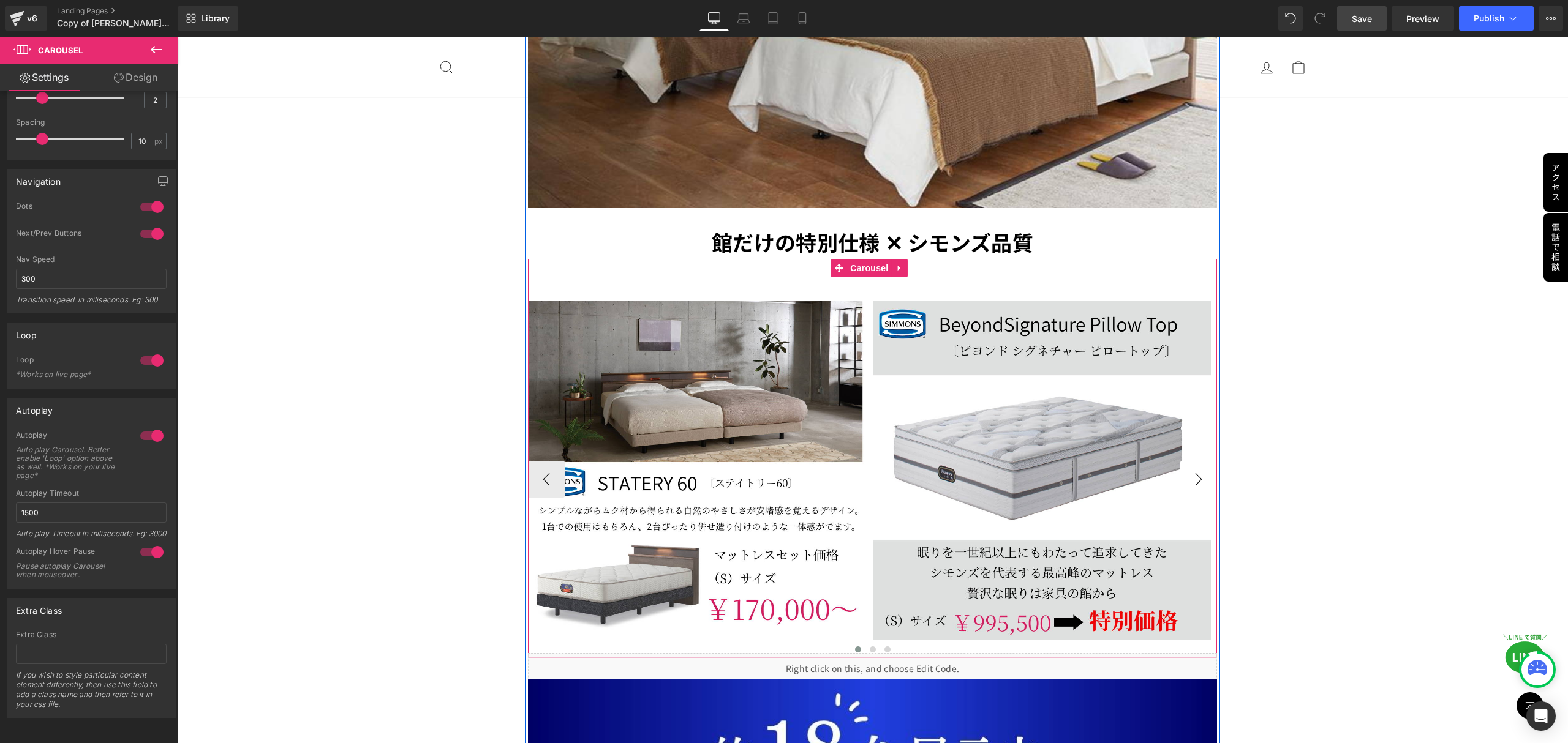
click at [1185, 461] on button "›" at bounding box center [1198, 479] width 36 height 36
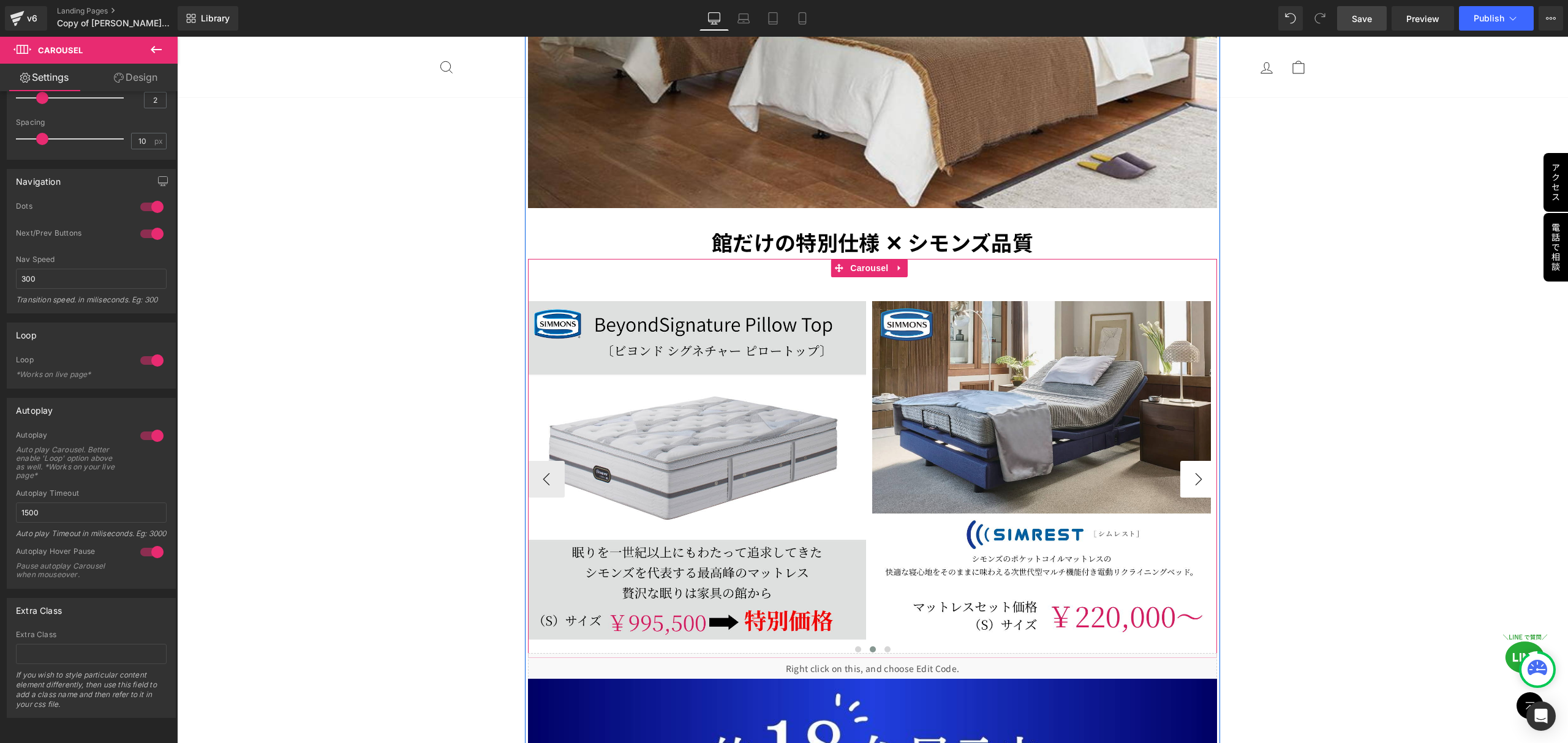
click at [1185, 461] on button "›" at bounding box center [1198, 479] width 36 height 36
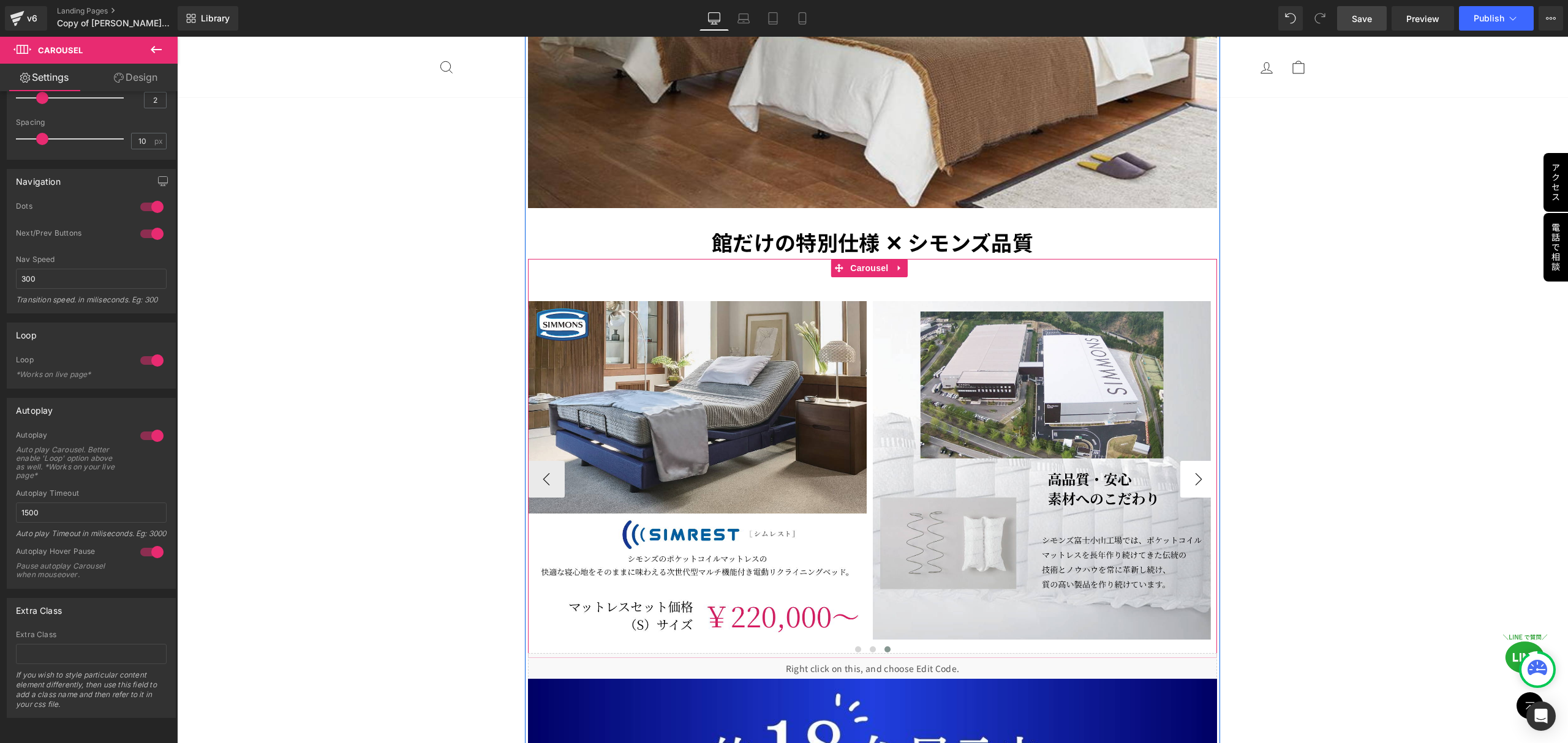
click at [1185, 461] on button "›" at bounding box center [1198, 479] width 36 height 36
click at [550, 461] on button "‹" at bounding box center [545, 479] width 36 height 36
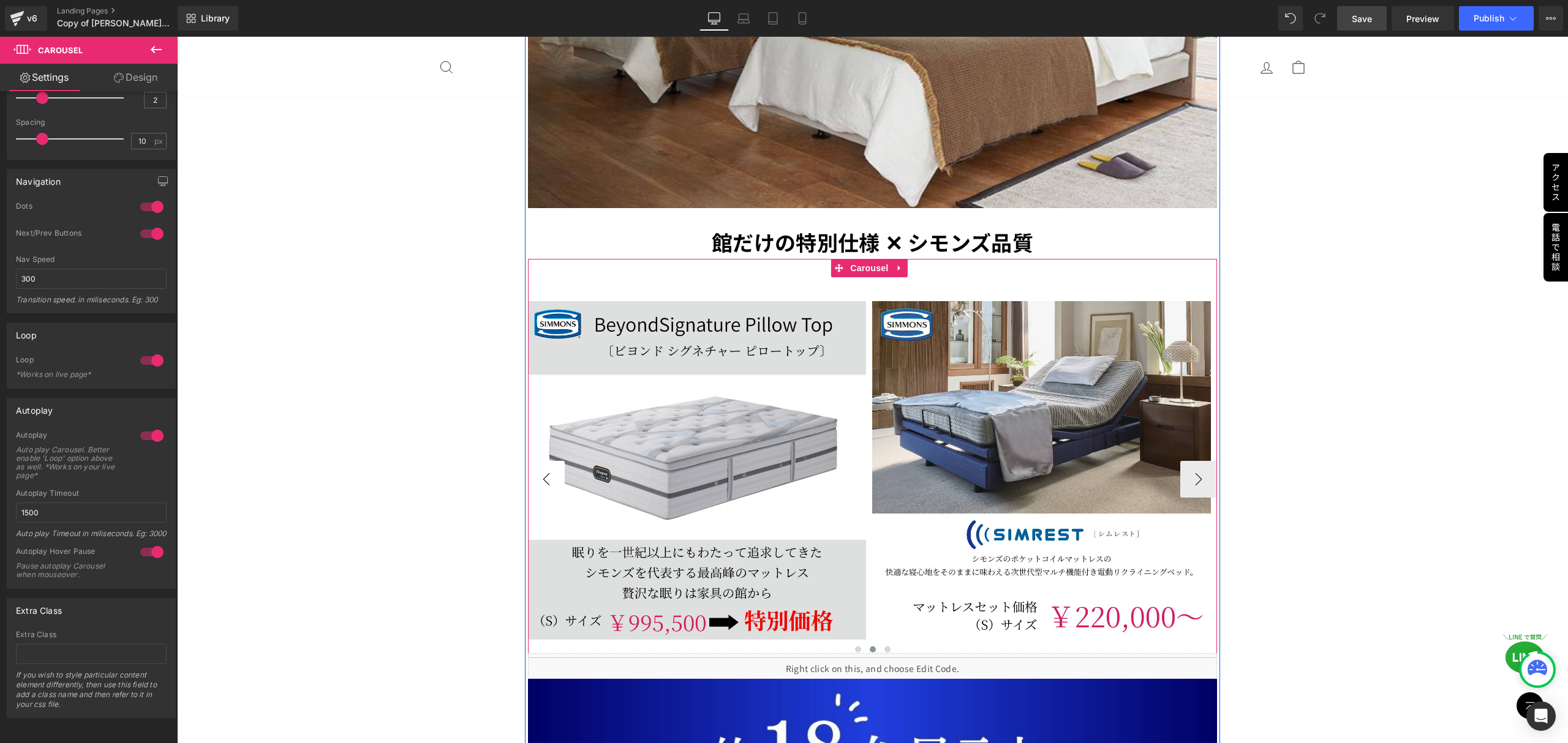
click at [550, 461] on button "‹" at bounding box center [545, 479] width 36 height 36
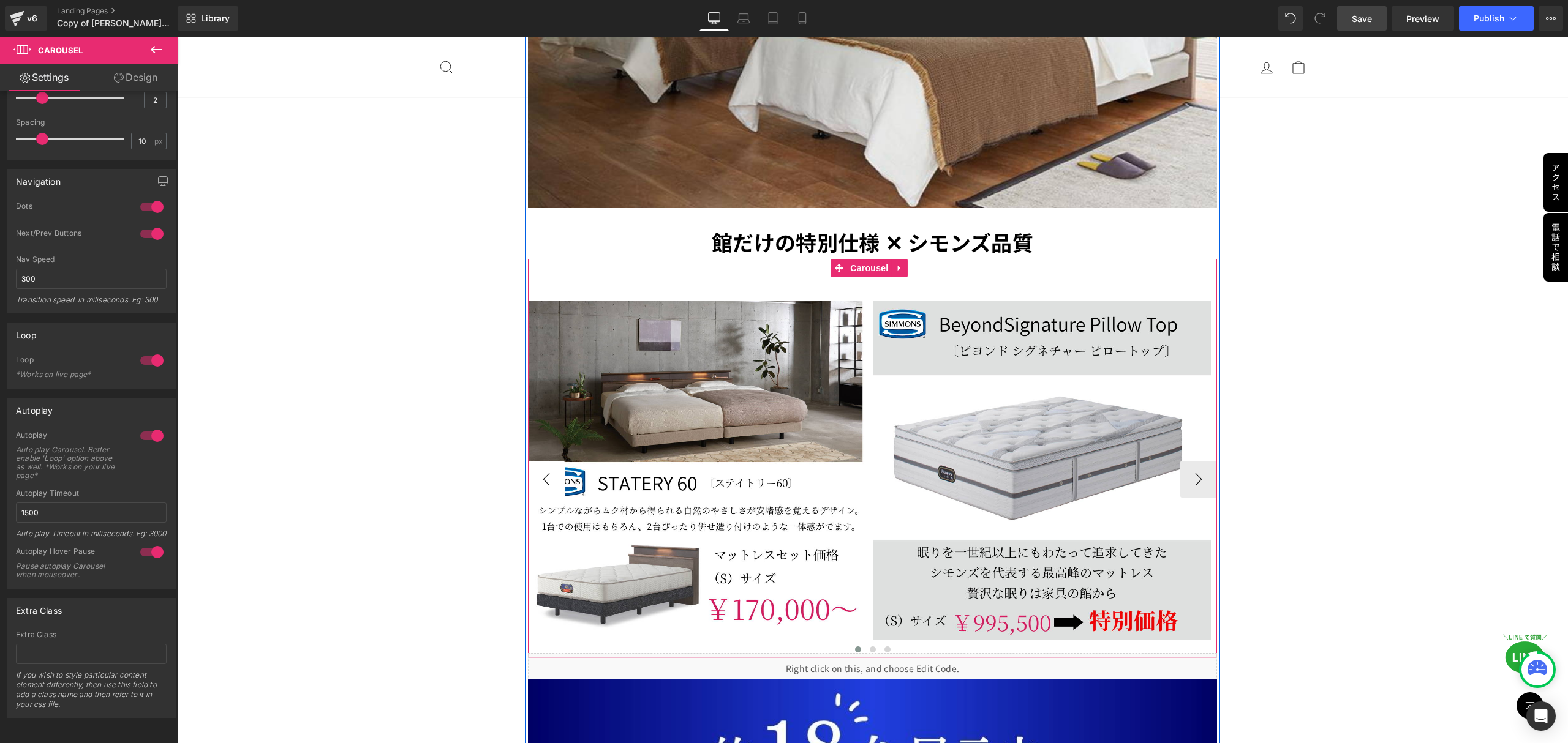
click at [550, 461] on button "‹" at bounding box center [545, 479] width 36 height 36
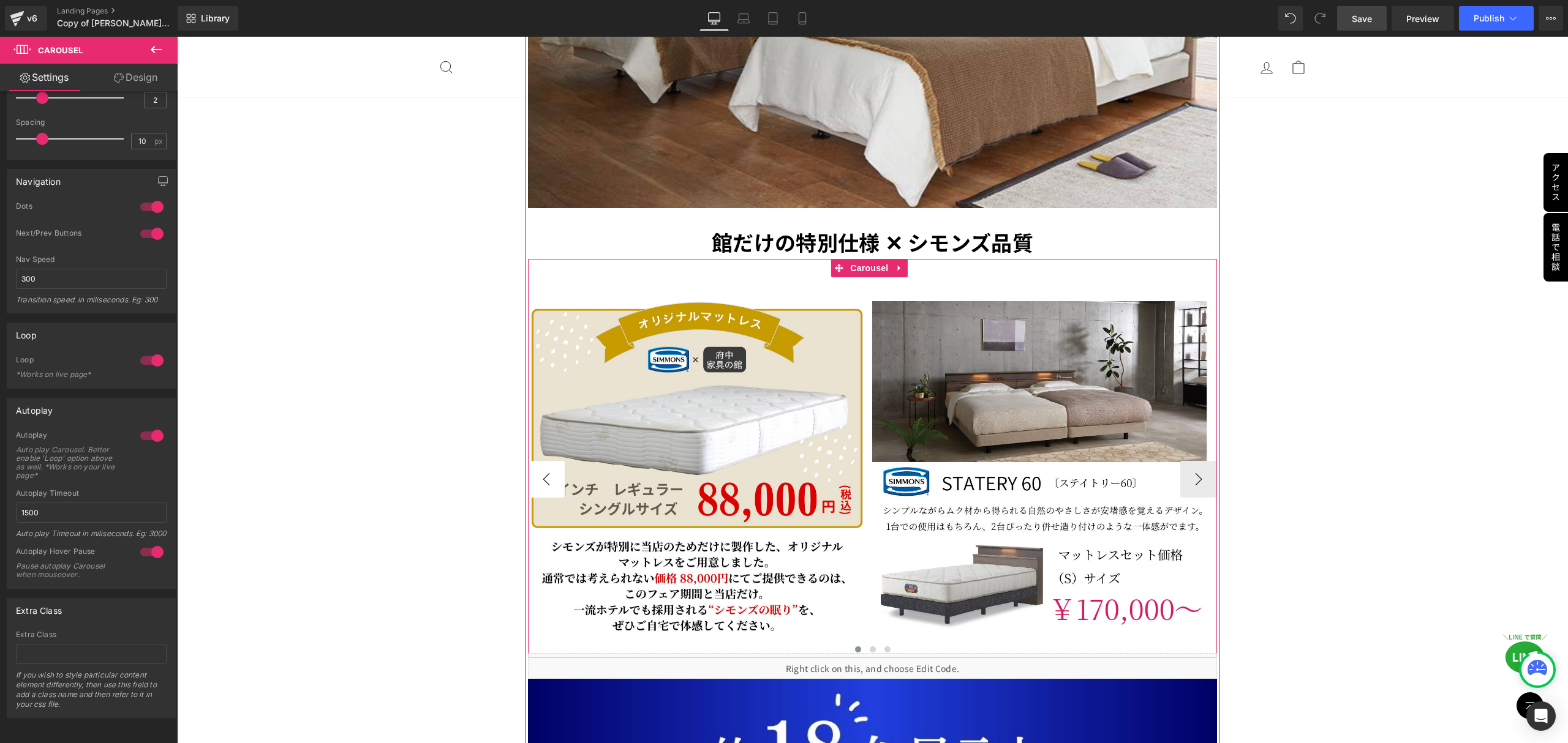
click at [550, 461] on button "‹" at bounding box center [545, 479] width 36 height 36
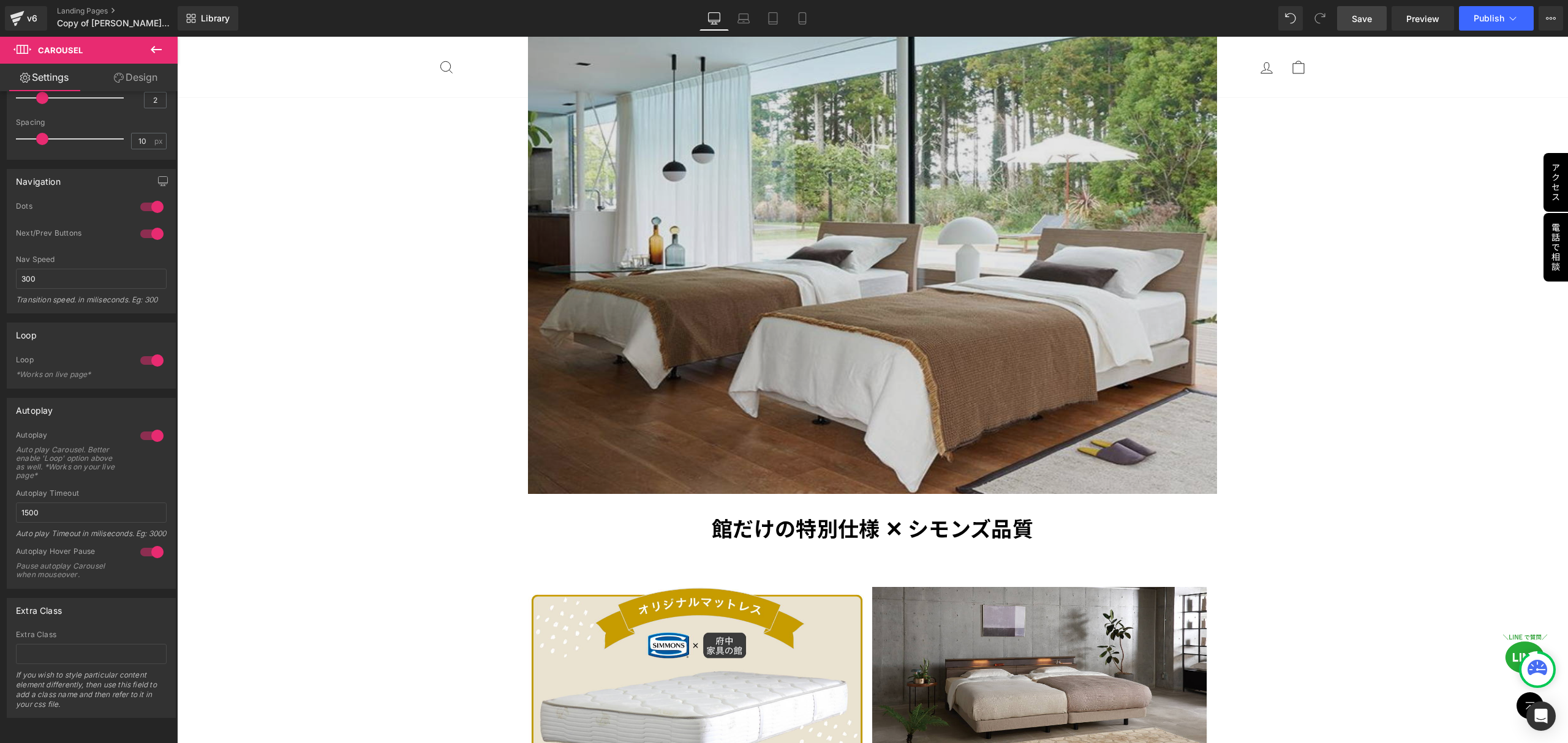
scroll to position [2448, 0]
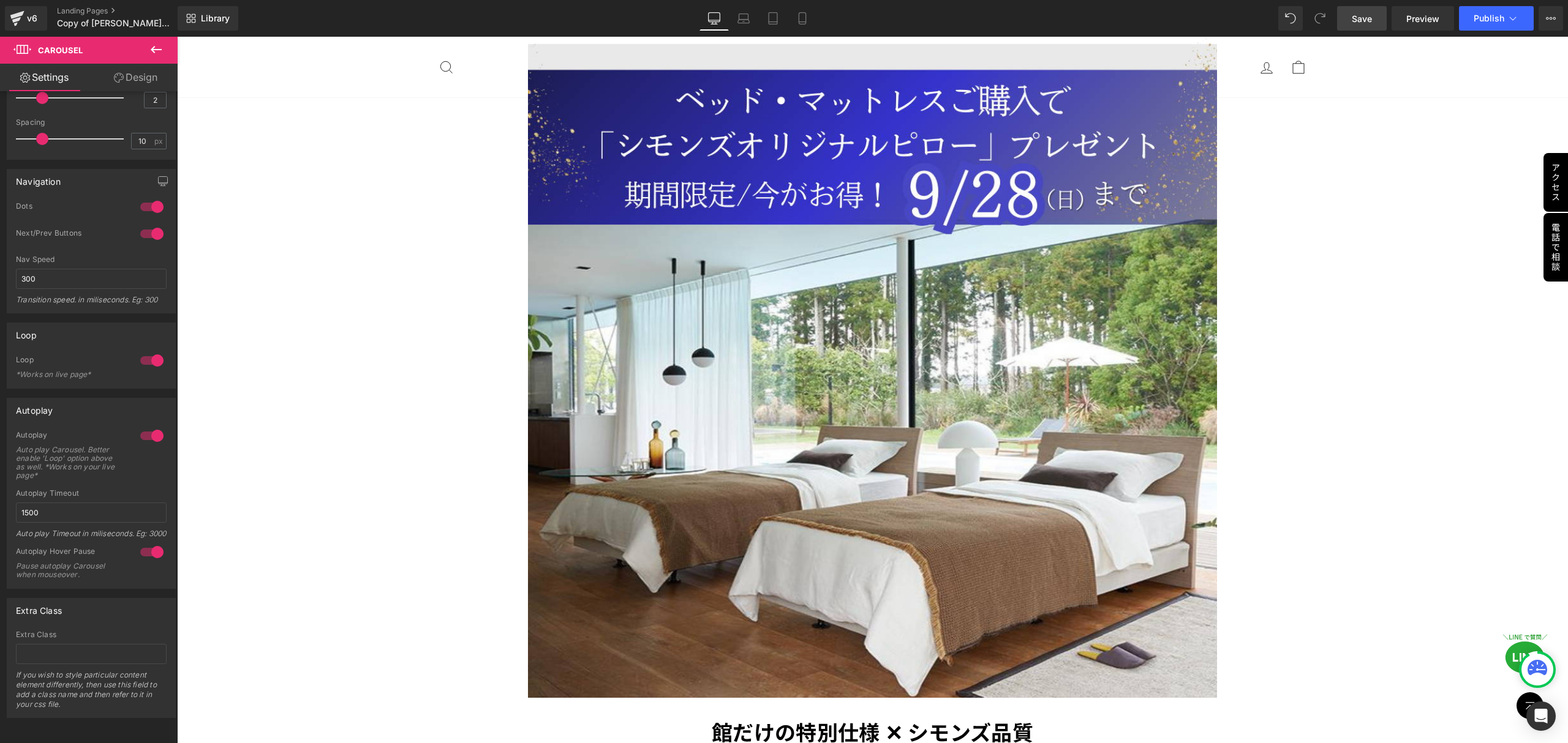
click at [1377, 19] on link "Save" at bounding box center [1361, 18] width 50 height 25
click at [793, 25] on link "Mobile" at bounding box center [801, 18] width 29 height 25
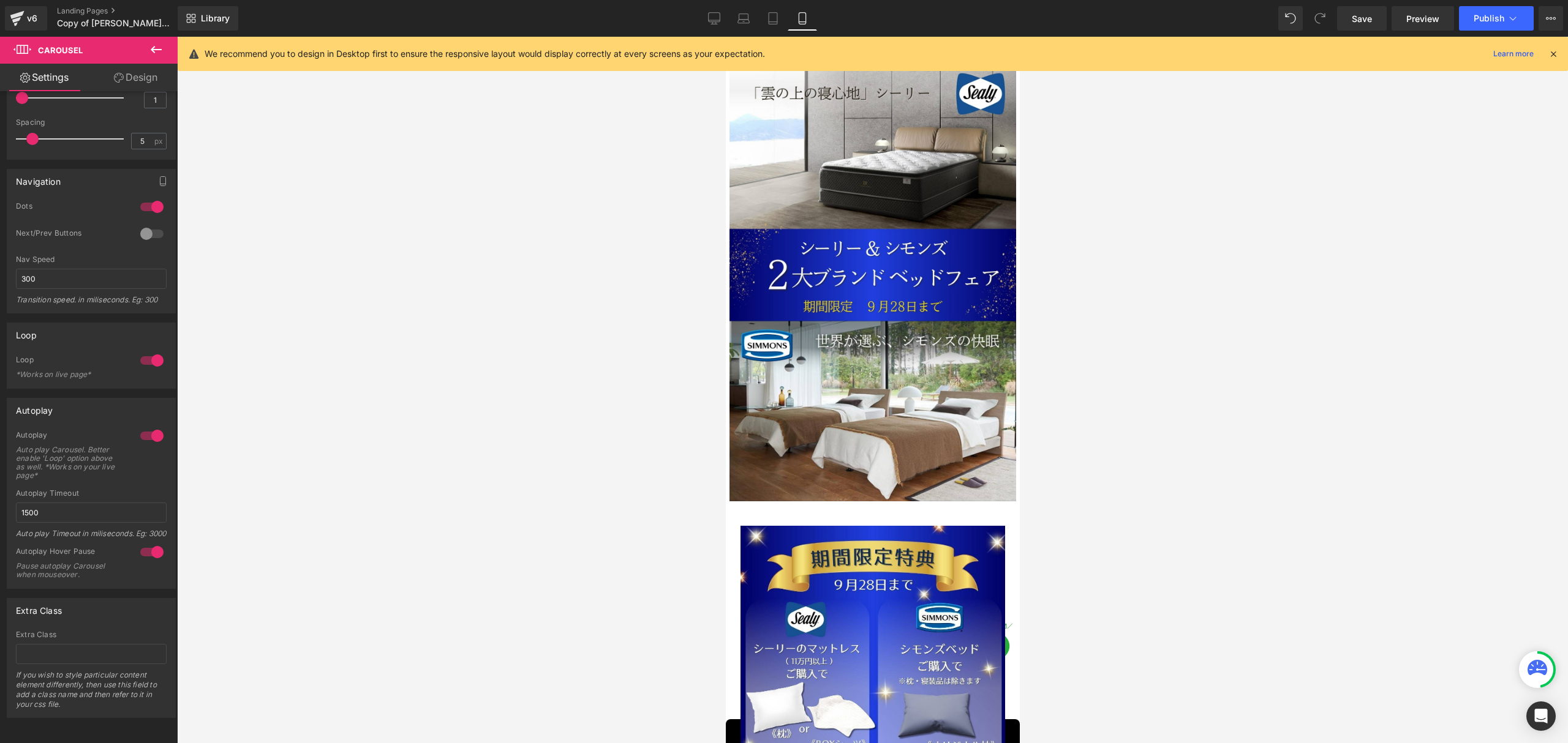
scroll to position [0, 0]
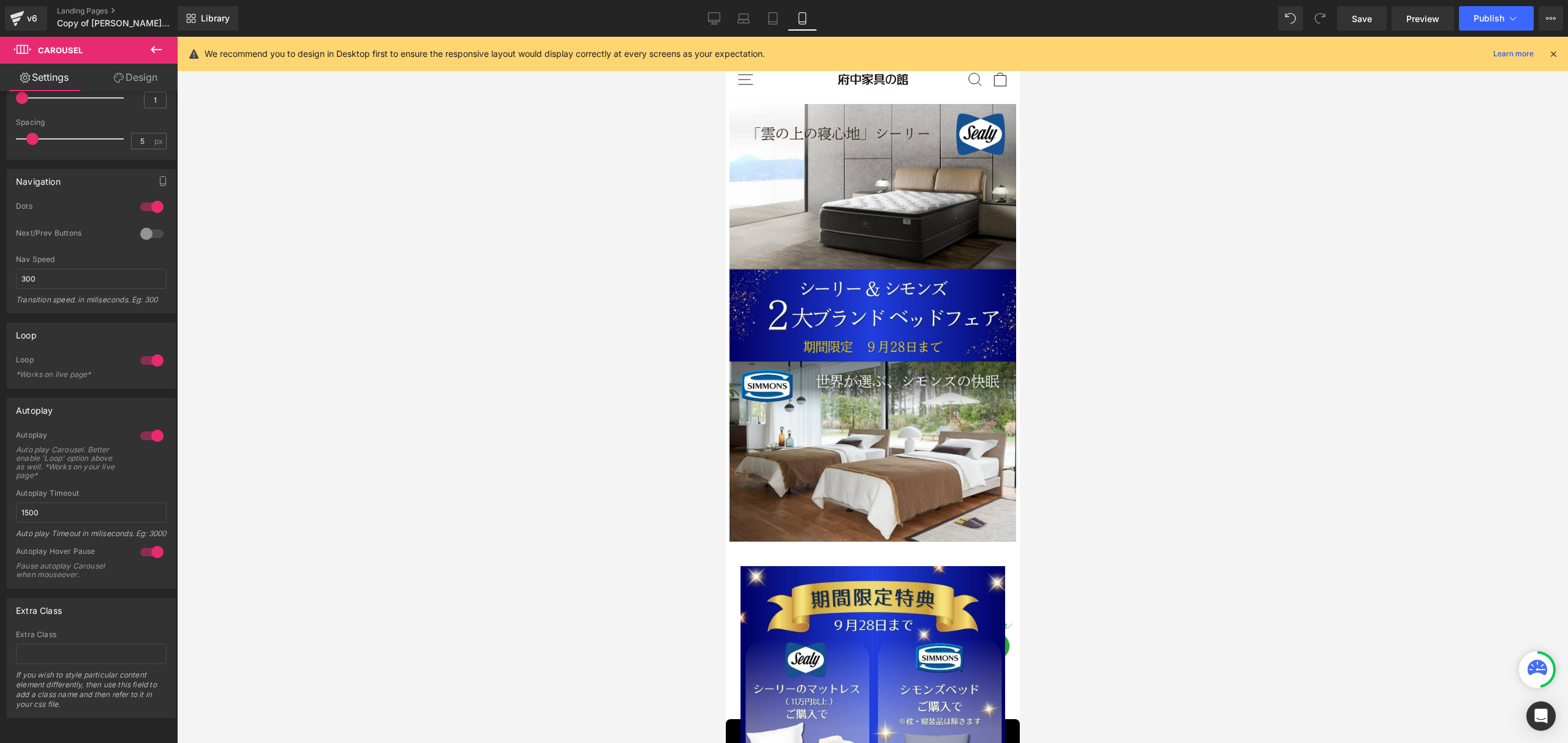
click at [1555, 57] on icon at bounding box center [1552, 54] width 11 height 11
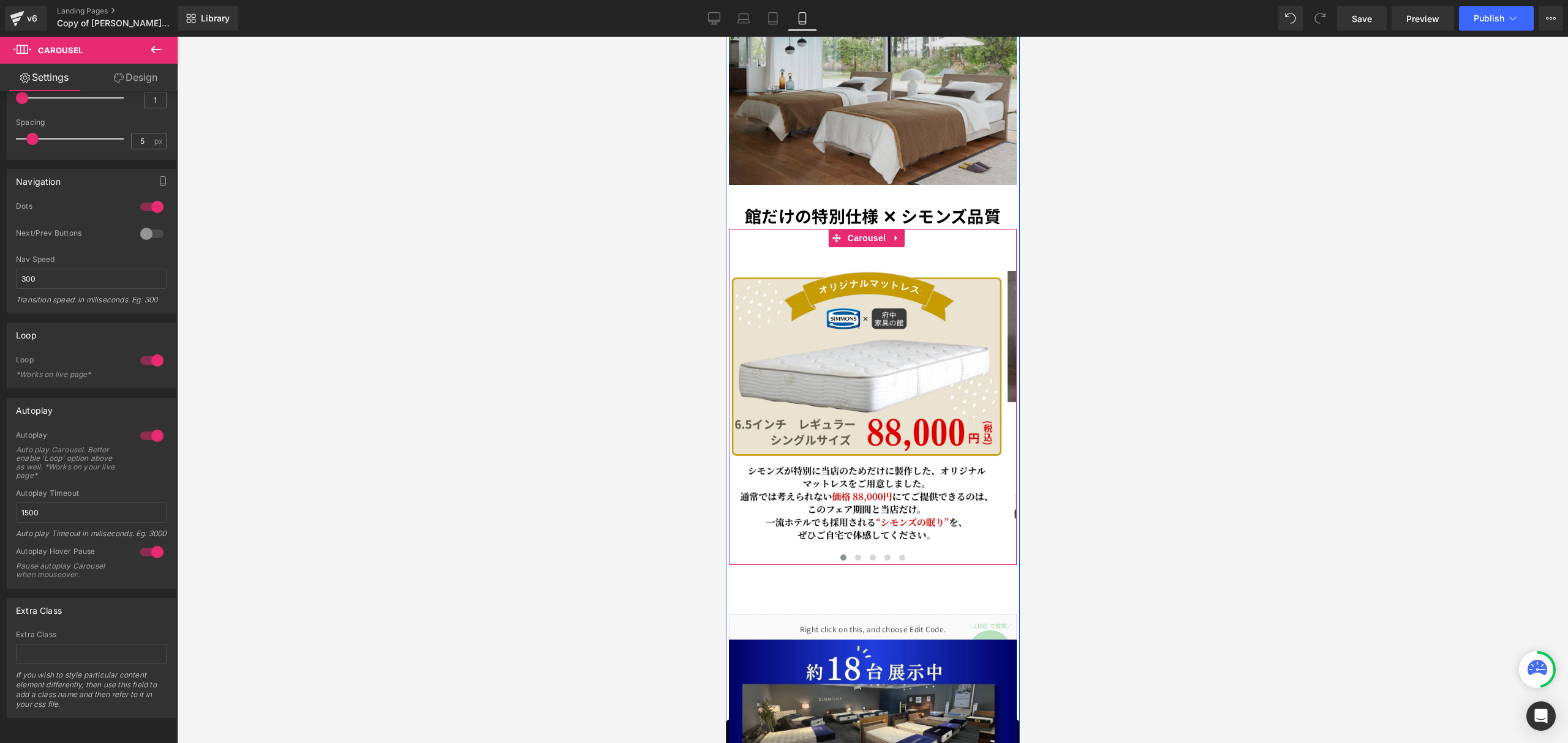
scroll to position [1469, 0]
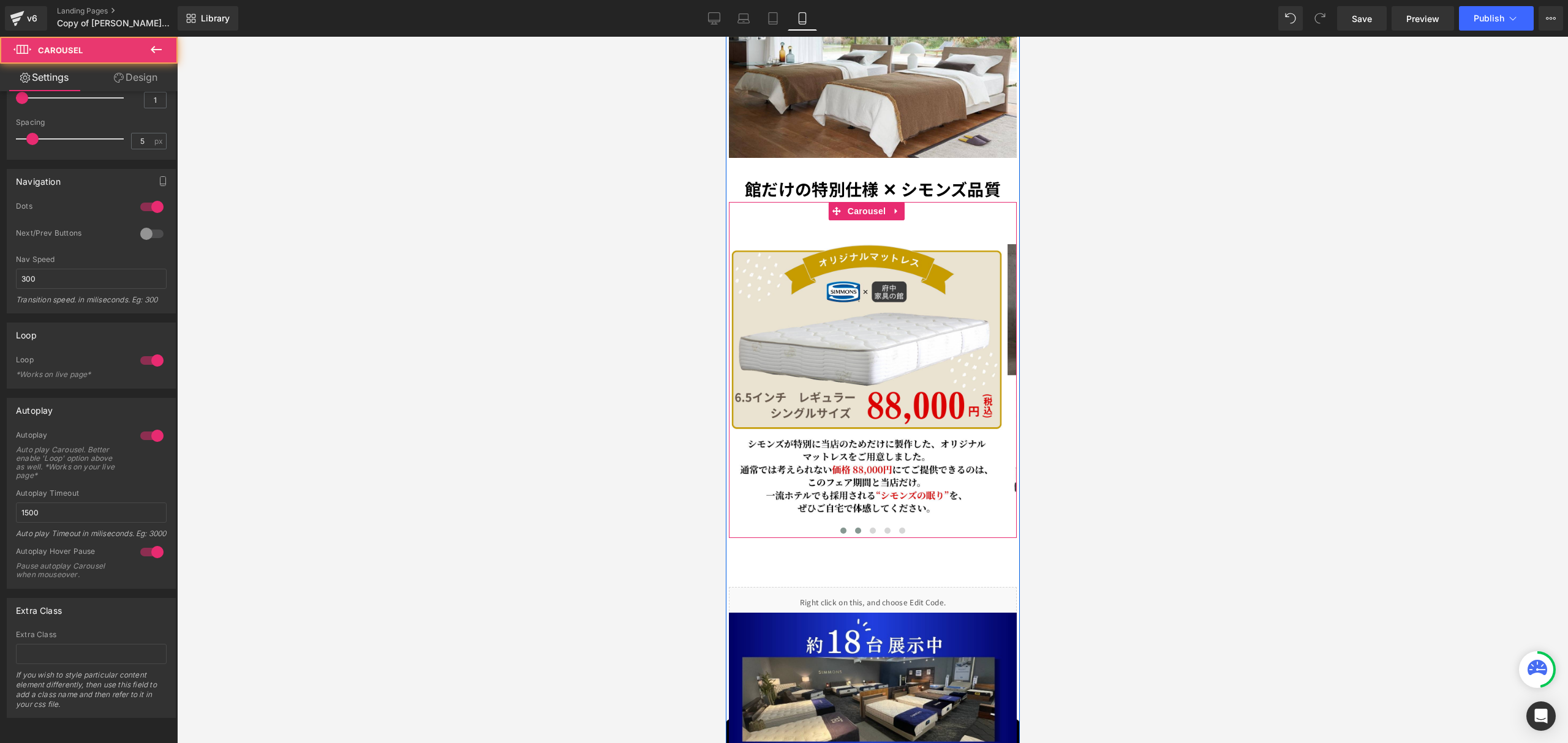
click at [854, 527] on span at bounding box center [857, 530] width 6 height 6
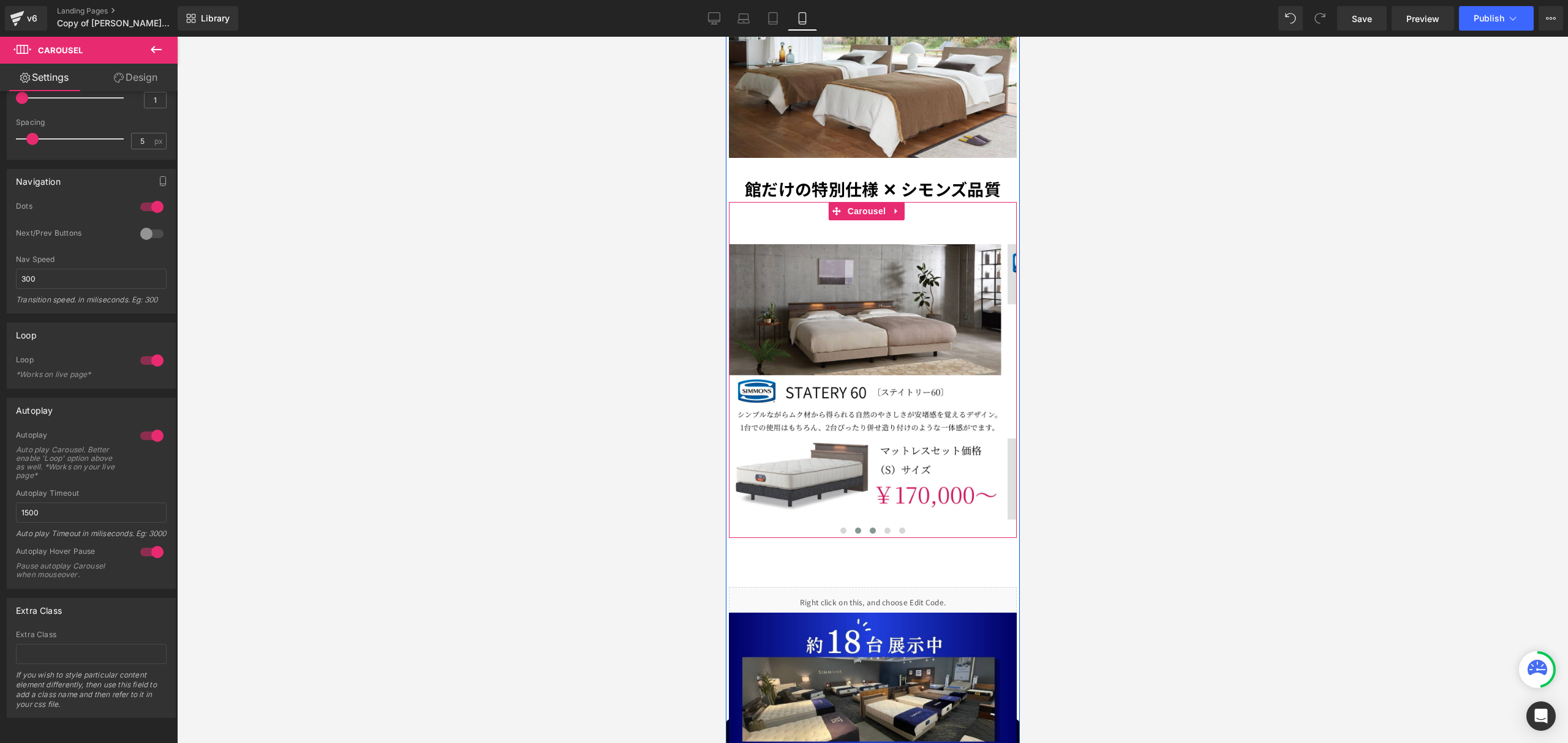
click at [869, 527] on span at bounding box center [872, 530] width 6 height 6
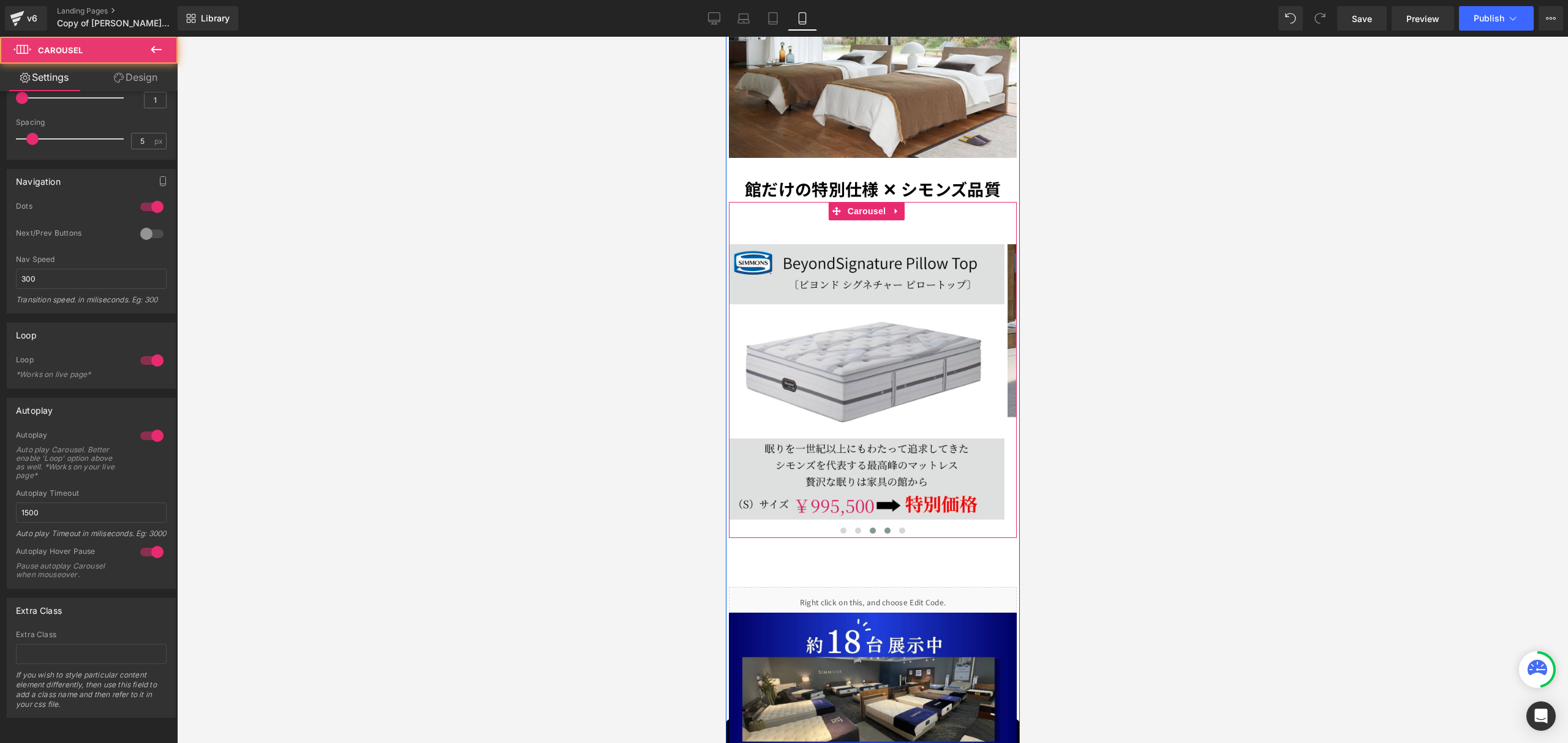
click at [883, 527] on span at bounding box center [886, 530] width 6 height 6
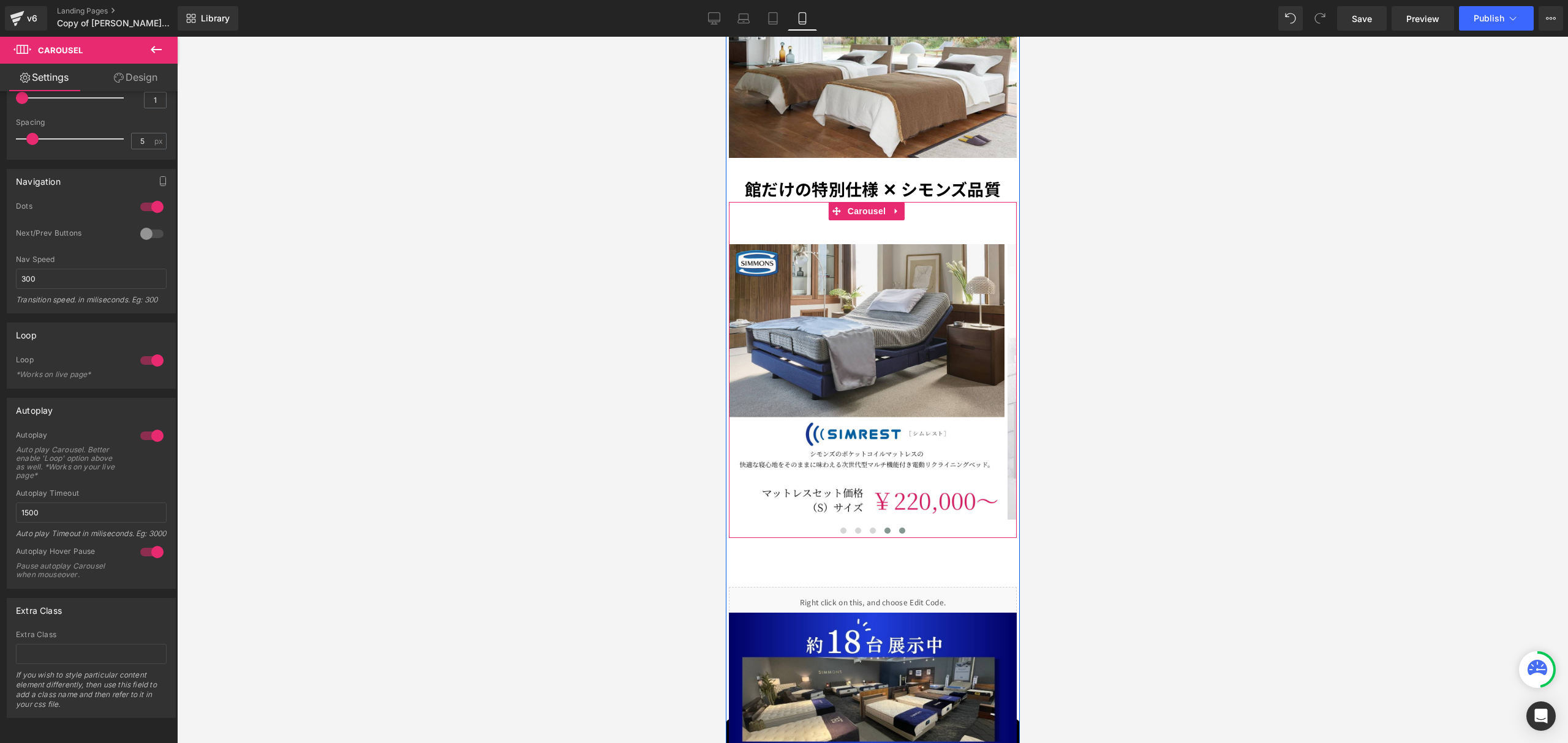
click at [895, 524] on button at bounding box center [901, 530] width 15 height 12
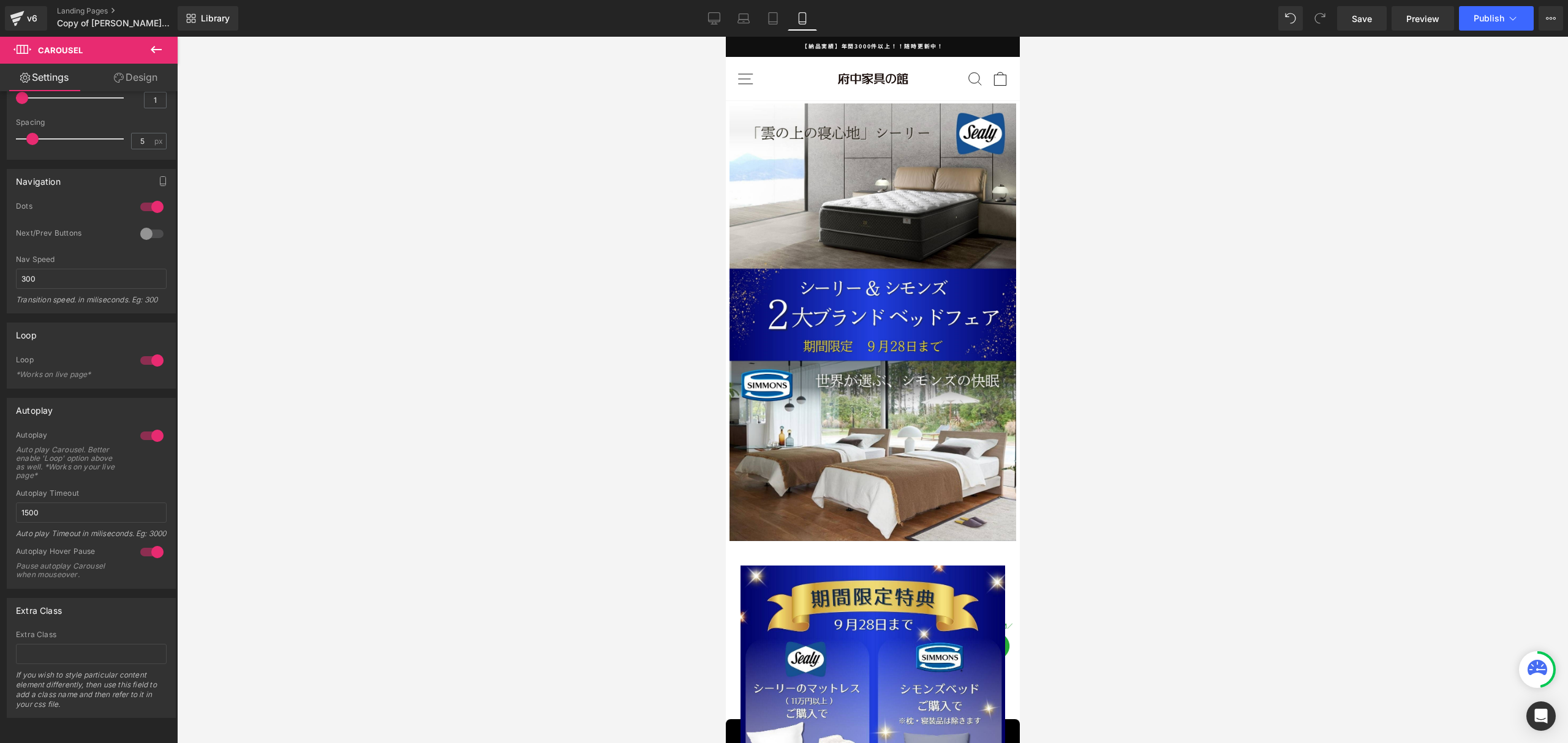
scroll to position [0, 0]
click at [1494, 19] on span "Publish" at bounding box center [1488, 18] width 31 height 10
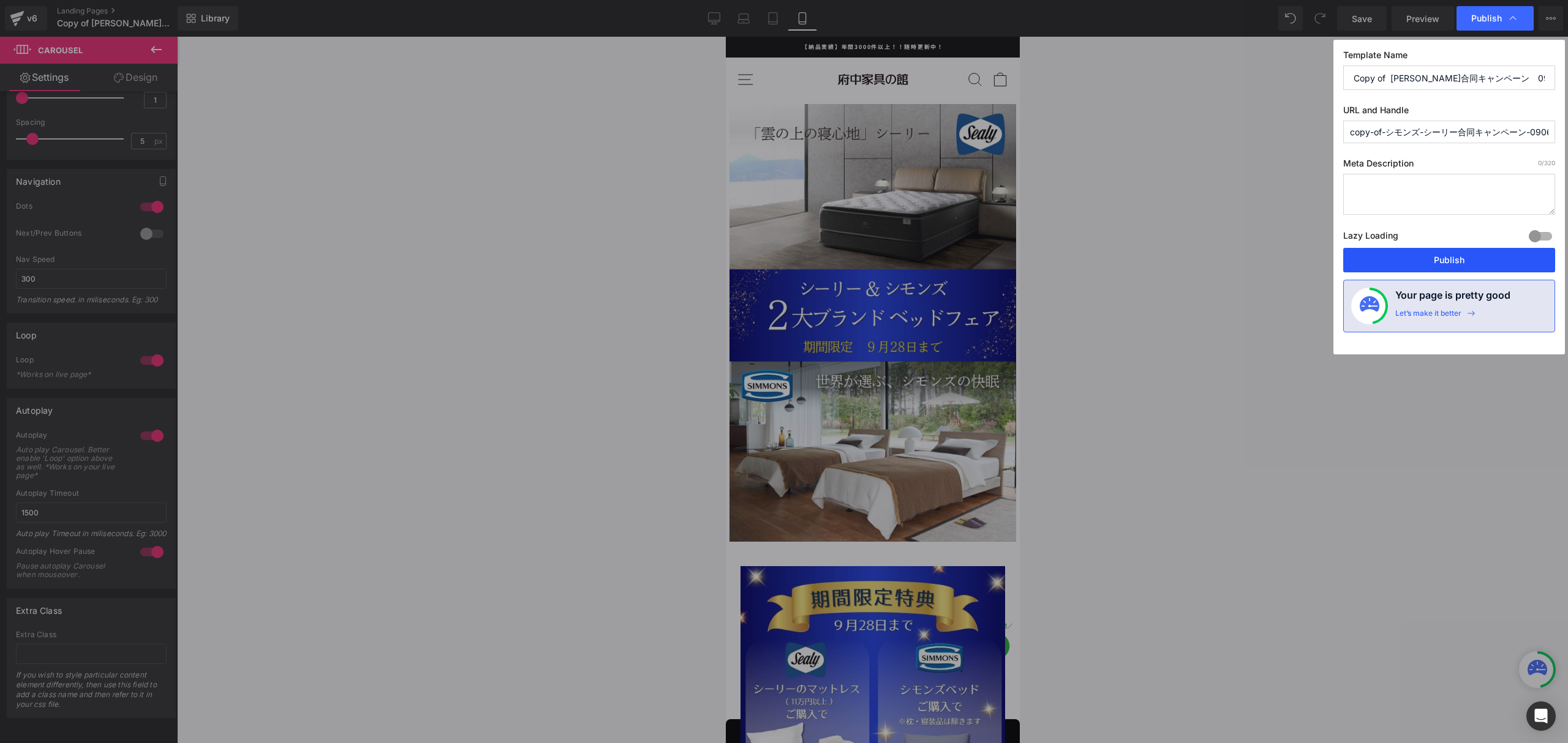
click at [1444, 264] on button "Publish" at bounding box center [1449, 260] width 212 height 25
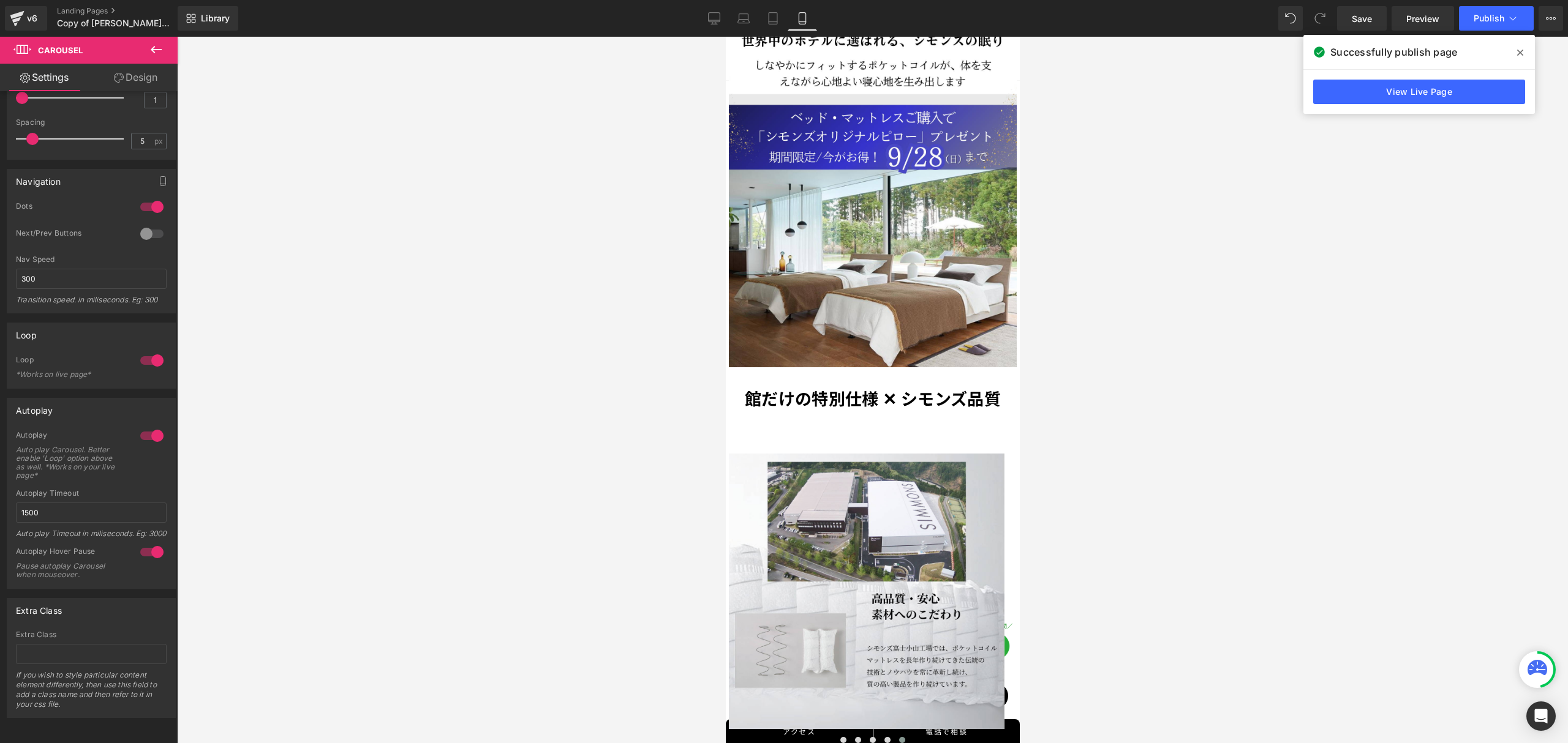
scroll to position [1486, 0]
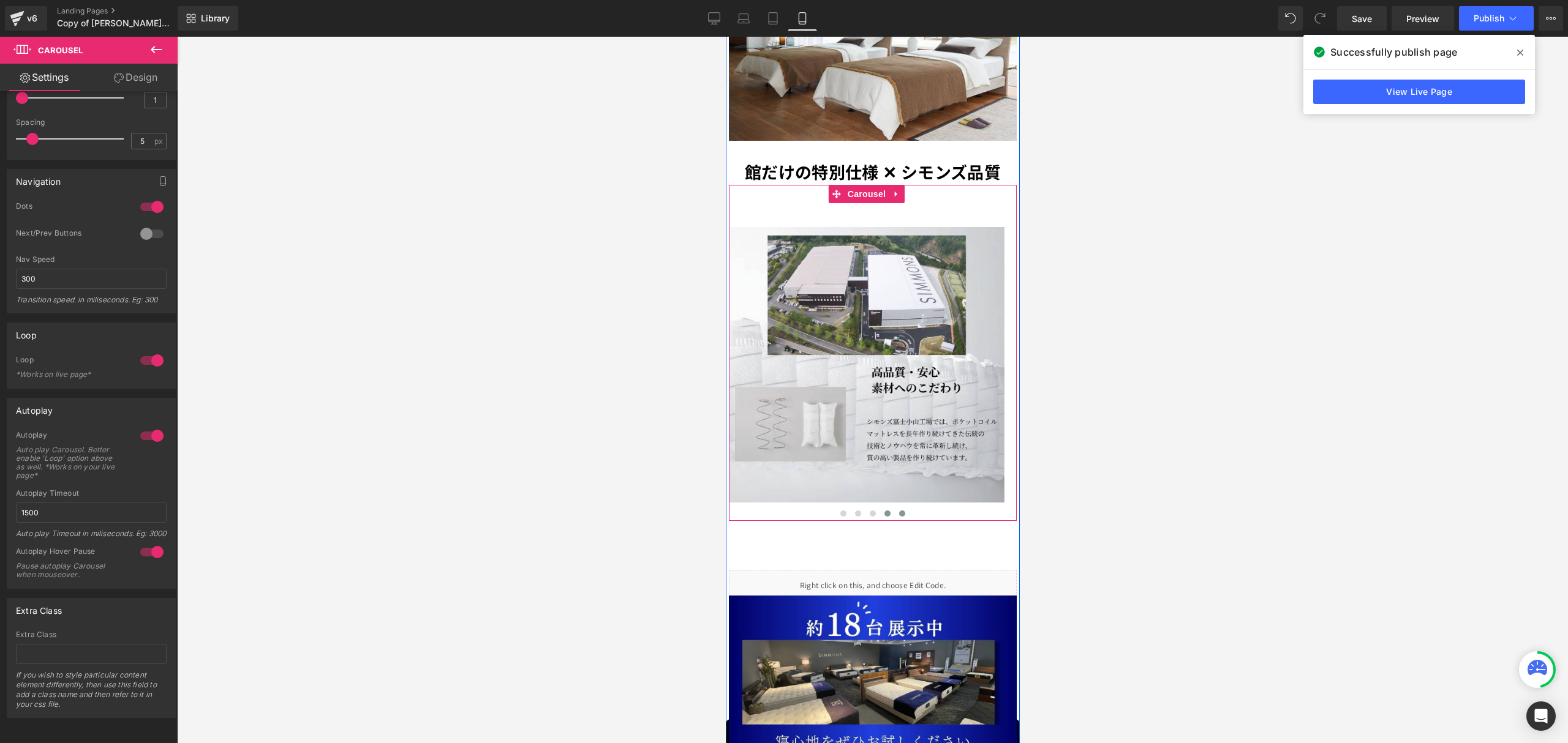
click at [880, 507] on button at bounding box center [887, 513] width 15 height 12
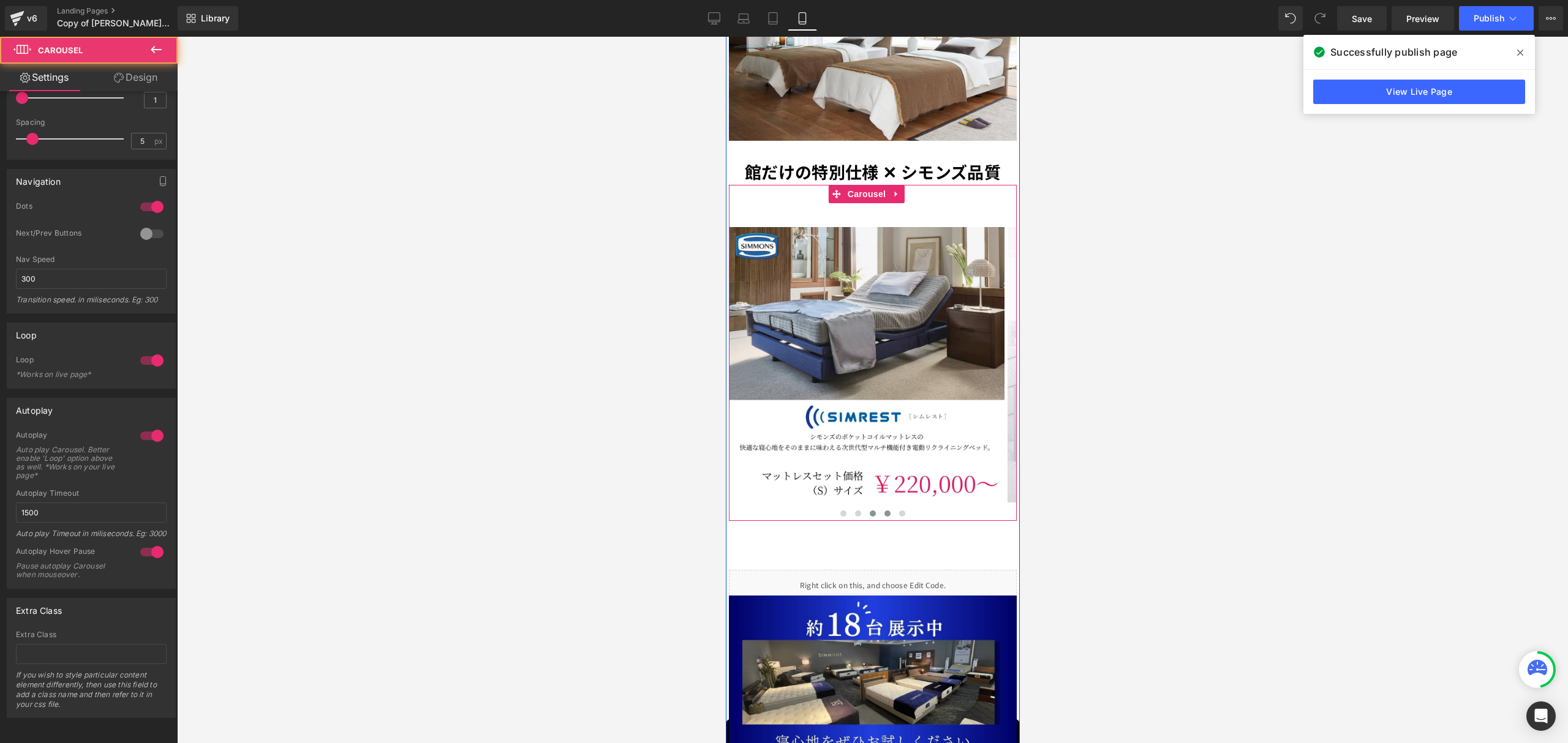
click at [869, 510] on span at bounding box center [872, 513] width 6 height 6
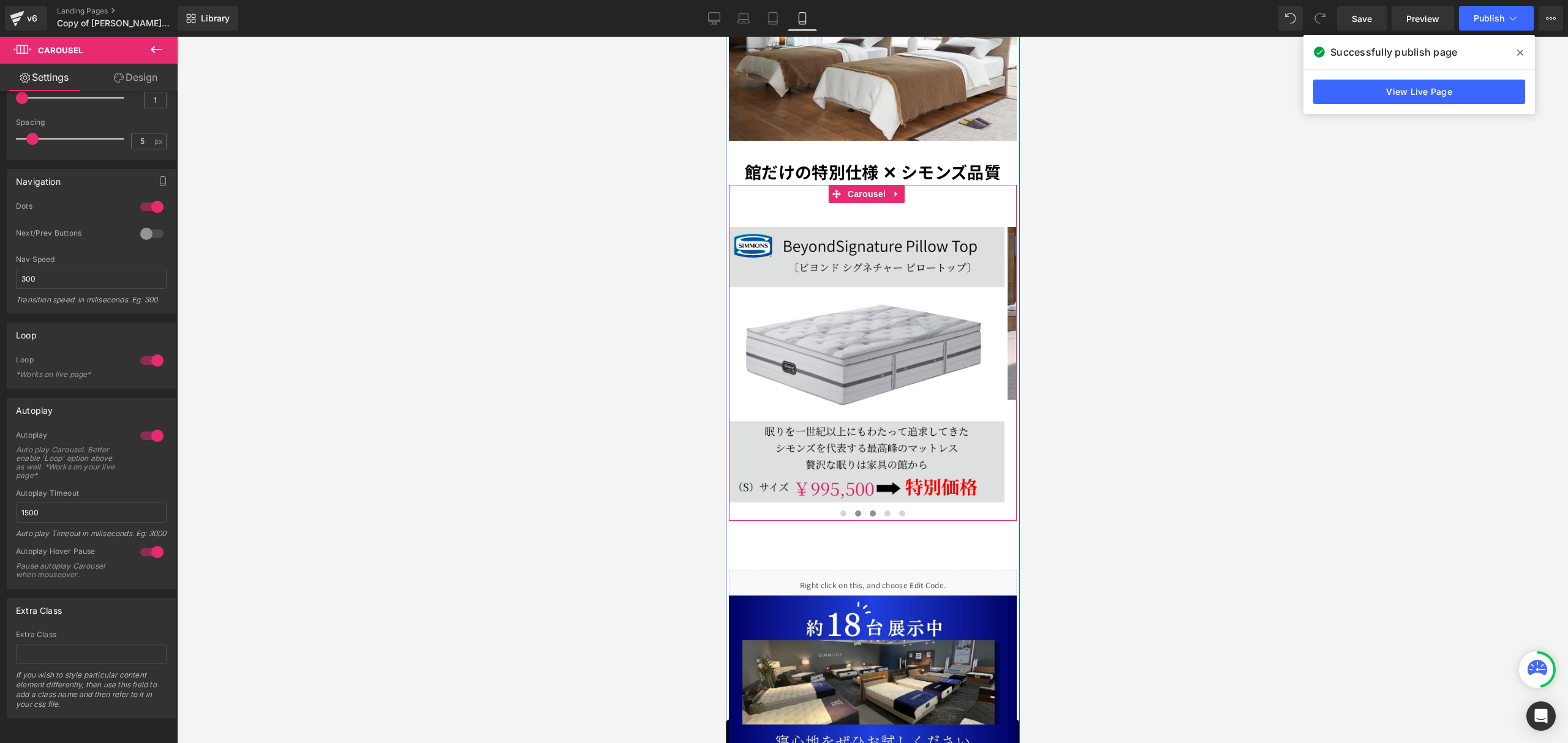
click at [854, 510] on span at bounding box center [857, 513] width 6 height 6
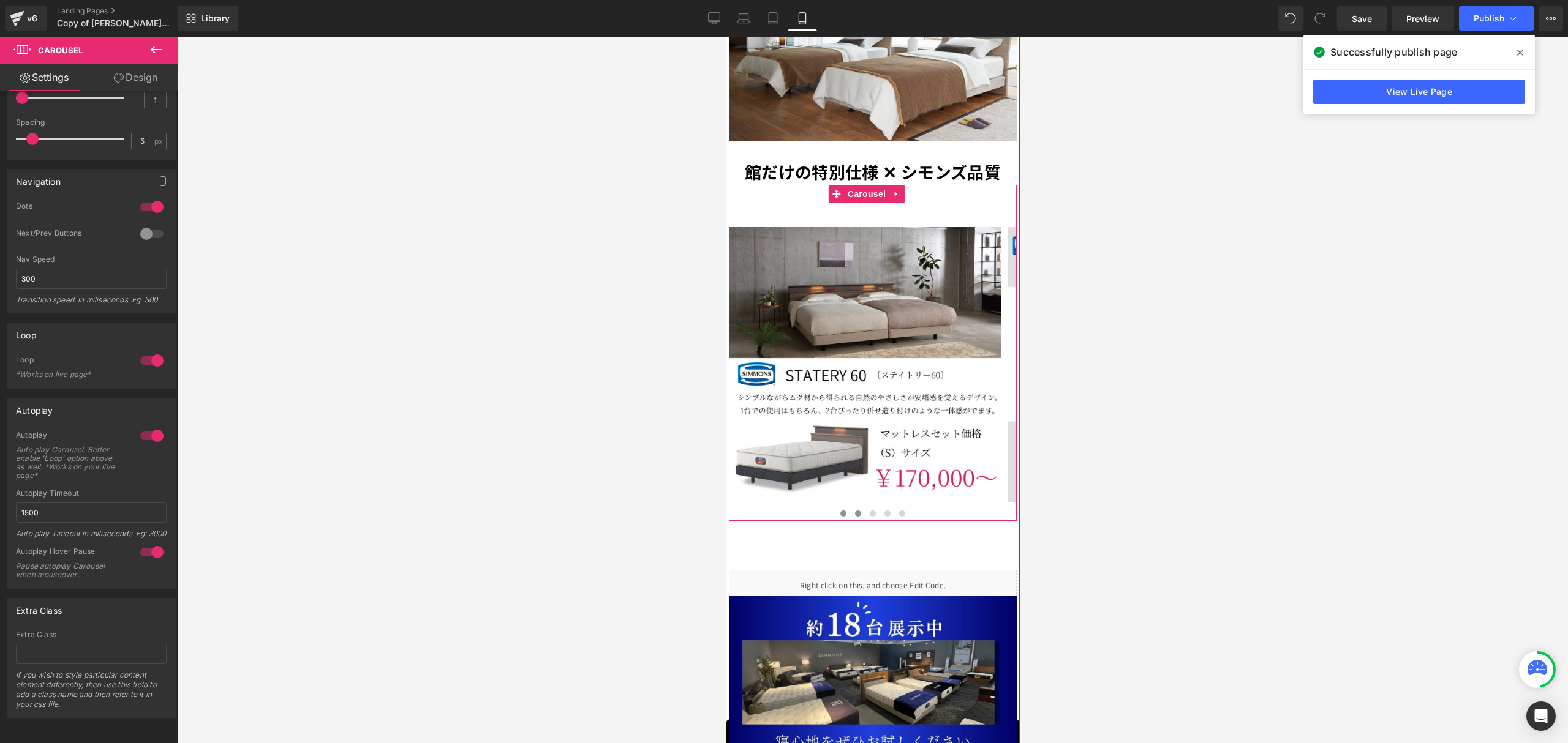
click at [839, 510] on span at bounding box center [842, 513] width 6 height 6
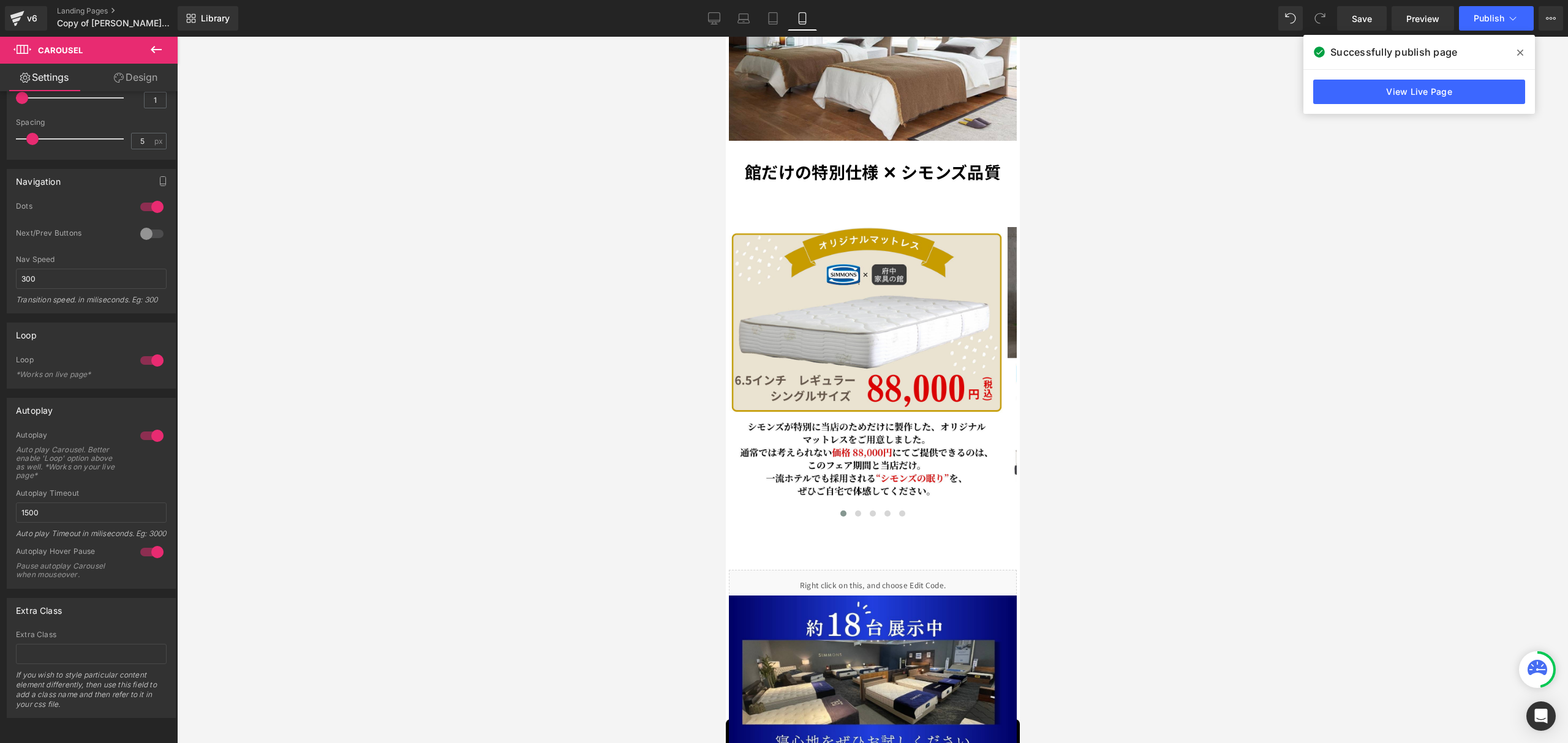
click at [1087, 365] on div at bounding box center [872, 390] width 1391 height 707
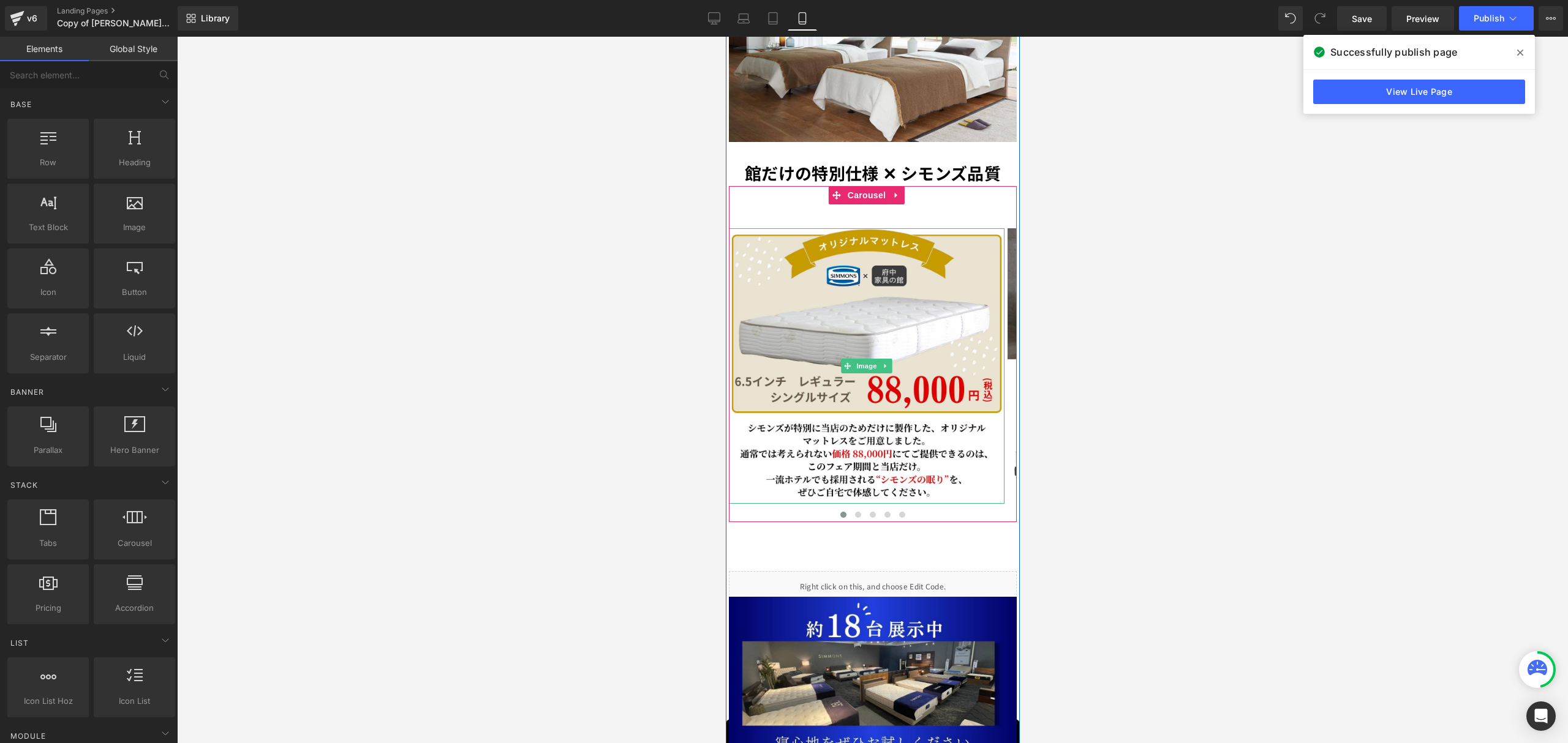
scroll to position [1322, 0]
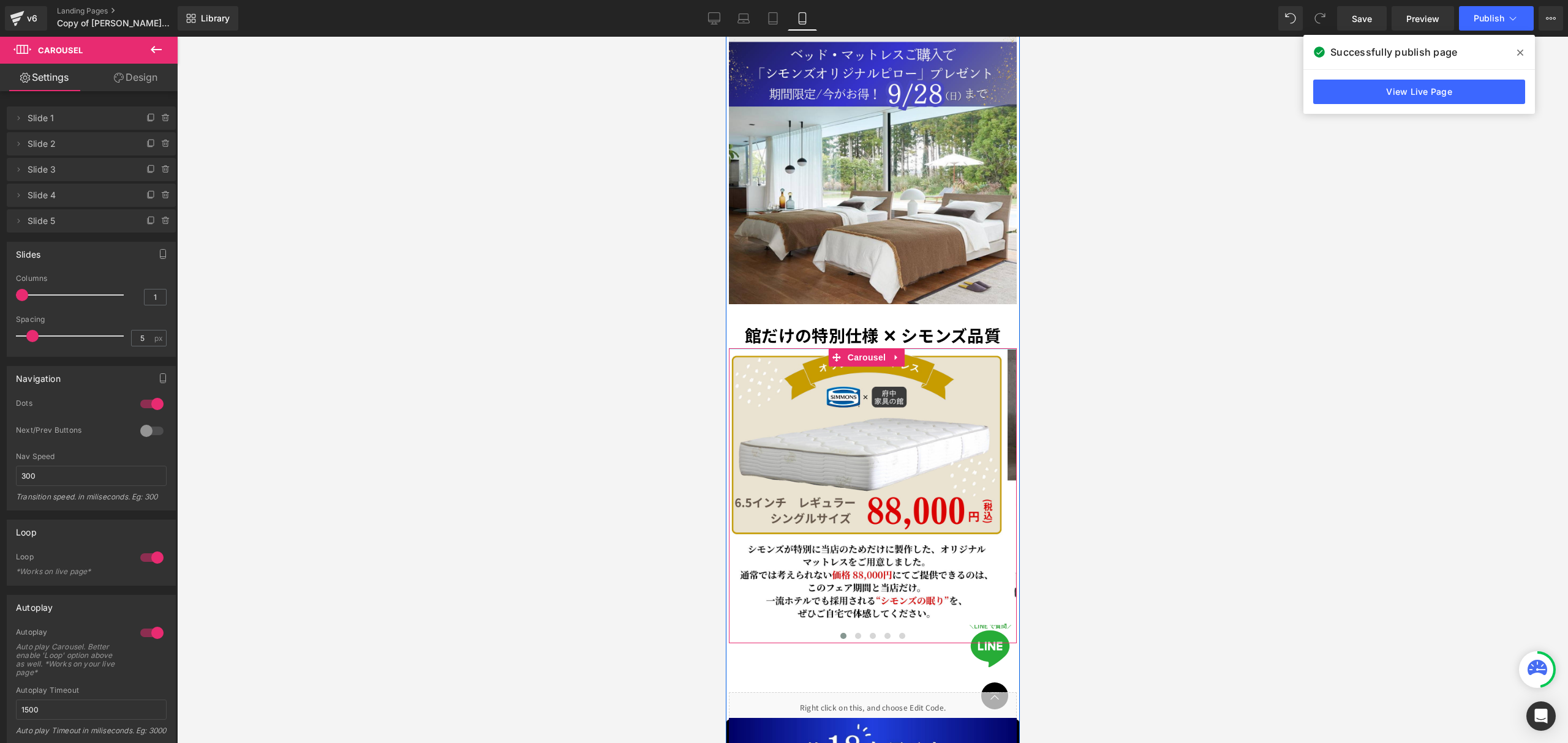
drag, startPoint x: 910, startPoint y: 296, endPoint x: 910, endPoint y: 255, distance: 41.0
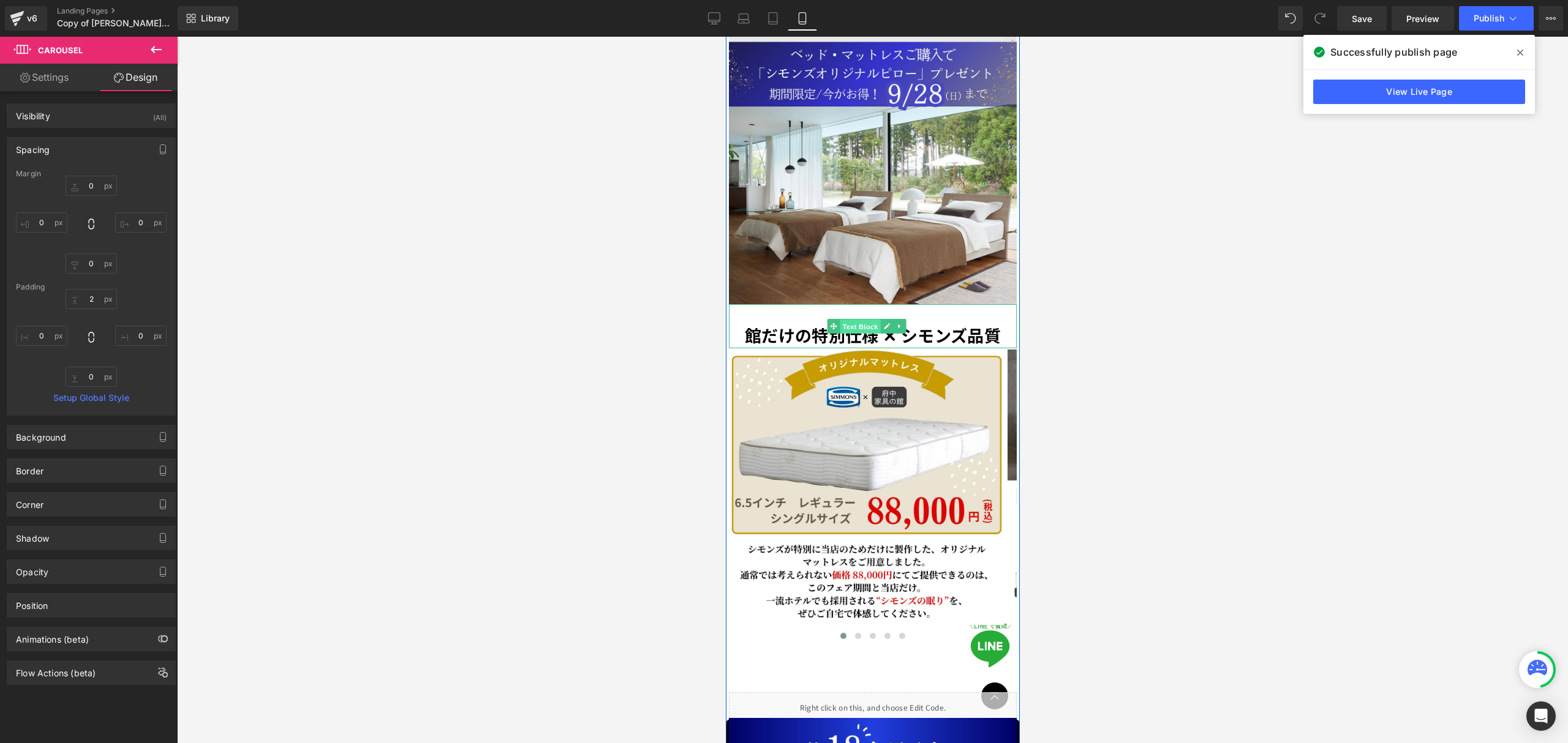
click at [857, 320] on span "Text Block" at bounding box center [859, 327] width 40 height 15
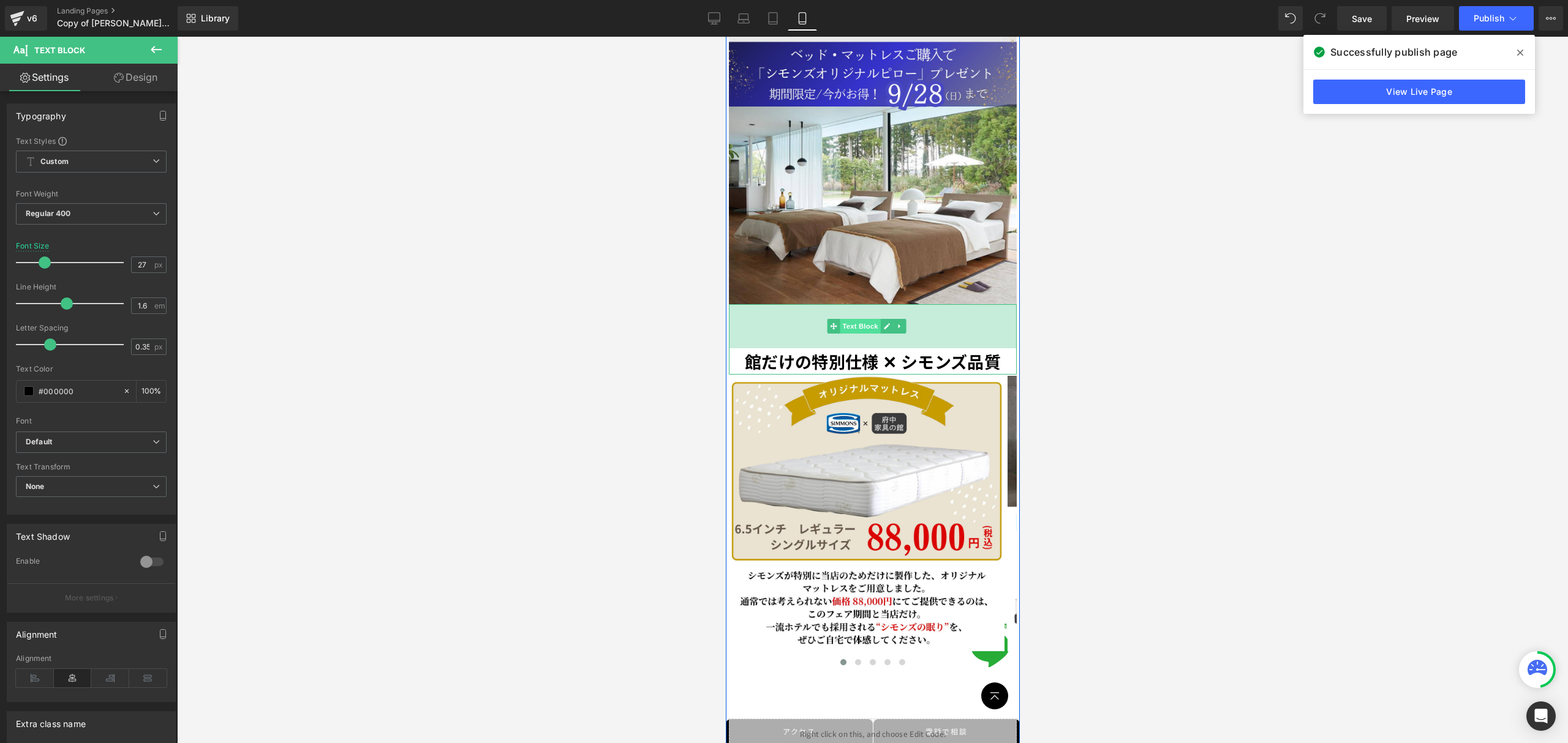
drag, startPoint x: 871, startPoint y: 253, endPoint x: 877, endPoint y: 279, distance: 26.7
click at [877, 304] on div "館だけの特別仕様 ✕ シモンズ品質 Text Block 72px" at bounding box center [871, 339] width 288 height 71
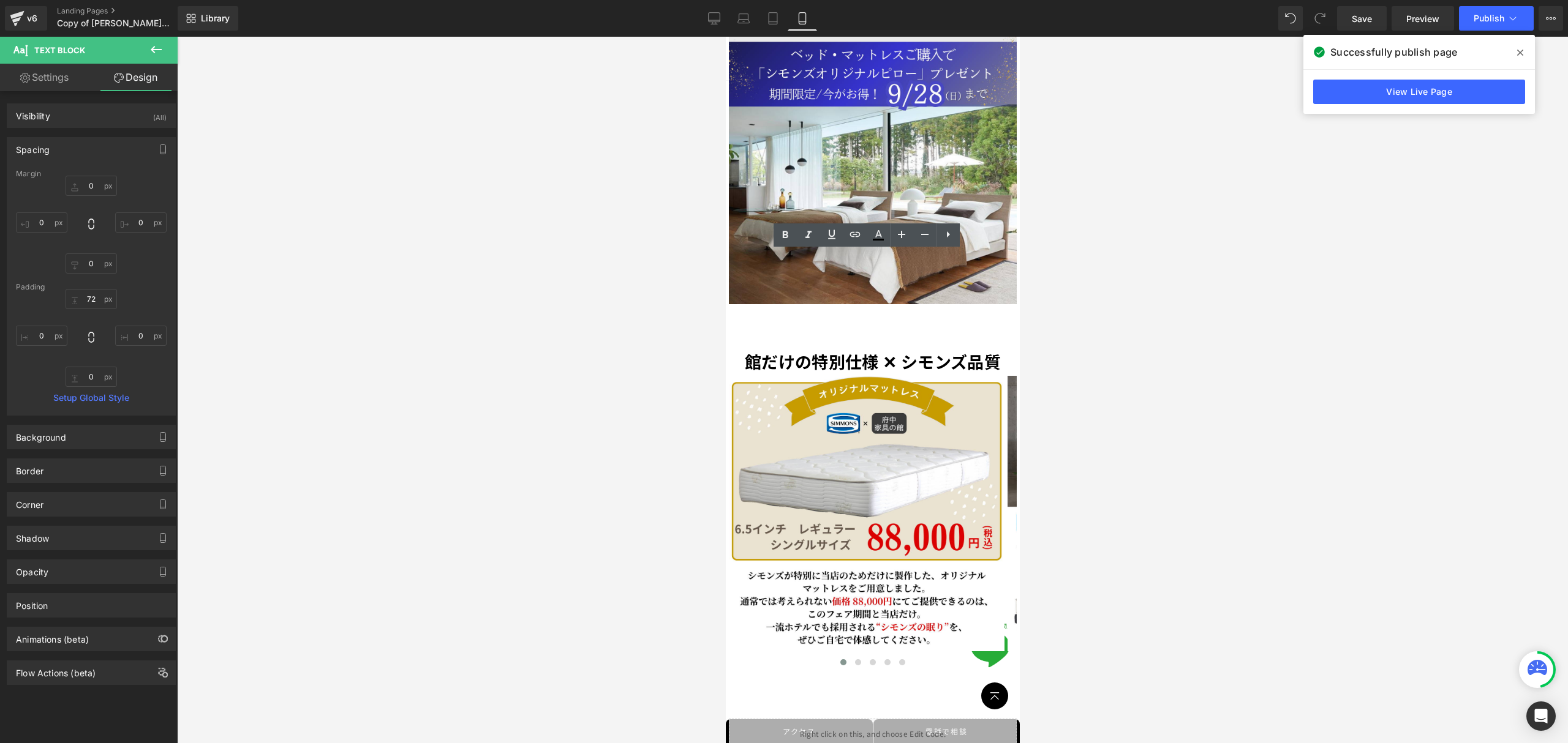
click at [1071, 501] on div at bounding box center [872, 390] width 1391 height 707
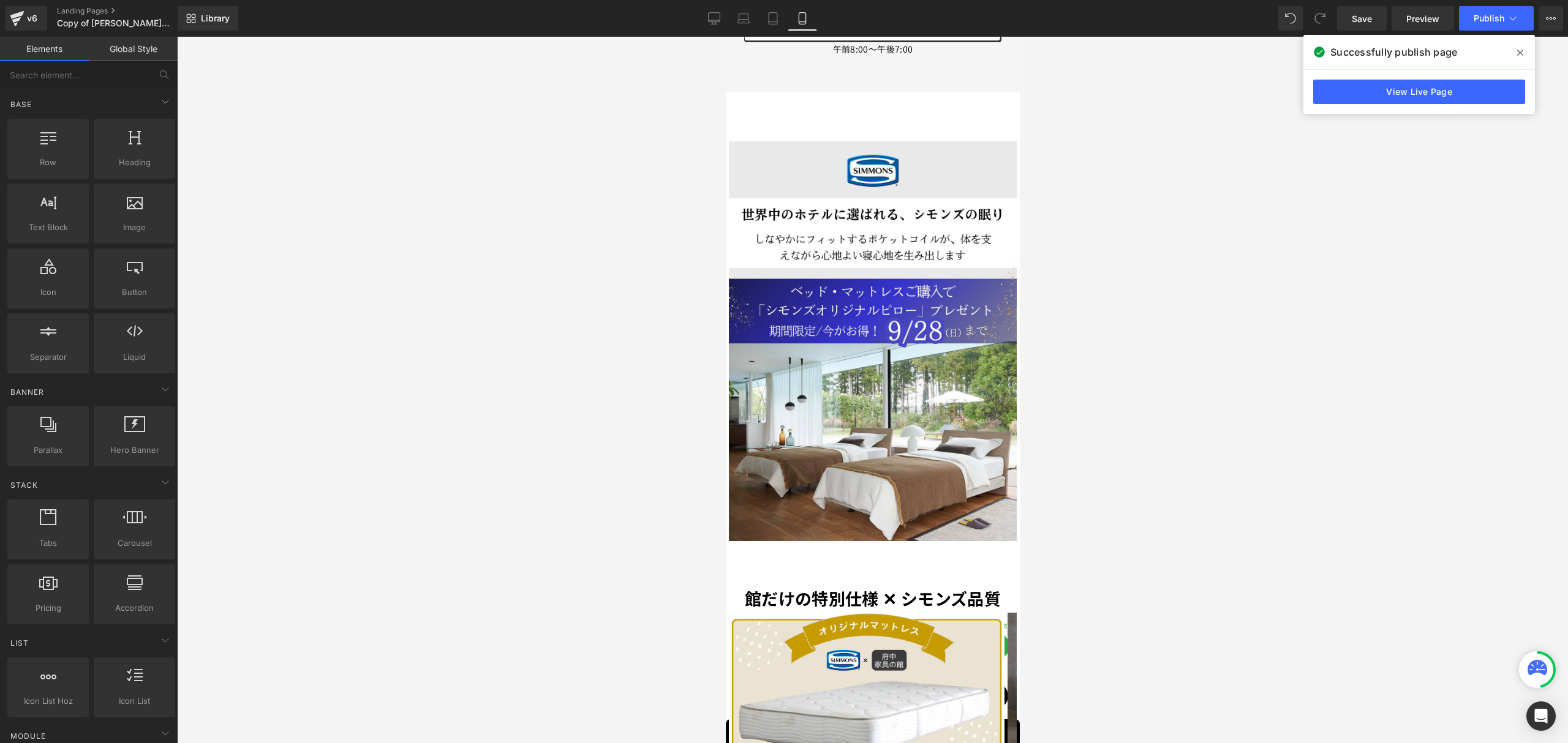
scroll to position [1404, 0]
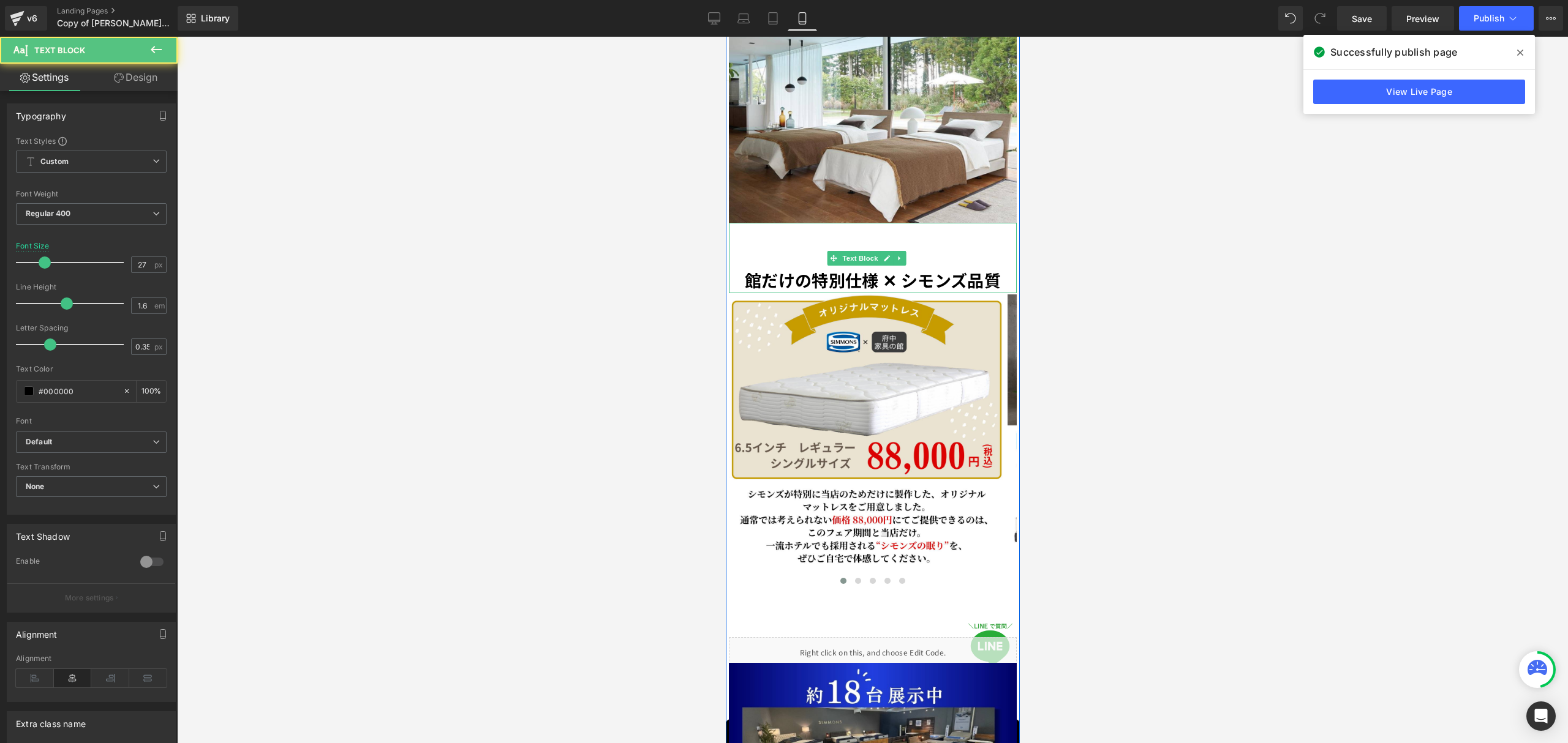
click at [990, 268] on strong "館だけの特別仕様 ✕ シモンズ品質" at bounding box center [872, 280] width 256 height 24
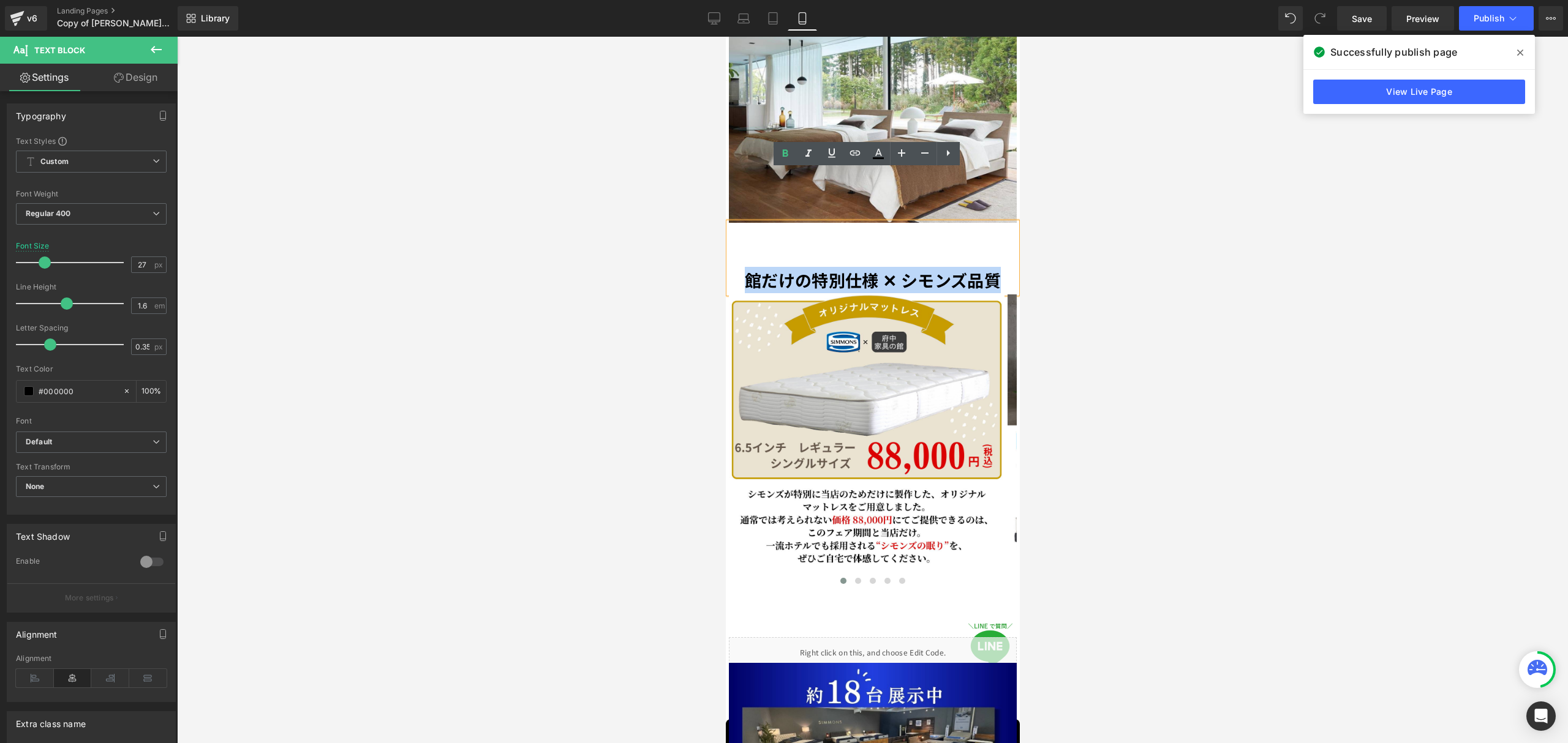
drag, startPoint x: 990, startPoint y: 229, endPoint x: 732, endPoint y: 236, distance: 258.1
click at [732, 267] on p "館だけの特別仕様 ✕ シモンズ品質" at bounding box center [871, 280] width 288 height 26
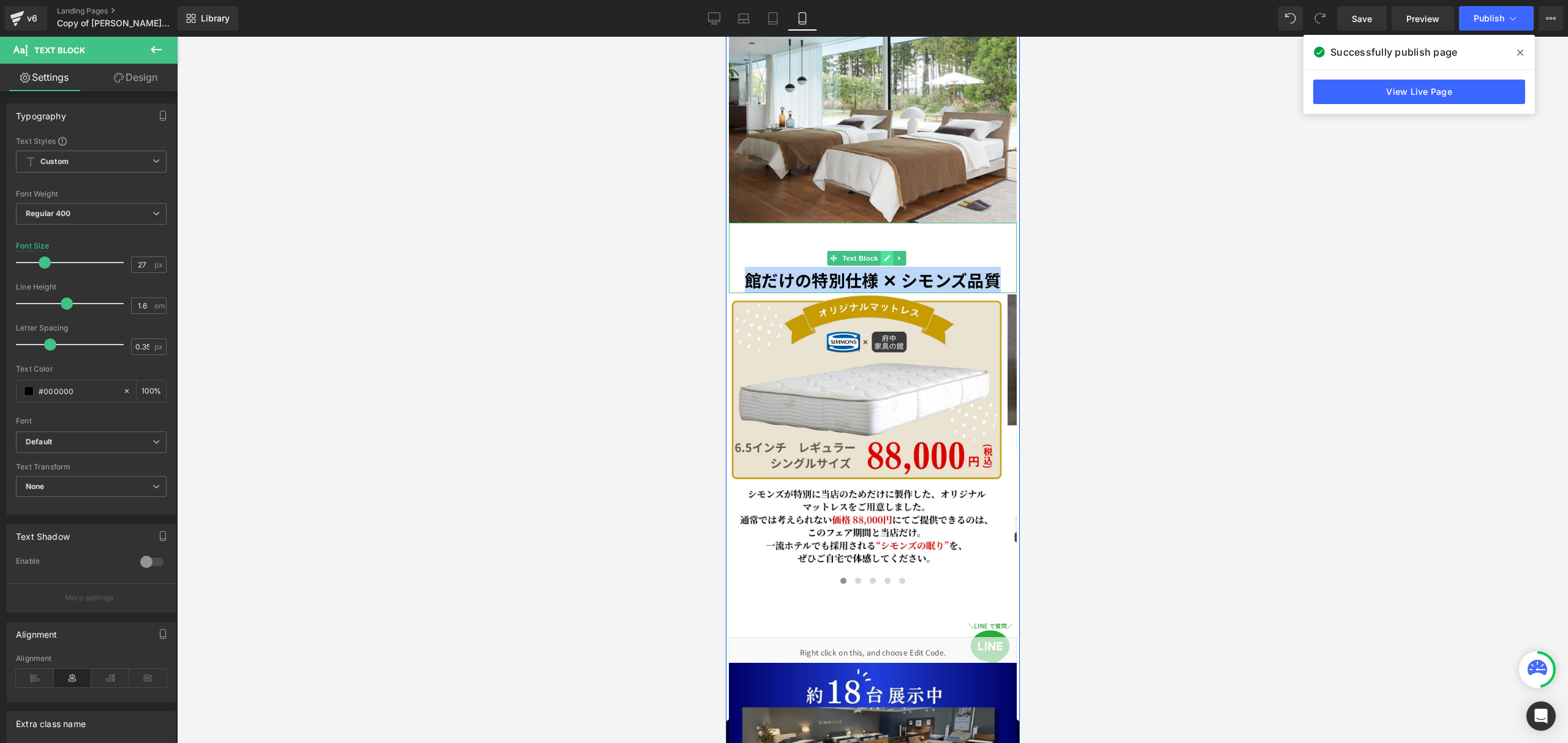
click at [886, 254] on icon at bounding box center [886, 258] width 7 height 7
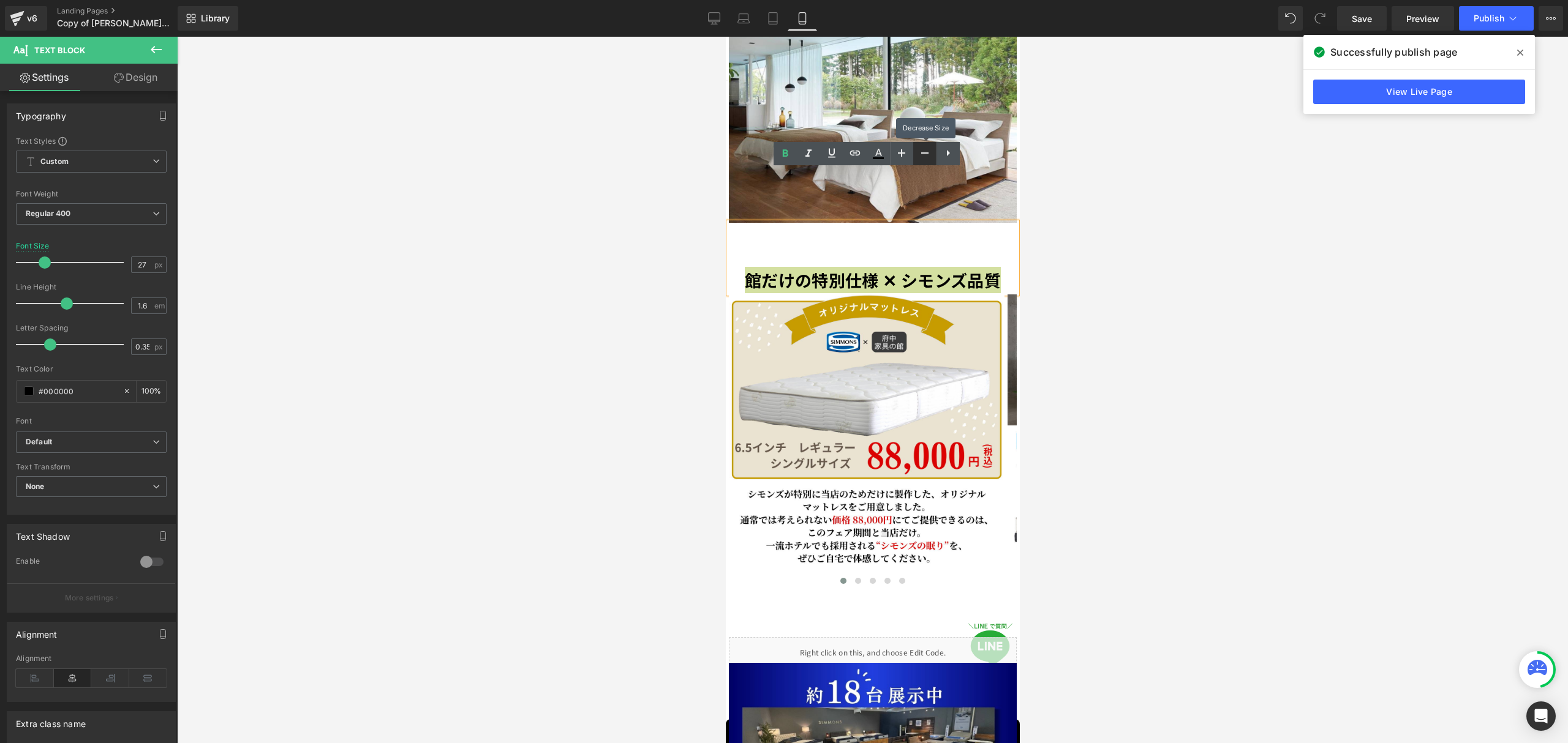
click at [924, 150] on icon at bounding box center [925, 153] width 15 height 15
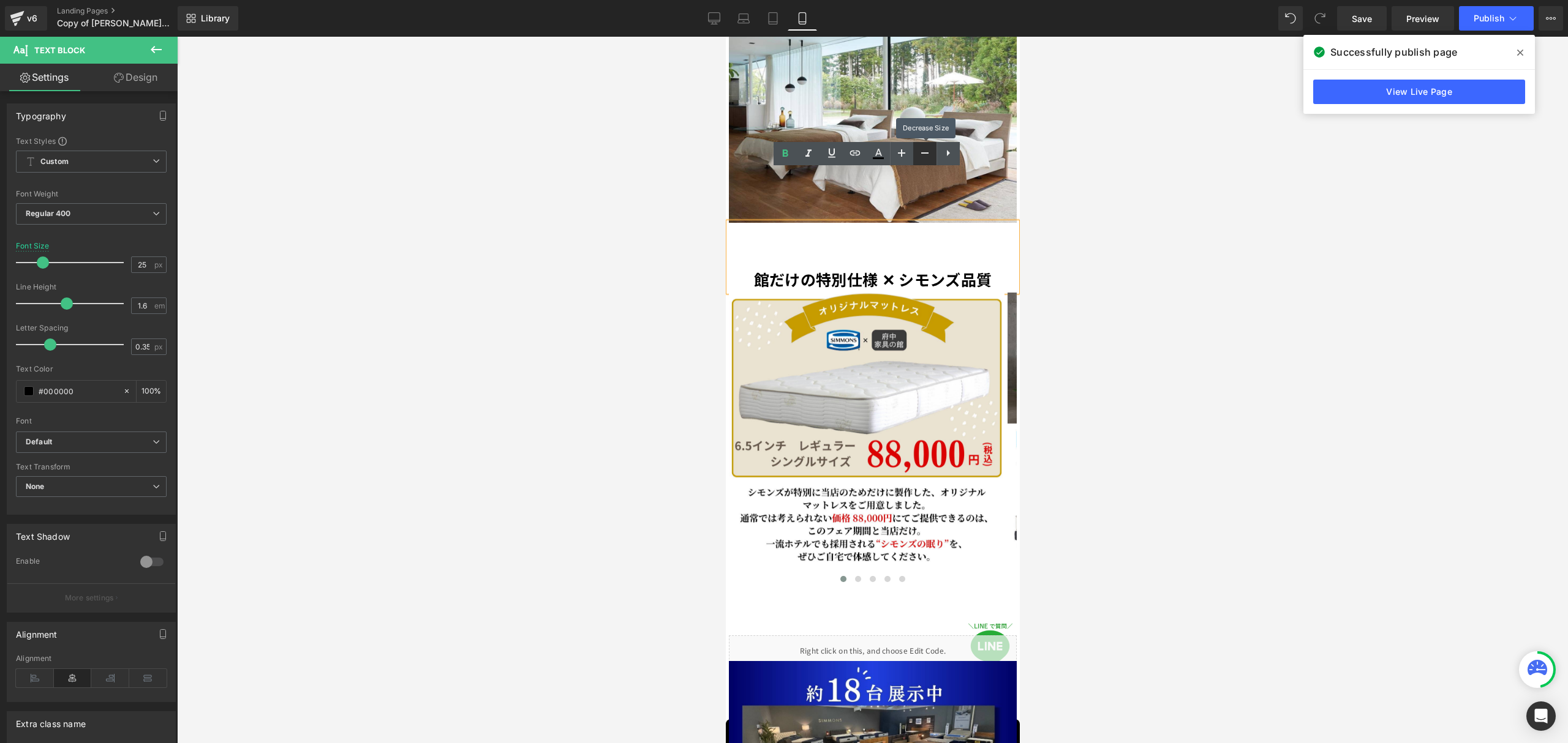
click at [924, 150] on icon at bounding box center [925, 153] width 15 height 15
type input "23"
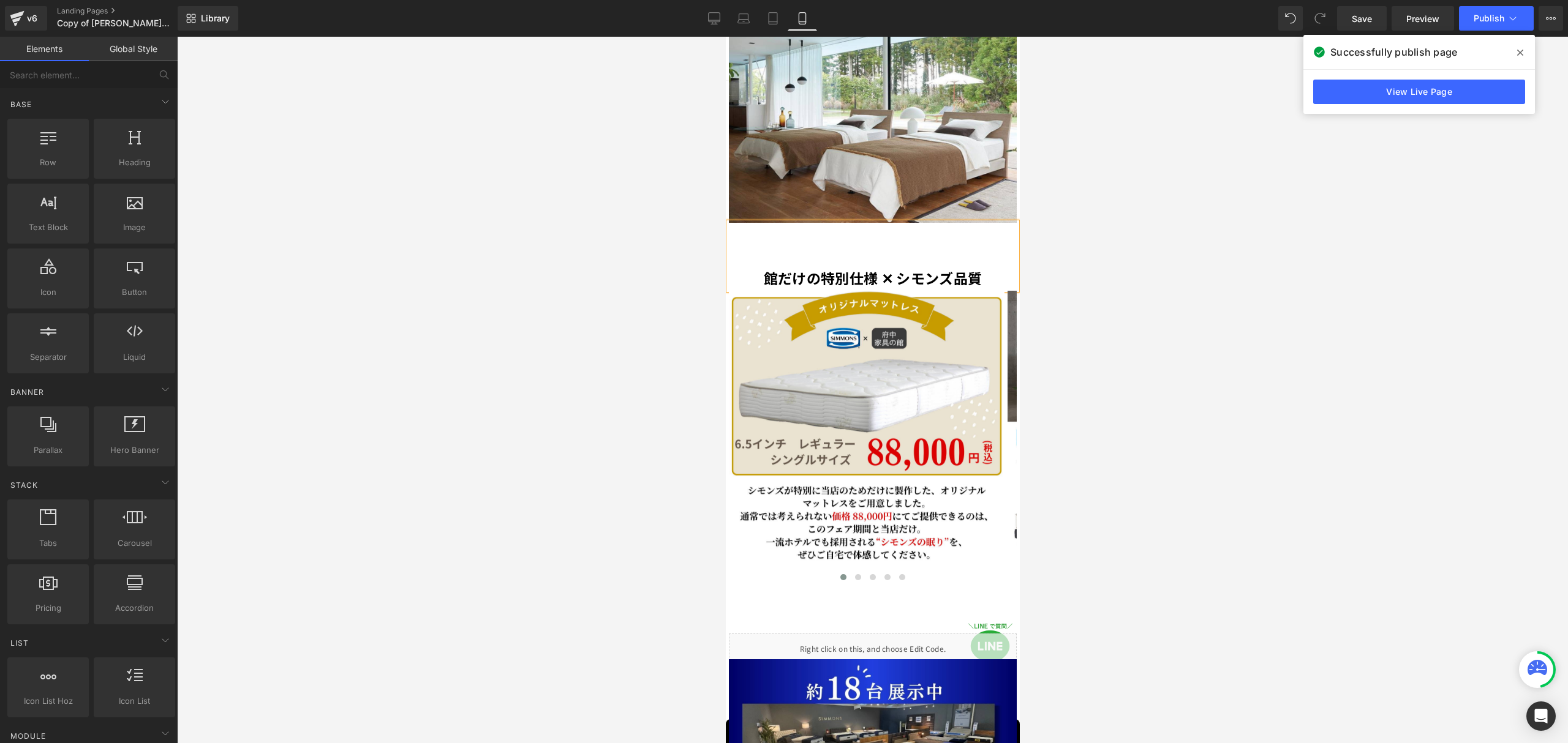
click at [1052, 237] on div at bounding box center [872, 390] width 1391 height 707
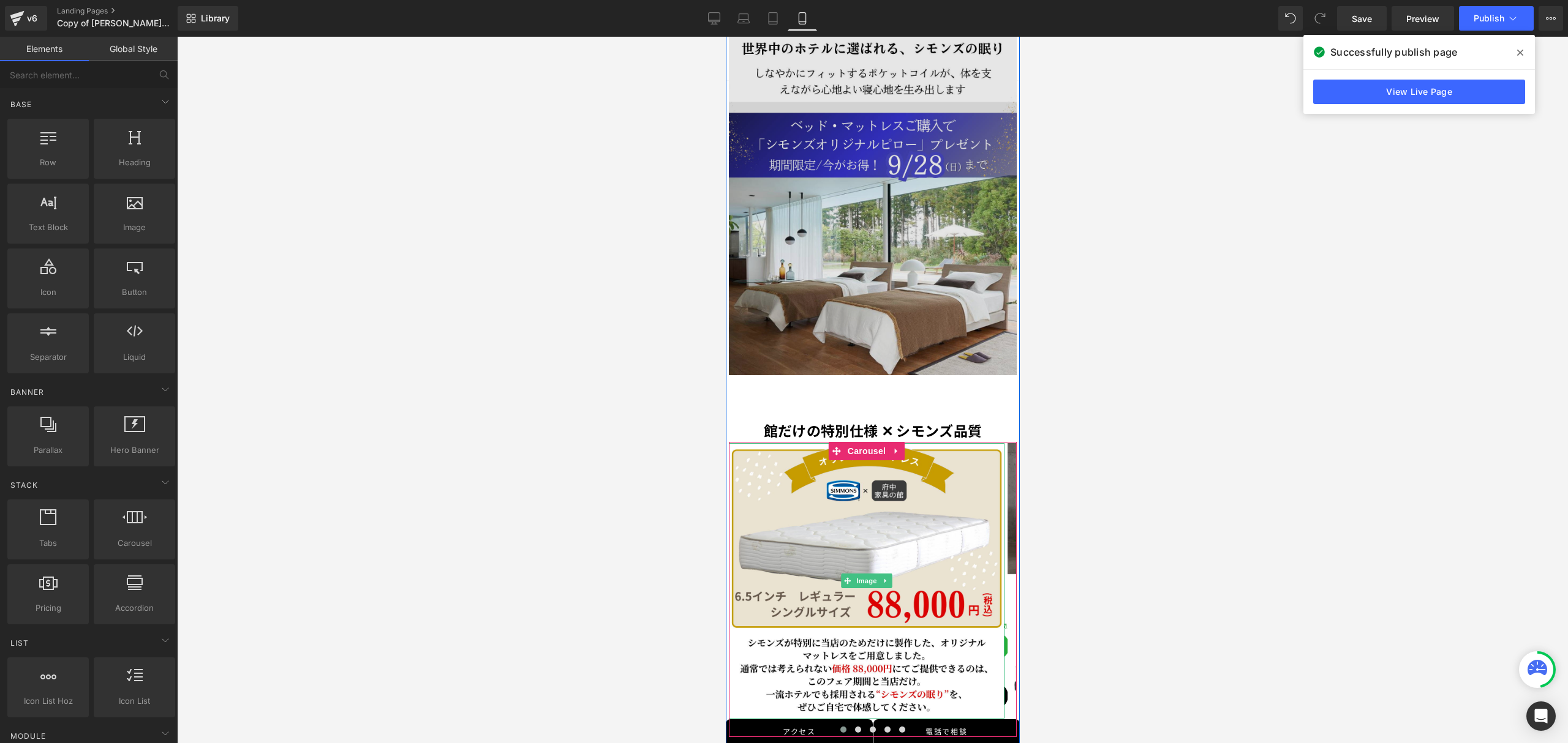
scroll to position [1241, 0]
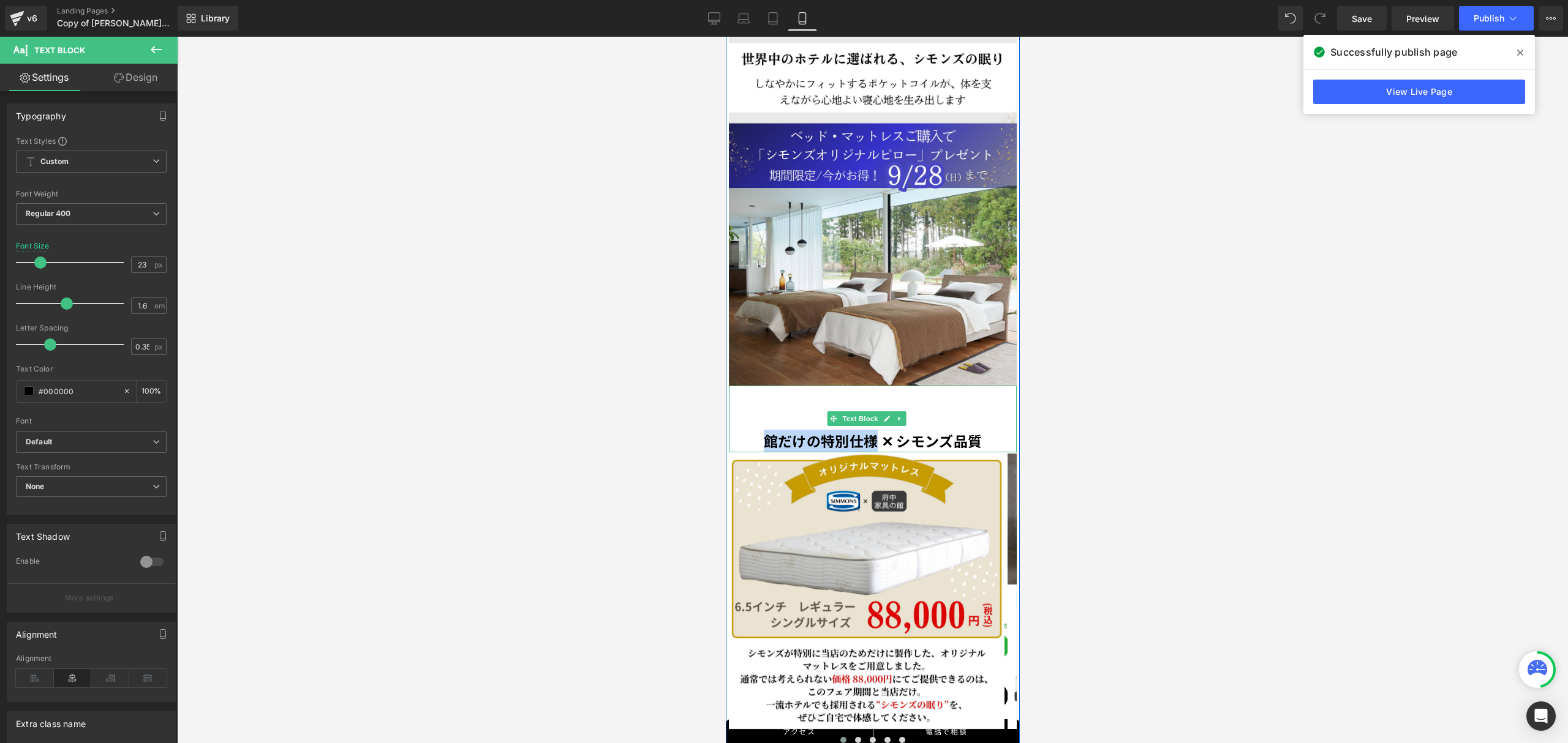
drag, startPoint x: 752, startPoint y: 387, endPoint x: 867, endPoint y: 390, distance: 115.0
click at [867, 430] on p "館だけの特別仕様 ✕ シモンズ品質" at bounding box center [871, 441] width 288 height 22
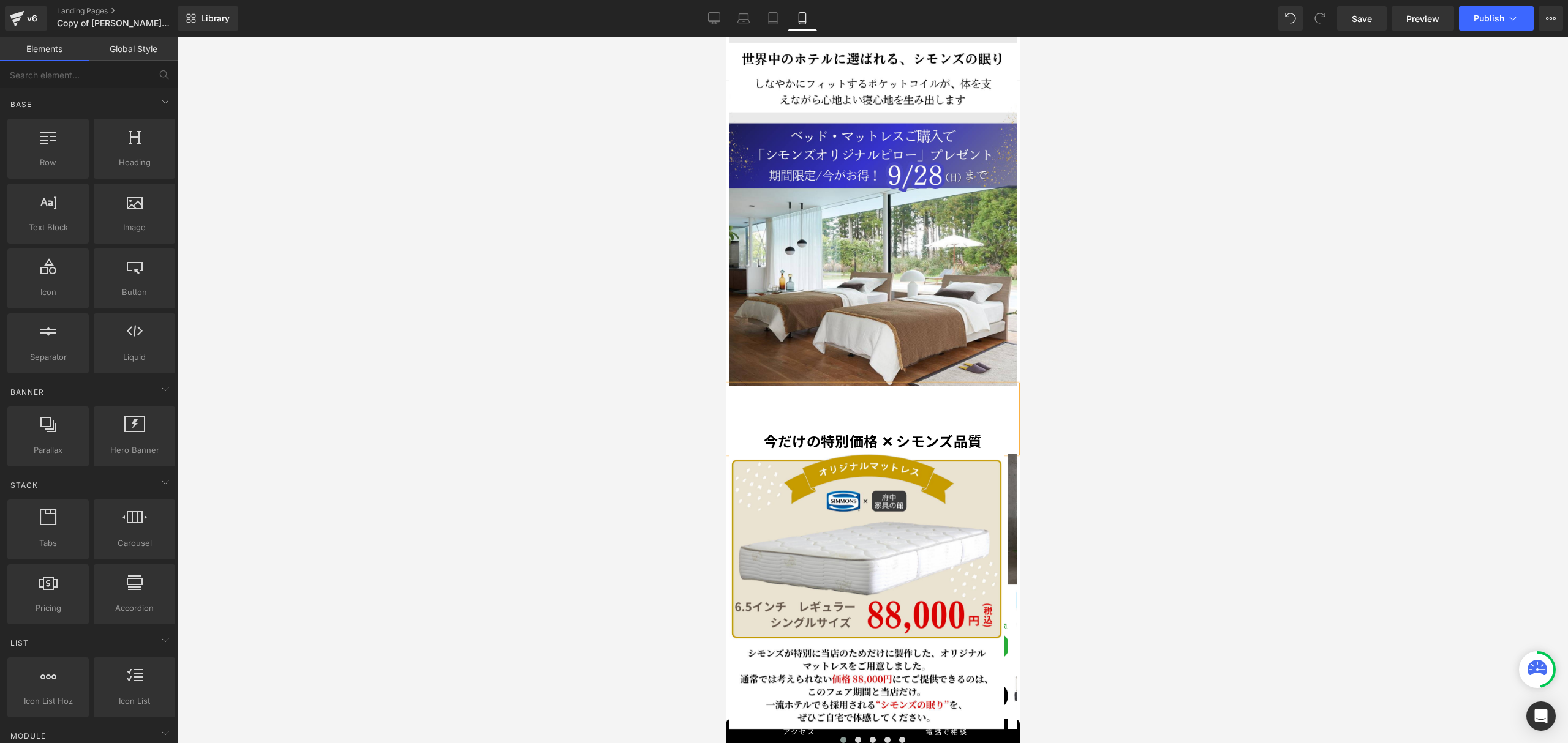
click at [1059, 413] on div at bounding box center [872, 390] width 1391 height 707
click at [1357, 21] on span "Save" at bounding box center [1361, 18] width 20 height 13
click at [1409, 26] on link "Preview" at bounding box center [1423, 18] width 63 height 25
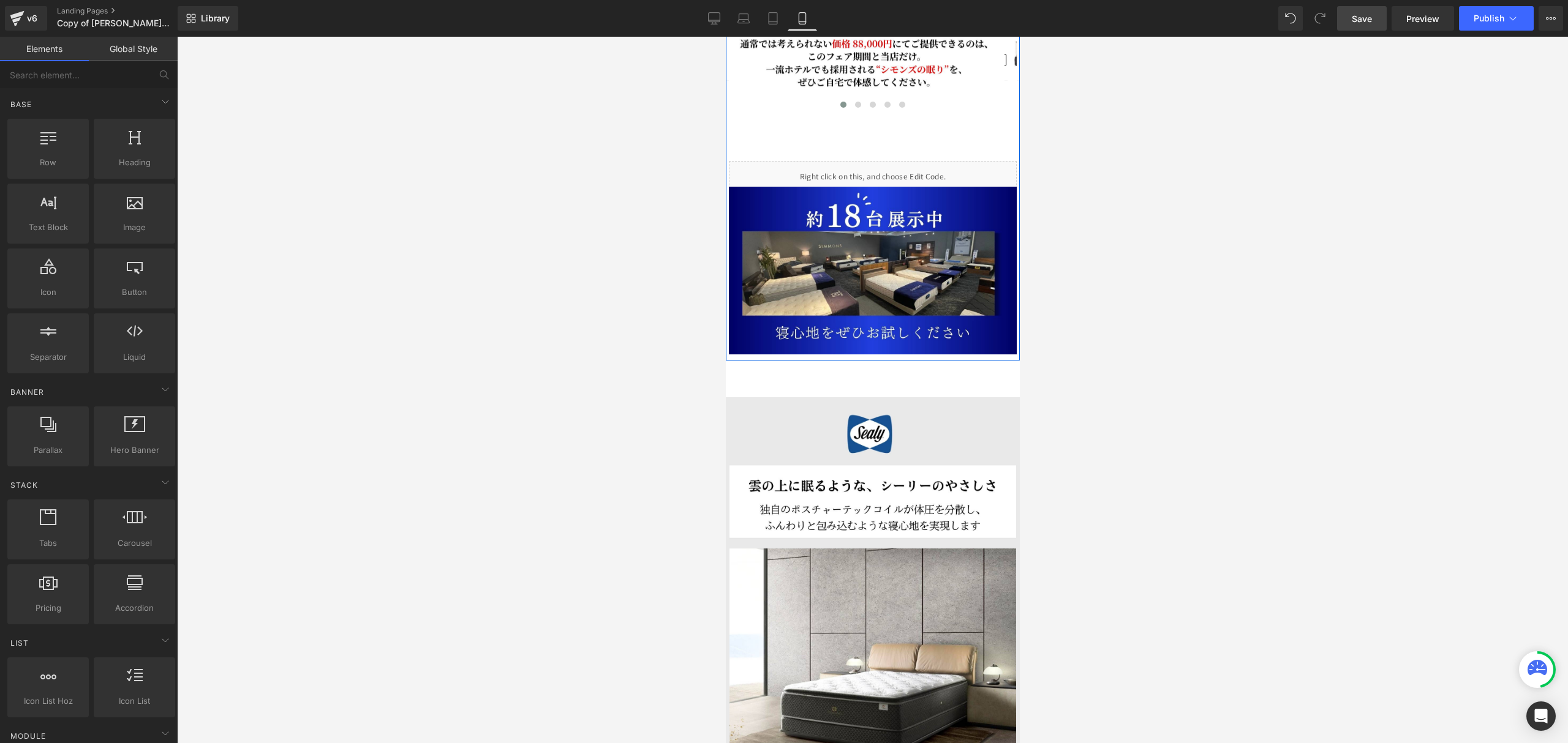
scroll to position [1387, 0]
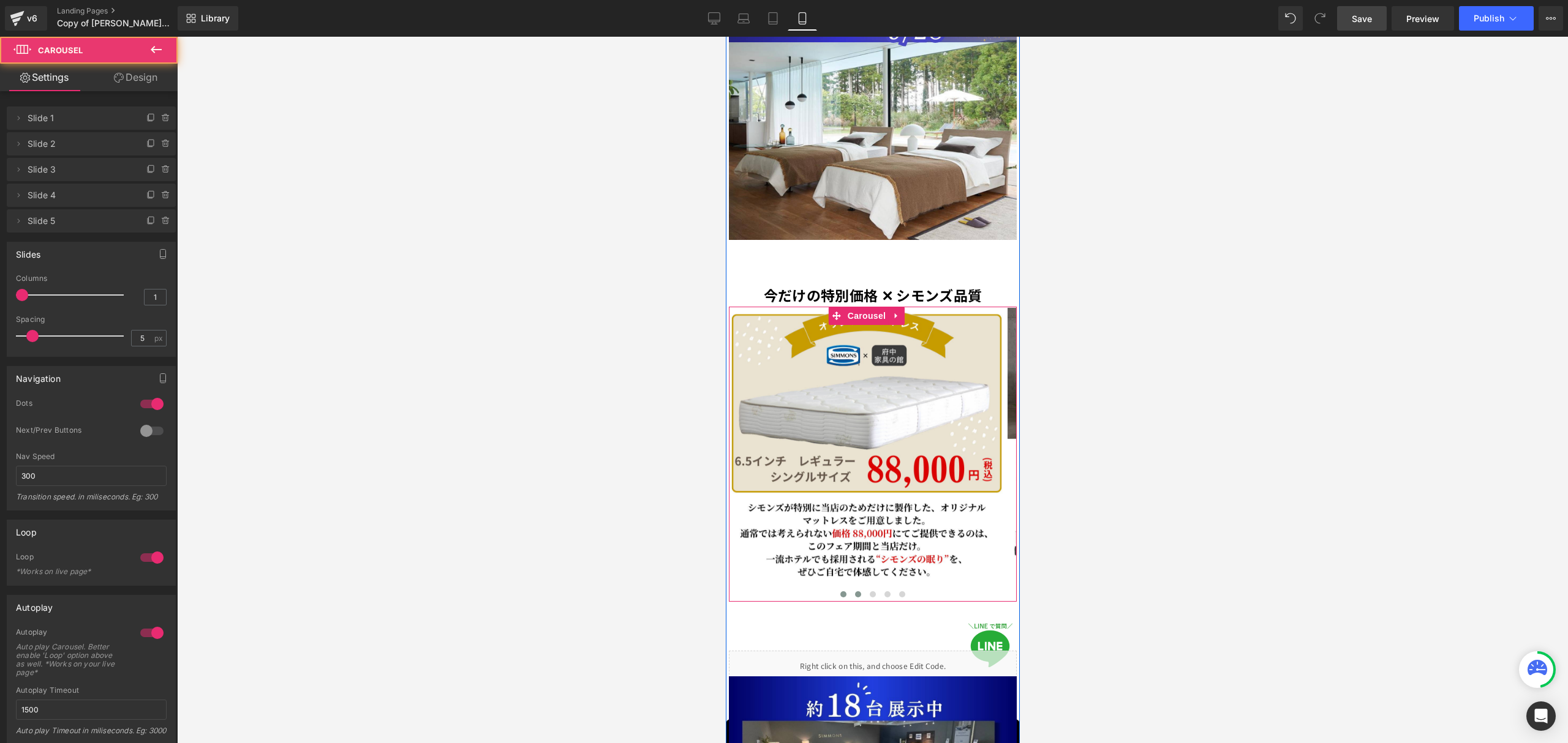
click at [854, 591] on span at bounding box center [857, 594] width 6 height 6
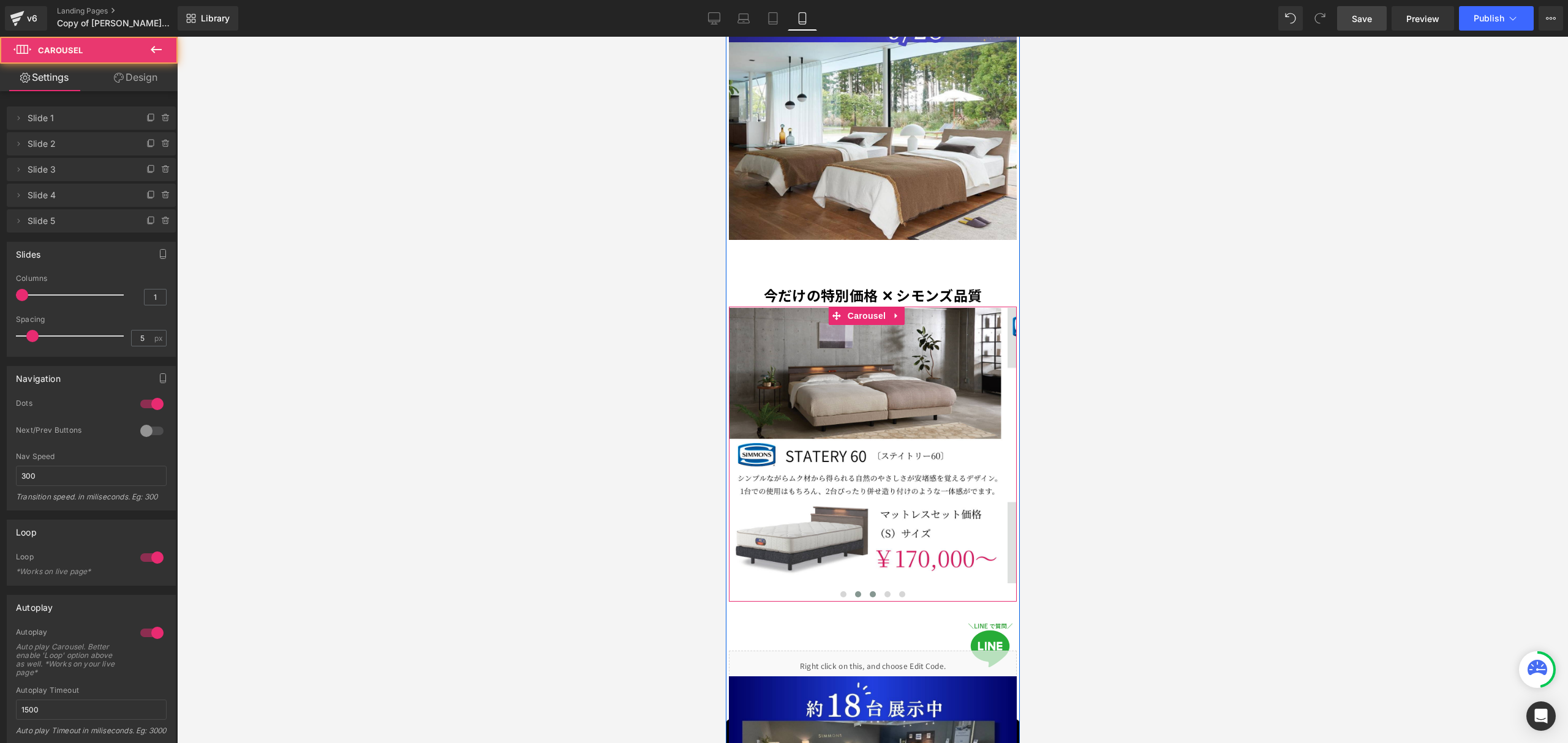
click at [865, 588] on button at bounding box center [872, 594] width 15 height 12
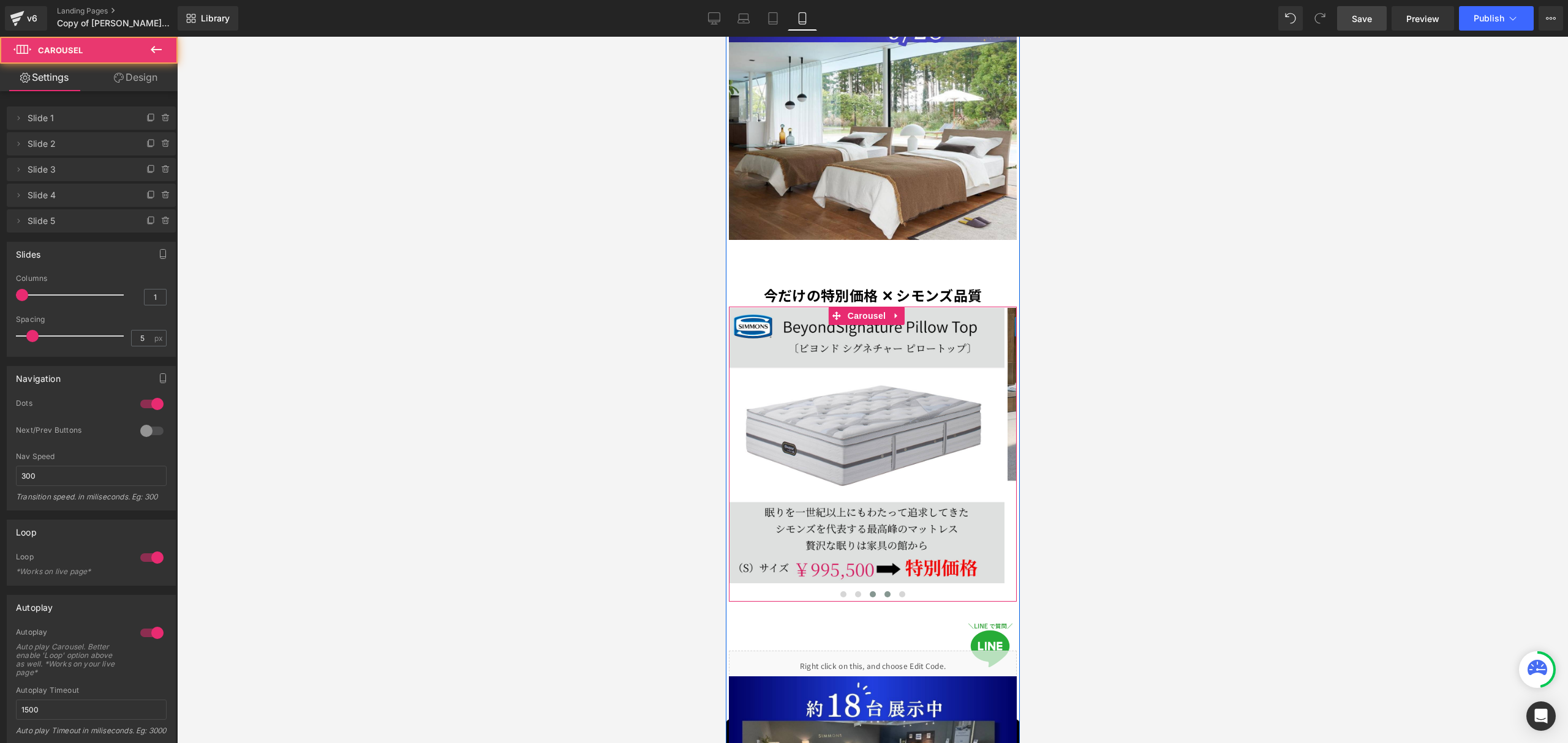
click at [880, 588] on button at bounding box center [887, 594] width 15 height 12
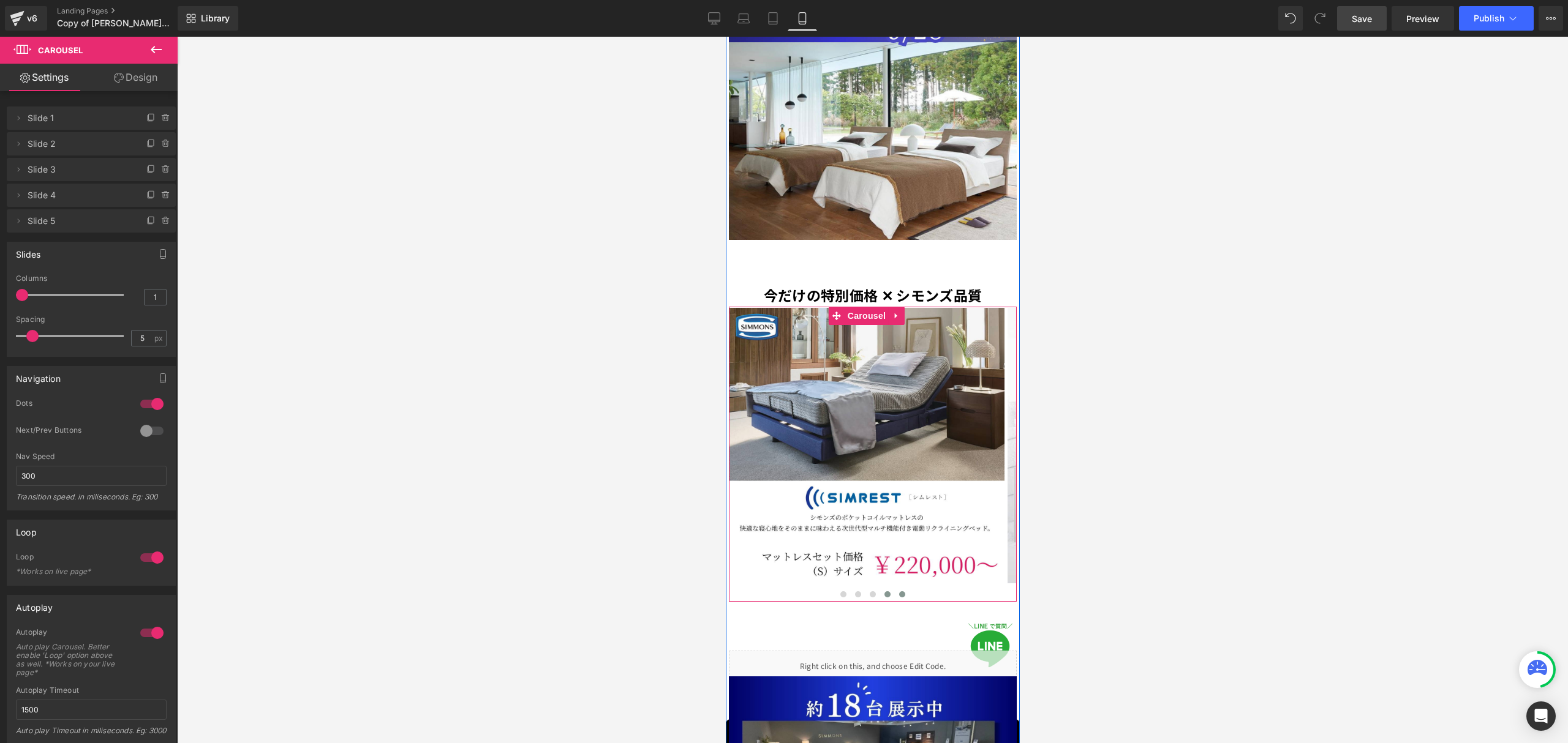
click at [897, 588] on button at bounding box center [901, 594] width 15 height 12
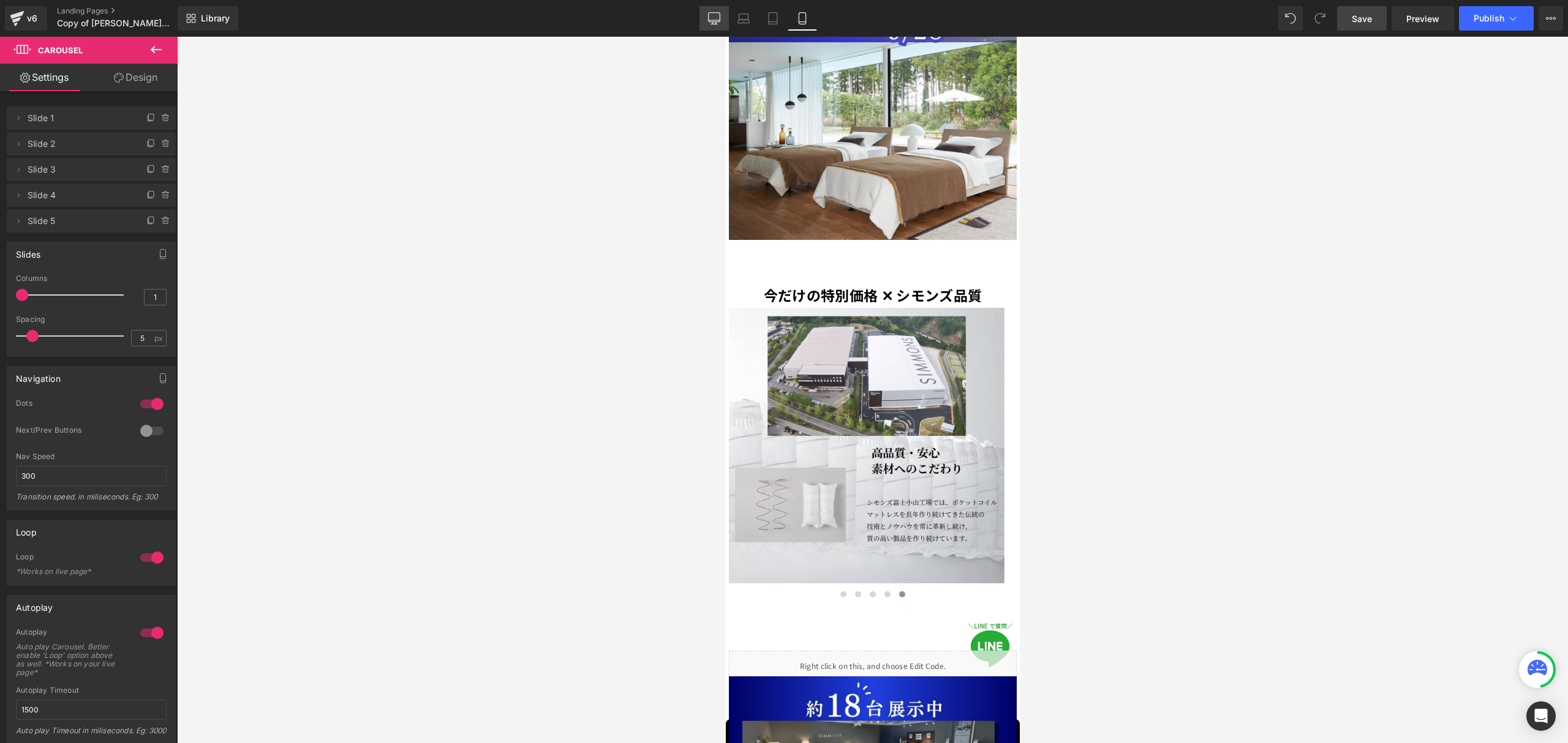
click at [717, 17] on icon at bounding box center [714, 18] width 12 height 12
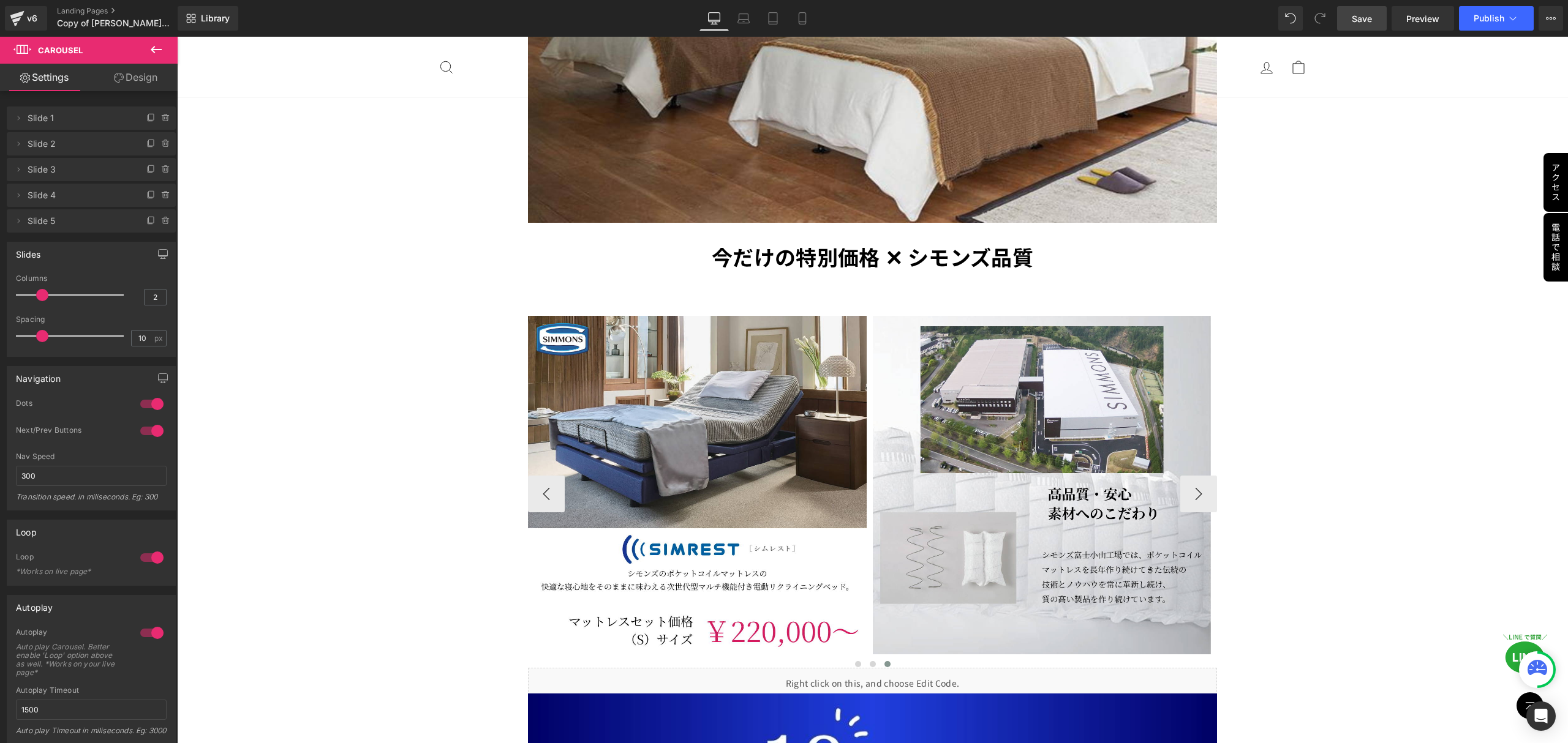
scroll to position [2918, 0]
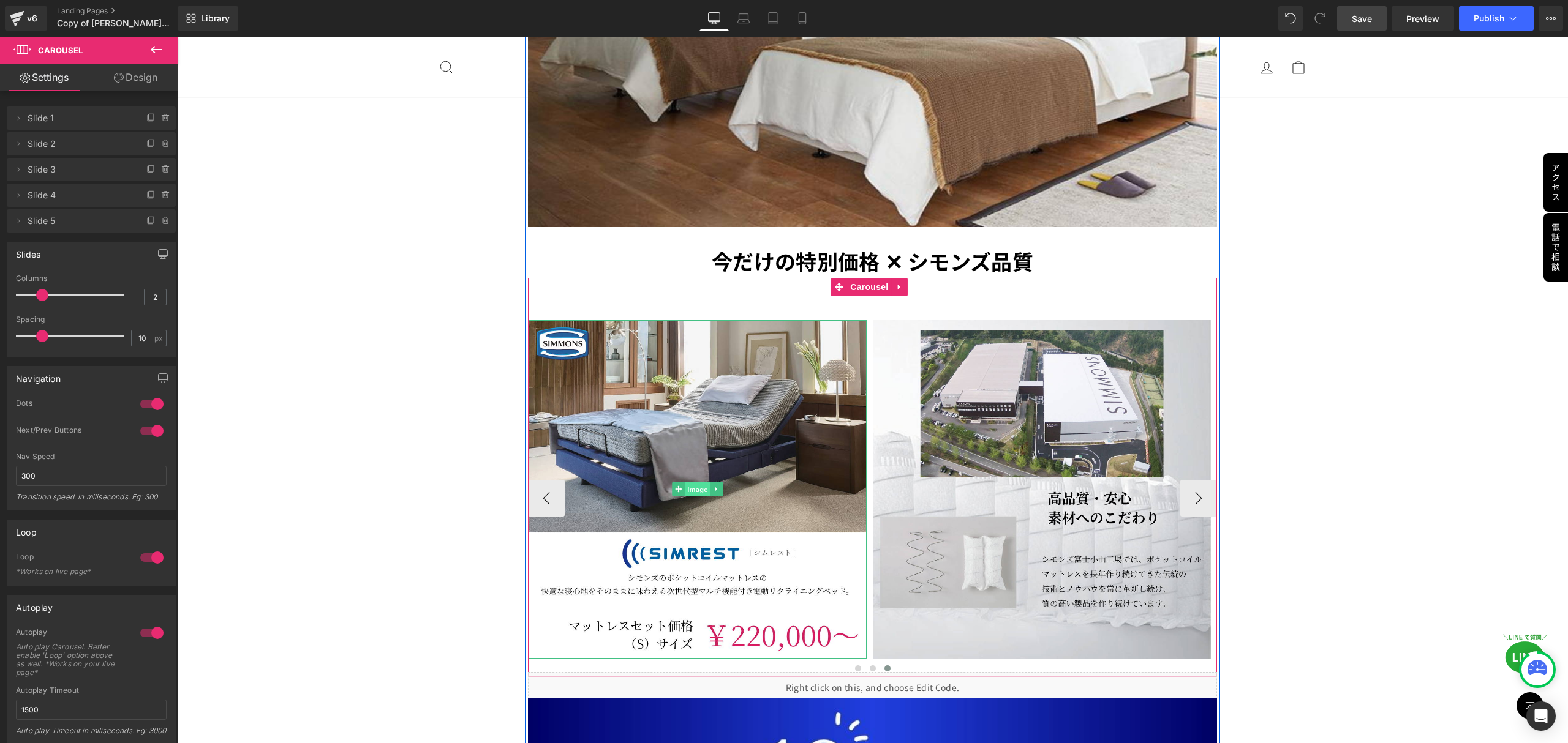
click at [686, 482] on span "Image" at bounding box center [697, 489] width 26 height 15
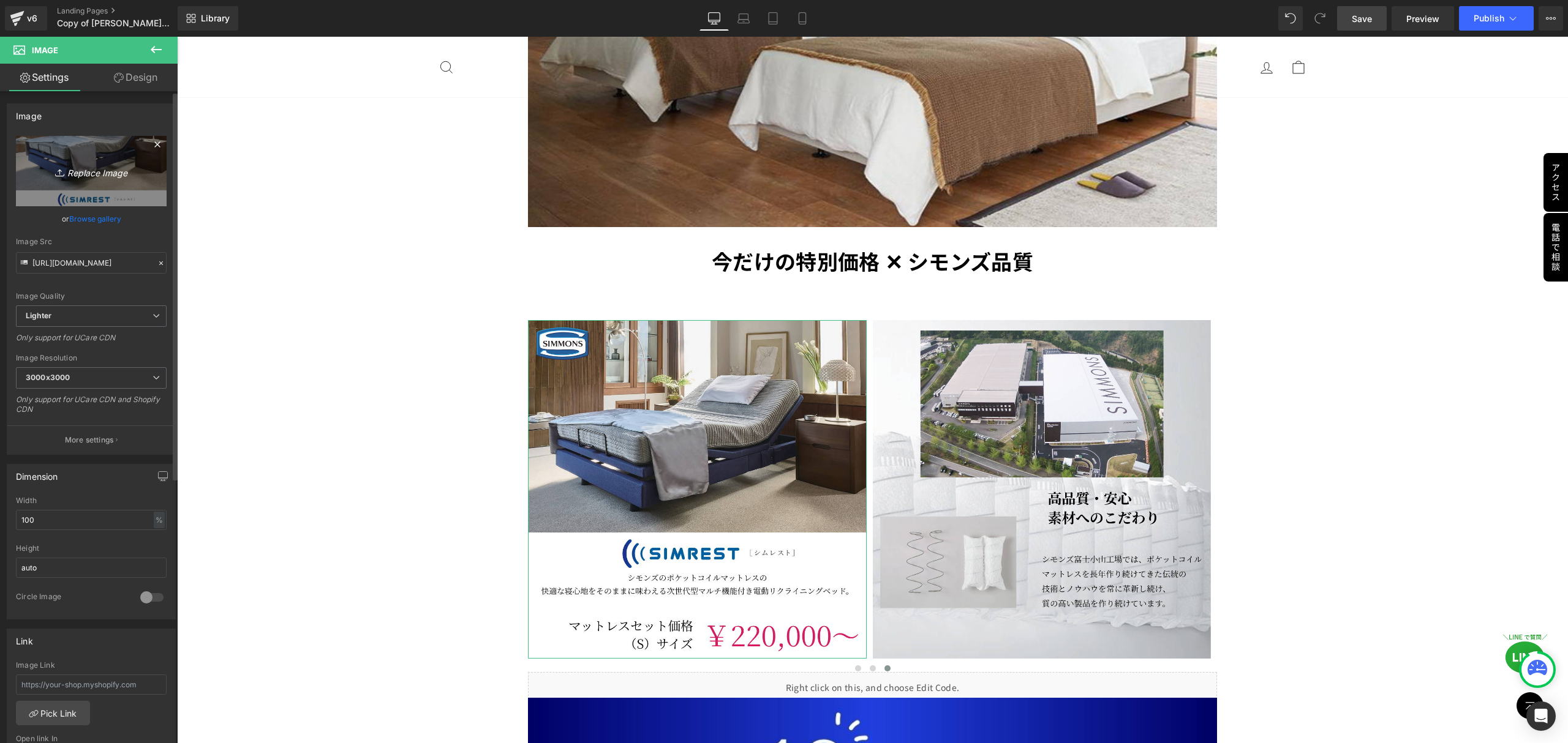
click at [55, 172] on icon at bounding box center [61, 173] width 12 height 12
type input "C:\fakepath\複製済みGWセール_本社_正方形（1080 × 1080） (13).png"
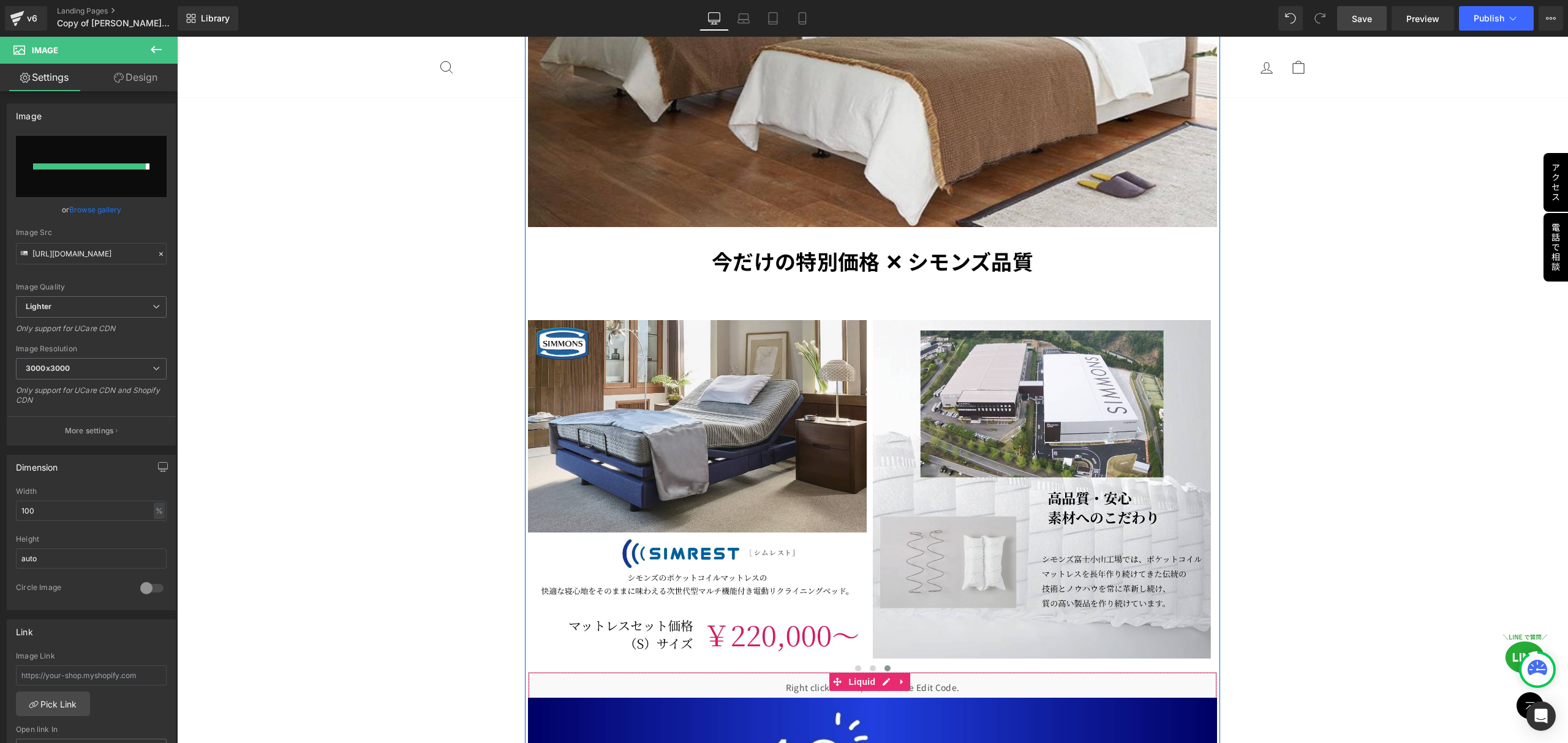
type input "https://ucarecdn.com/4973d129-cb87-4509-954a-06cfd59327ba/-/format/auto/-/previ…"
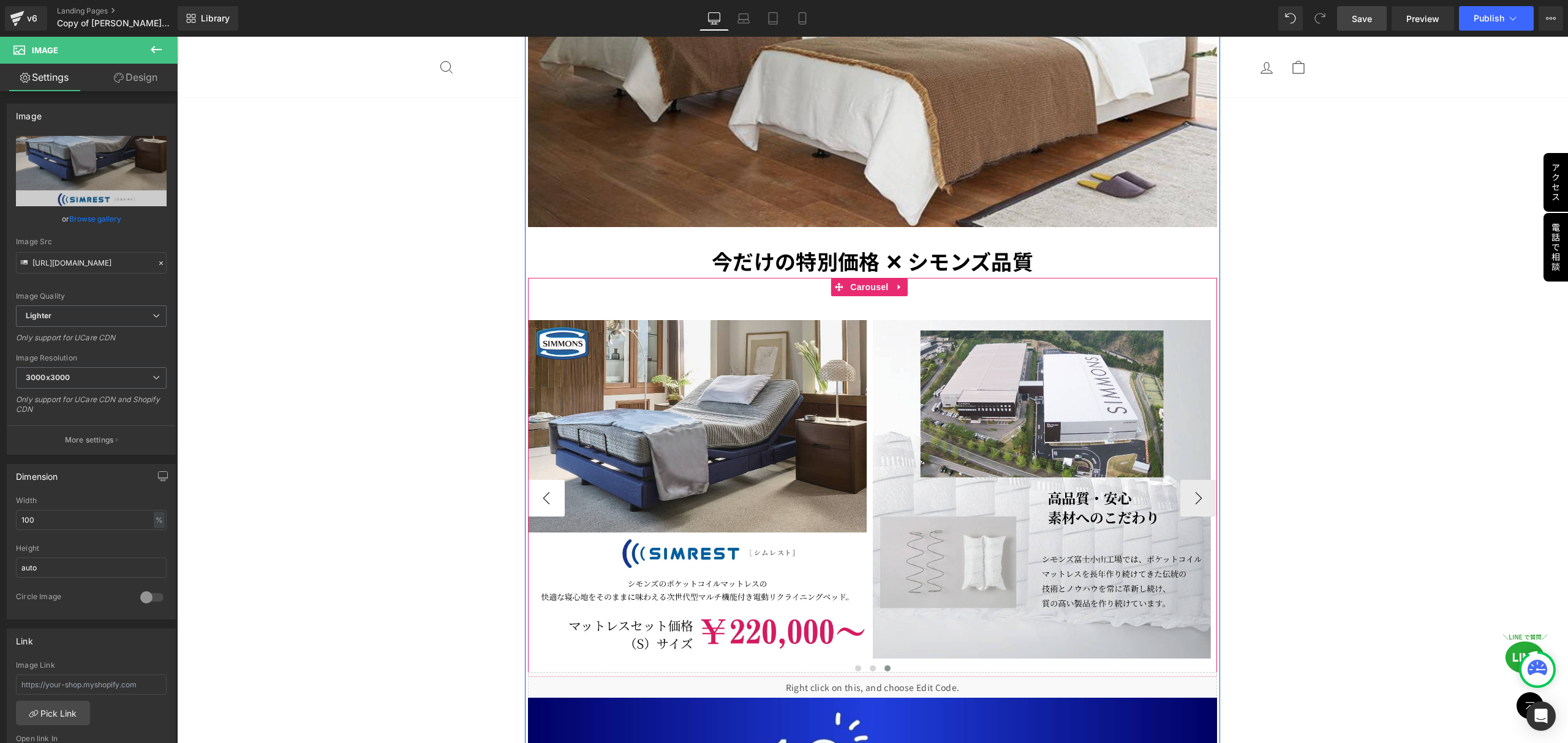
click at [537, 480] on button "‹" at bounding box center [545, 498] width 36 height 36
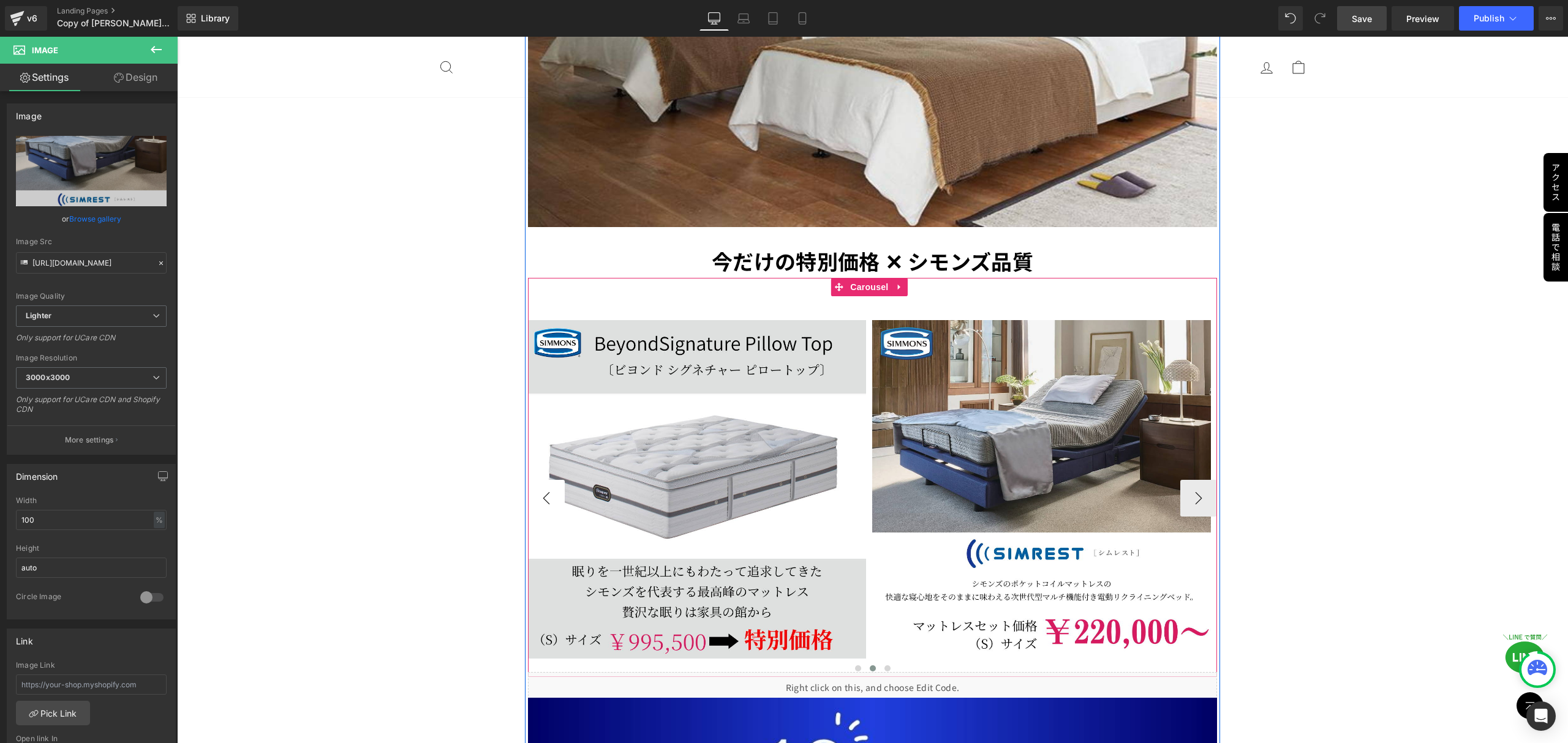
click at [537, 480] on button "‹" at bounding box center [545, 498] width 36 height 36
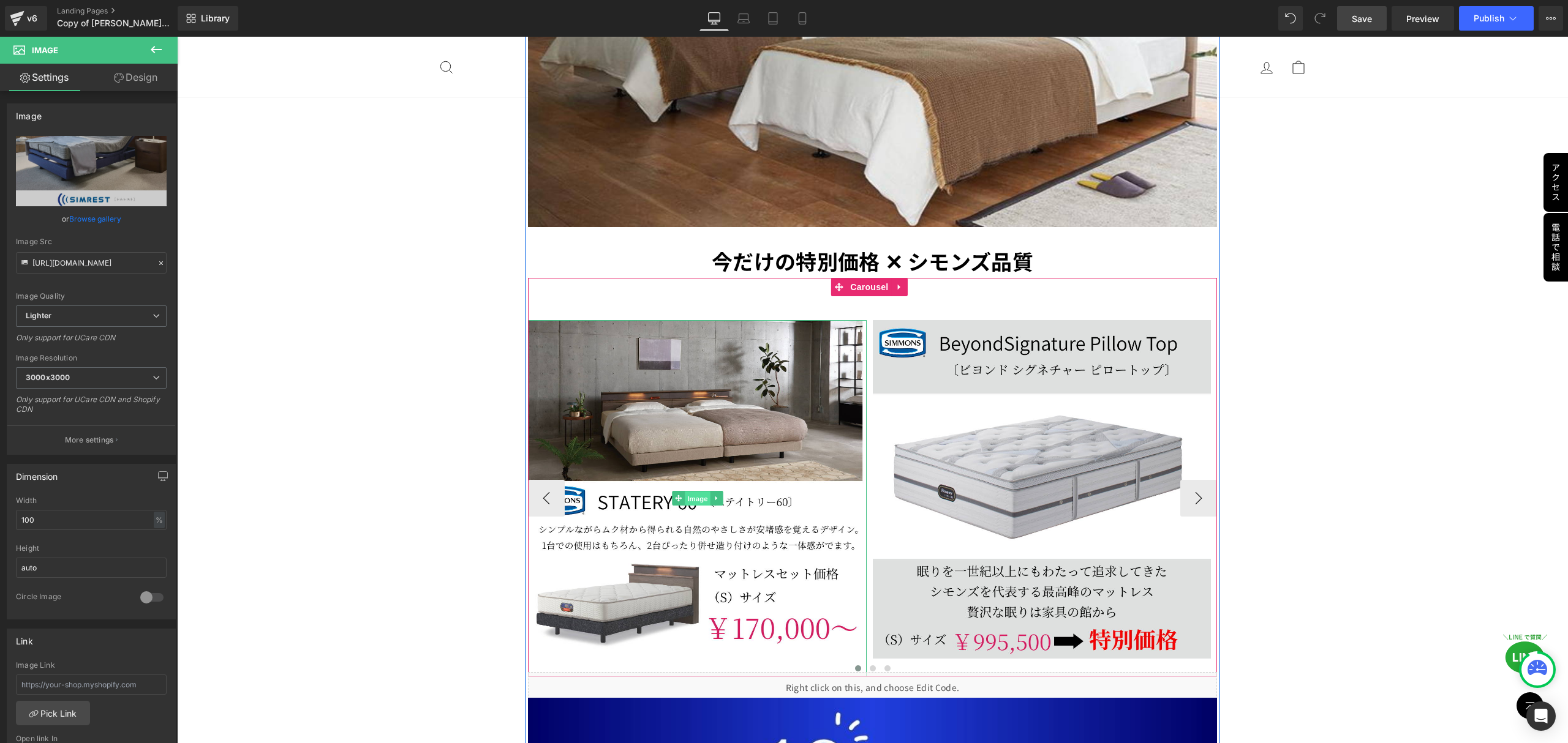
click at [692, 492] on span "Image" at bounding box center [697, 499] width 26 height 15
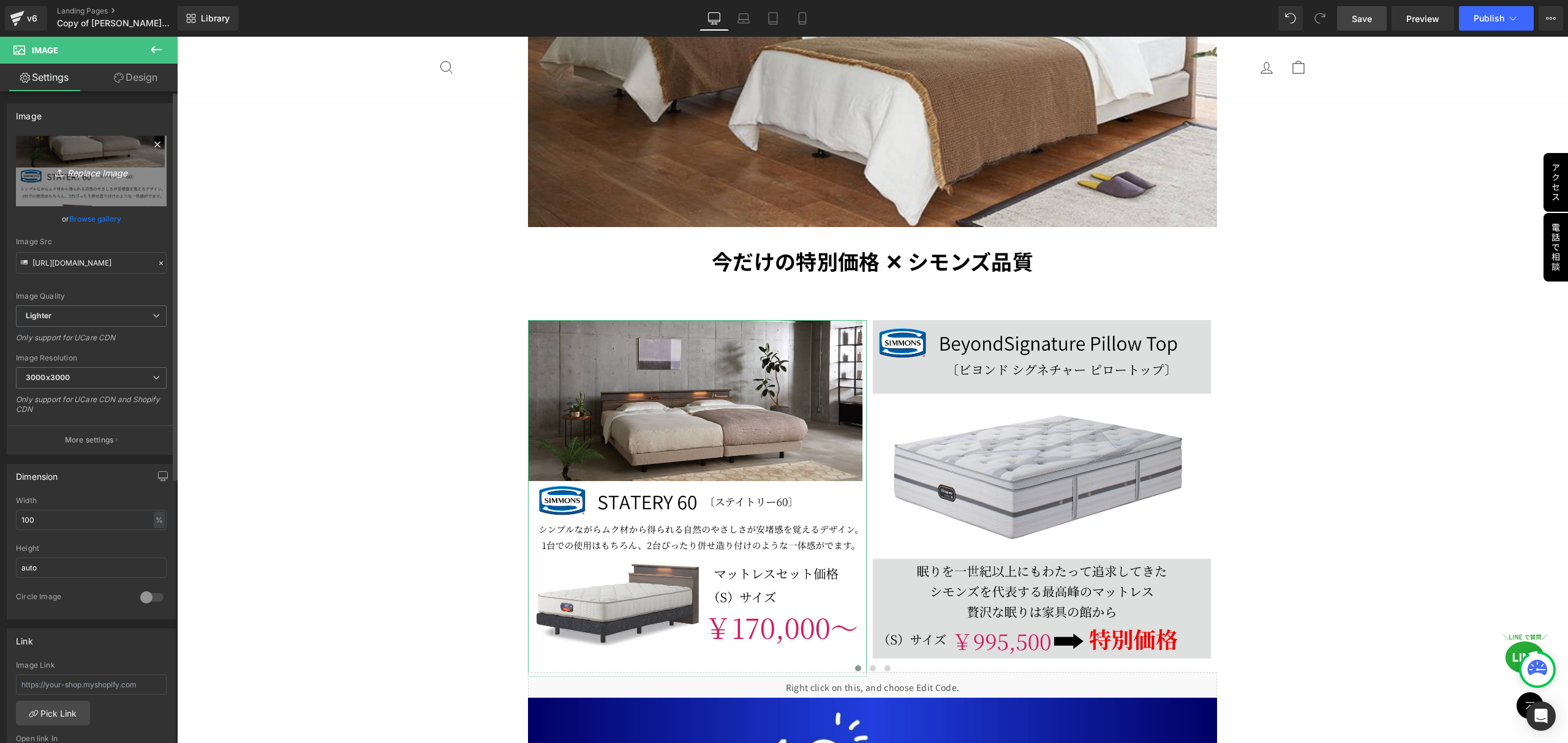
click at [55, 172] on icon at bounding box center [61, 173] width 12 height 12
type input "C:\fakepath\複製済みGWセール_本社_正方形（1080 × 1080） (12).png"
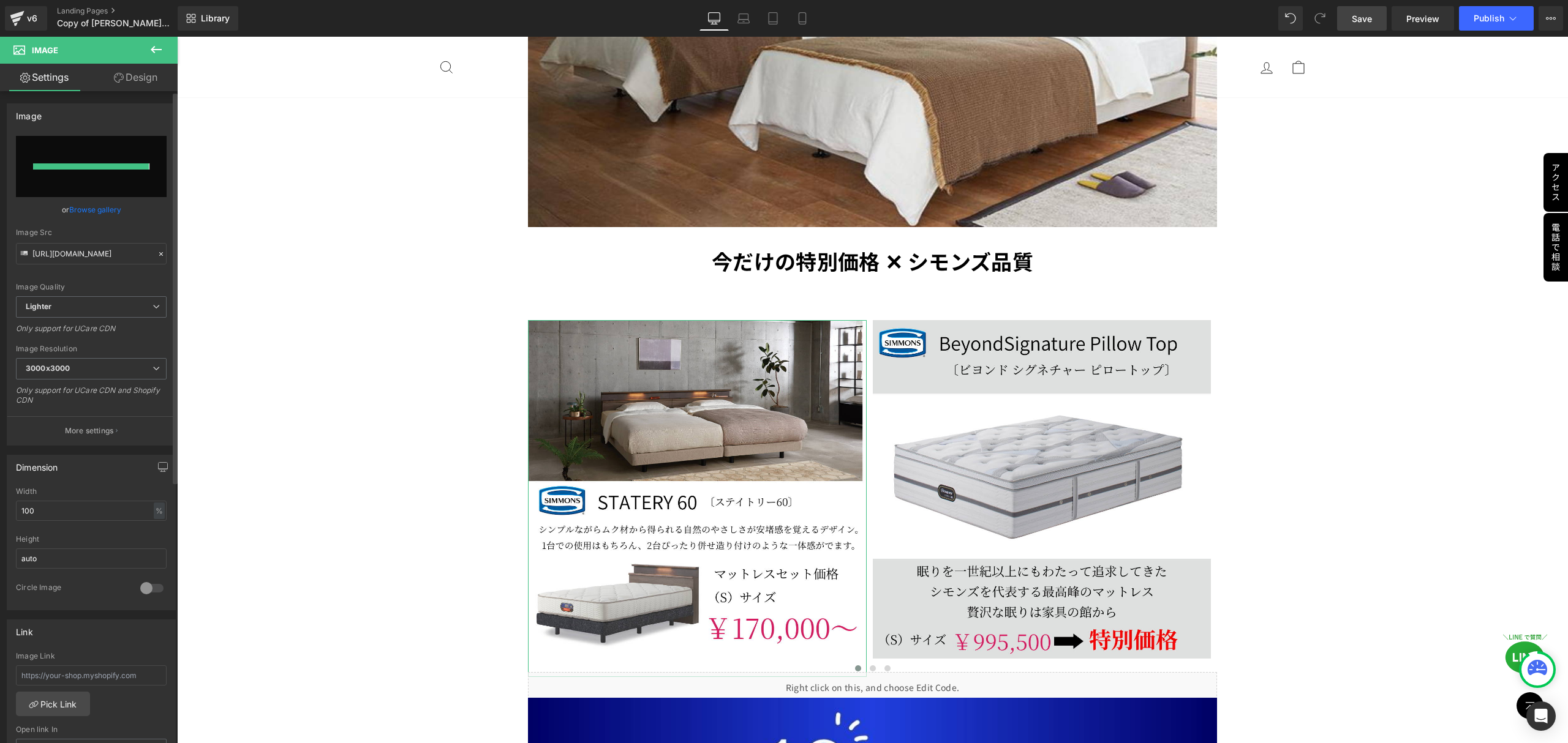
type input "https://ucarecdn.com/df3c6682-5701-4df0-839d-5d1bb42b61a1/-/format/auto/-/previ…"
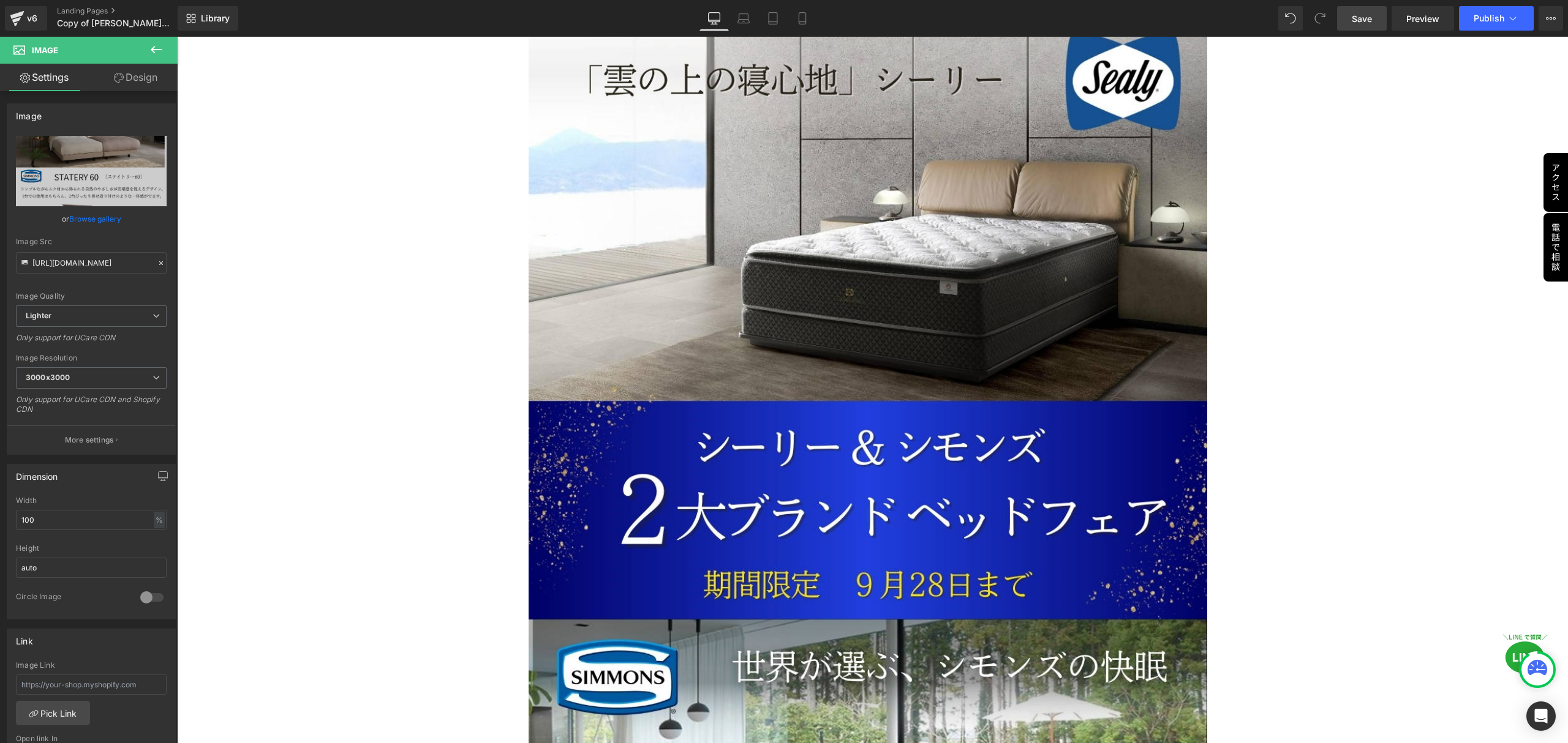
scroll to position [0, 0]
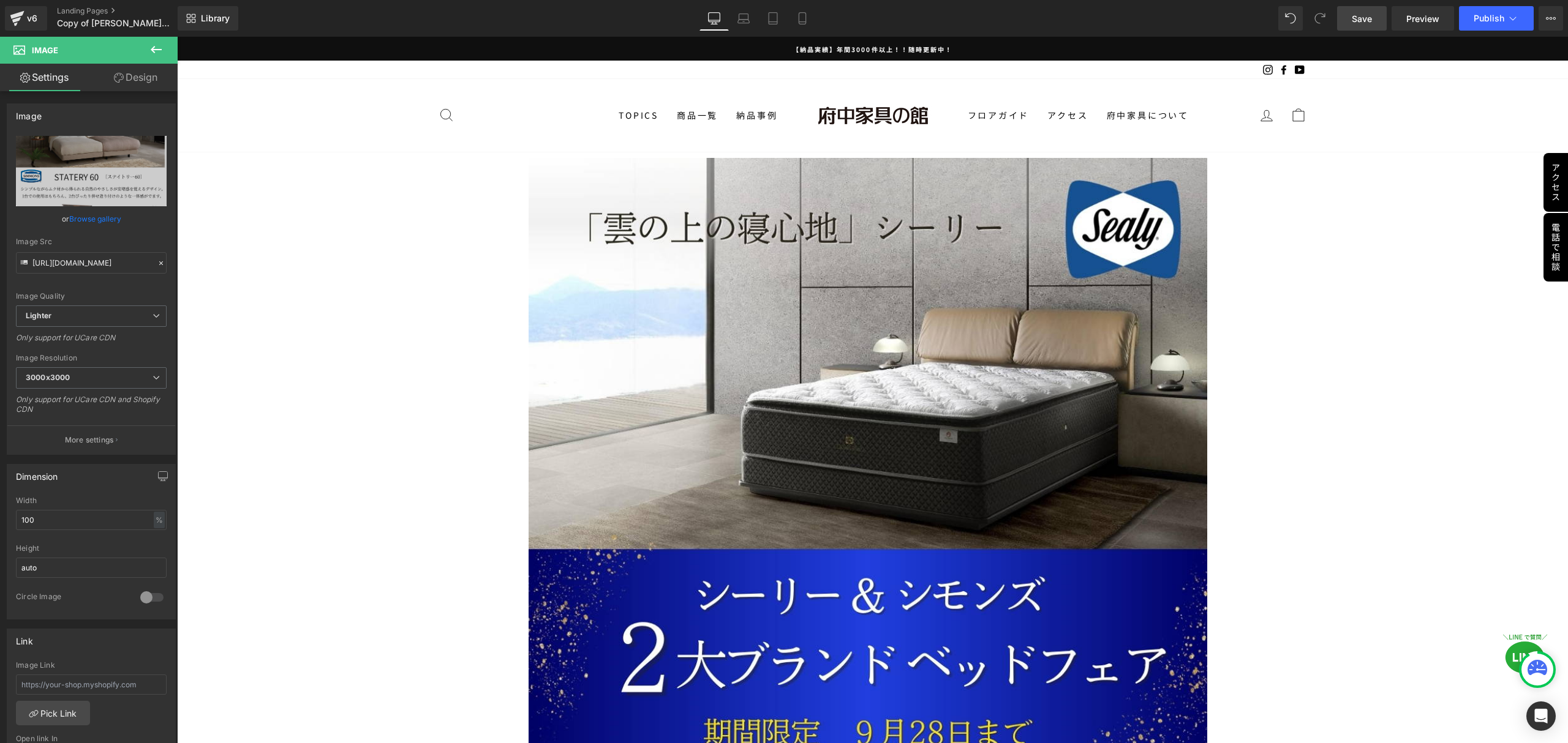
click at [1356, 18] on span "Save" at bounding box center [1361, 18] width 20 height 13
click at [1489, 25] on button "Publish" at bounding box center [1496, 18] width 74 height 25
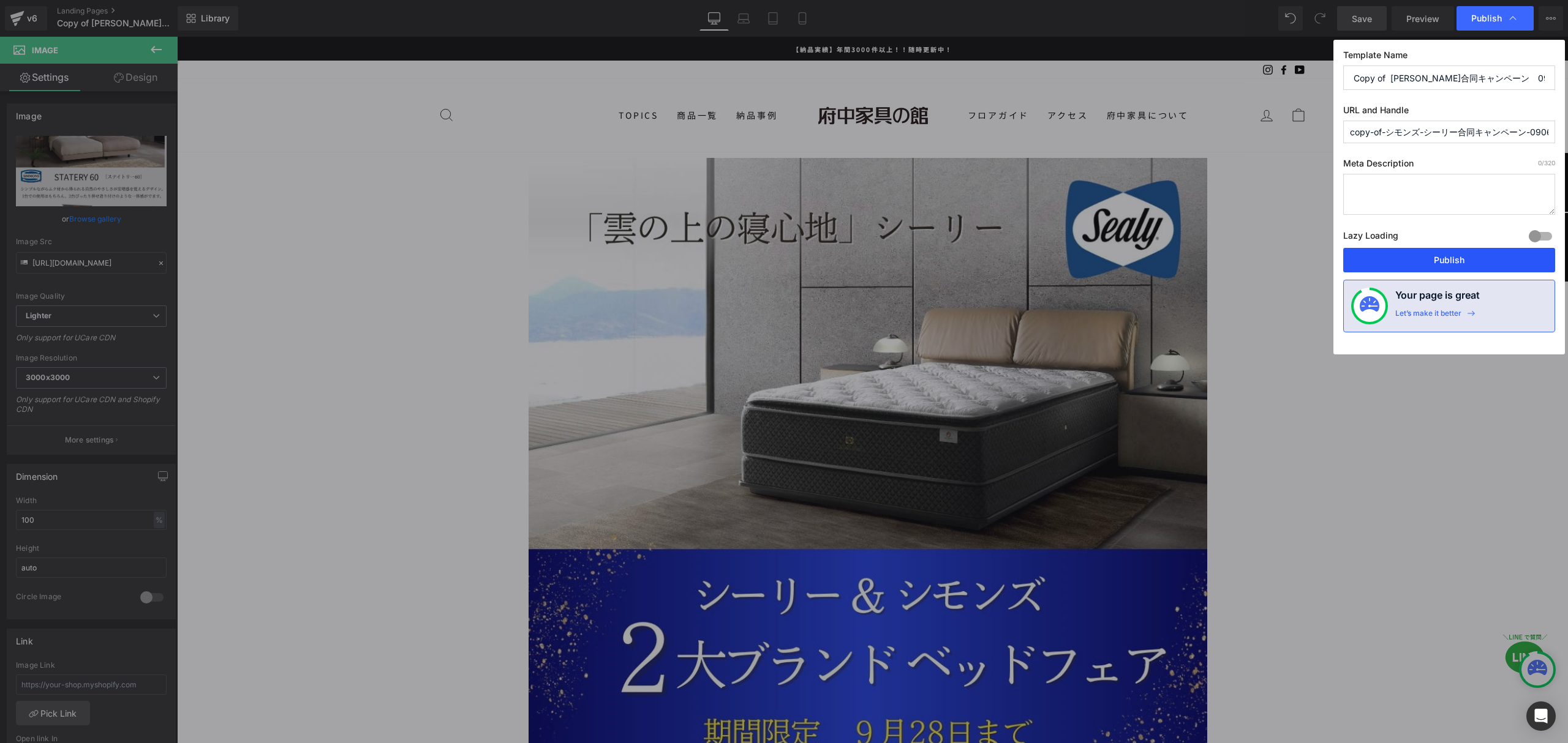
click at [1453, 262] on button "Publish" at bounding box center [1449, 260] width 212 height 25
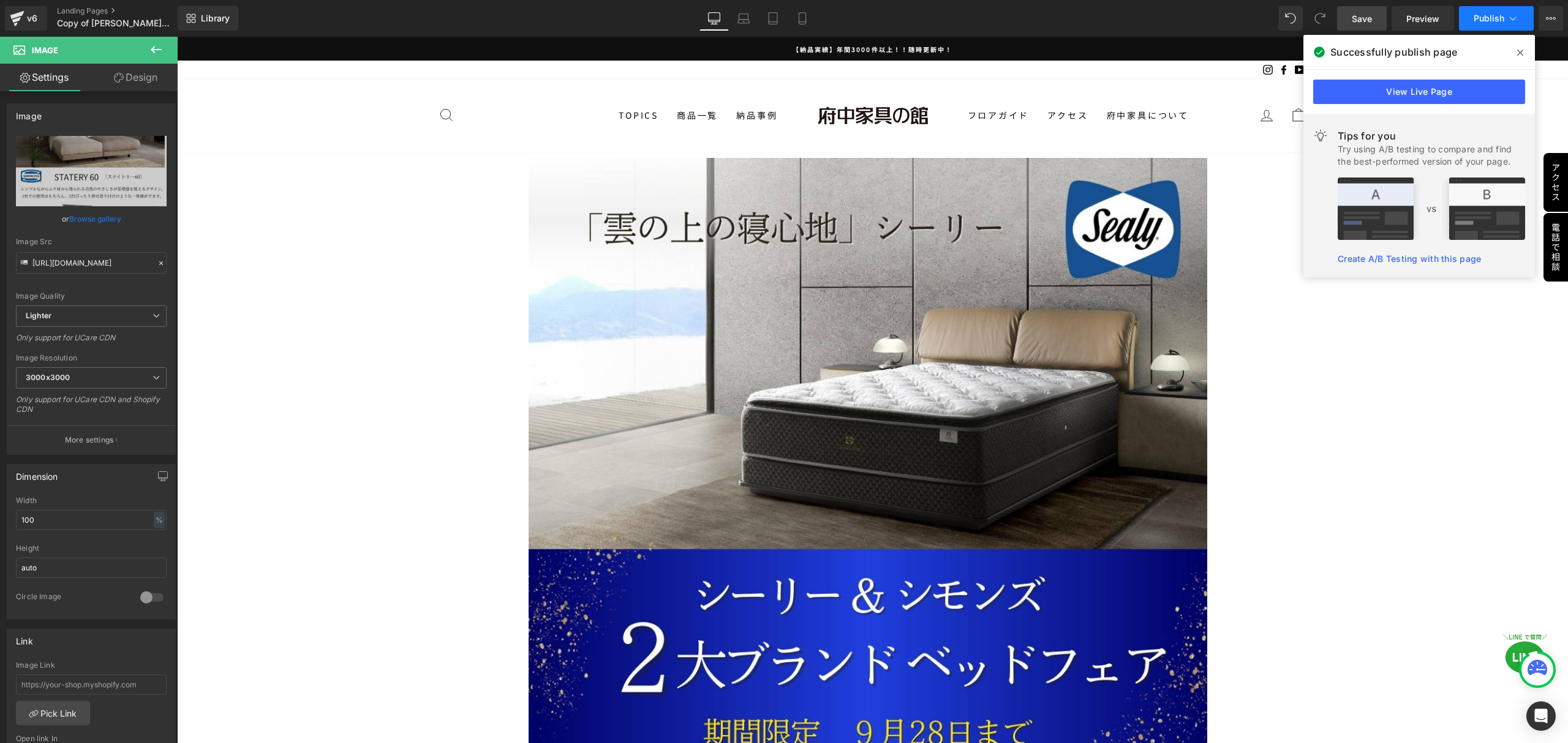
click at [1489, 19] on span "Publish" at bounding box center [1488, 18] width 31 height 10
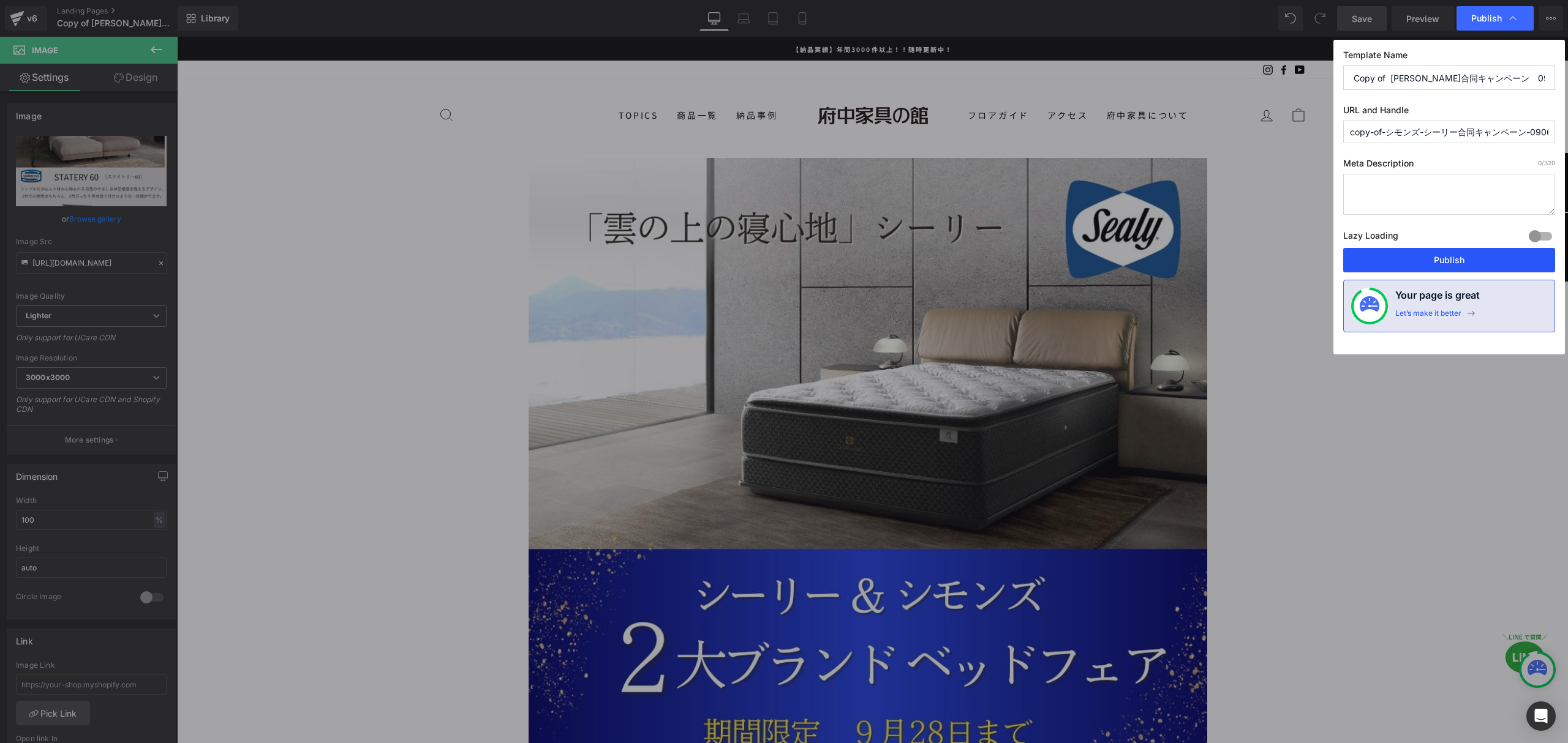
drag, startPoint x: 1441, startPoint y: 263, endPoint x: 1230, endPoint y: 252, distance: 211.3
click at [1441, 263] on button "Publish" at bounding box center [1449, 260] width 212 height 25
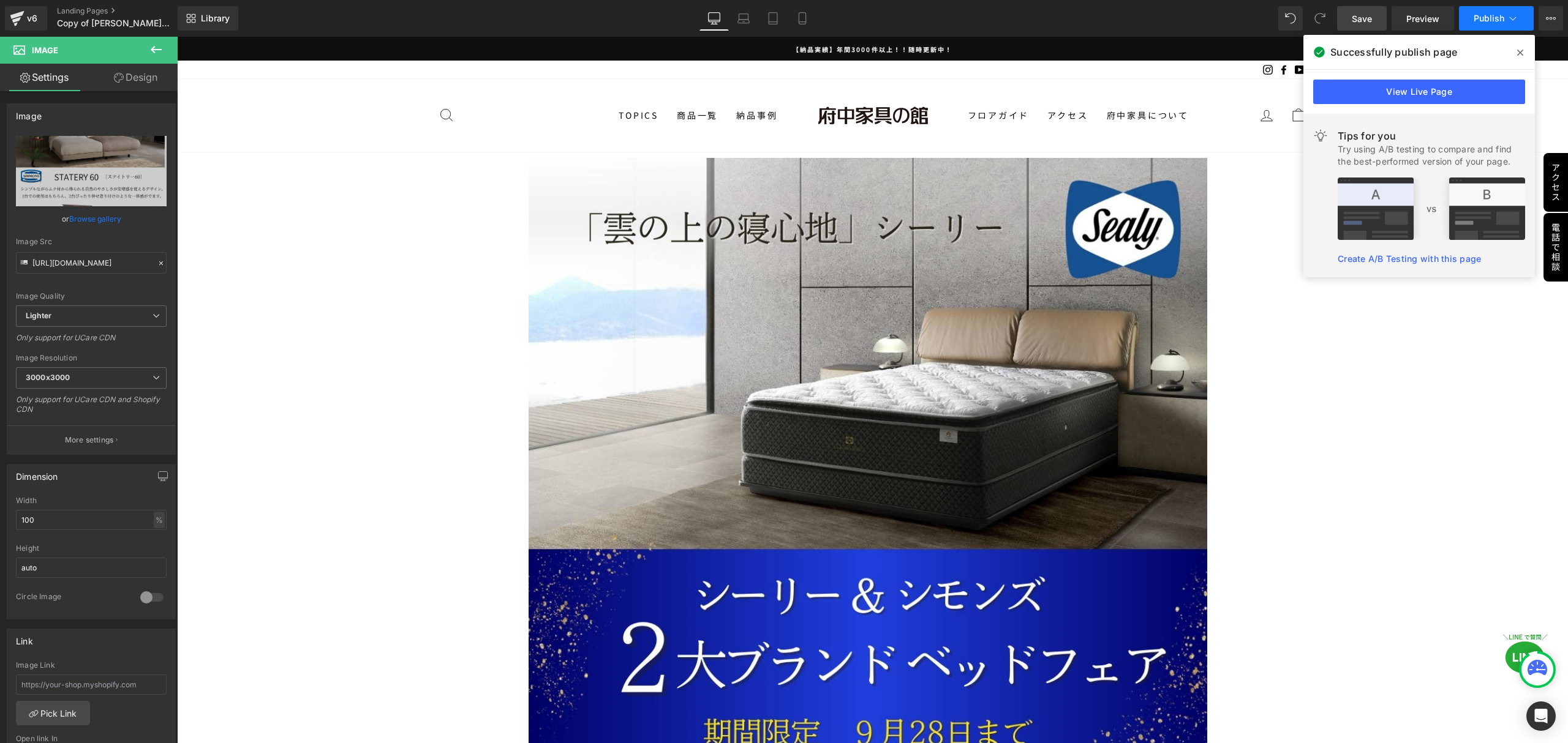
click at [1482, 16] on span "Publish" at bounding box center [1488, 18] width 31 height 10
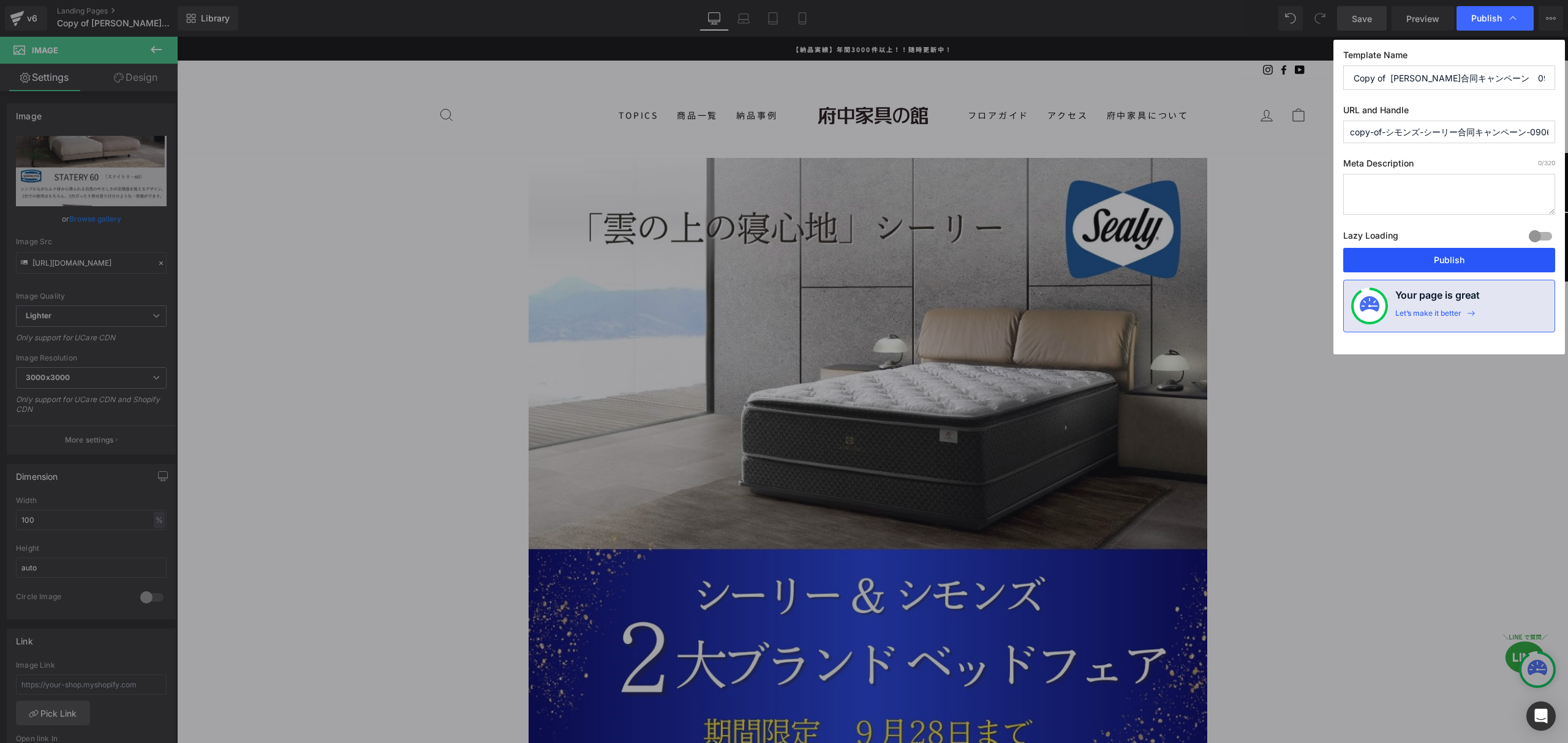
click at [1430, 265] on button "Publish" at bounding box center [1449, 260] width 212 height 25
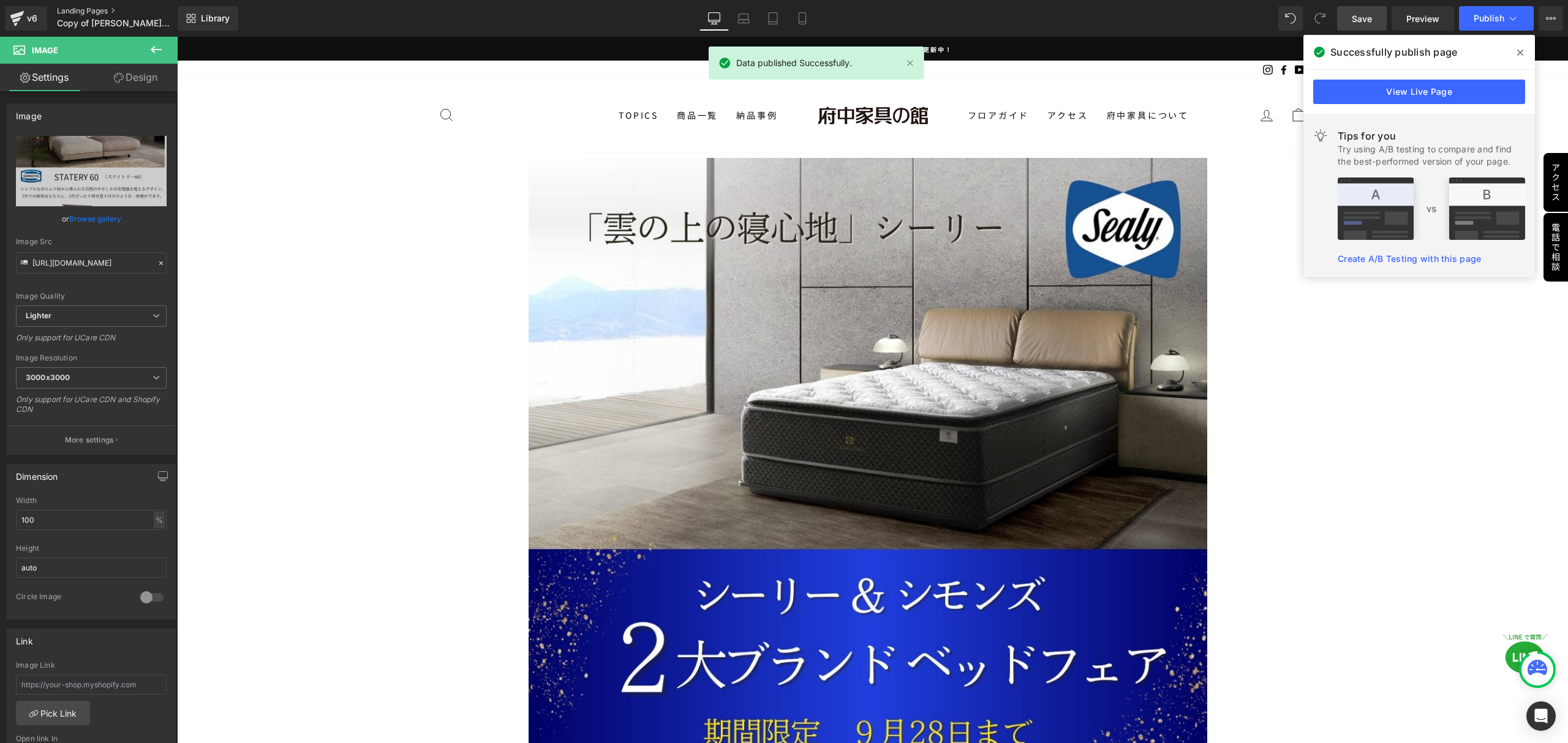
click at [84, 10] on link "Landing Pages" at bounding box center [127, 10] width 141 height 10
